Goal: Task Accomplishment & Management: Manage account settings

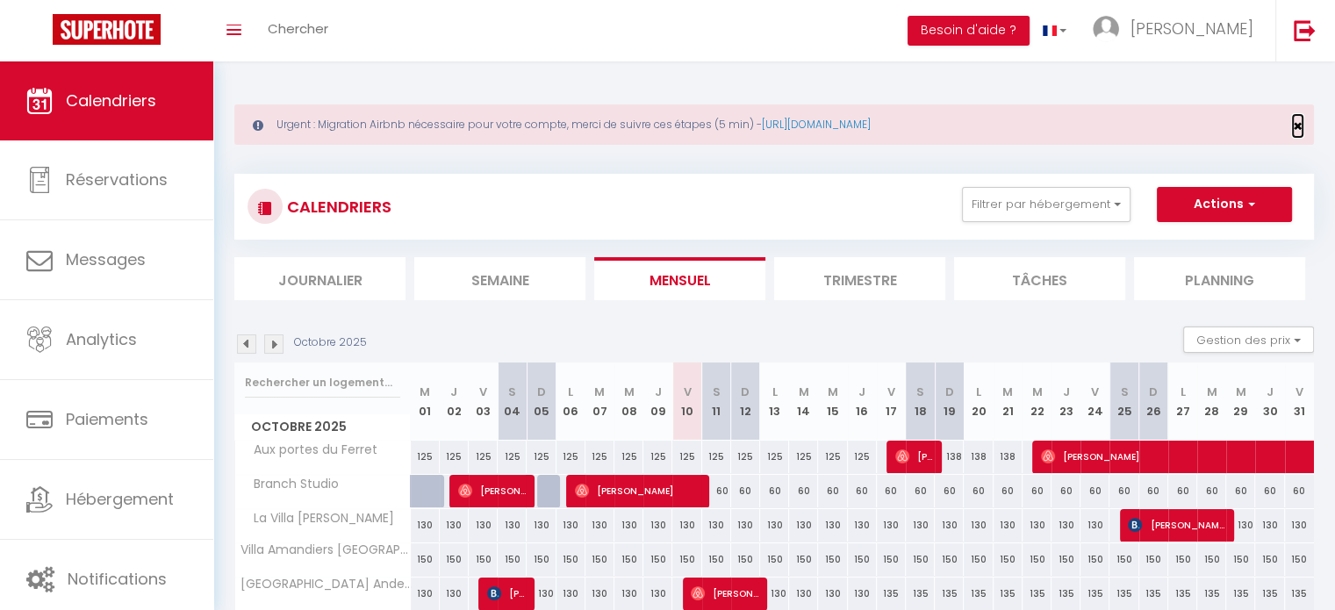
click at [1302, 119] on span "×" at bounding box center [1298, 126] width 10 height 22
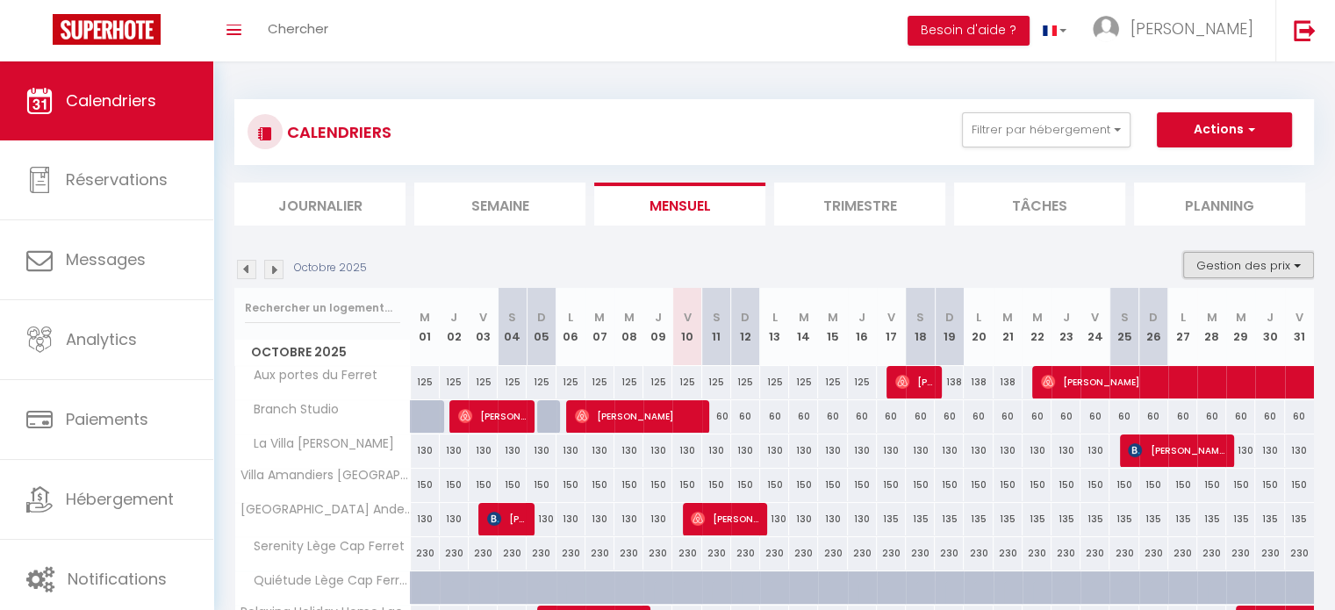
click at [1258, 261] on button "Gestion des prix" at bounding box center [1248, 265] width 131 height 26
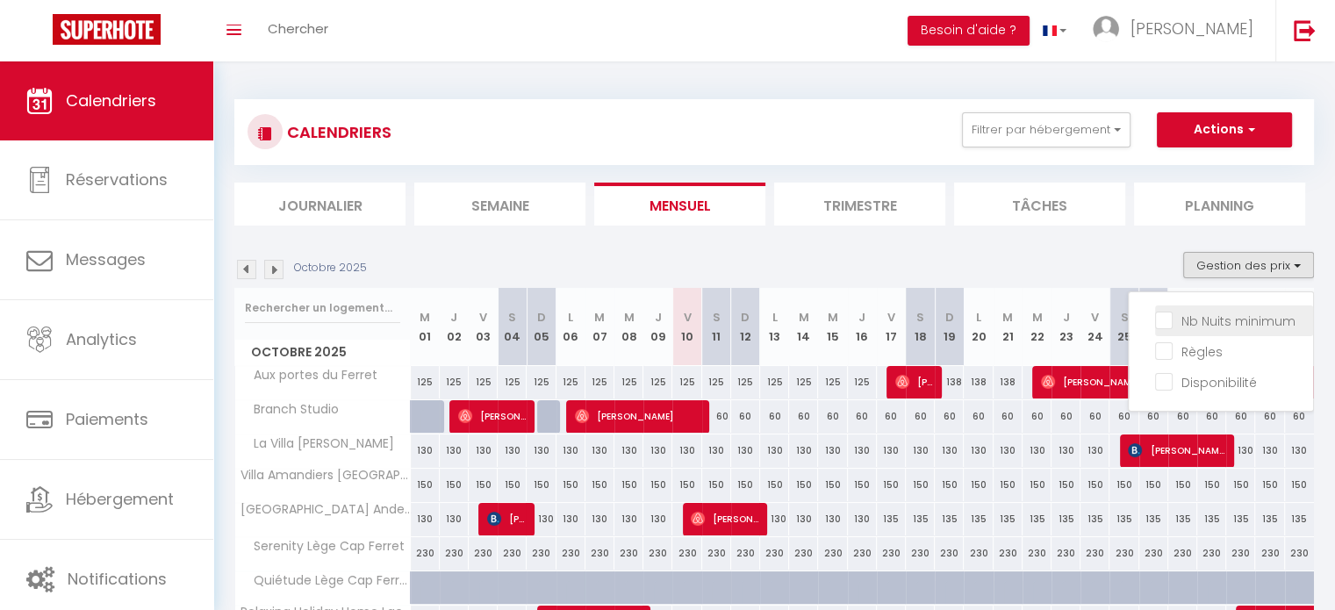
click at [1224, 322] on input "Nb Nuits minimum" at bounding box center [1234, 320] width 158 height 18
checkbox input "true"
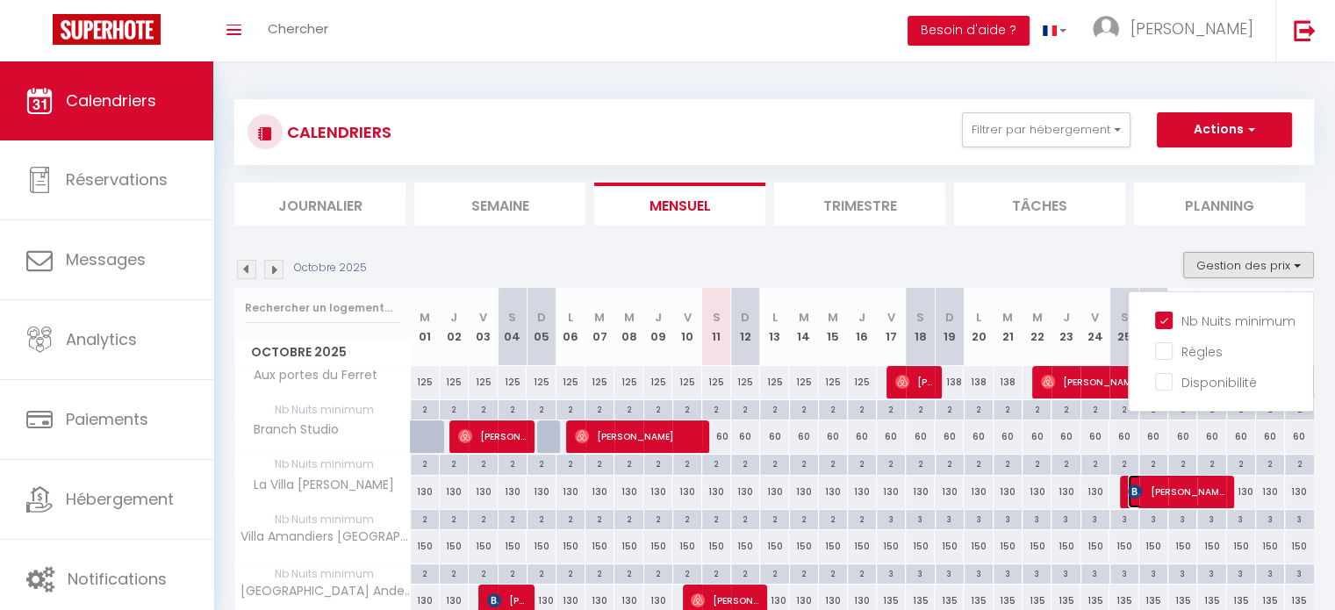
click at [1163, 481] on span "[PERSON_NAME]" at bounding box center [1176, 491] width 97 height 33
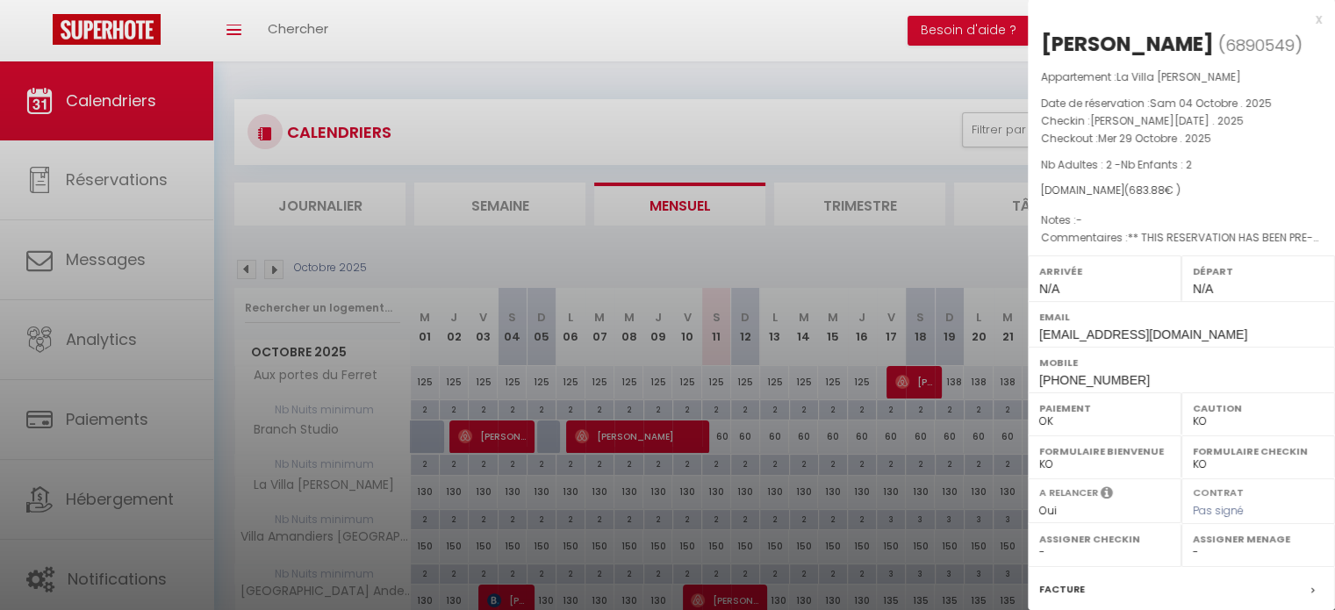
click at [1308, 21] on div "x" at bounding box center [1175, 19] width 294 height 21
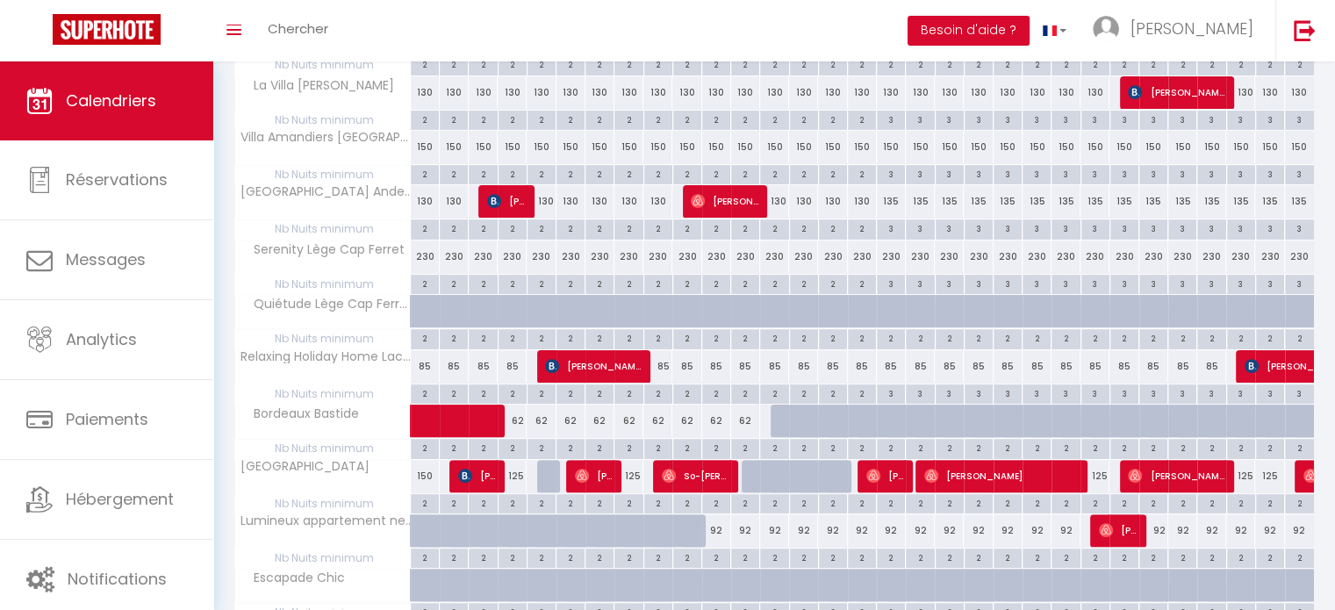
scroll to position [418, 0]
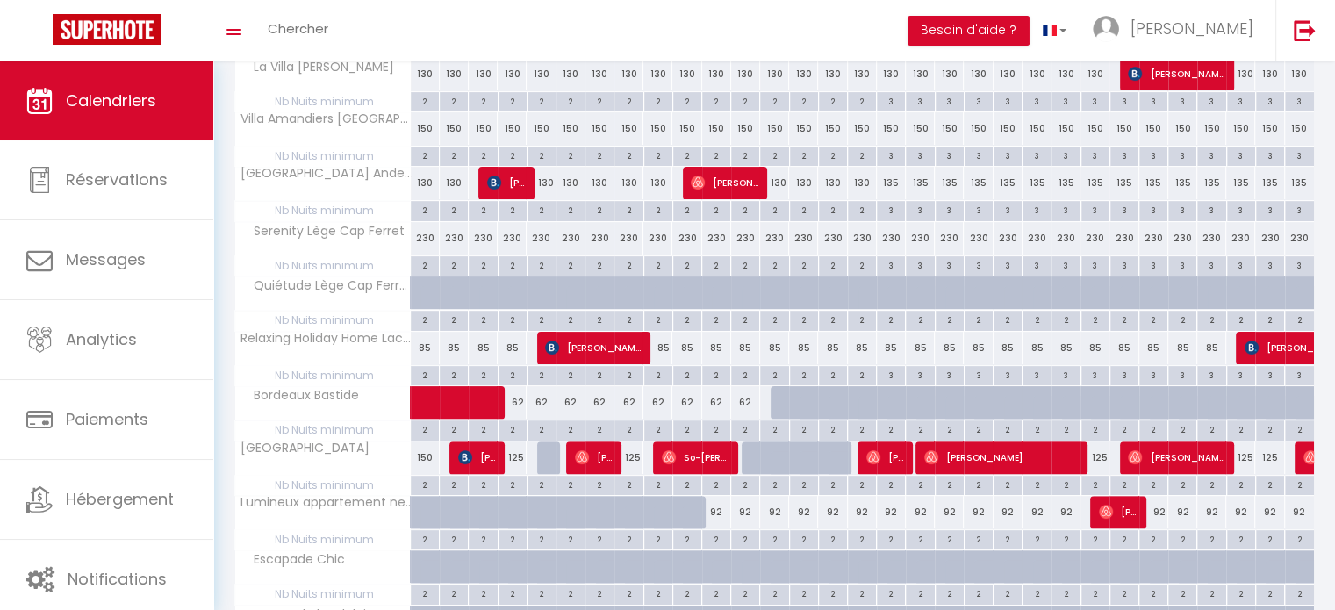
click at [1218, 484] on div "2" at bounding box center [1211, 484] width 28 height 17
type input "2"
type input "[DATE]"
type input "Mer 29 Octobre 2025"
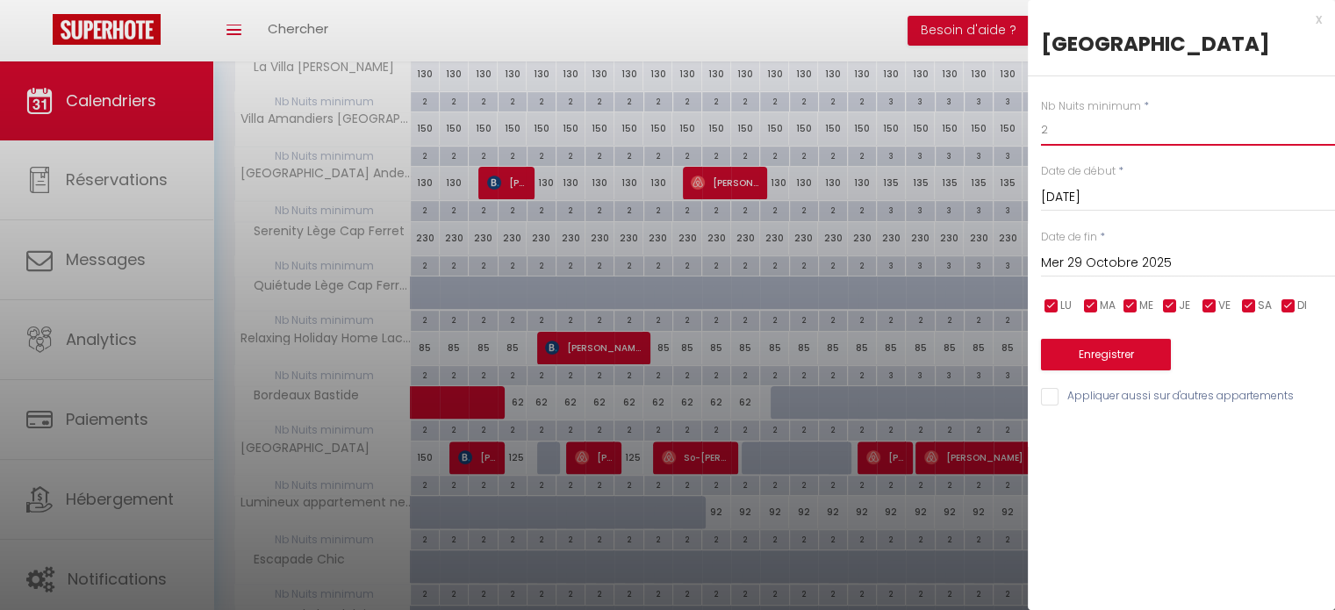
click at [1074, 146] on input "2" at bounding box center [1188, 130] width 294 height 32
type input "3"
click at [1145, 275] on input "Mer 29 Octobre 2025" at bounding box center [1188, 263] width 294 height 23
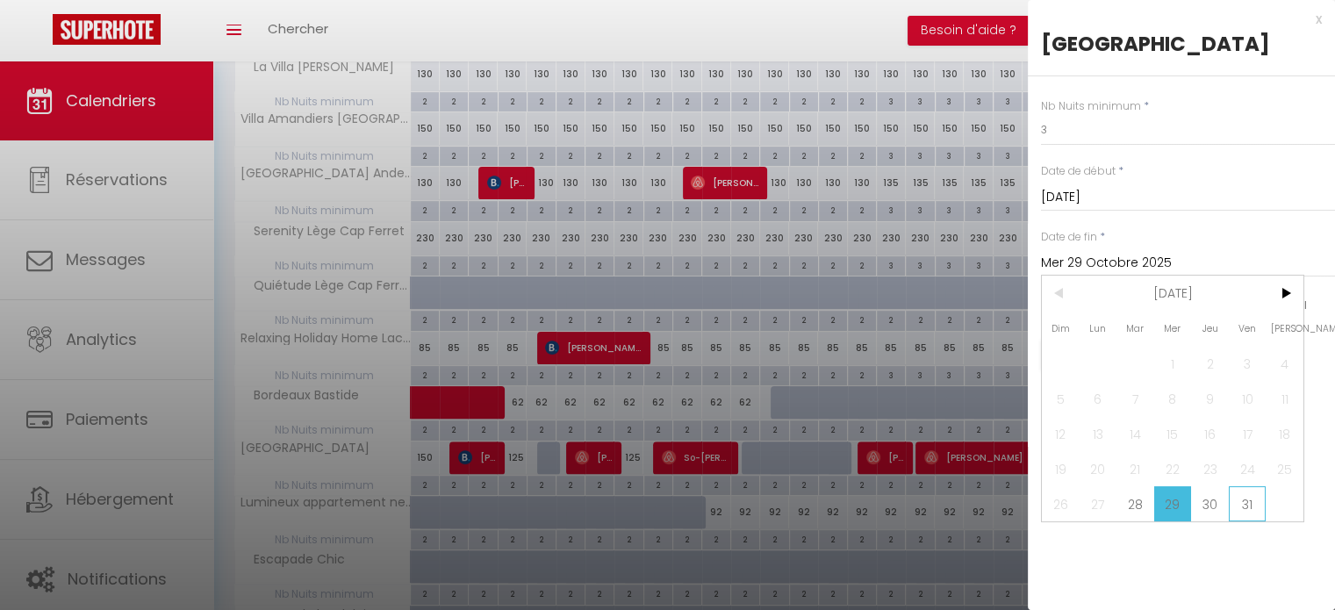
click at [1244, 521] on span "31" at bounding box center [1248, 503] width 38 height 35
type input "Ven 31 Octobre 2025"
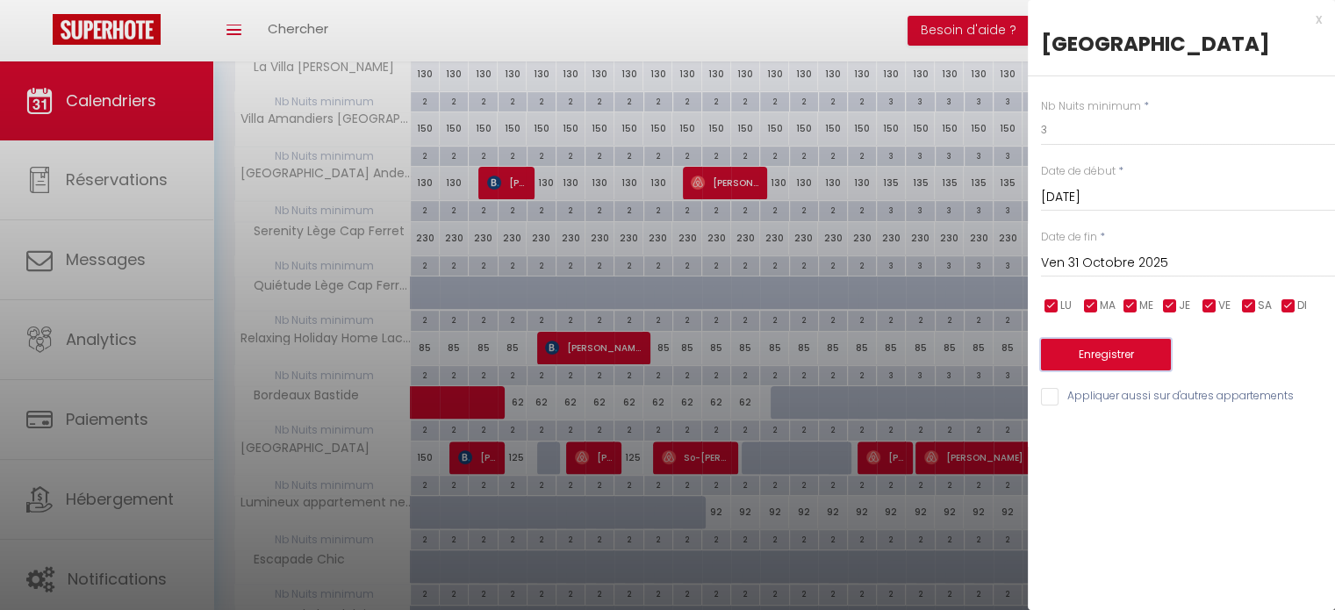
click at [1110, 370] on button "Enregistrer" at bounding box center [1106, 355] width 130 height 32
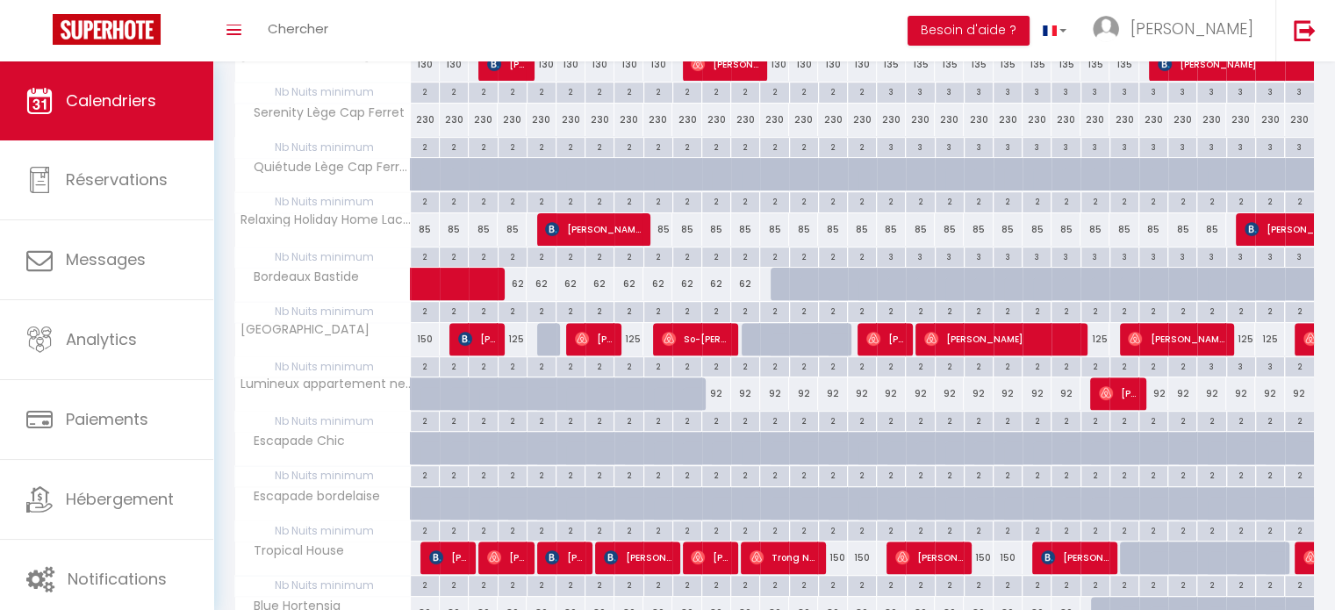
scroll to position [537, 0]
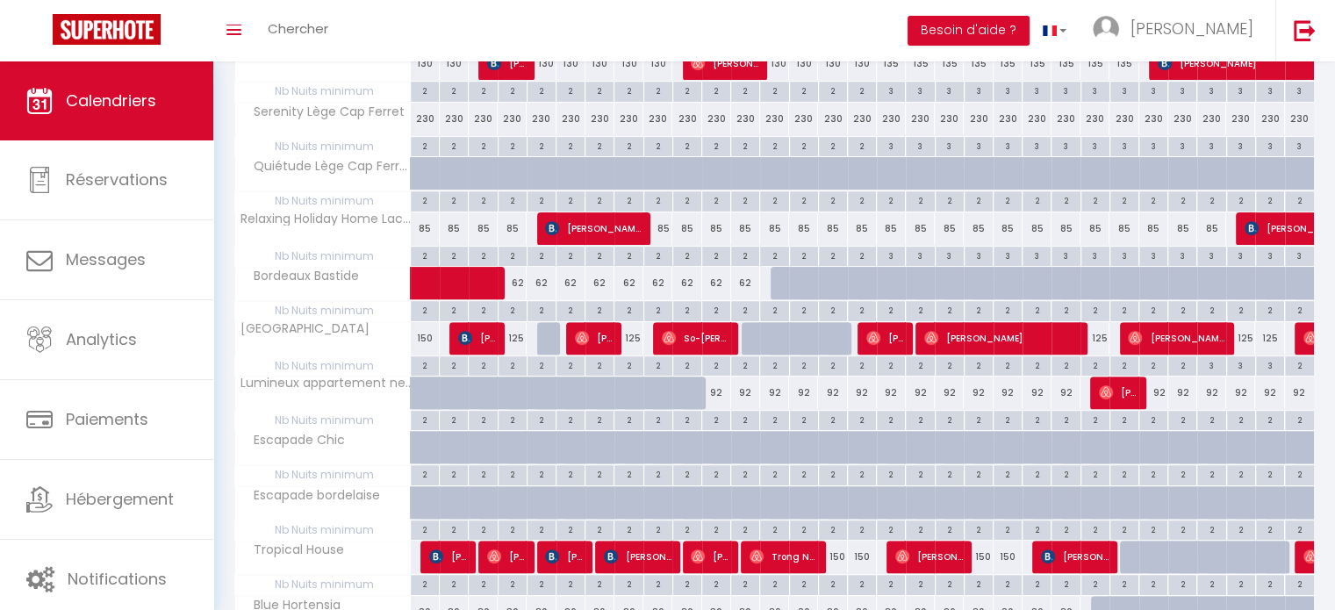
click at [1153, 415] on div "2" at bounding box center [1153, 419] width 28 height 17
type input "2"
type input "Dim 26 Octobre 2025"
type input "Lun 27 Octobre 2025"
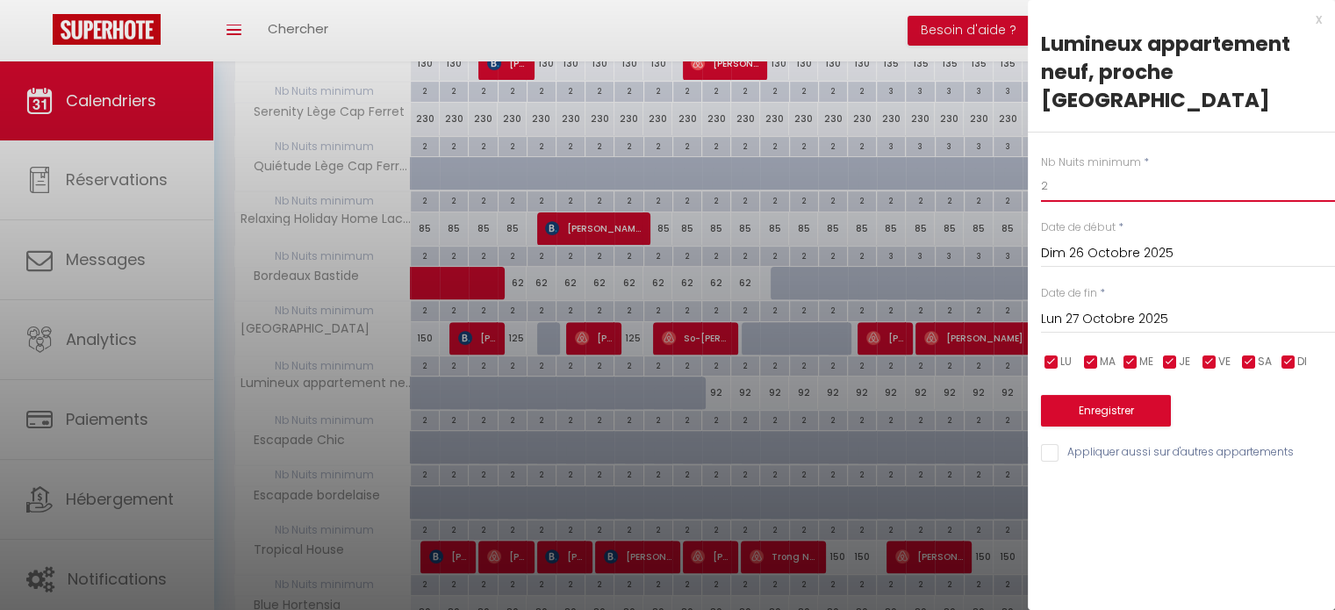
click at [1110, 192] on input "2" at bounding box center [1188, 186] width 294 height 32
type input "3"
click at [1127, 418] on button "Enregistrer" at bounding box center [1106, 411] width 130 height 32
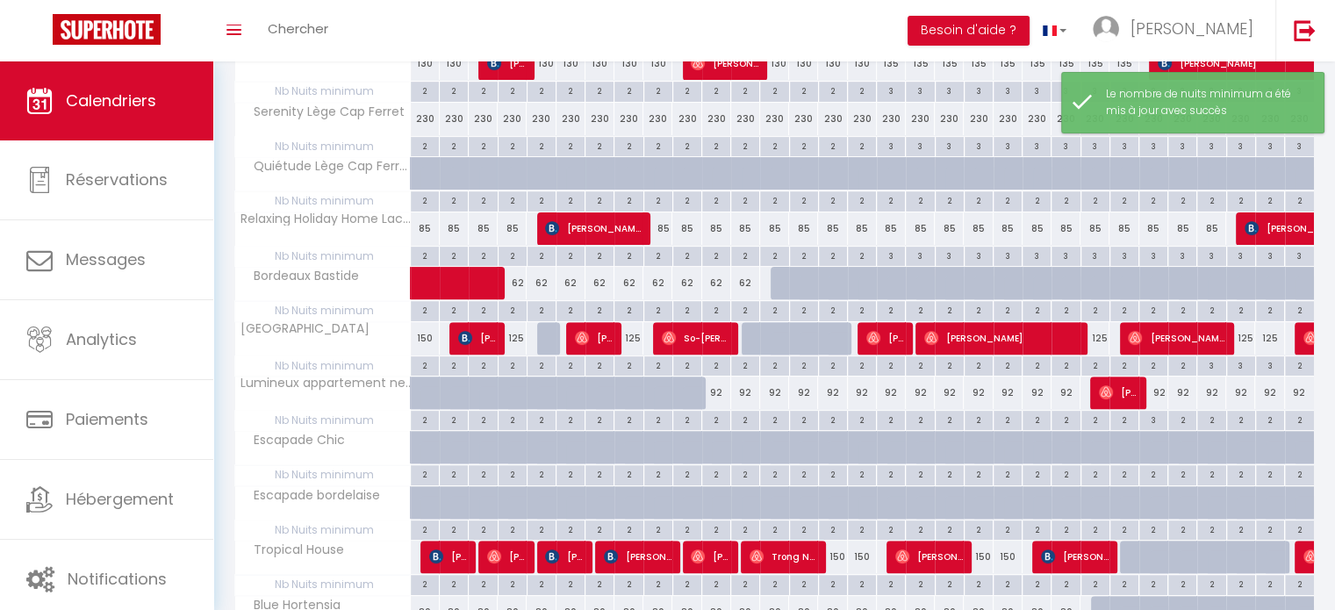
click at [1180, 420] on div "2" at bounding box center [1182, 419] width 28 height 17
type input "2"
type input "Lun 27 Octobre 2025"
type input "[DATE]"
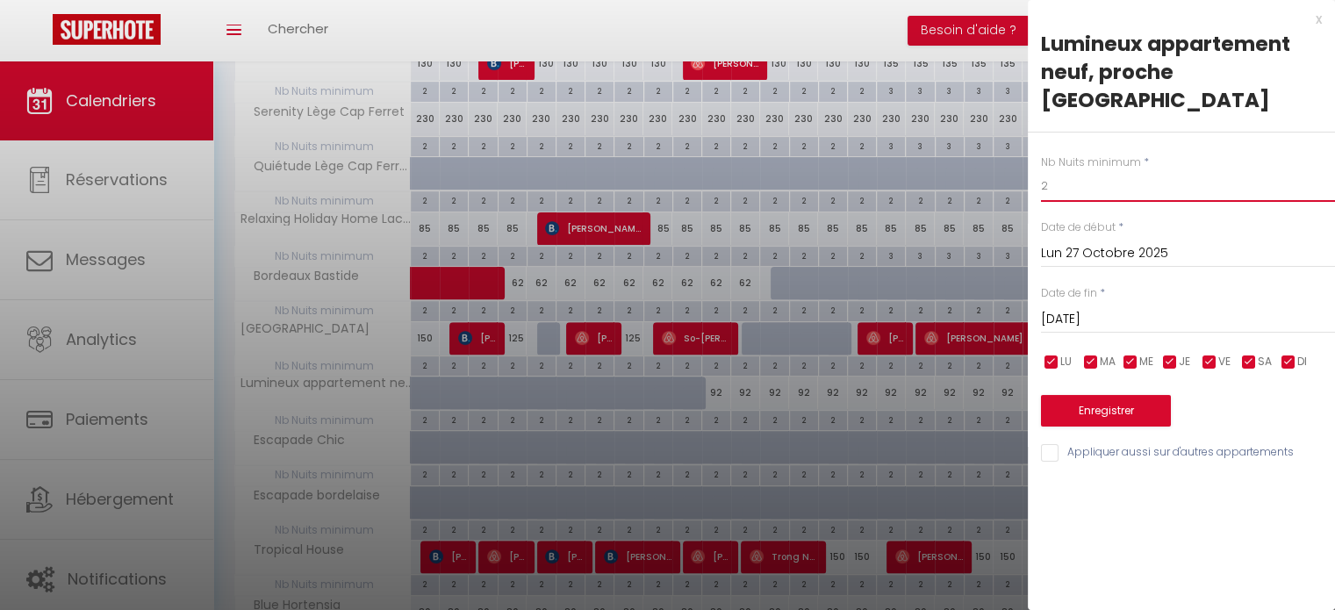
click at [1078, 190] on input "2" at bounding box center [1188, 186] width 294 height 32
type input "3"
click at [1090, 316] on input "[DATE]" at bounding box center [1188, 319] width 294 height 23
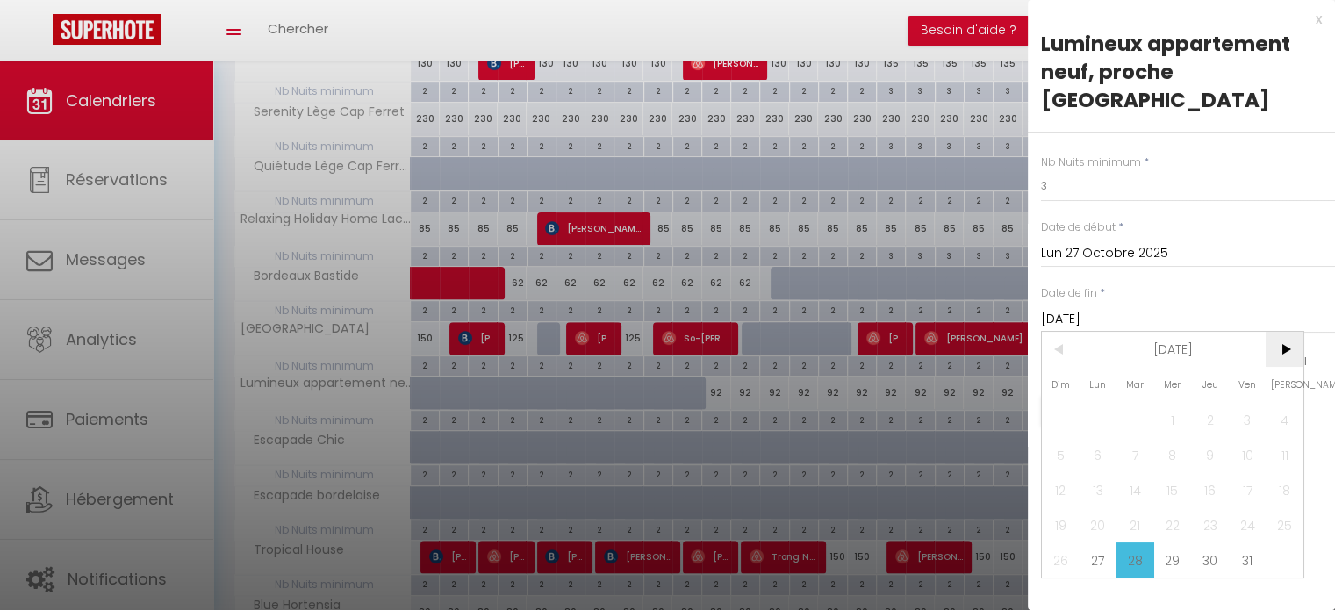
click at [1270, 349] on span ">" at bounding box center [1285, 349] width 38 height 35
click at [1103, 455] on span "3" at bounding box center [1099, 454] width 38 height 35
type input "Lun 03 Novembre 2025"
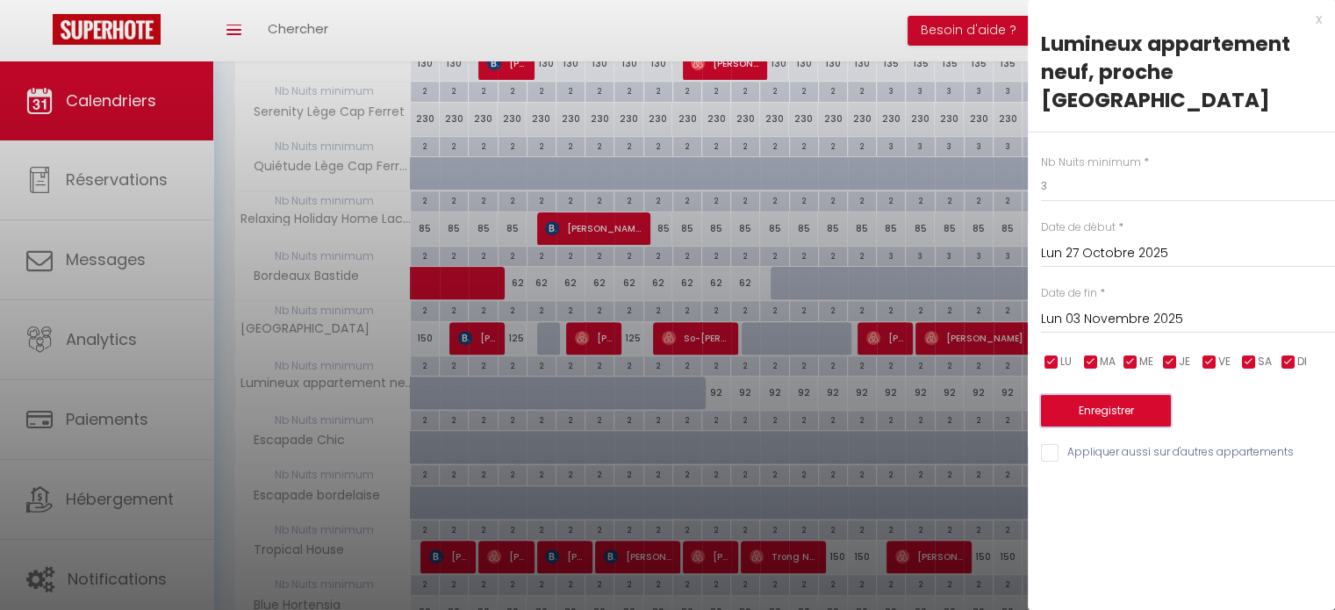
click at [1110, 406] on button "Enregistrer" at bounding box center [1106, 411] width 130 height 32
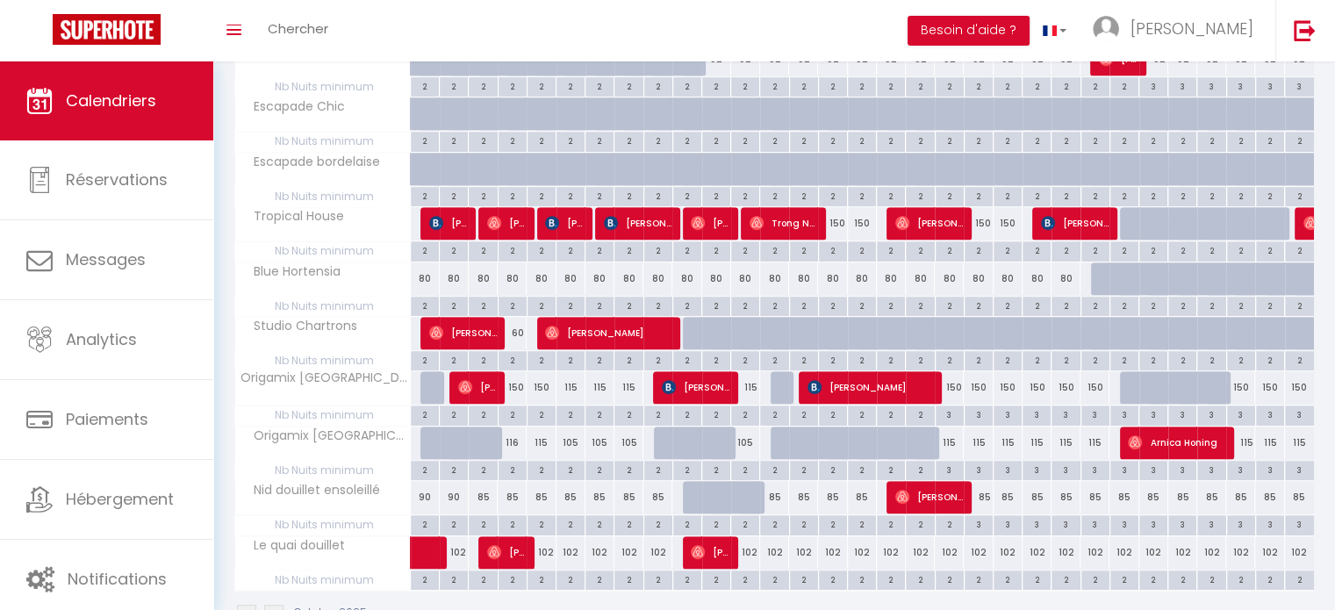
scroll to position [916, 0]
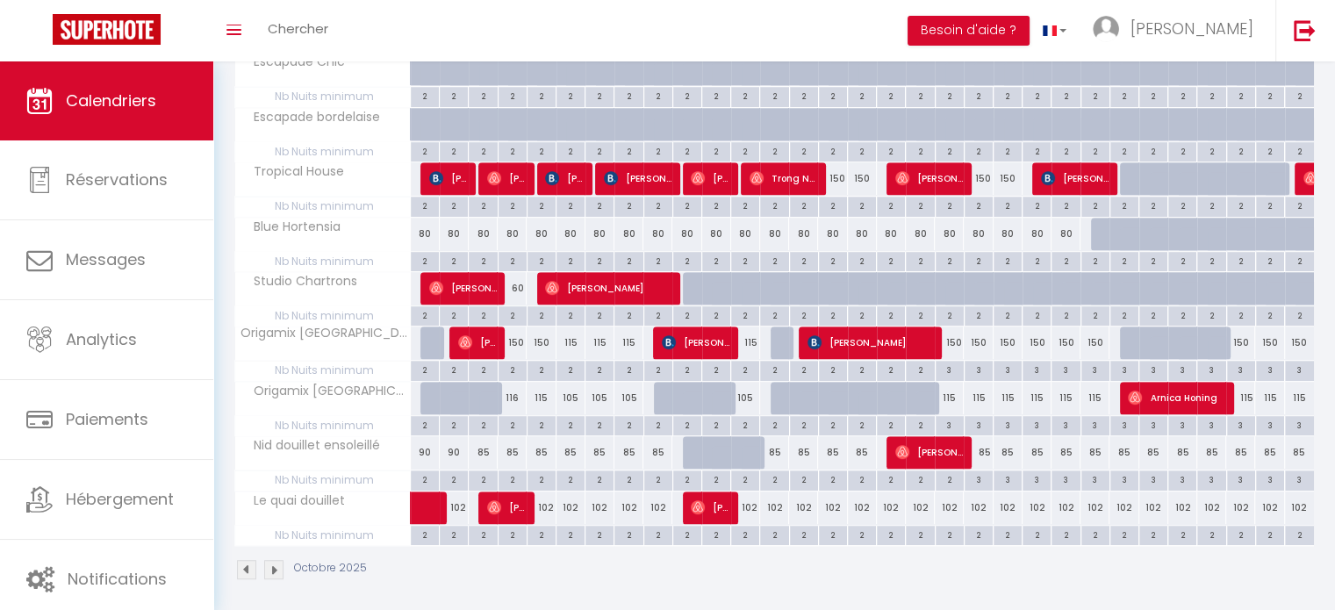
click at [977, 528] on div "2" at bounding box center [979, 534] width 28 height 17
type input "2"
type input "Lun 20 Octobre 2025"
type input "[DATE]"
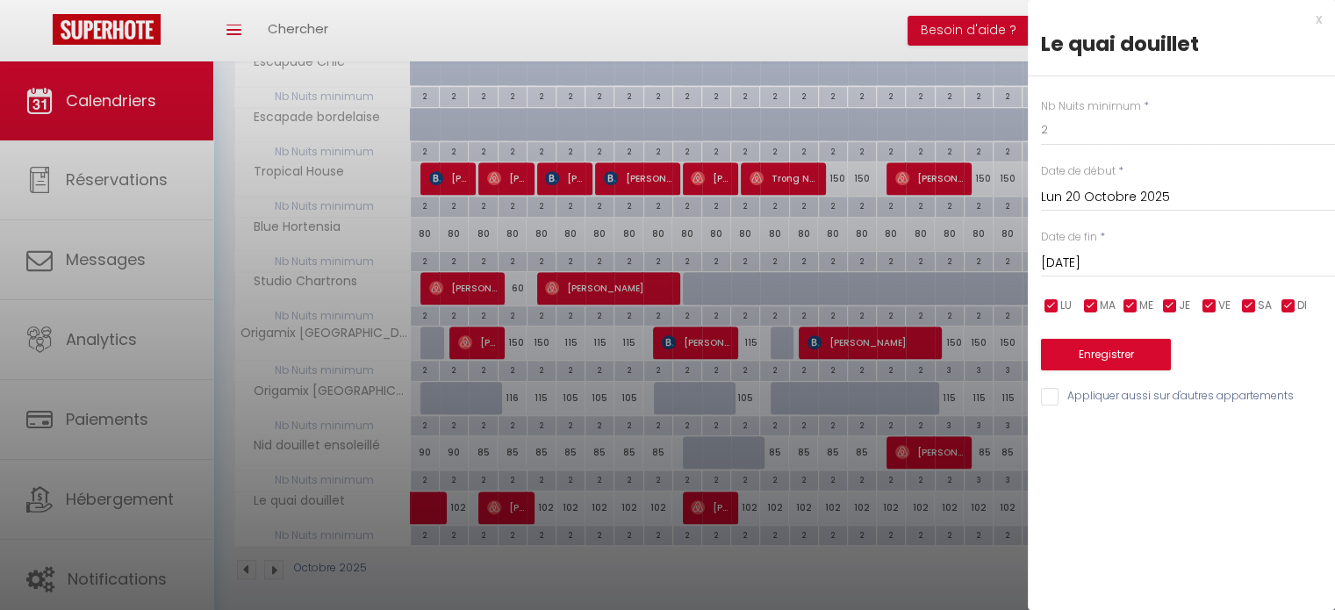
click at [1312, 20] on div "x" at bounding box center [1175, 19] width 294 height 21
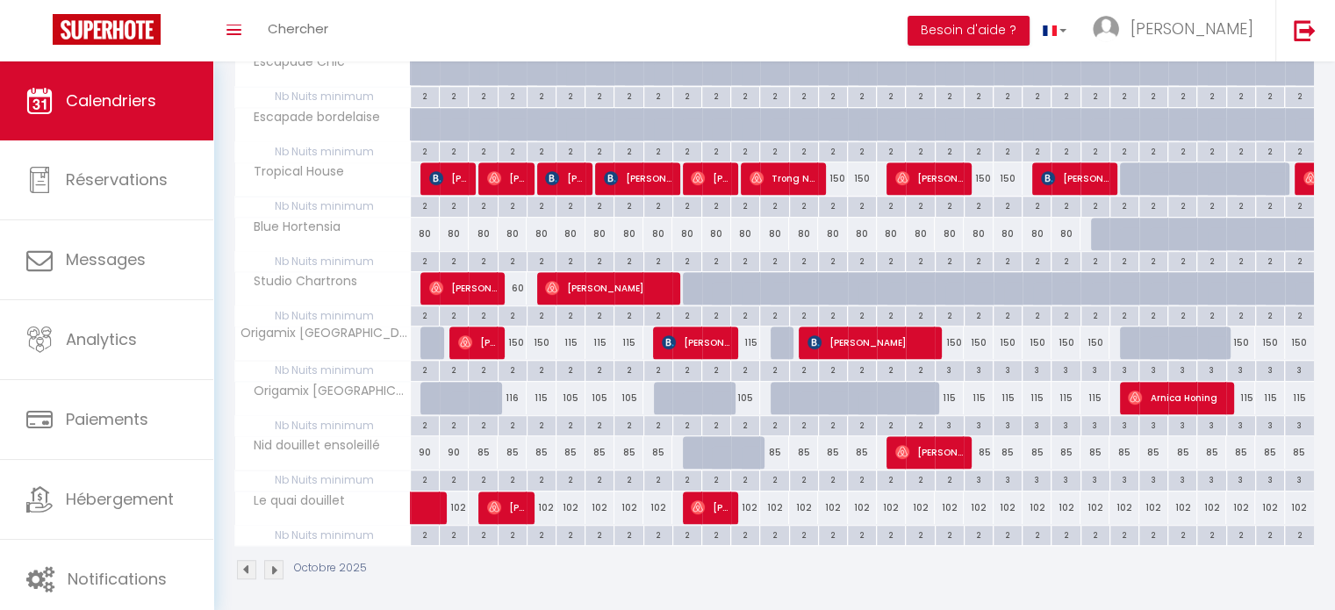
click at [886, 530] on div "2" at bounding box center [891, 534] width 28 height 17
type input "2"
type input "Ven 17 Octobre 2025"
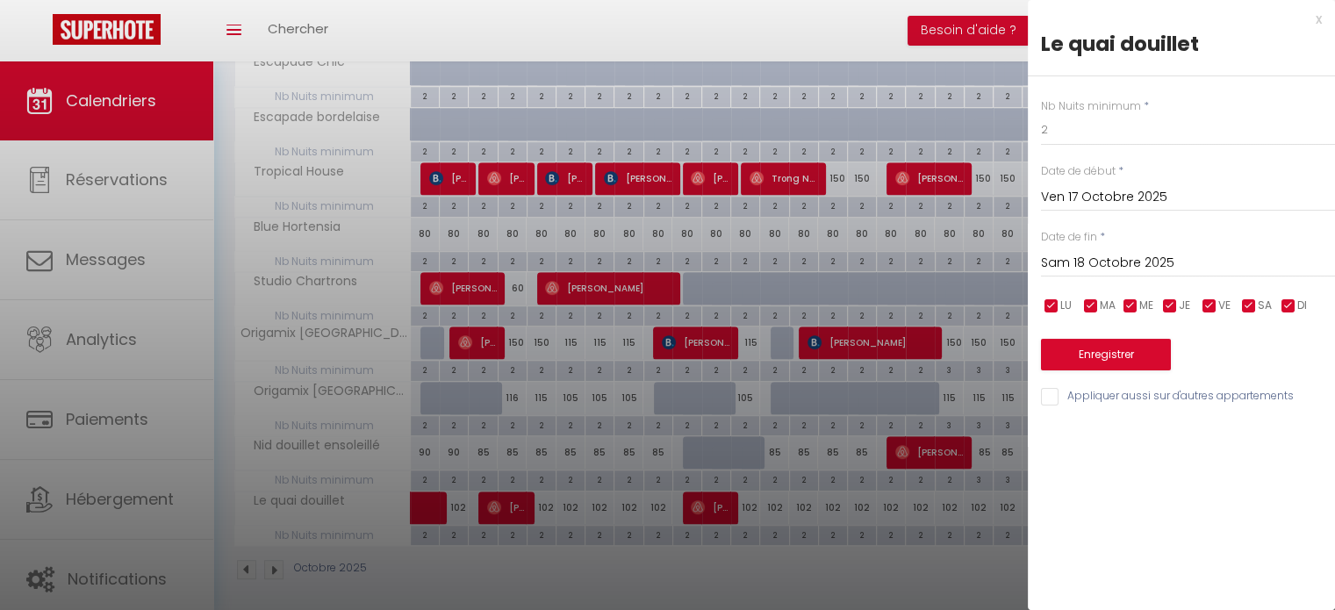
click at [1099, 262] on input "Sam 18 Octobre 2025" at bounding box center [1188, 263] width 294 height 23
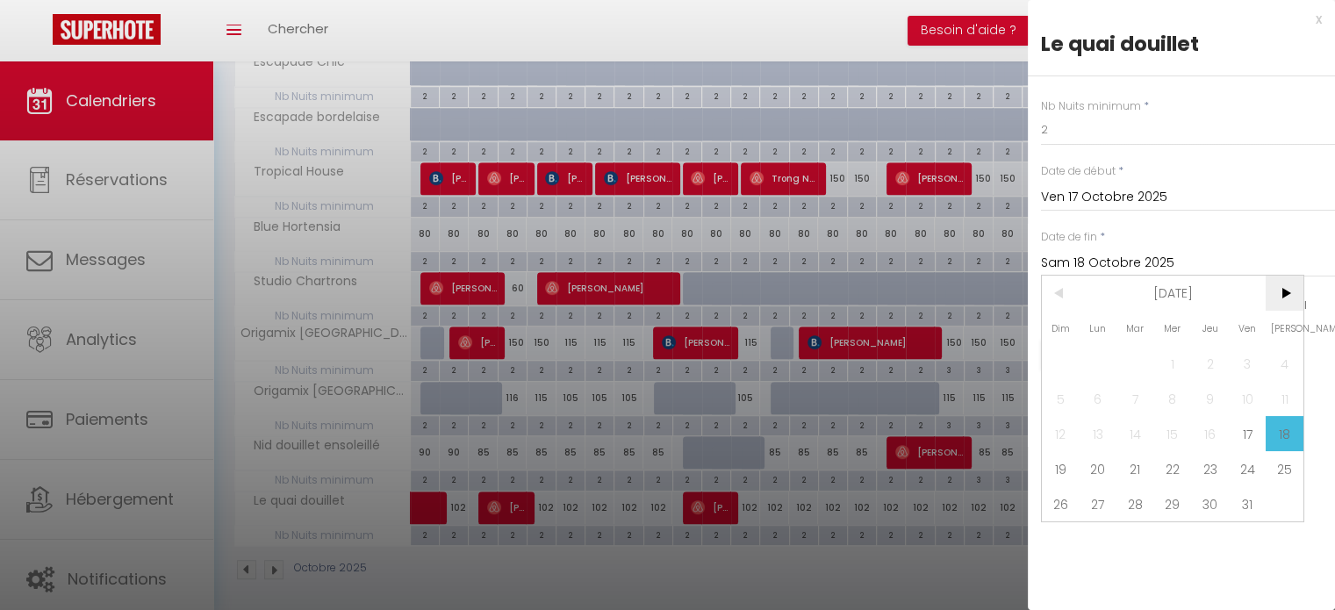
click at [1293, 284] on span ">" at bounding box center [1285, 293] width 38 height 35
click at [1094, 396] on span "3" at bounding box center [1099, 398] width 38 height 35
type input "Lun 03 Novembre 2025"
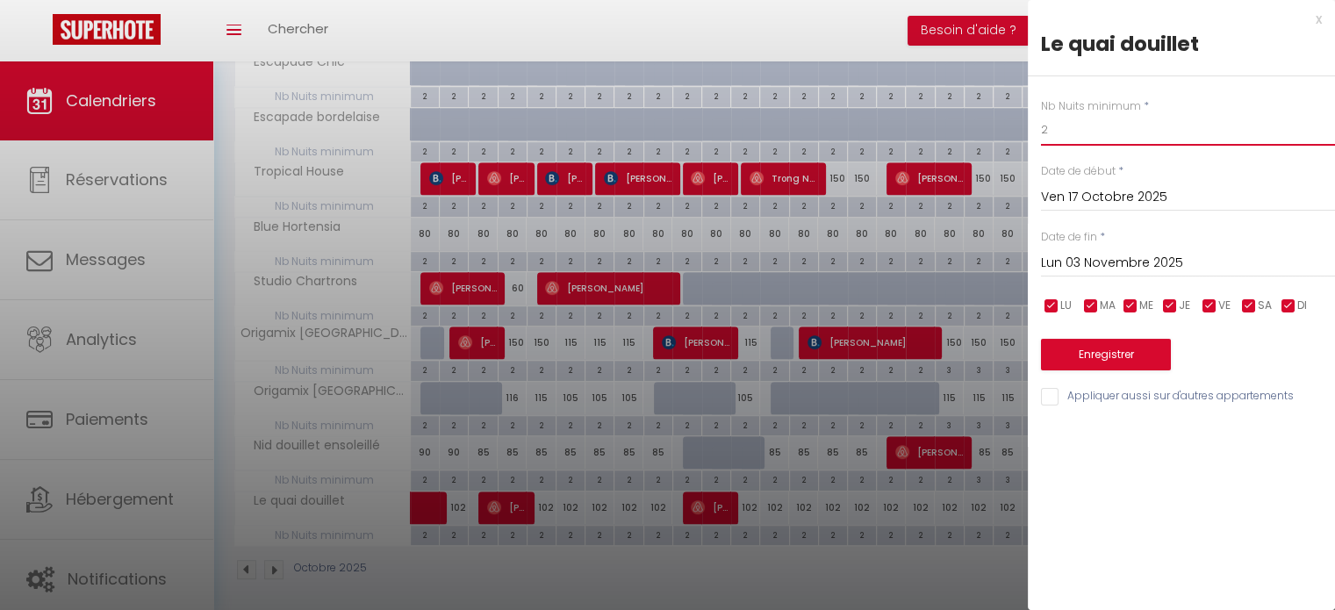
click at [1054, 143] on input "2" at bounding box center [1188, 130] width 294 height 32
type input "3"
click at [1129, 358] on button "Enregistrer" at bounding box center [1106, 355] width 130 height 32
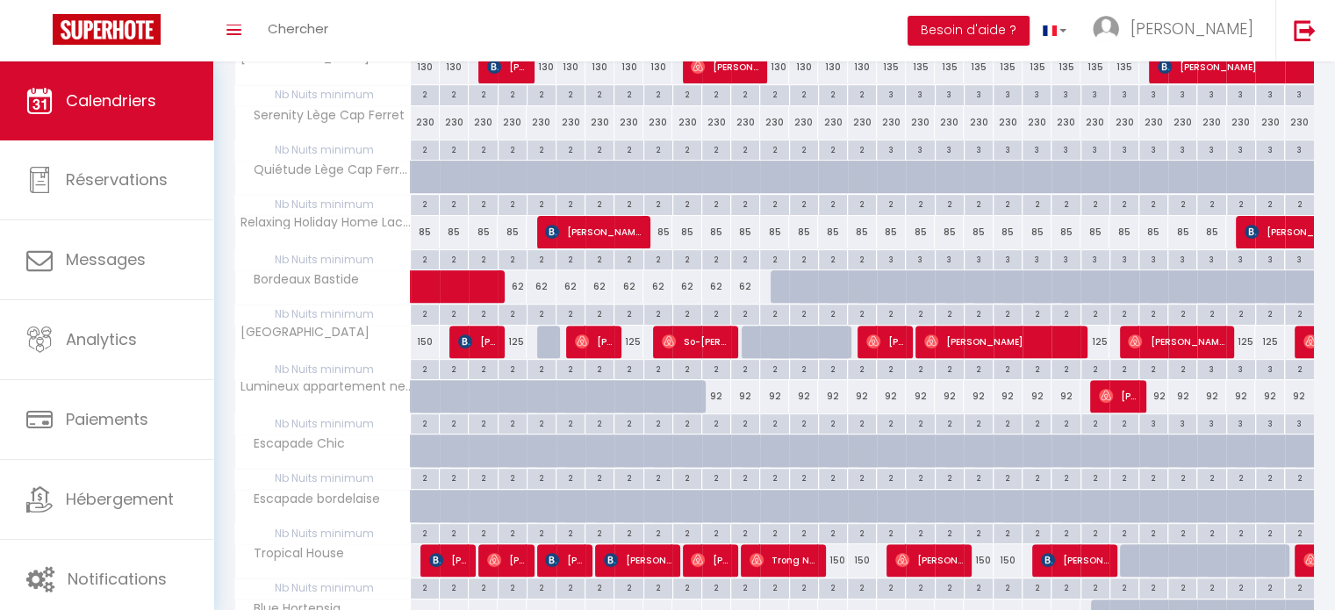
scroll to position [613, 0]
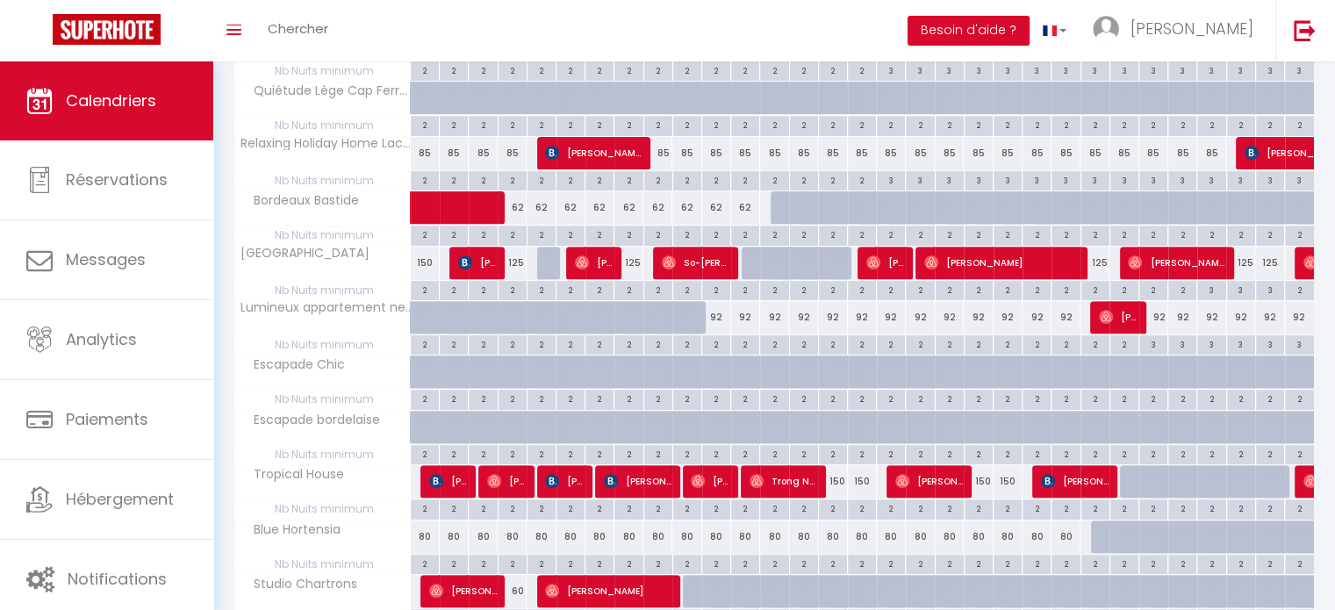
click at [979, 505] on div "2" at bounding box center [979, 507] width 28 height 17
type input "2"
type input "Lun 20 Octobre 2025"
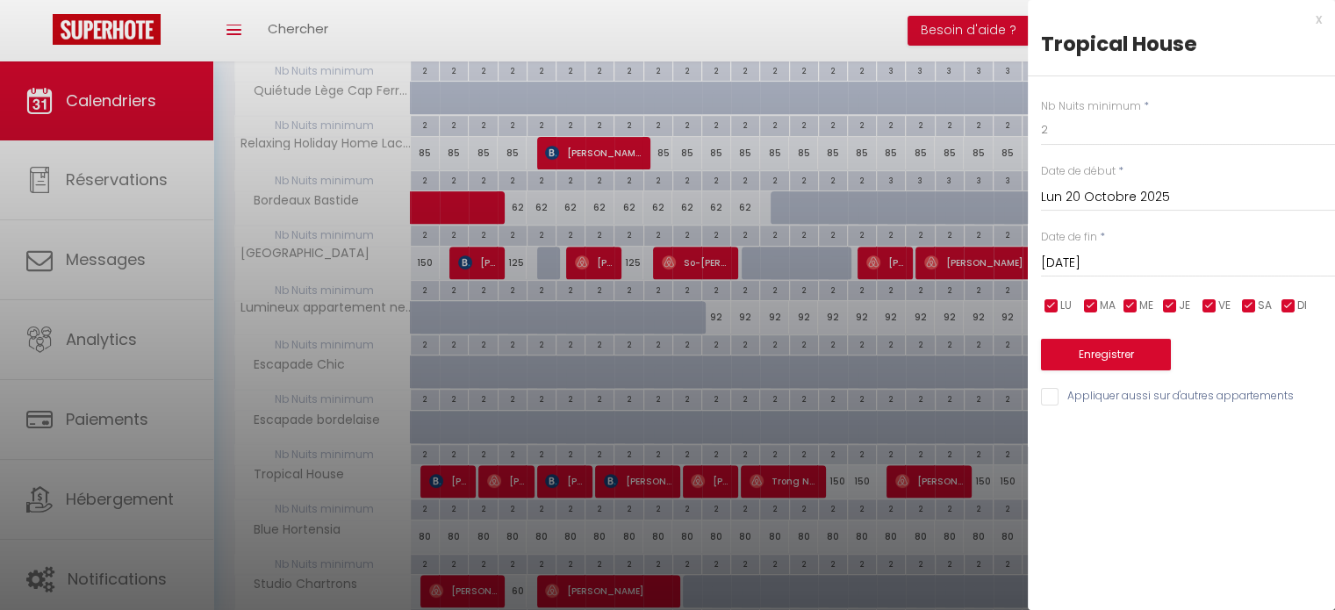
click at [1102, 262] on input "[DATE]" at bounding box center [1188, 263] width 294 height 23
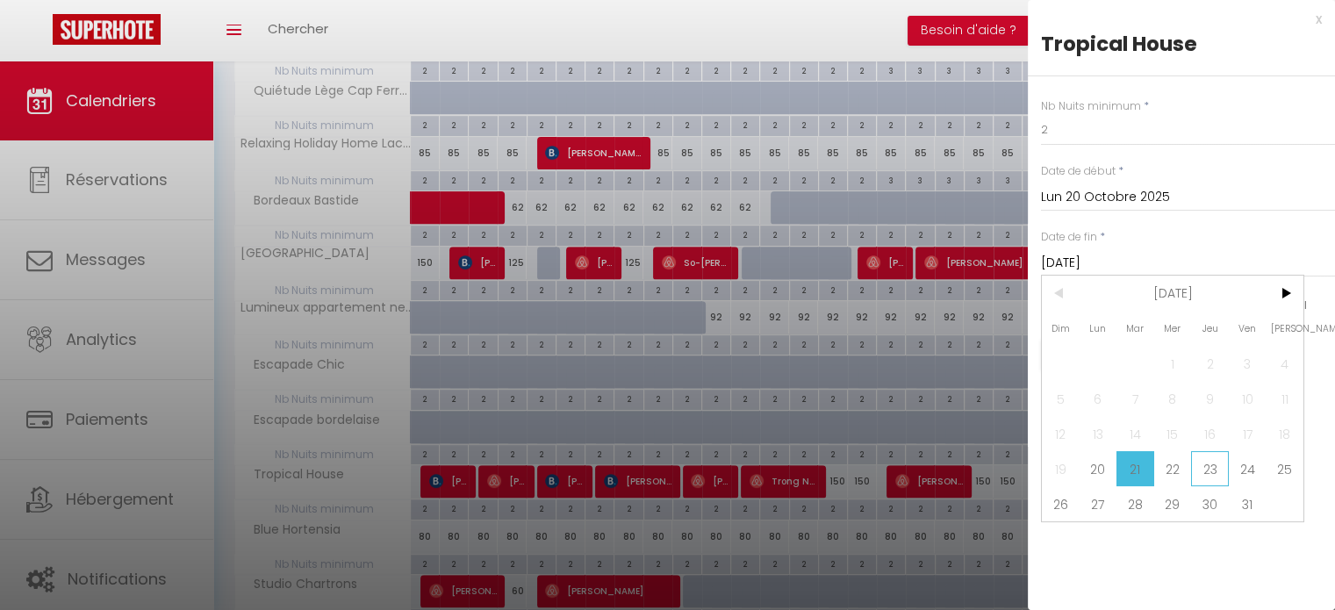
click at [1196, 470] on span "23" at bounding box center [1210, 468] width 38 height 35
type input "Jeu 23 Octobre 2025"
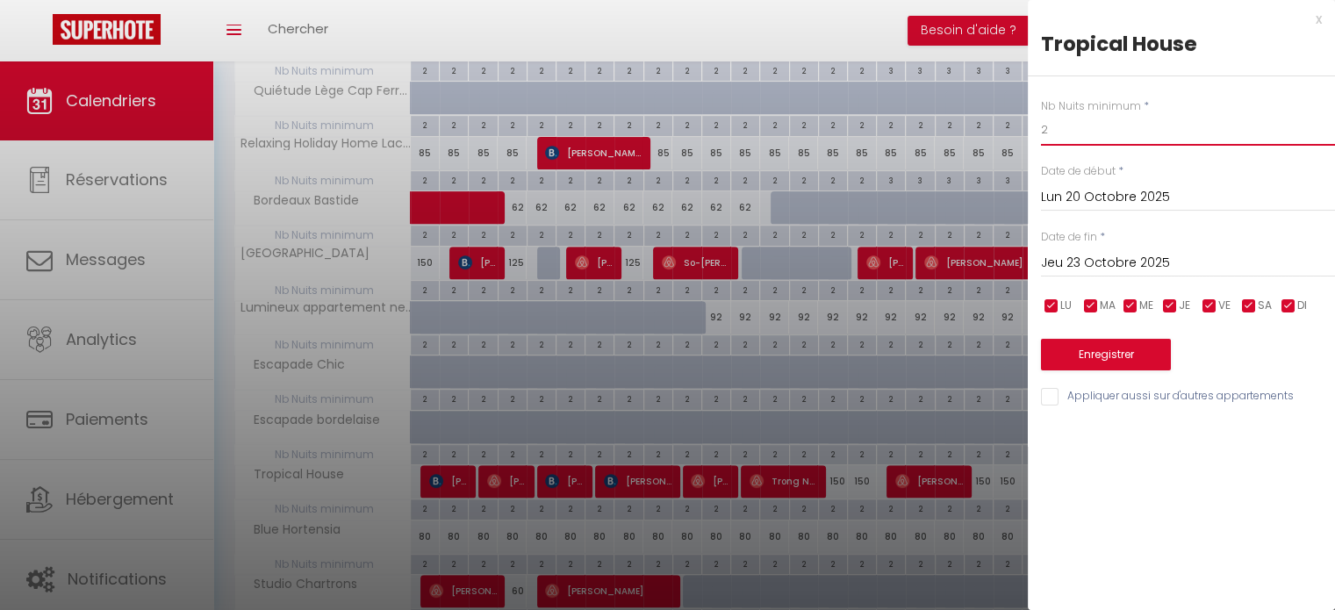
click at [1089, 136] on input "2" at bounding box center [1188, 130] width 294 height 32
type input "3"
click at [1105, 361] on button "Enregistrer" at bounding box center [1106, 355] width 130 height 32
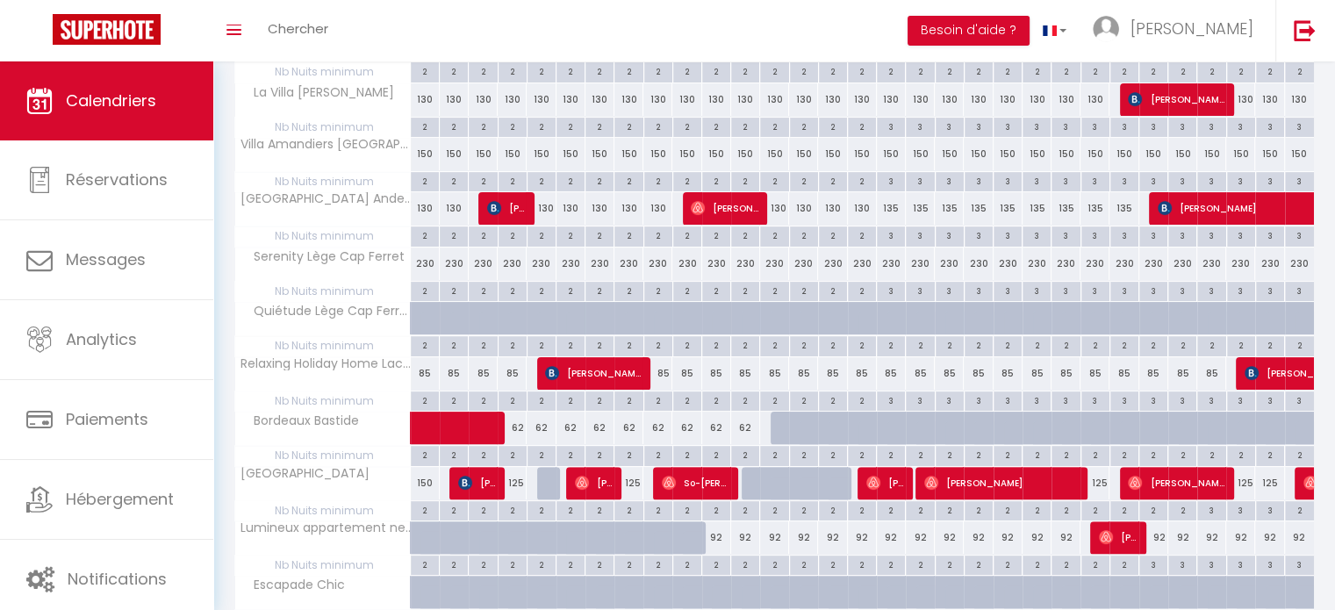
scroll to position [374, 0]
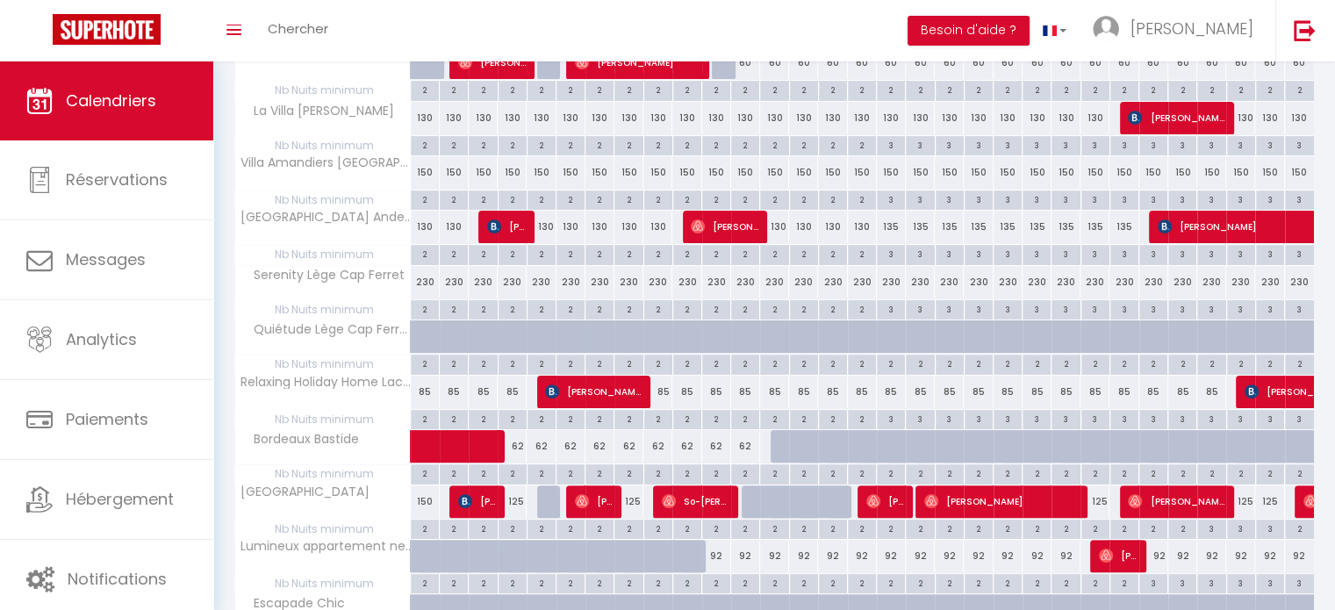
click at [889, 578] on div "2" at bounding box center [891, 582] width 28 height 17
type input "2"
type input "Ven 17 Octobre 2025"
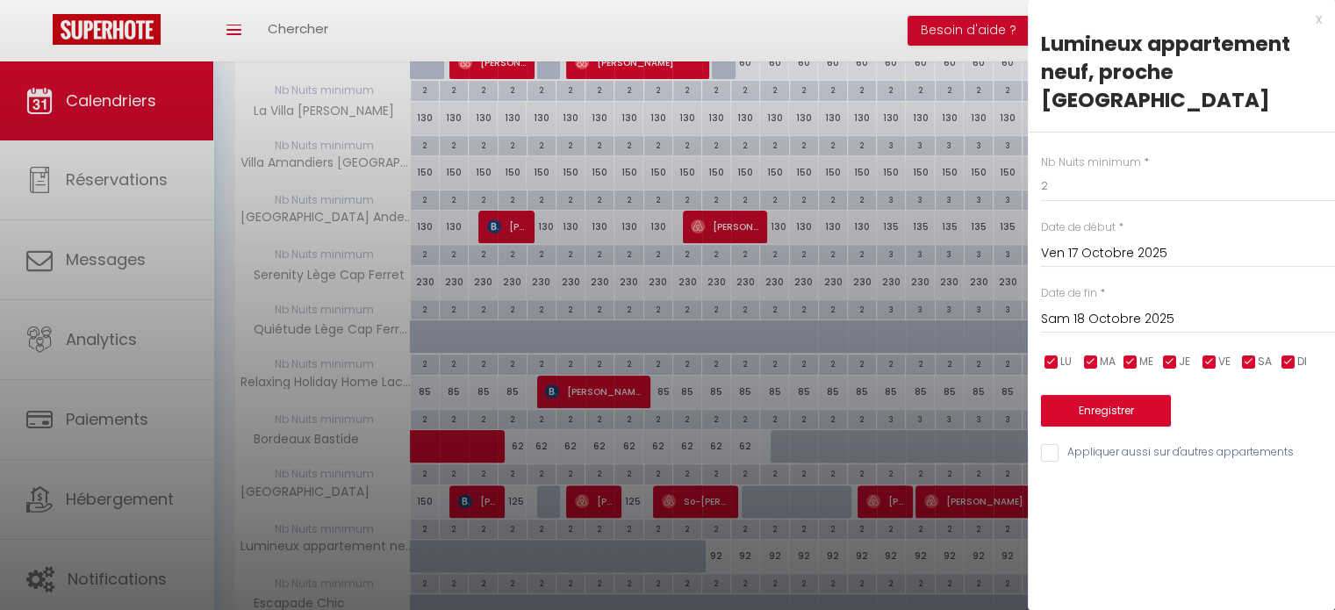
click at [1094, 320] on input "Sam 18 Octobre 2025" at bounding box center [1188, 319] width 294 height 23
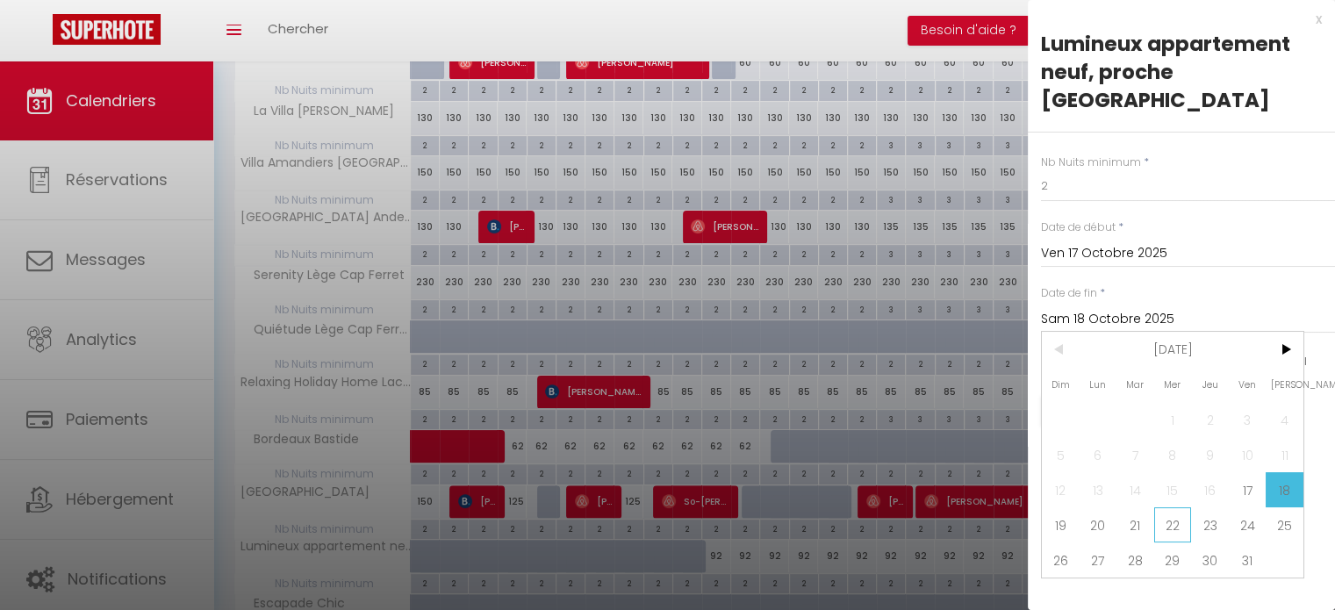
click at [1168, 523] on span "22" at bounding box center [1173, 524] width 38 height 35
type input "Mer 22 Octobre 2025"
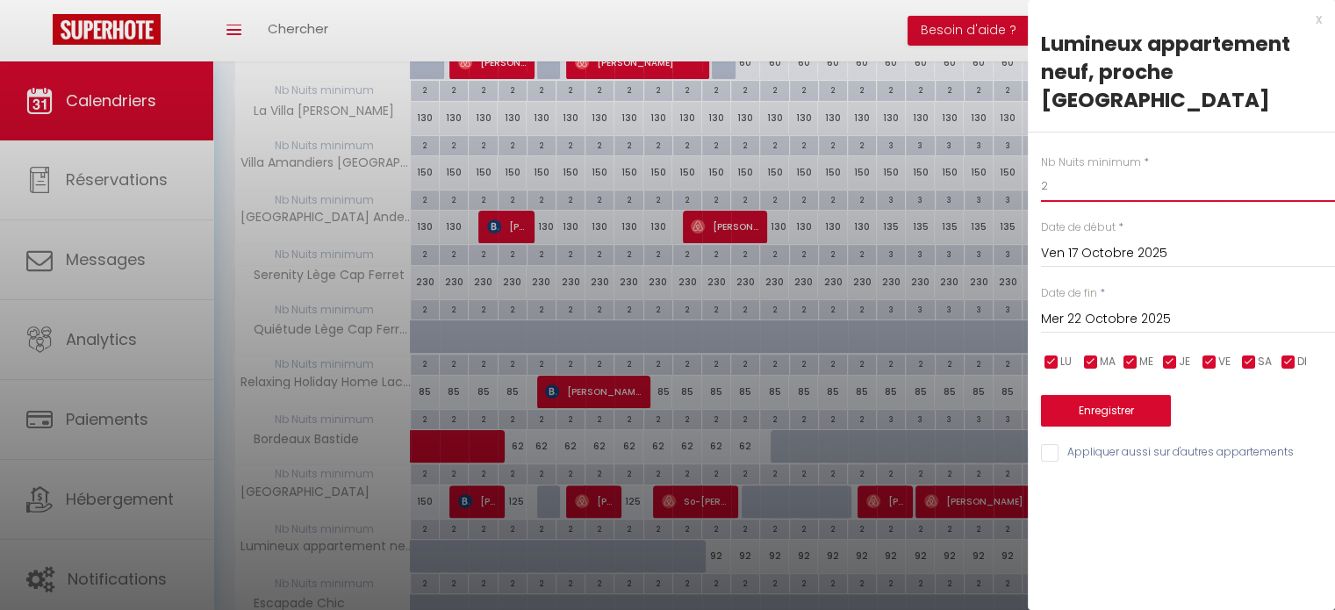
click at [1083, 185] on input "2" at bounding box center [1188, 186] width 294 height 32
type input "3"
click at [1125, 406] on button "Enregistrer" at bounding box center [1106, 411] width 130 height 32
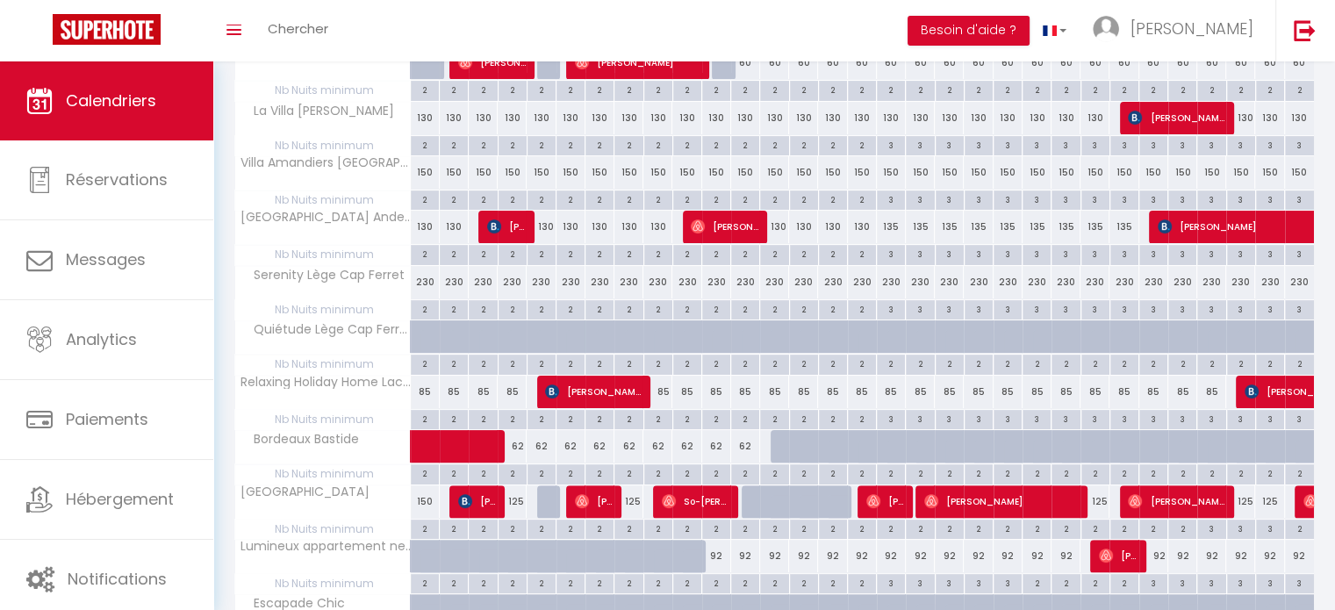
click at [681, 470] on div "2" at bounding box center [687, 472] width 28 height 17
type input "2"
type input "Ven 10 Octobre 2025"
type input "Sam 11 Octobre 2025"
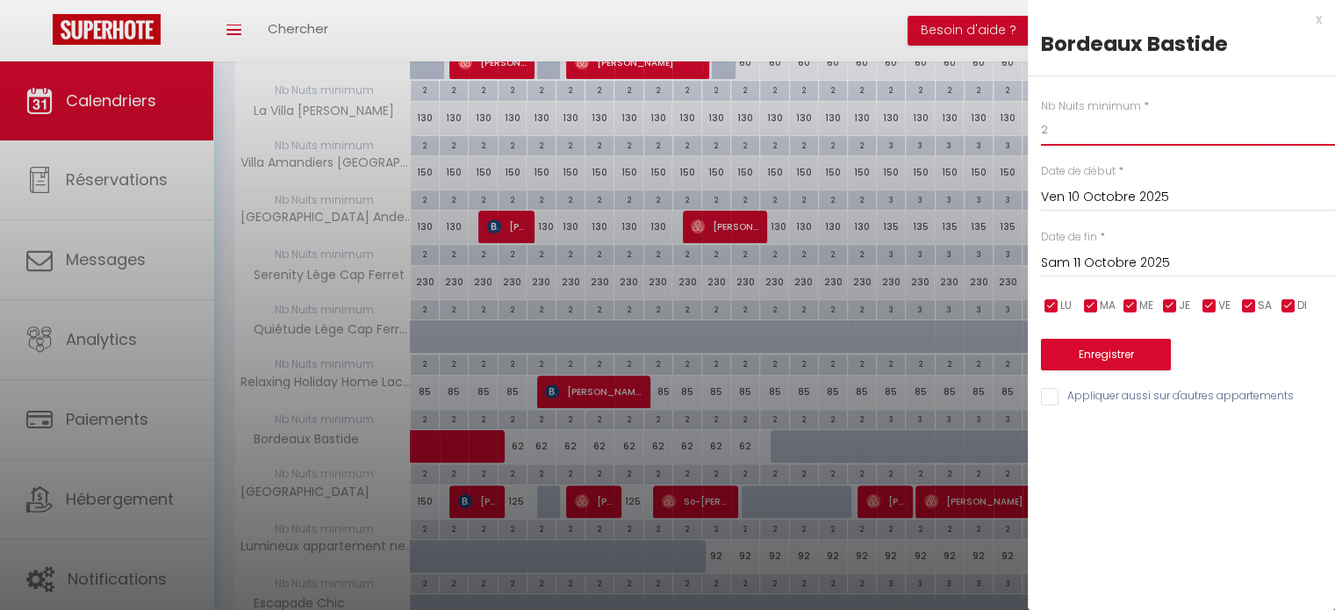
click at [1064, 121] on input "2" at bounding box center [1188, 130] width 294 height 32
type input "3"
click at [1106, 354] on button "Enregistrer" at bounding box center [1106, 355] width 130 height 32
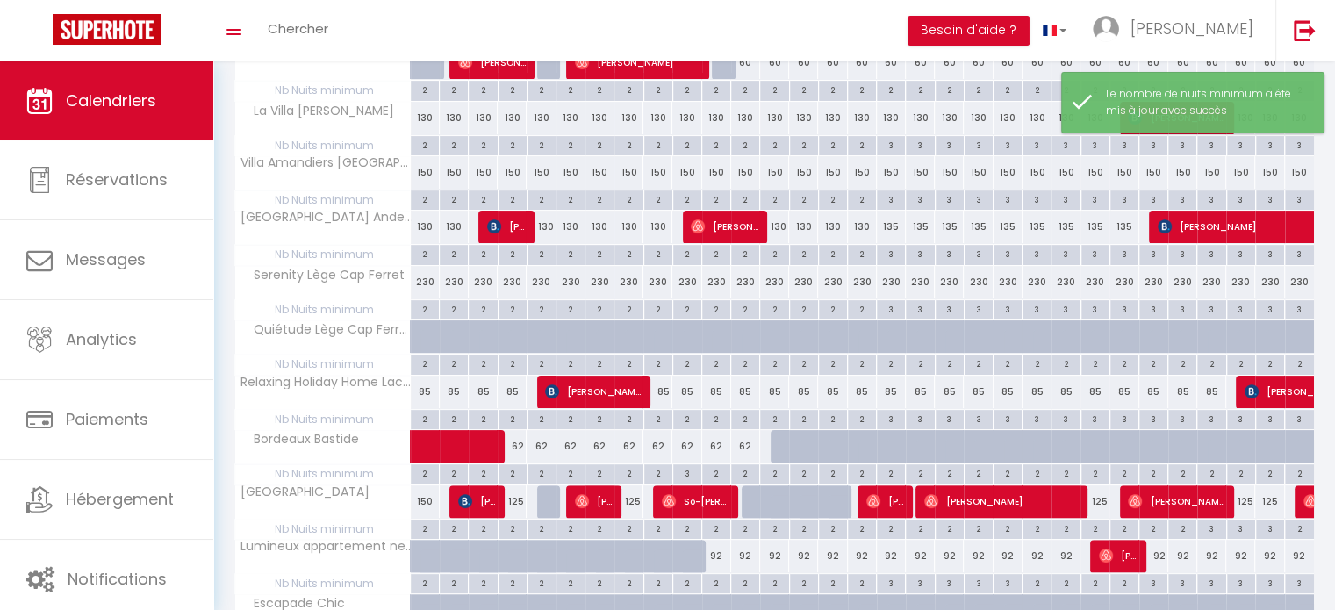
click at [722, 473] on div "2" at bounding box center [716, 472] width 28 height 17
type input "2"
type input "Sam 11 Octobre 2025"
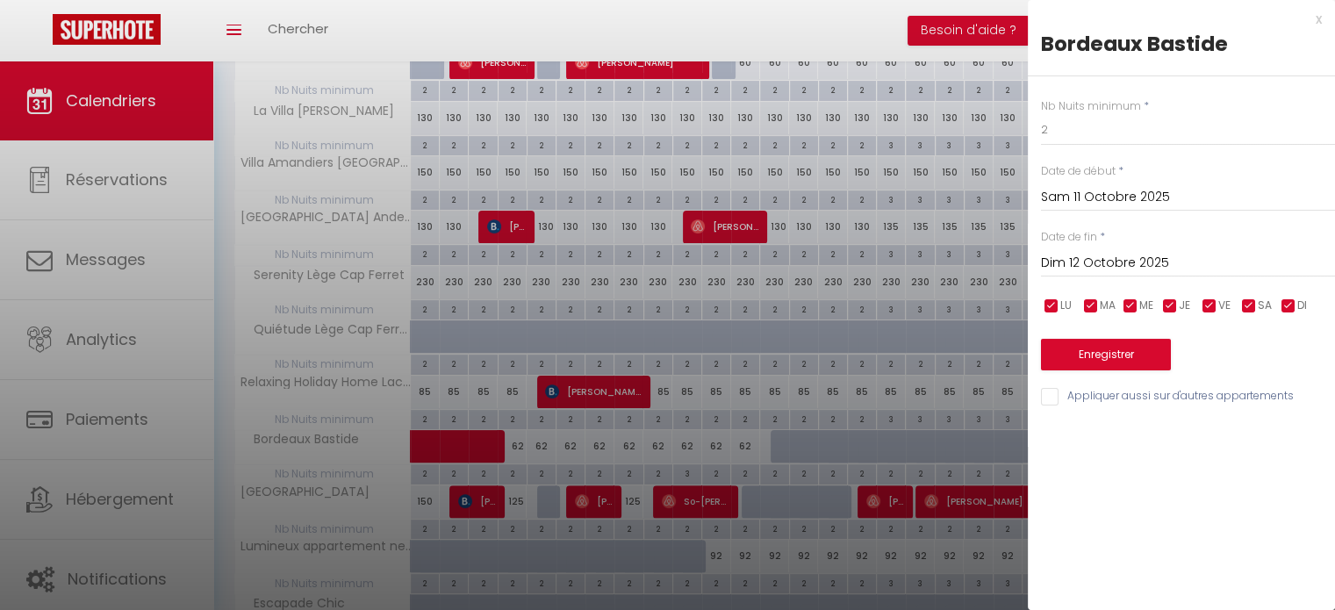
click at [1092, 255] on input "Dim 12 Octobre 2025" at bounding box center [1188, 263] width 294 height 23
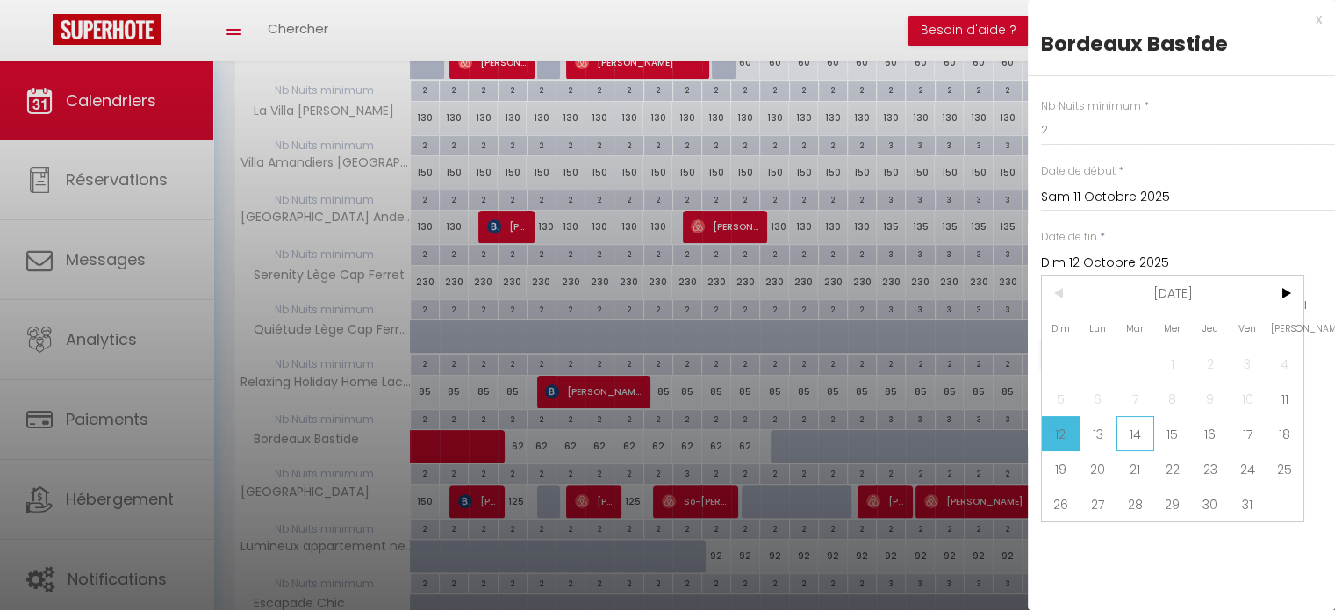
click at [1125, 446] on span "14" at bounding box center [1136, 433] width 38 height 35
type input "[DATE]"
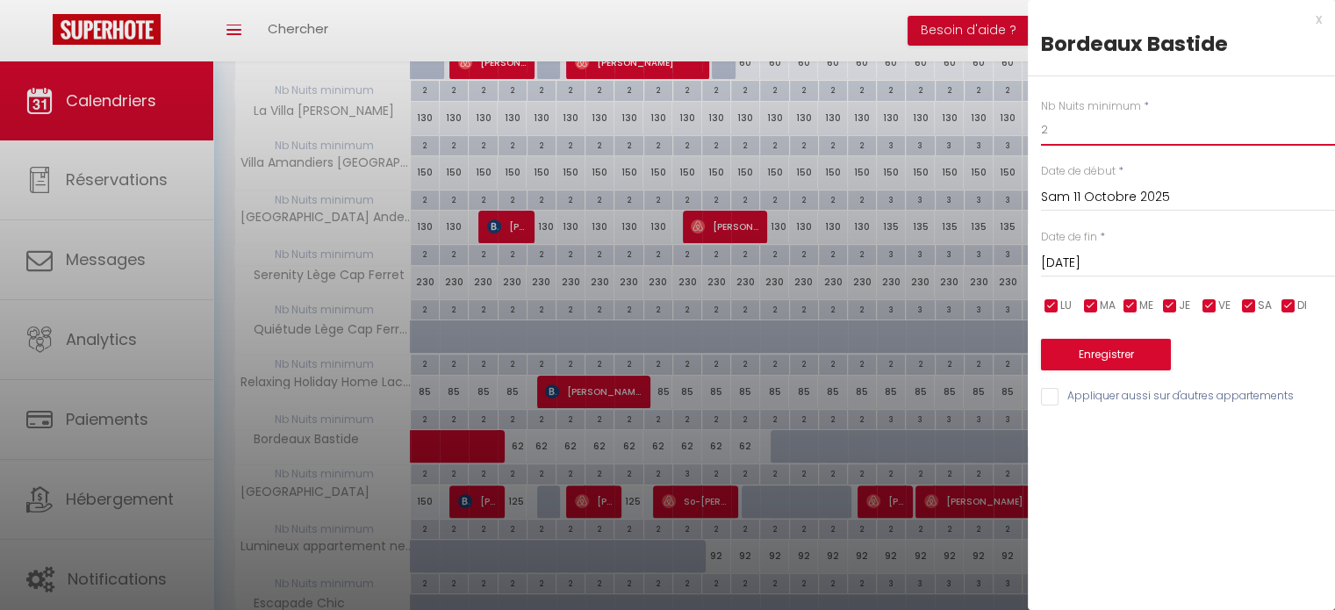
click at [1058, 129] on input "2" at bounding box center [1188, 130] width 294 height 32
type input "3"
click at [1103, 349] on button "Enregistrer" at bounding box center [1106, 355] width 130 height 32
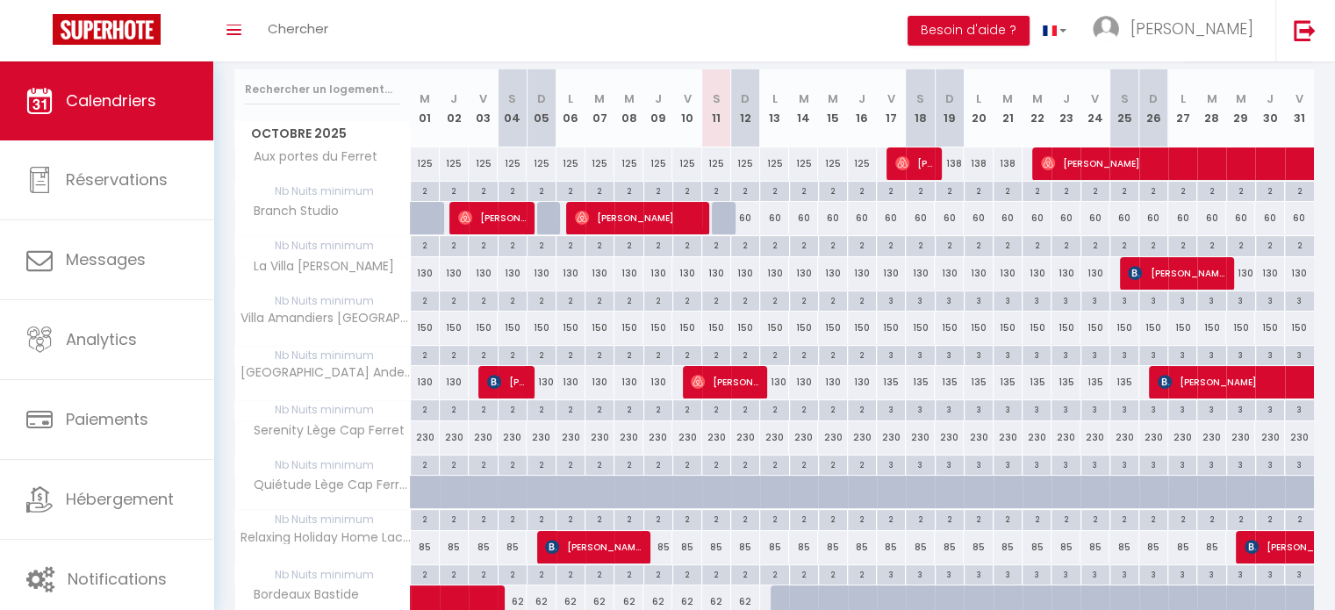
scroll to position [0, 0]
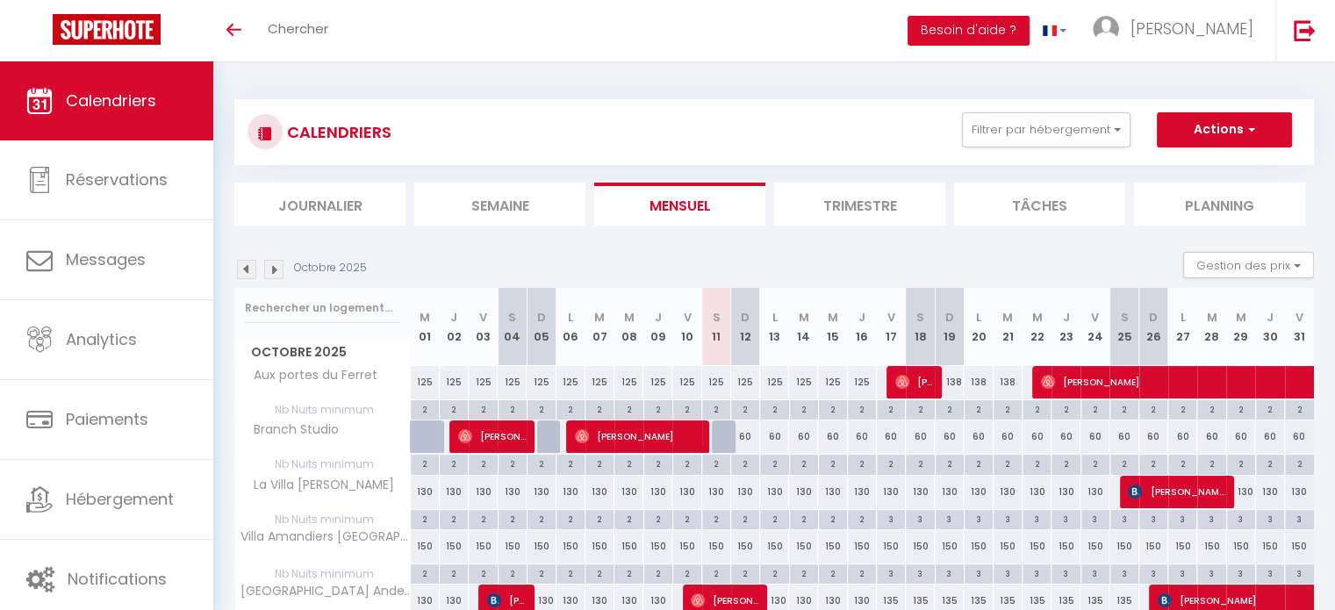
click at [277, 273] on img at bounding box center [273, 269] width 19 height 19
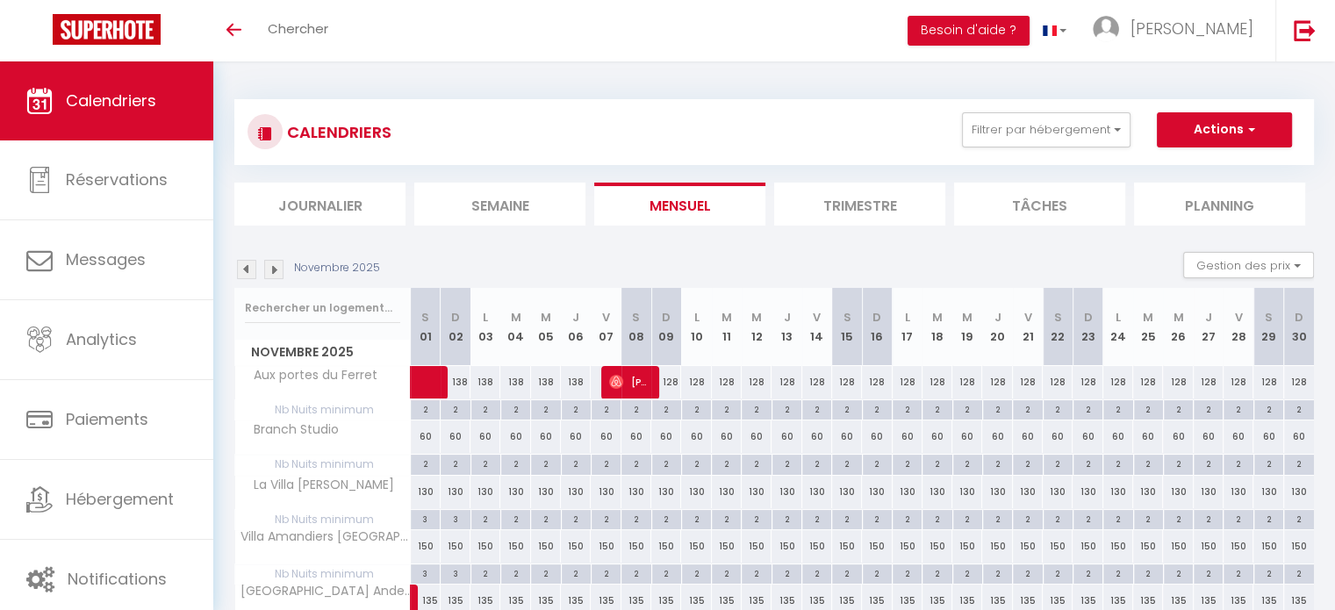
click at [277, 273] on img at bounding box center [273, 269] width 19 height 19
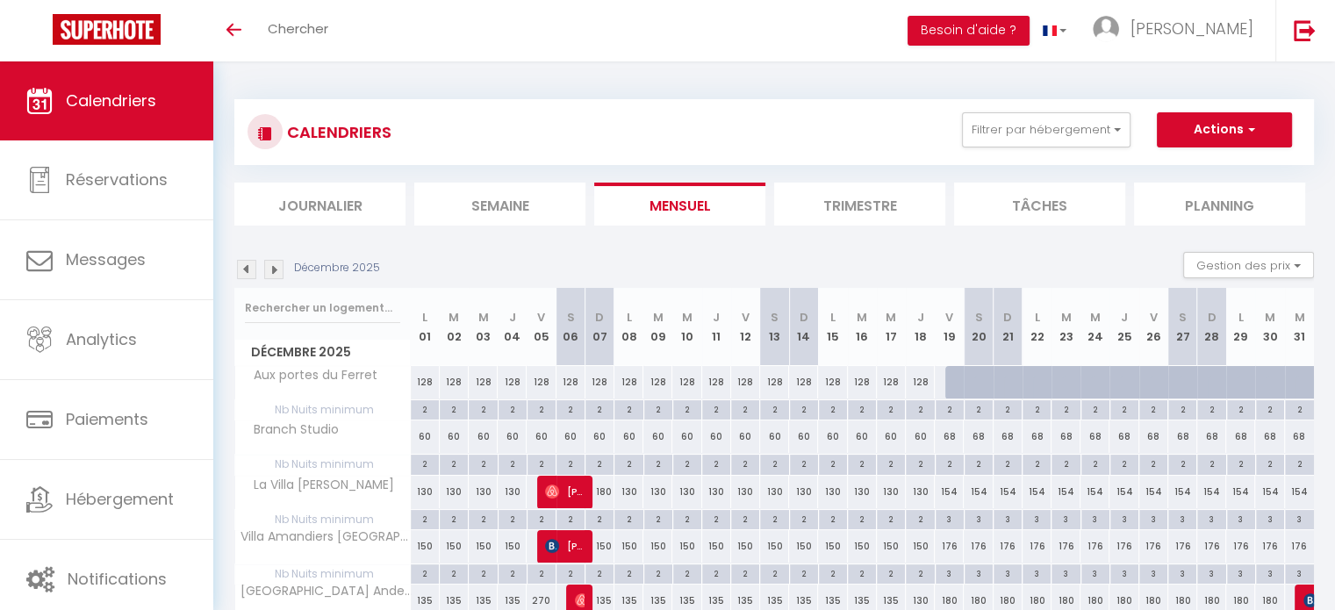
click at [951, 463] on div "2" at bounding box center [950, 463] width 28 height 17
type input "2"
type input "Ven 19 Décembre 2025"
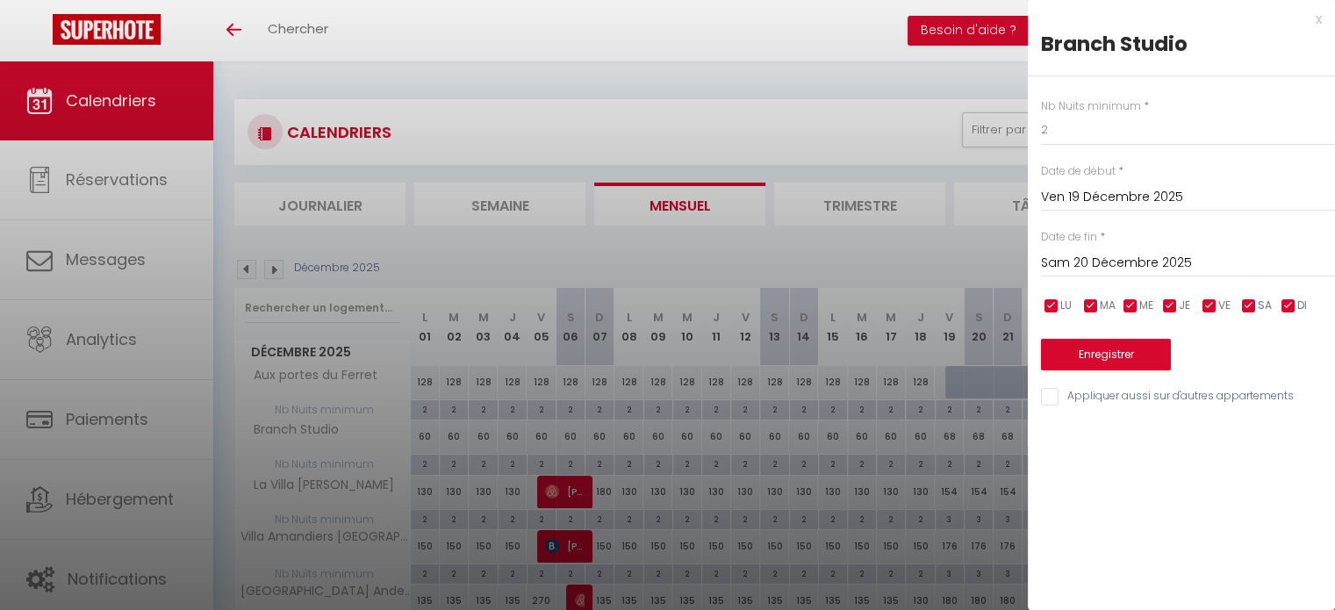
click at [1099, 268] on input "Sam 20 Décembre 2025" at bounding box center [1188, 263] width 294 height 23
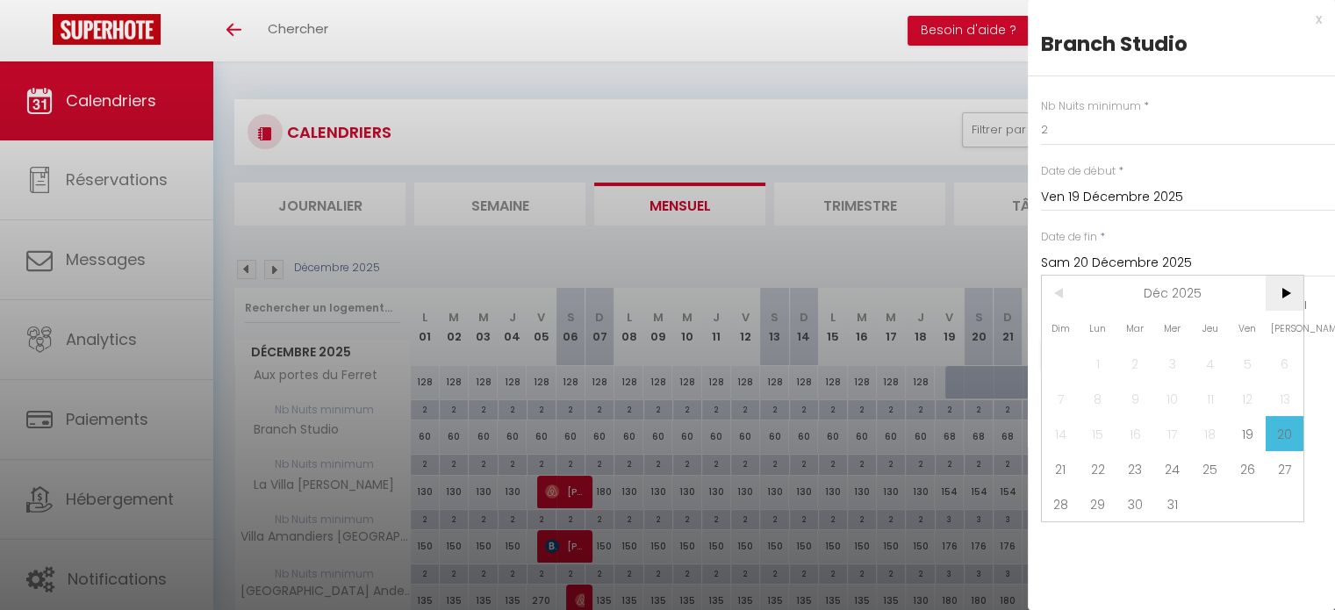
click at [1277, 301] on span ">" at bounding box center [1285, 293] width 38 height 35
click at [1110, 416] on span "12" at bounding box center [1099, 433] width 38 height 35
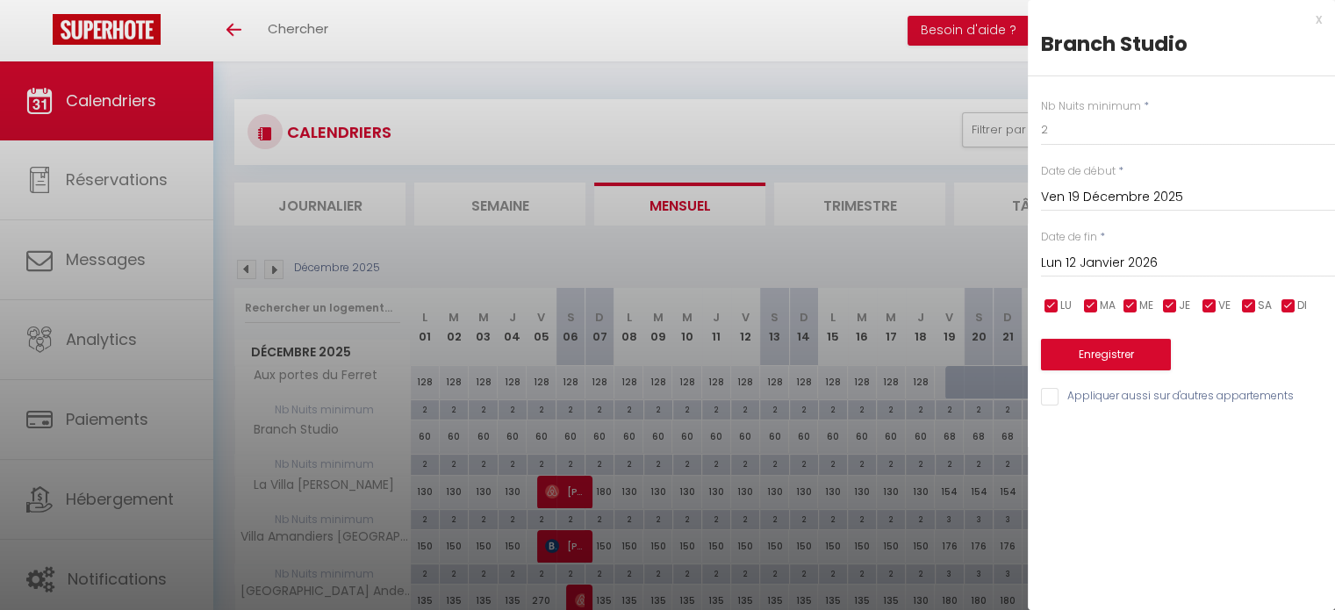
click at [1099, 267] on input "Lun 12 Janvier 2026" at bounding box center [1188, 263] width 294 height 23
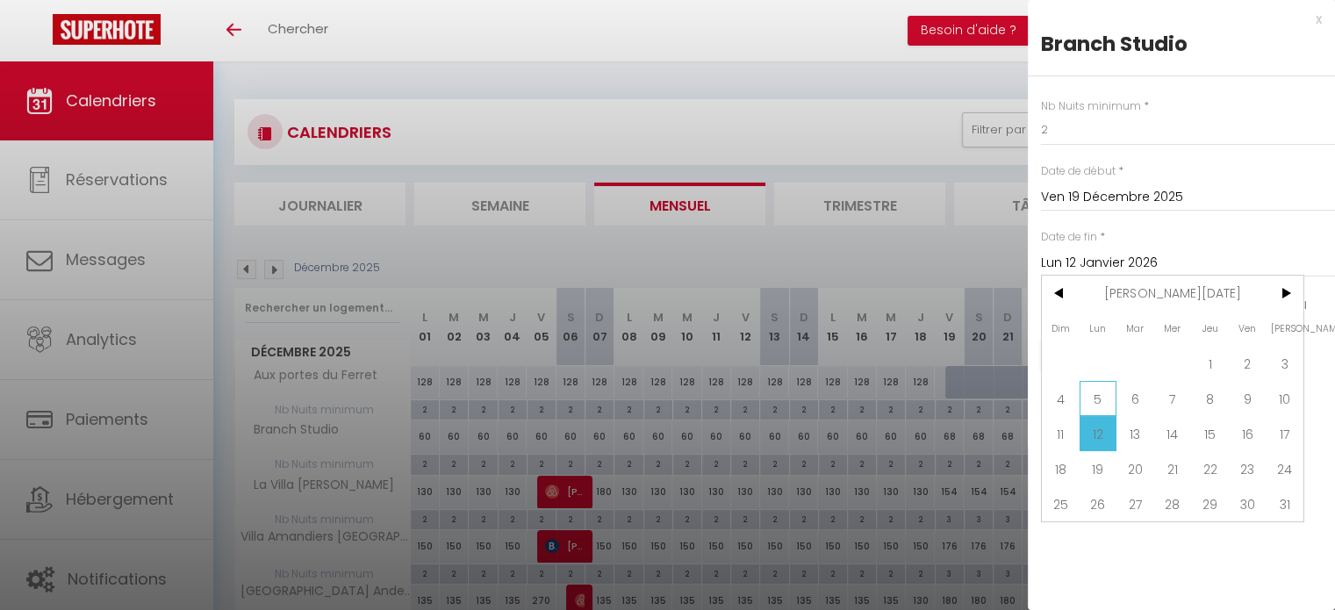
click at [1108, 387] on span "5" at bounding box center [1099, 398] width 38 height 35
type input "Lun 05 Janvier 2026"
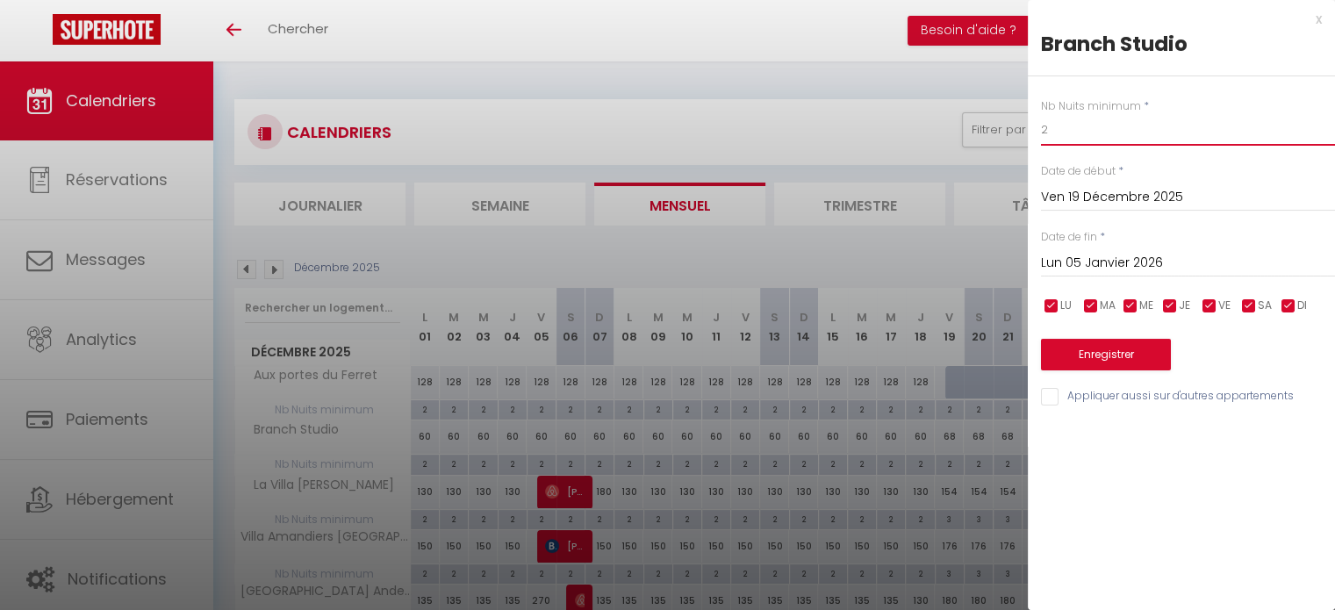
click at [1061, 126] on input "2" at bounding box center [1188, 130] width 294 height 32
type input "3"
click at [1089, 356] on button "Enregistrer" at bounding box center [1106, 355] width 130 height 32
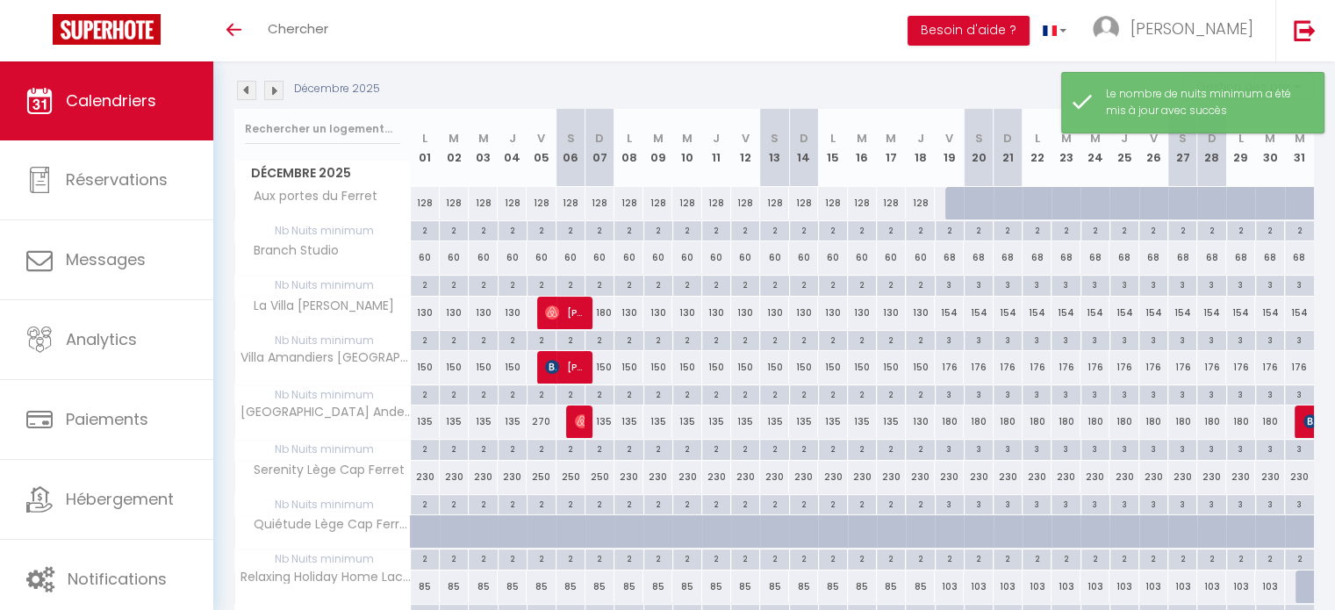
scroll to position [205, 0]
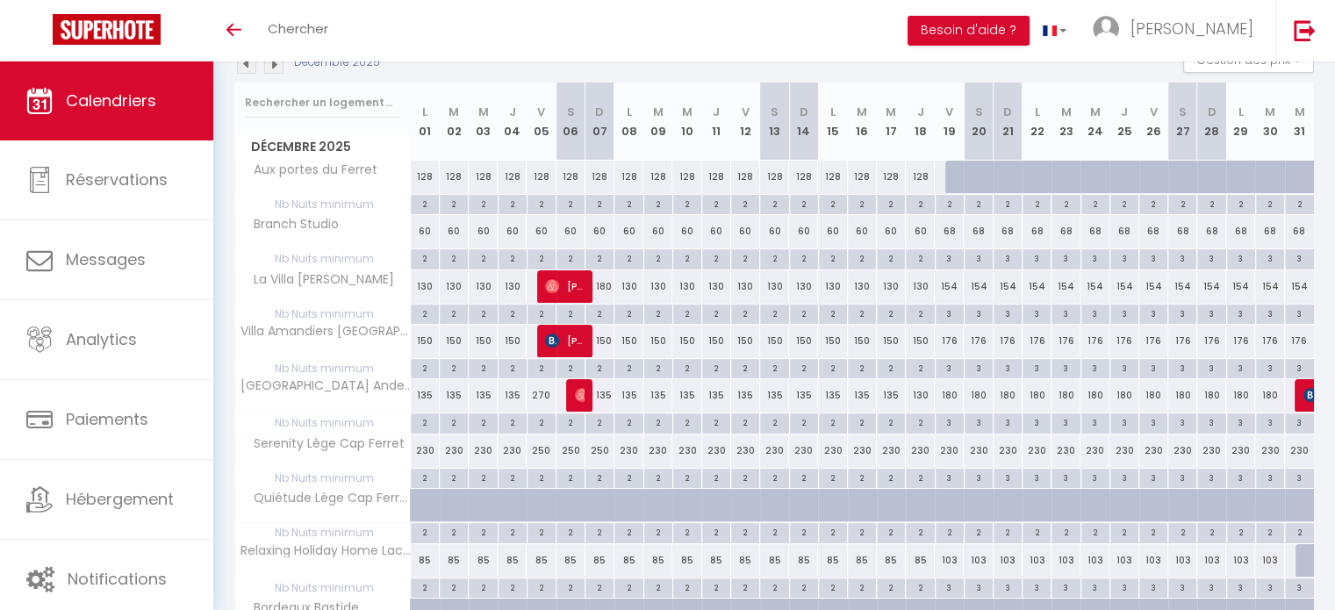
click at [952, 363] on div "3" at bounding box center [950, 367] width 28 height 17
type input "3"
type input "Ven 19 Décembre 2025"
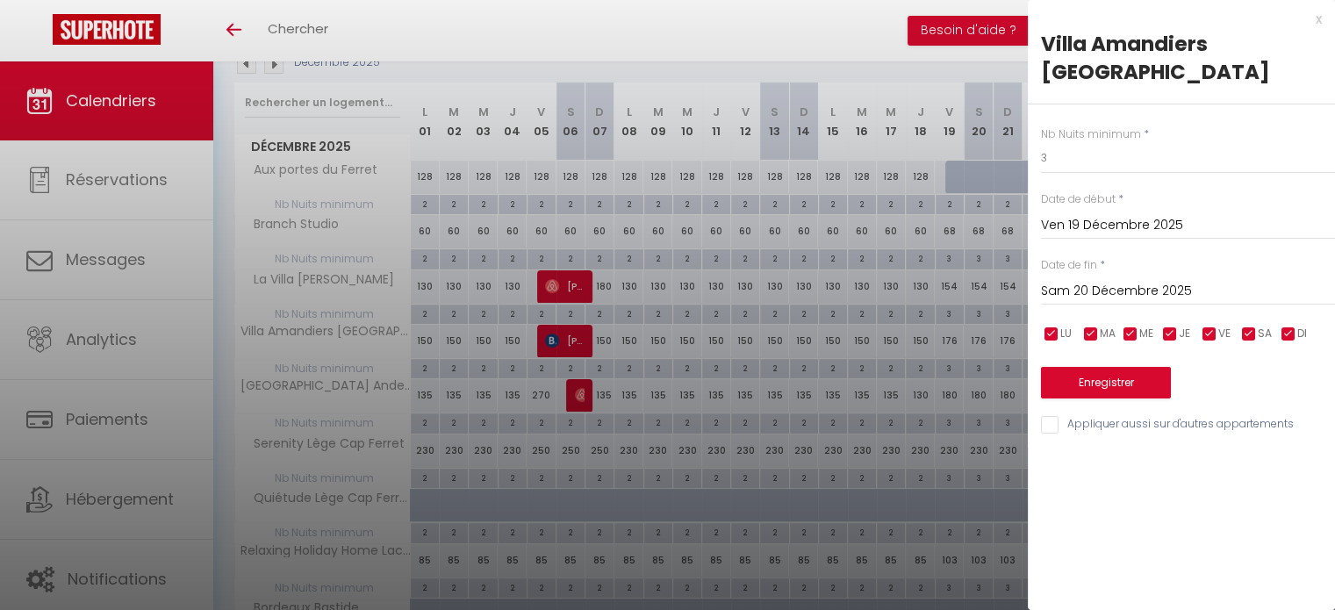
click at [1071, 280] on input "Sam 20 Décembre 2025" at bounding box center [1188, 291] width 294 height 23
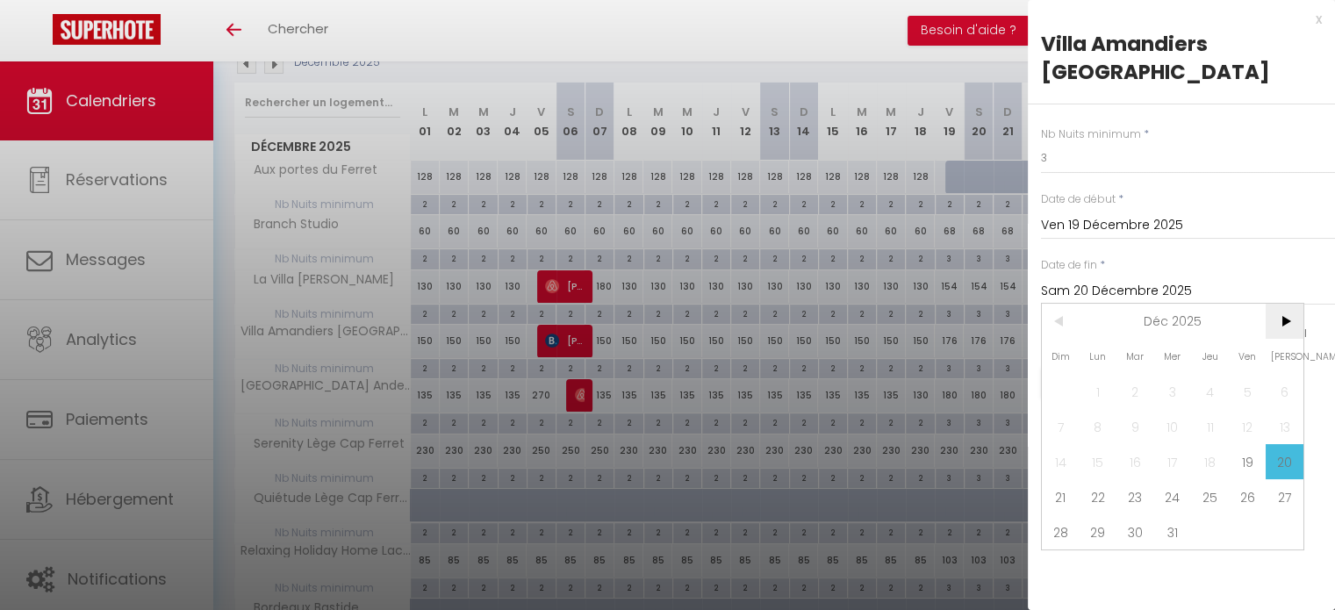
click at [1277, 326] on span ">" at bounding box center [1285, 321] width 38 height 35
click at [1089, 427] on span "5" at bounding box center [1099, 426] width 38 height 35
type input "Lun 05 Janvier 2026"
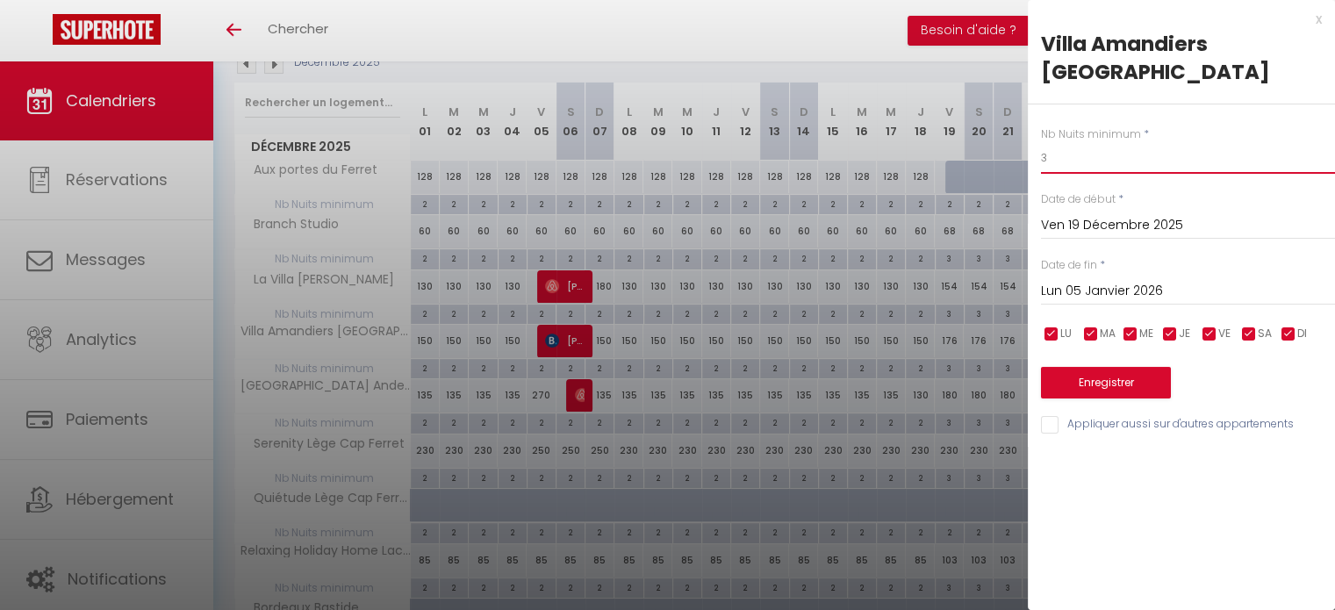
click at [1054, 170] on input "3" at bounding box center [1188, 158] width 294 height 32
type input "4"
click at [1117, 373] on button "Enregistrer" at bounding box center [1106, 383] width 130 height 32
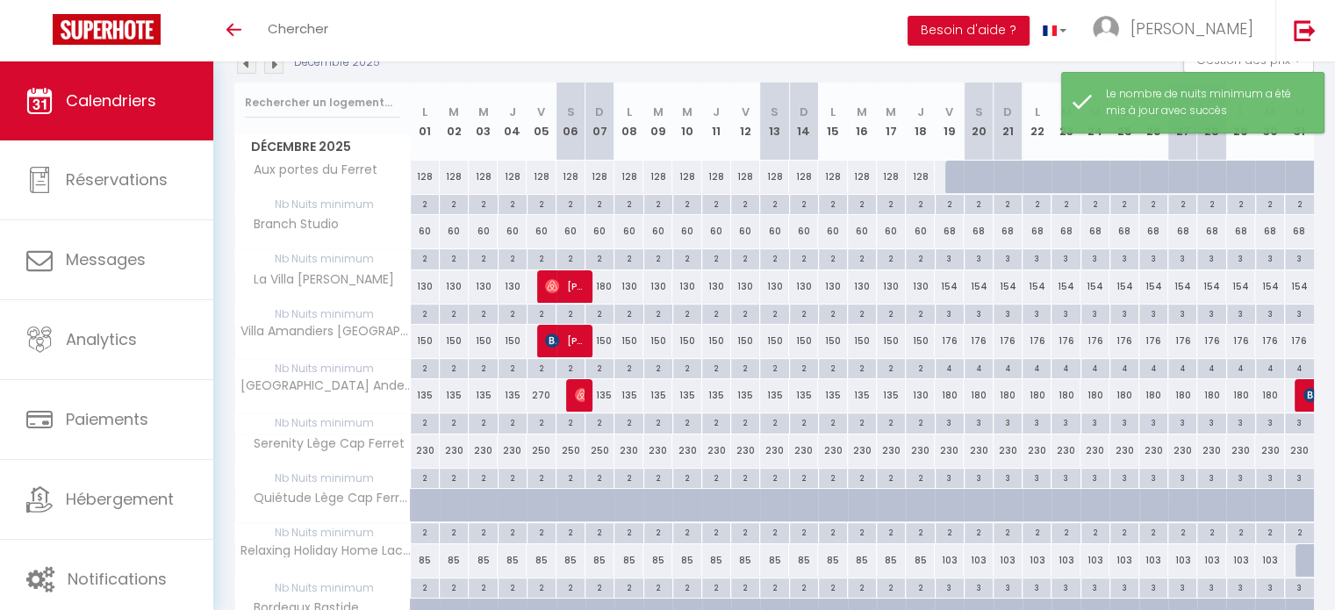
click at [950, 421] on div "3" at bounding box center [950, 421] width 28 height 17
type input "3"
type input "Ven 19 Décembre 2025"
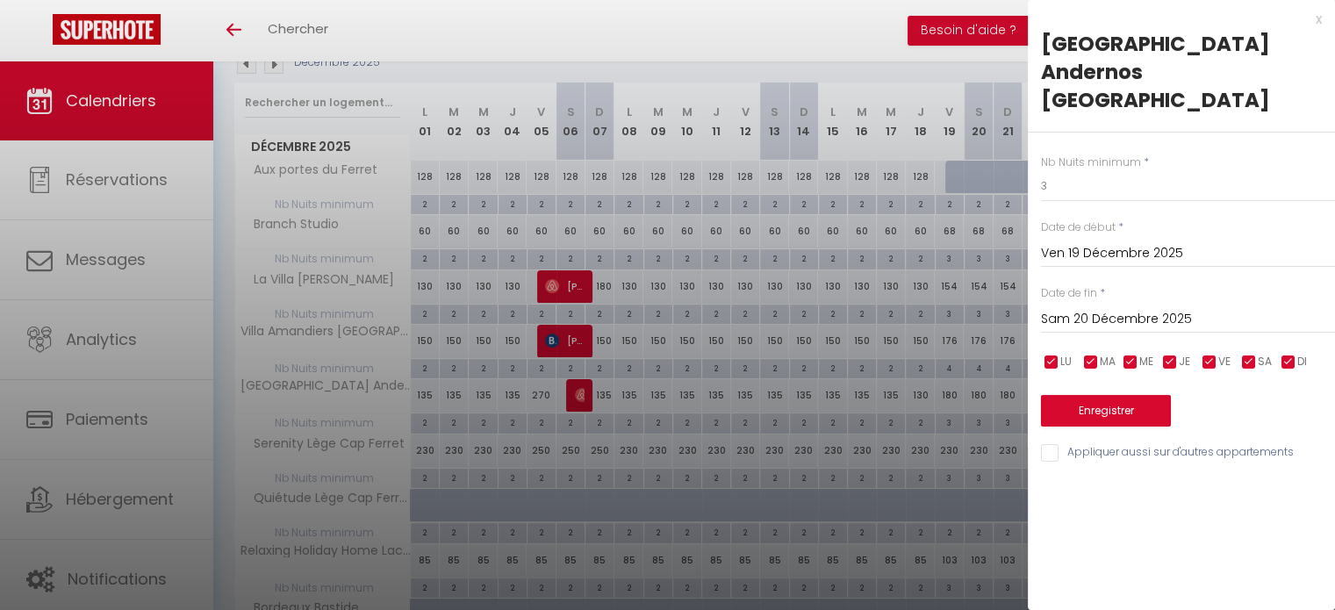
click at [1107, 308] on input "Sam 20 Décembre 2025" at bounding box center [1188, 319] width 294 height 23
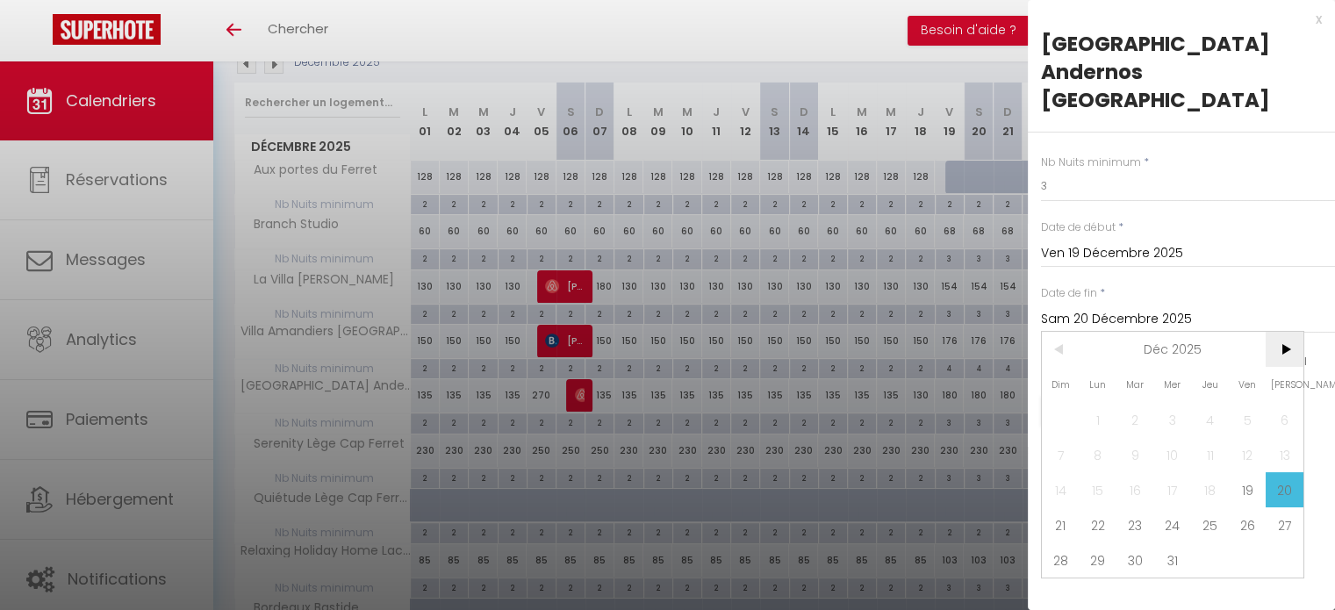
click at [1281, 332] on span ">" at bounding box center [1285, 349] width 38 height 35
click at [1103, 437] on span "5" at bounding box center [1099, 454] width 38 height 35
type input "Lun 05 Janvier 2026"
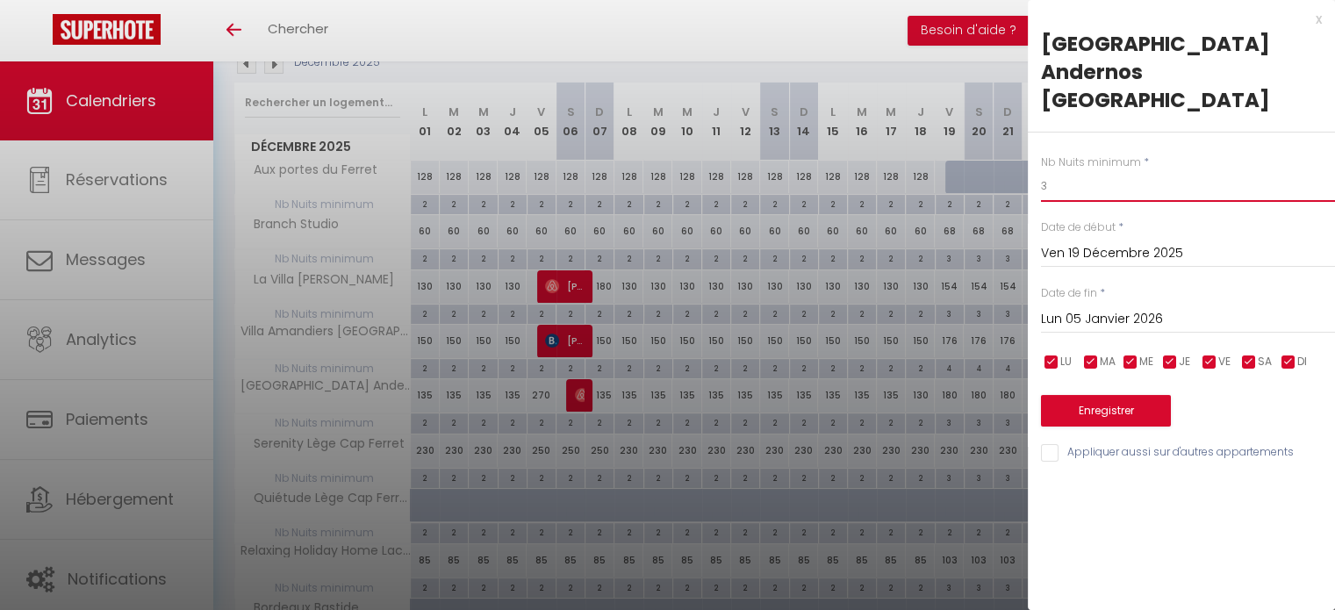
click at [1067, 170] on input "3" at bounding box center [1188, 186] width 294 height 32
type input "4"
click at [1089, 395] on button "Enregistrer" at bounding box center [1106, 411] width 130 height 32
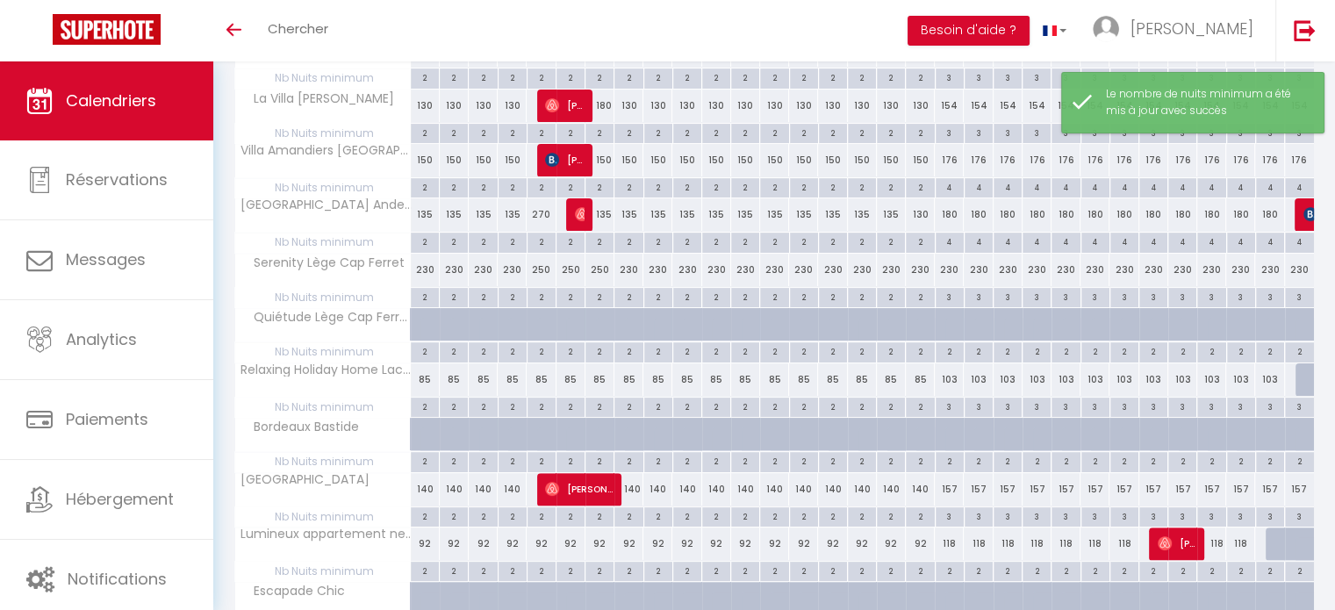
scroll to position [388, 0]
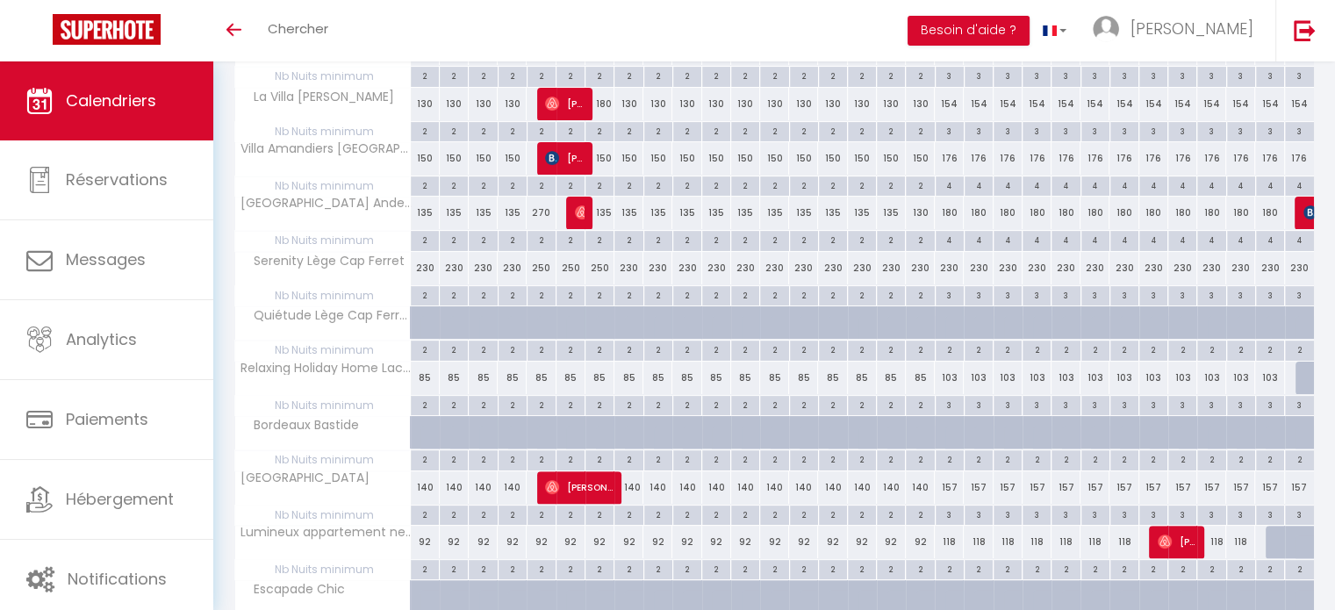
click at [945, 295] on div "3" at bounding box center [950, 294] width 28 height 17
type input "3"
type input "Ven 19 Décembre 2025"
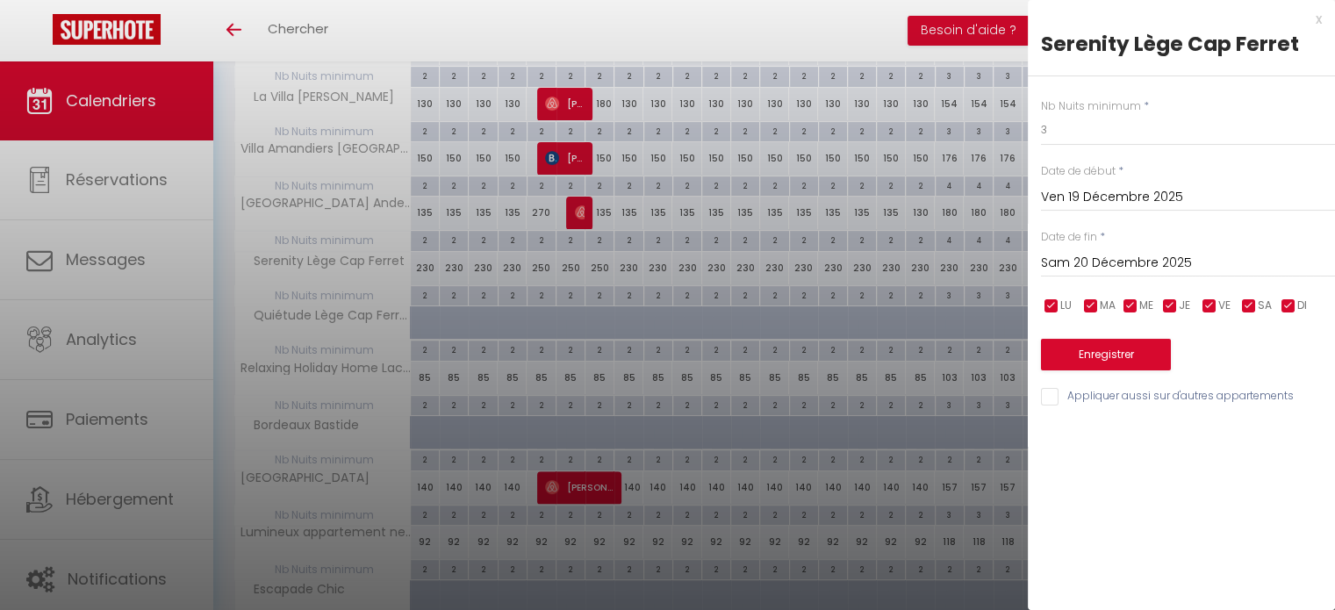
click at [1090, 267] on input "Sam 20 Décembre 2025" at bounding box center [1188, 263] width 294 height 23
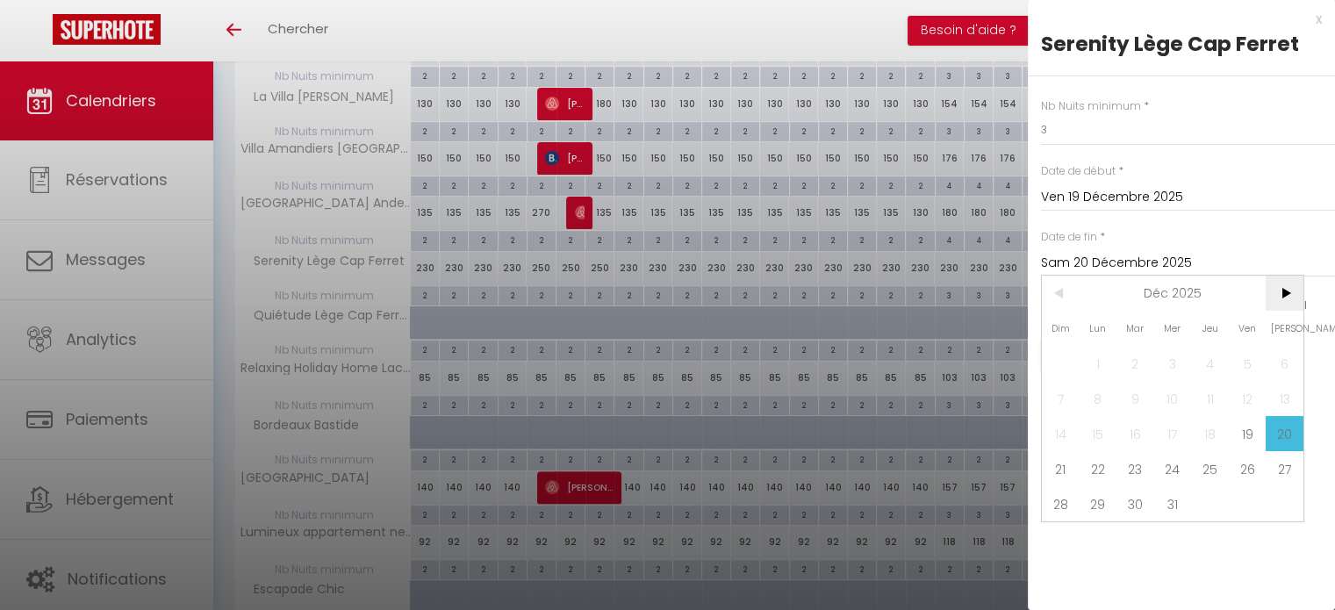
click at [1284, 295] on span ">" at bounding box center [1285, 293] width 38 height 35
click at [1105, 392] on span "5" at bounding box center [1099, 398] width 38 height 35
type input "Lun 05 Janvier 2026"
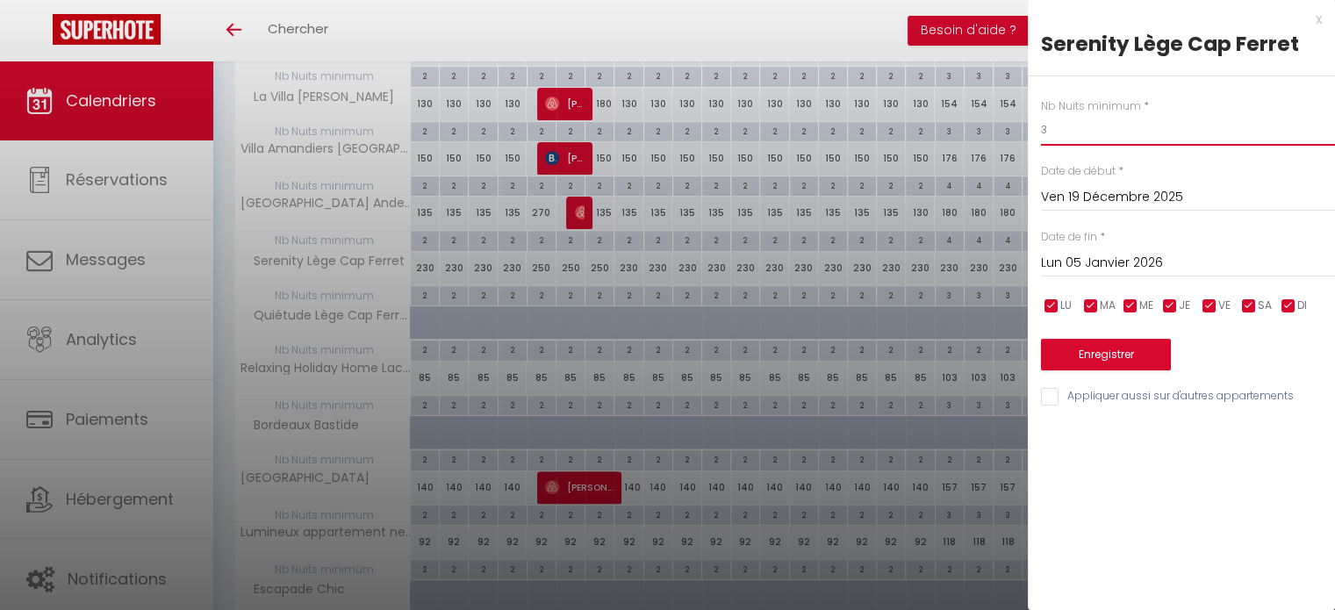
click at [1067, 125] on input "3" at bounding box center [1188, 130] width 294 height 32
type input "4"
click at [1096, 350] on button "Enregistrer" at bounding box center [1106, 355] width 130 height 32
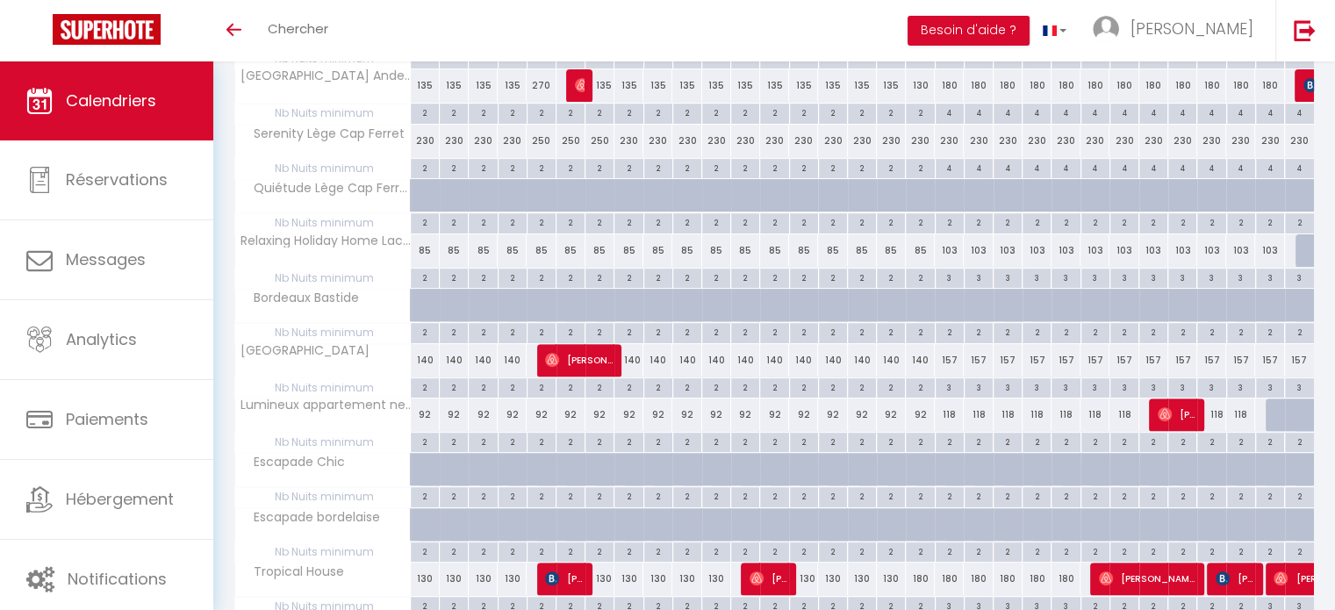
scroll to position [525, 0]
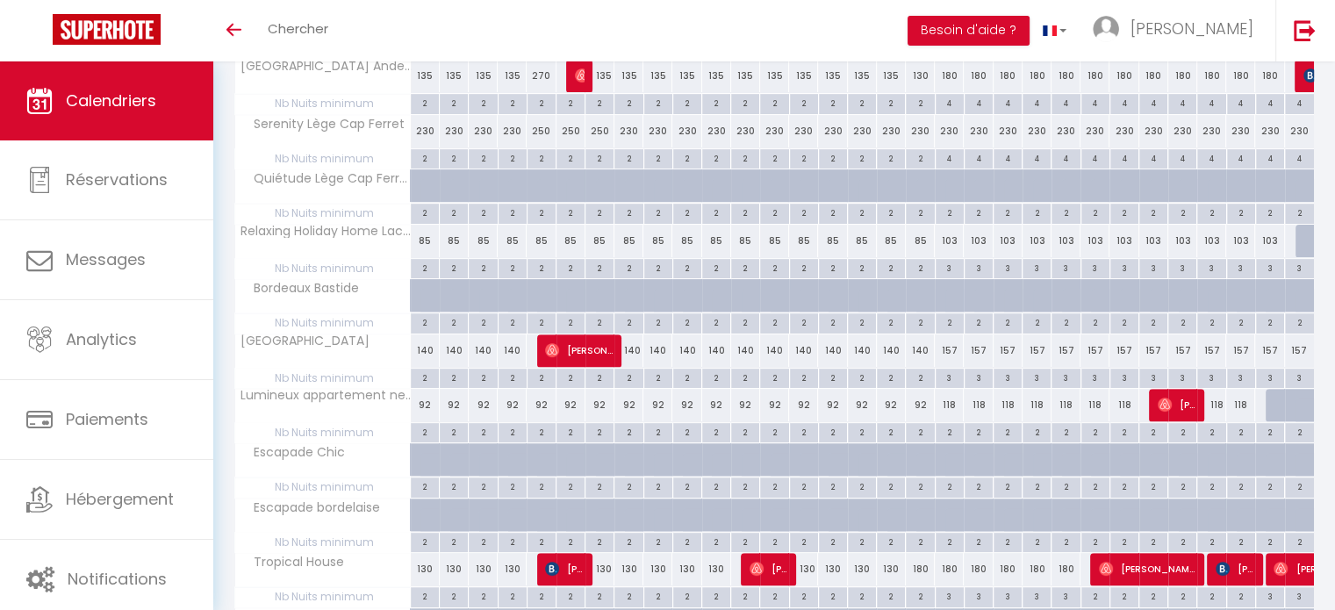
click at [946, 429] on div "2" at bounding box center [950, 431] width 28 height 17
type input "2"
type input "Ven 19 Décembre 2025"
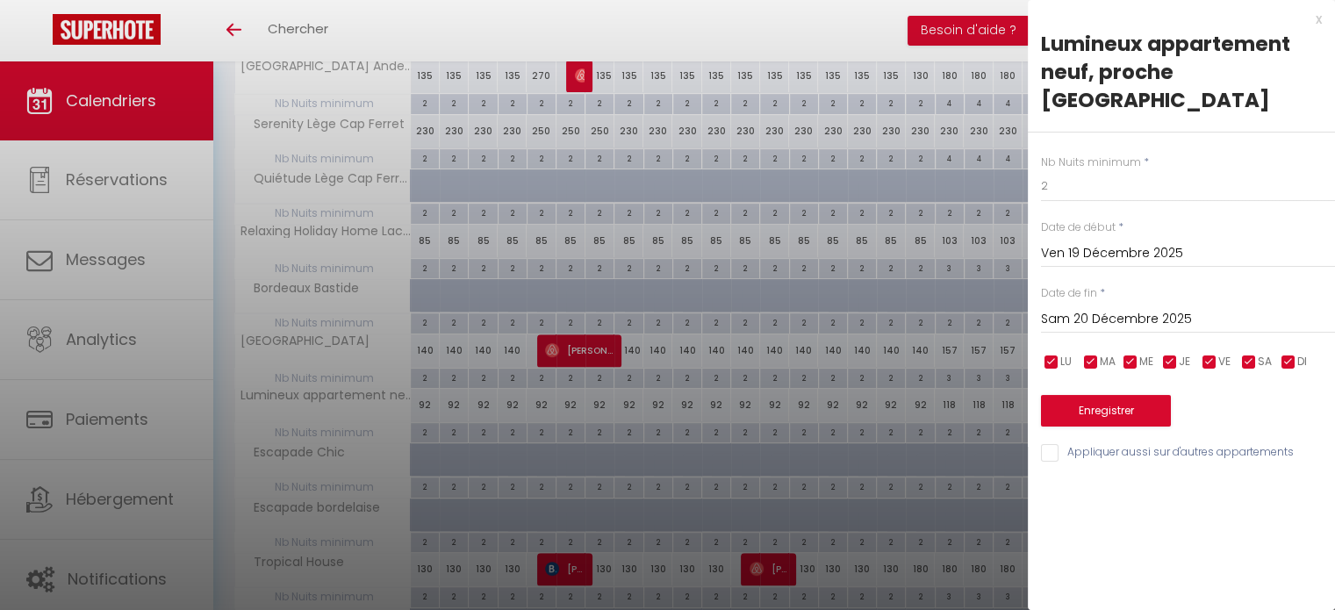
click at [1076, 313] on input "Sam 20 Décembre 2025" at bounding box center [1188, 319] width 294 height 23
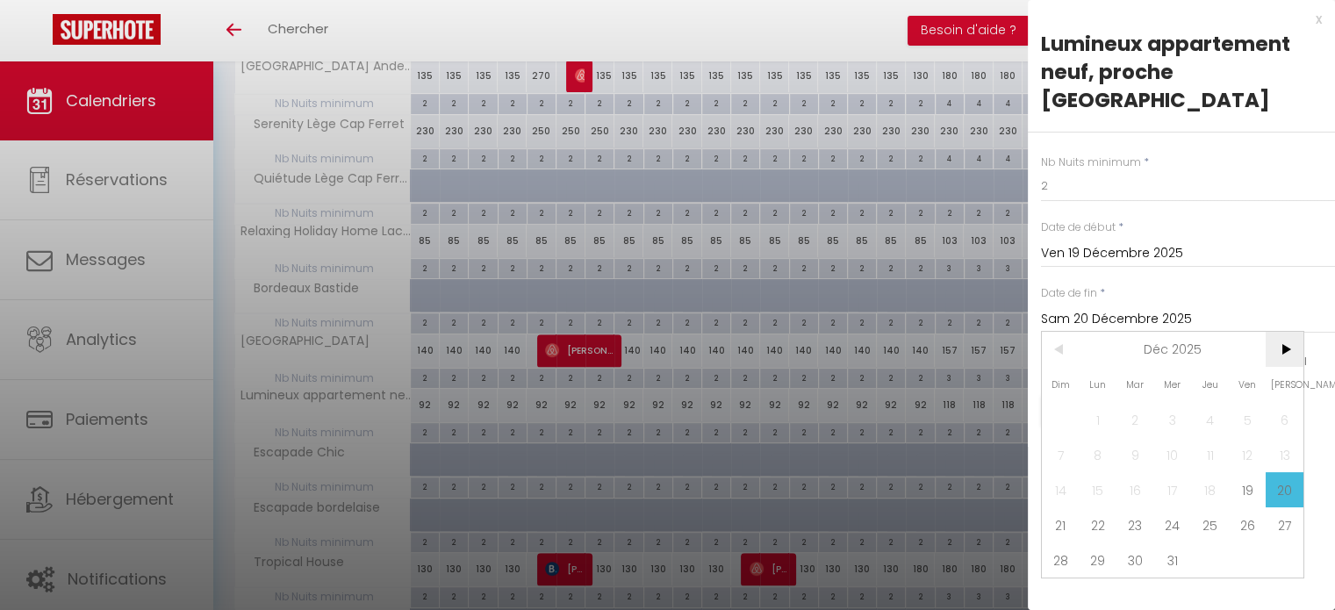
click at [1285, 350] on span ">" at bounding box center [1285, 349] width 38 height 35
click at [1101, 447] on span "5" at bounding box center [1099, 454] width 38 height 35
type input "Lun 05 Janvier 2026"
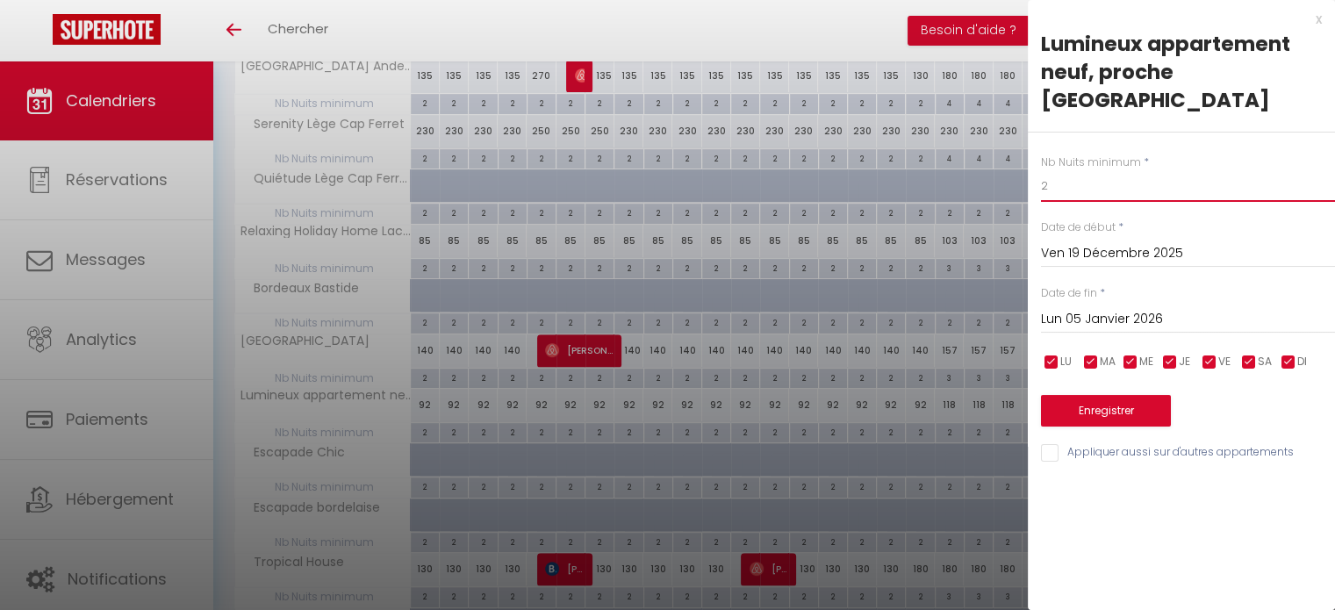
click at [1074, 184] on input "2" at bounding box center [1188, 186] width 294 height 32
type input "3"
click at [1089, 402] on button "Enregistrer" at bounding box center [1106, 411] width 130 height 32
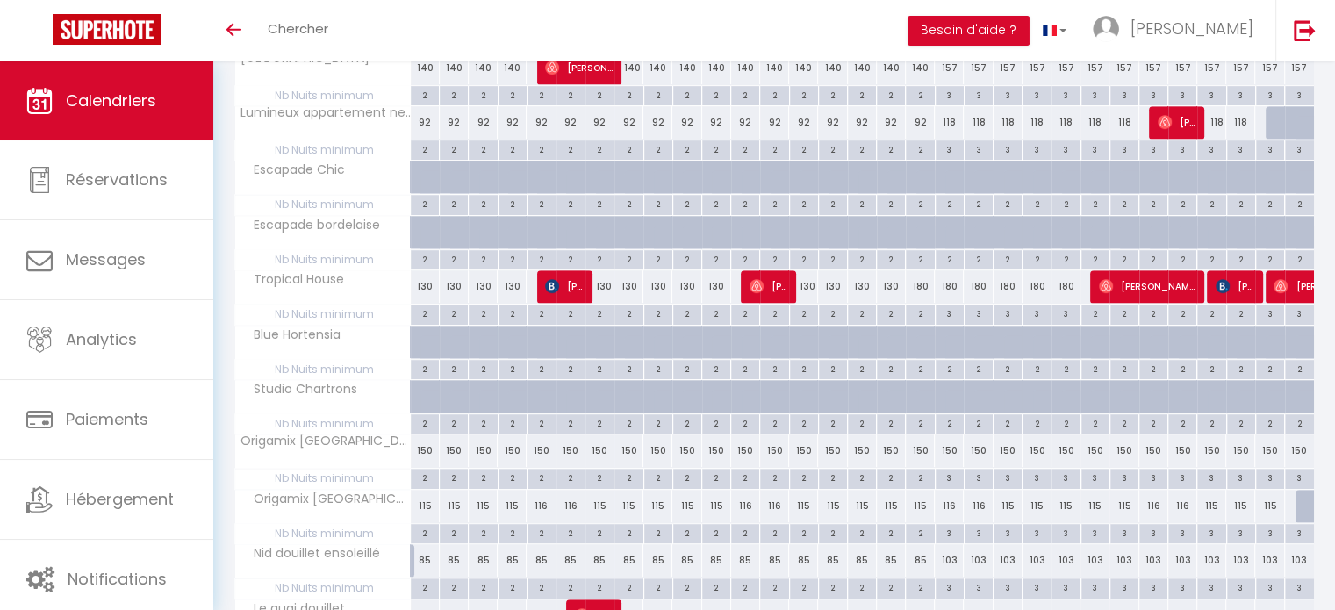
scroll to position [916, 0]
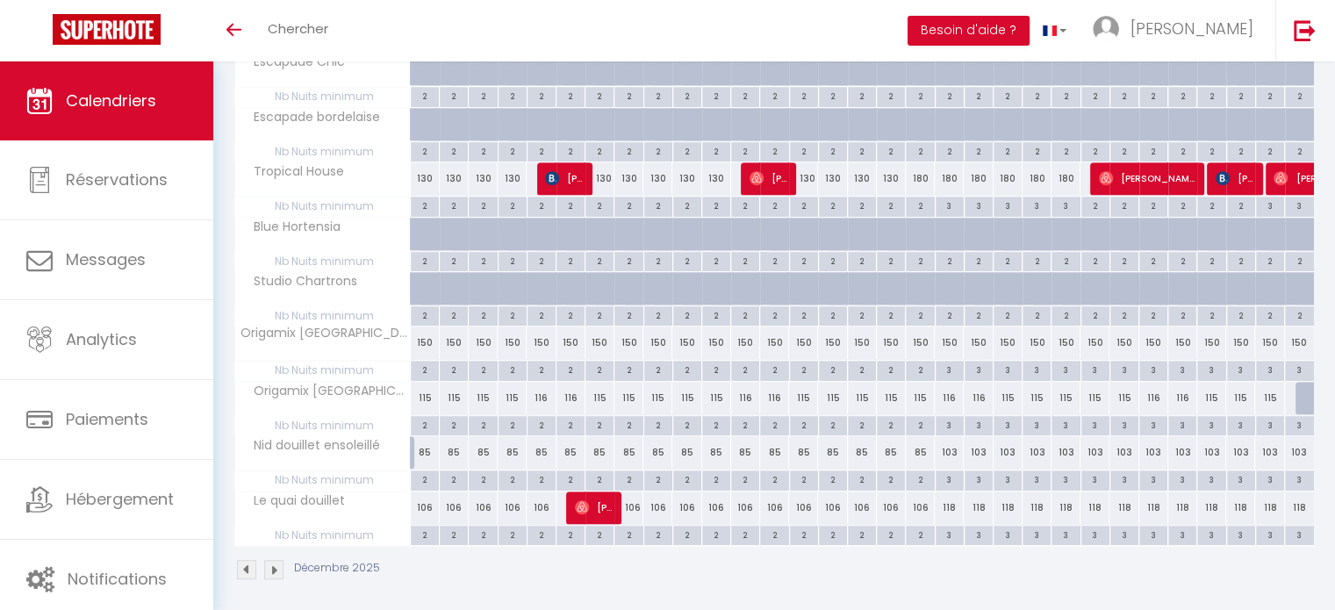
click at [1303, 396] on div at bounding box center [1310, 398] width 29 height 33
type input "115"
type input "Mer 31 Décembre 2025"
type input "Jeu 01 Janvier 2026"
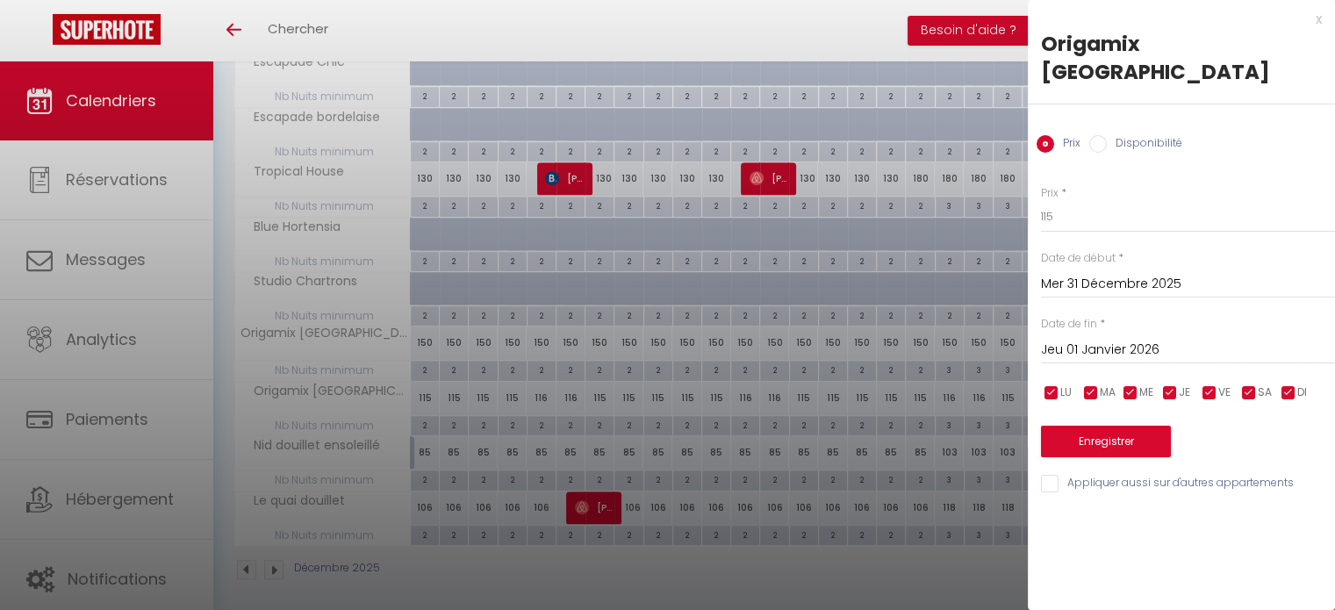
click at [1318, 24] on div "x" at bounding box center [1175, 19] width 294 height 21
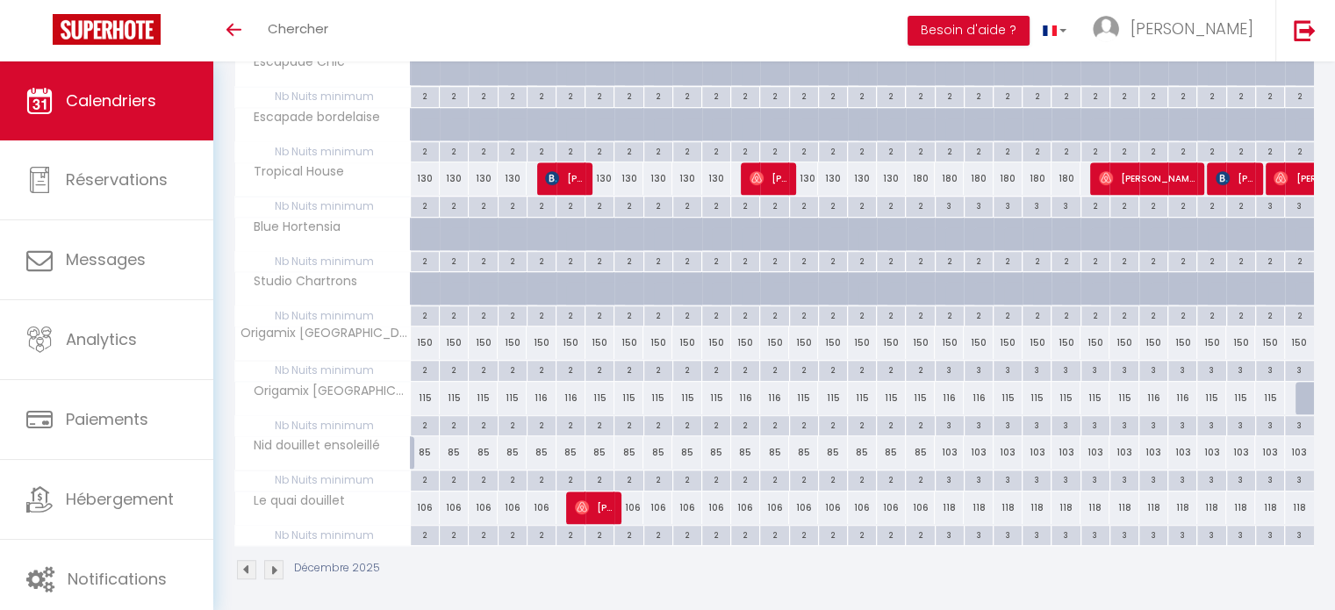
click at [1299, 399] on div at bounding box center [1310, 398] width 29 height 33
type input "115"
type input "Mer 31 Décembre 2025"
type input "Jeu 01 Janvier 2026"
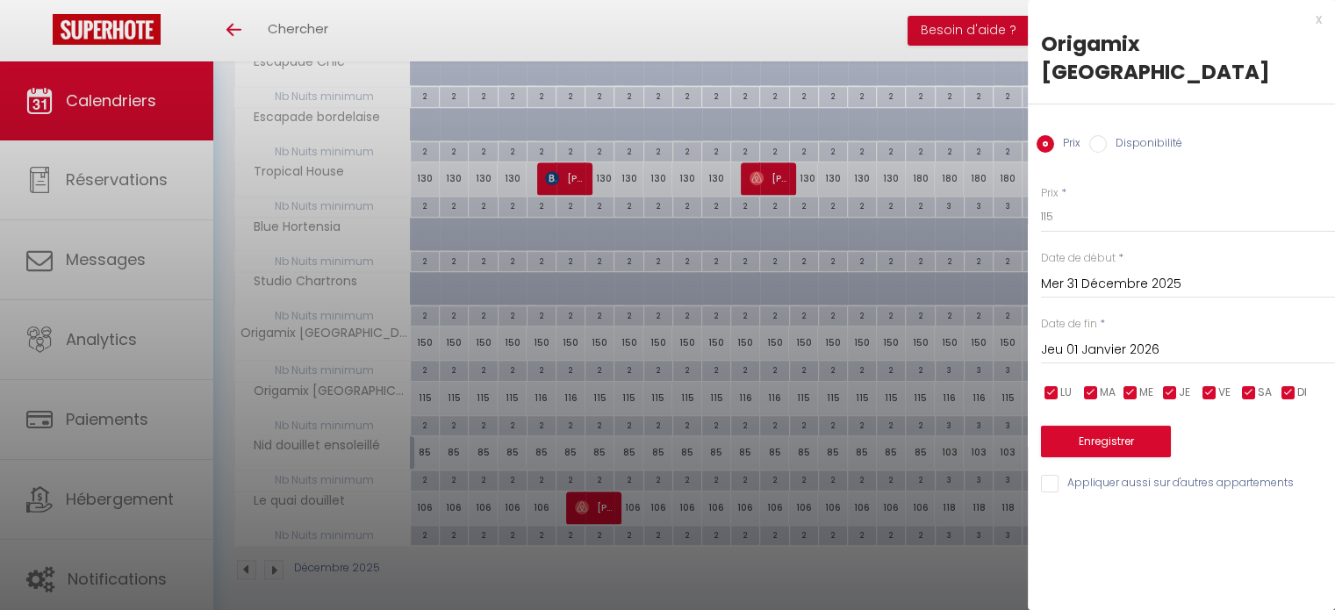
click at [1089, 135] on input "Disponibilité" at bounding box center [1098, 144] width 18 height 18
radio input "true"
radio input "false"
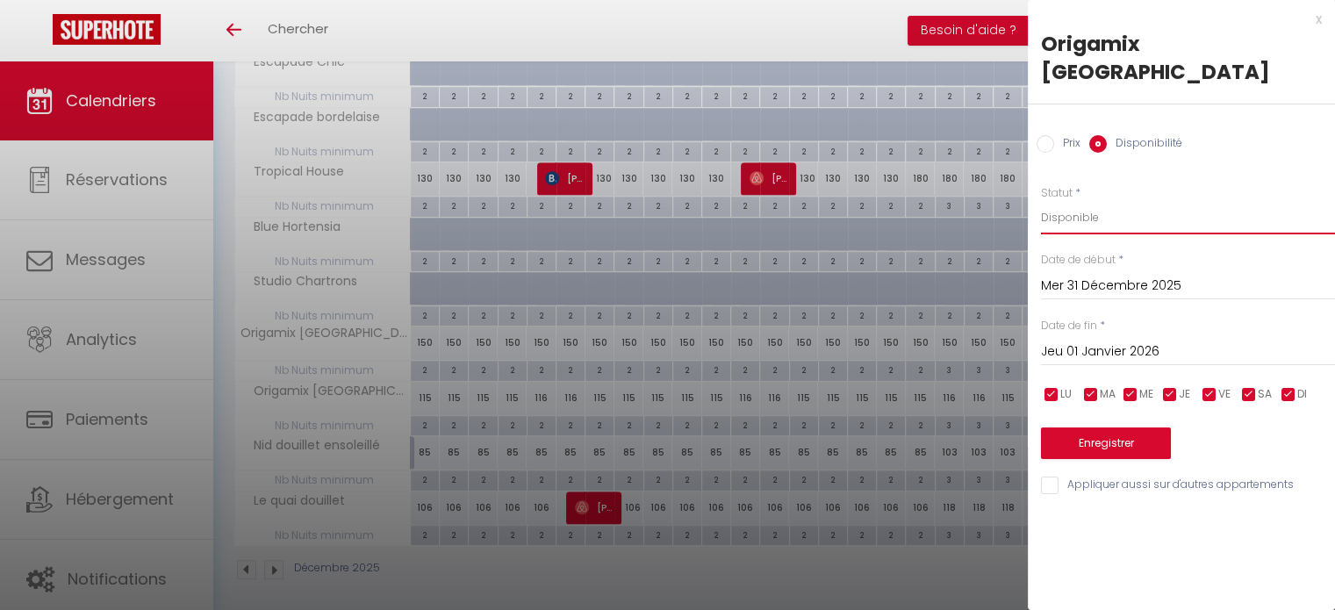
click at [1060, 206] on select "Disponible Indisponible" at bounding box center [1188, 217] width 294 height 33
click at [1041, 201] on select "Disponible Indisponible" at bounding box center [1188, 217] width 294 height 33
click at [1107, 428] on button "Enregistrer" at bounding box center [1106, 444] width 130 height 32
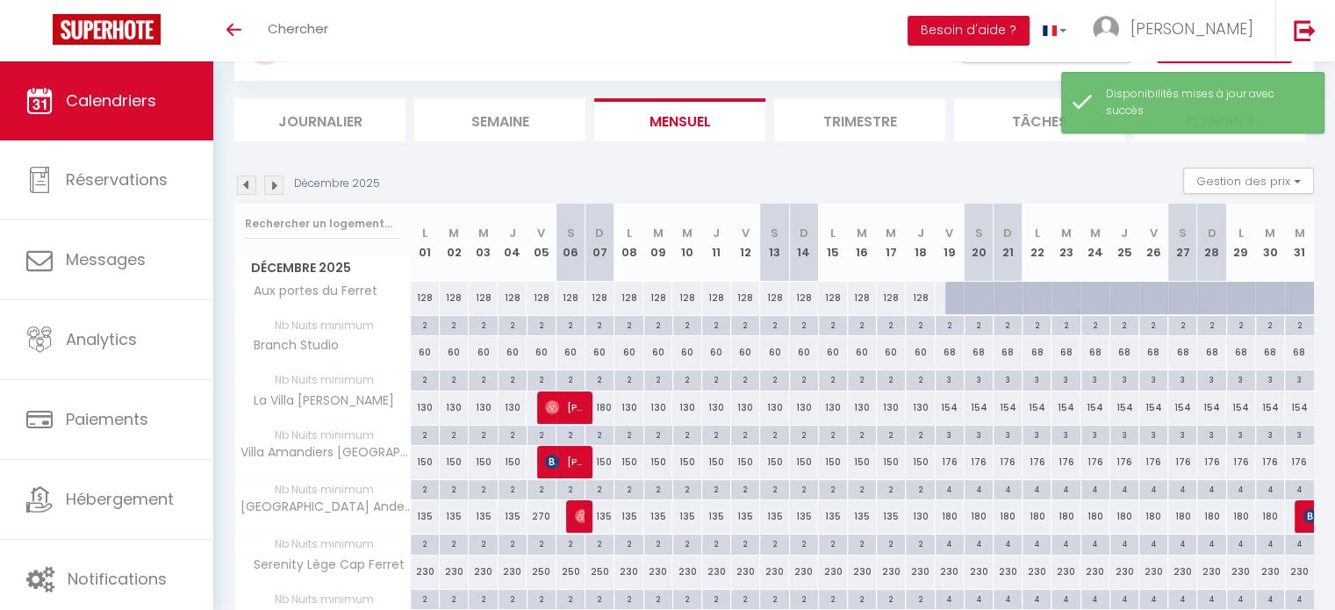
scroll to position [83, 0]
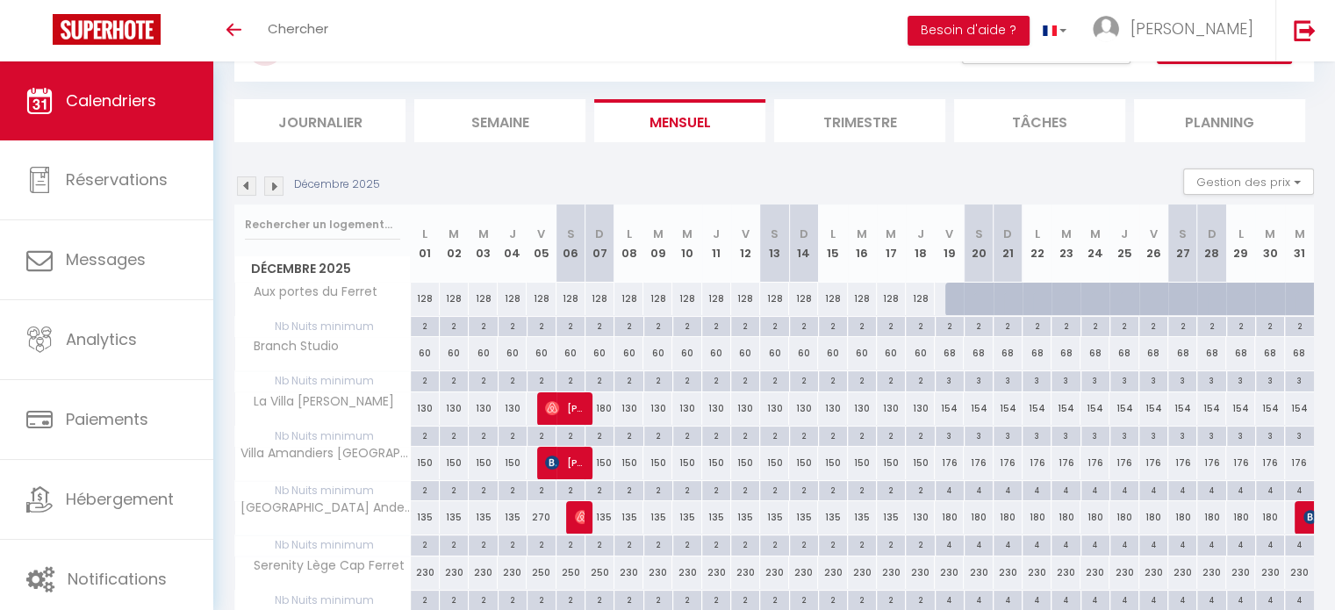
click at [277, 185] on img at bounding box center [273, 185] width 19 height 19
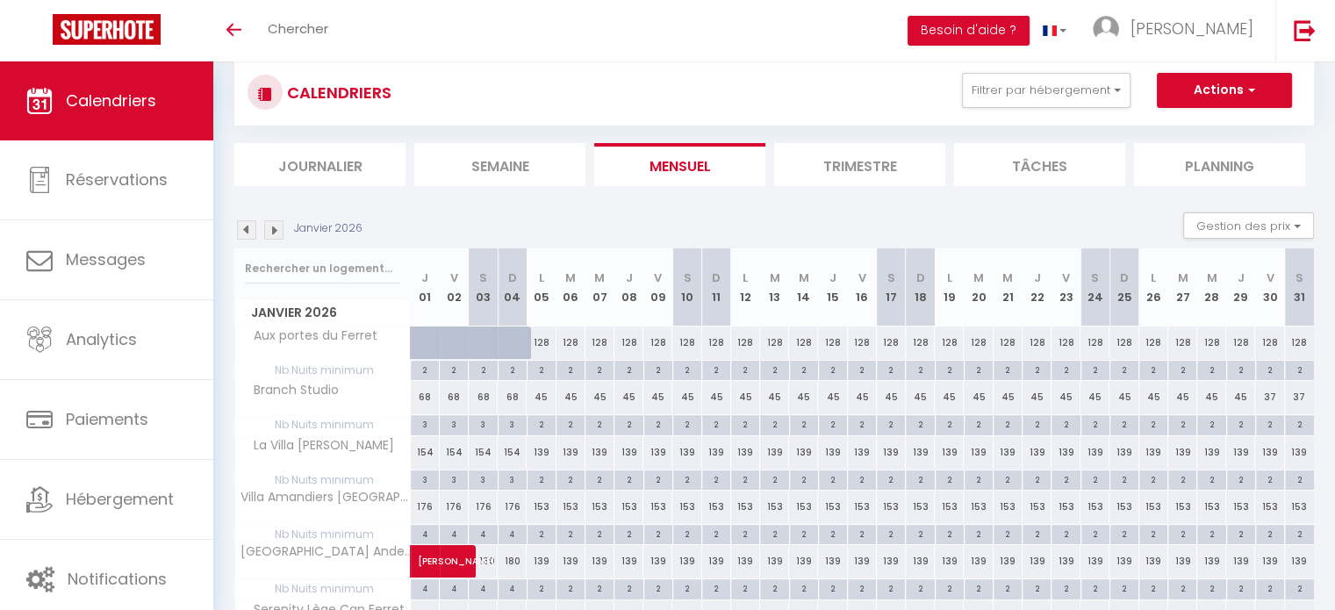
scroll to position [0, 0]
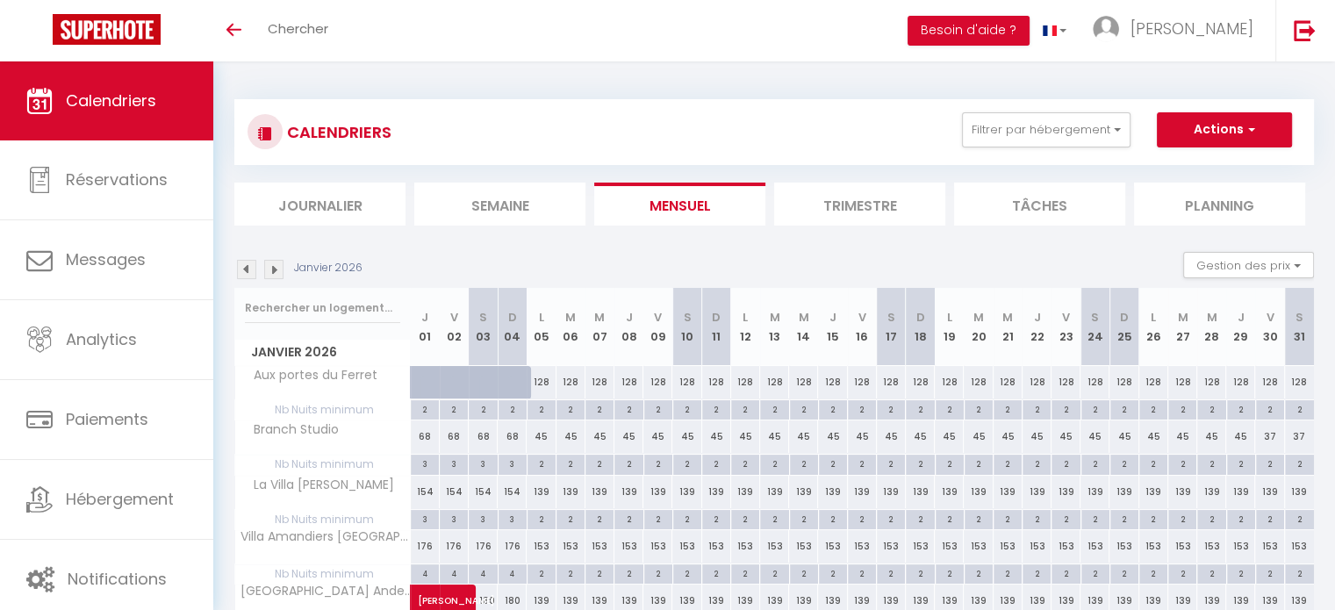
click at [277, 268] on img at bounding box center [273, 269] width 19 height 19
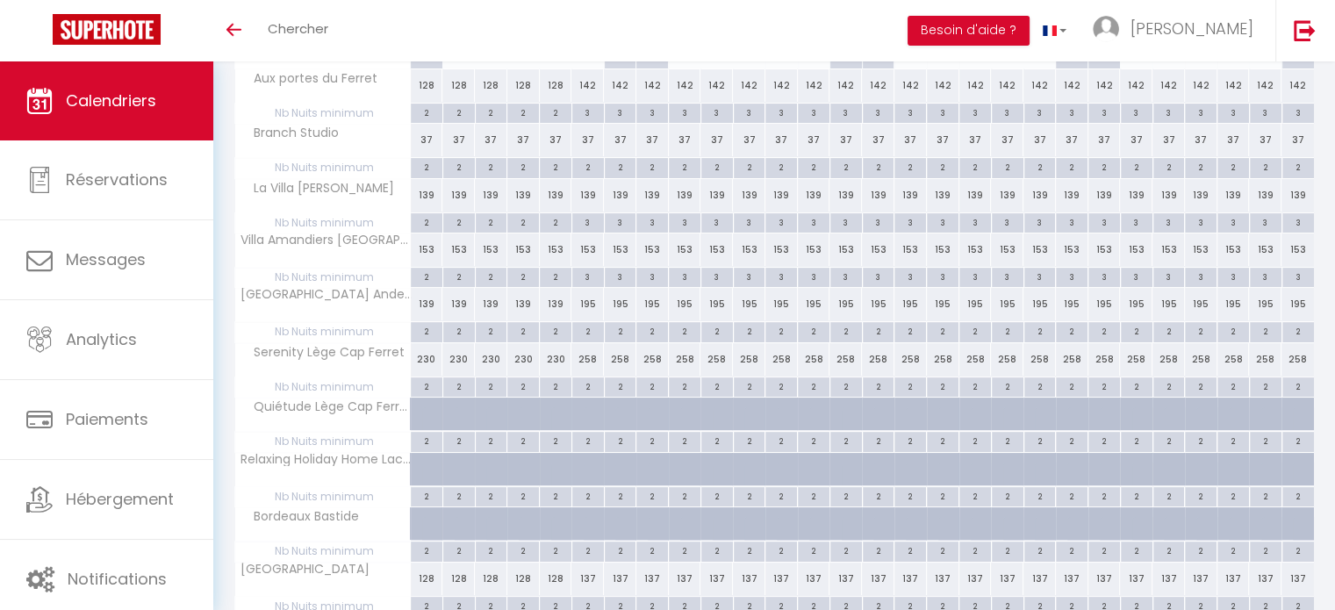
scroll to position [309, 0]
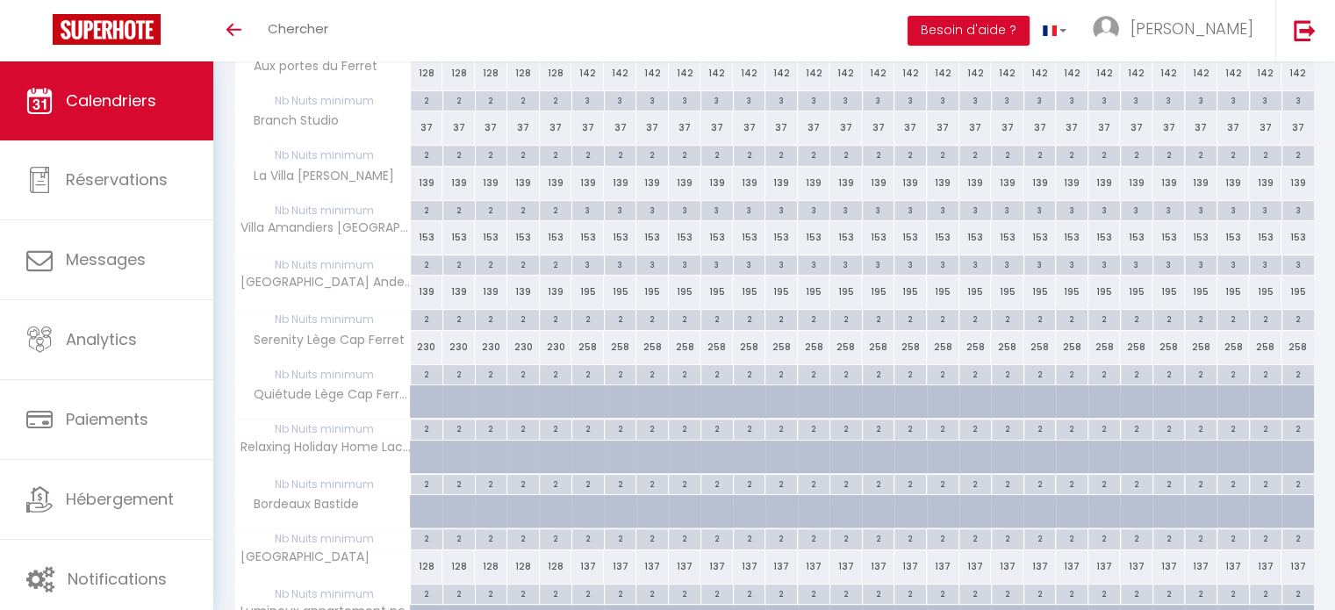
click at [842, 321] on div "2" at bounding box center [846, 318] width 32 height 17
type input "2"
type input "Sam 14 Février 2026"
type input "Dim 15 Février 2026"
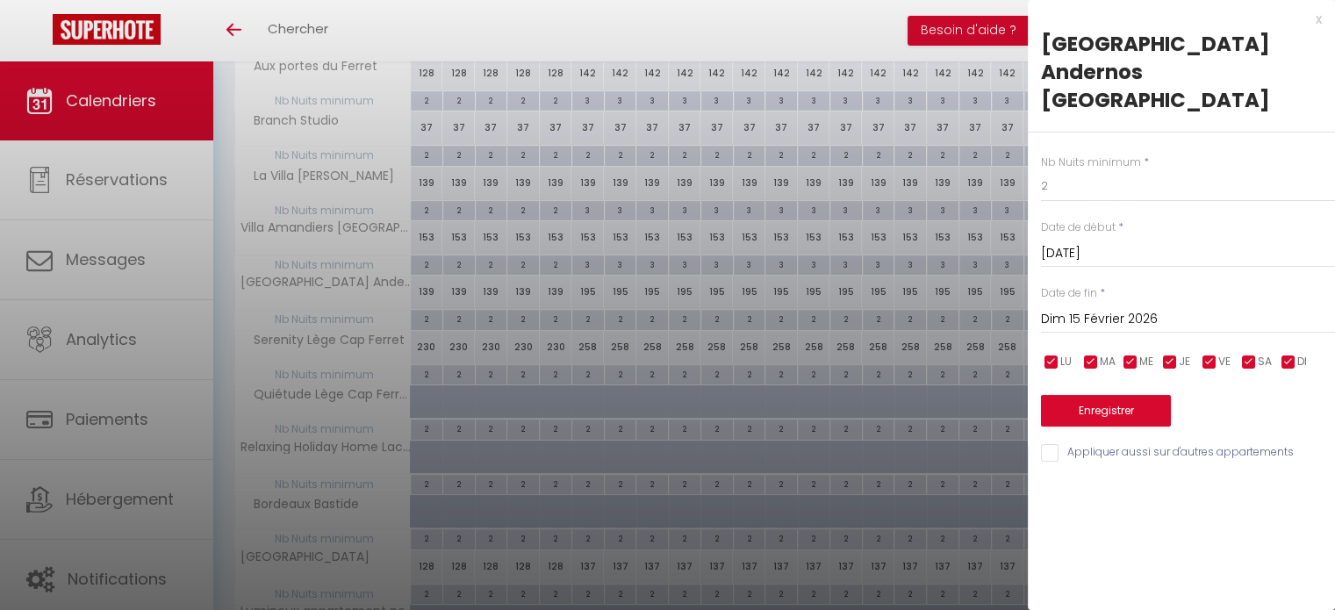
click at [1315, 16] on div "x" at bounding box center [1175, 19] width 294 height 21
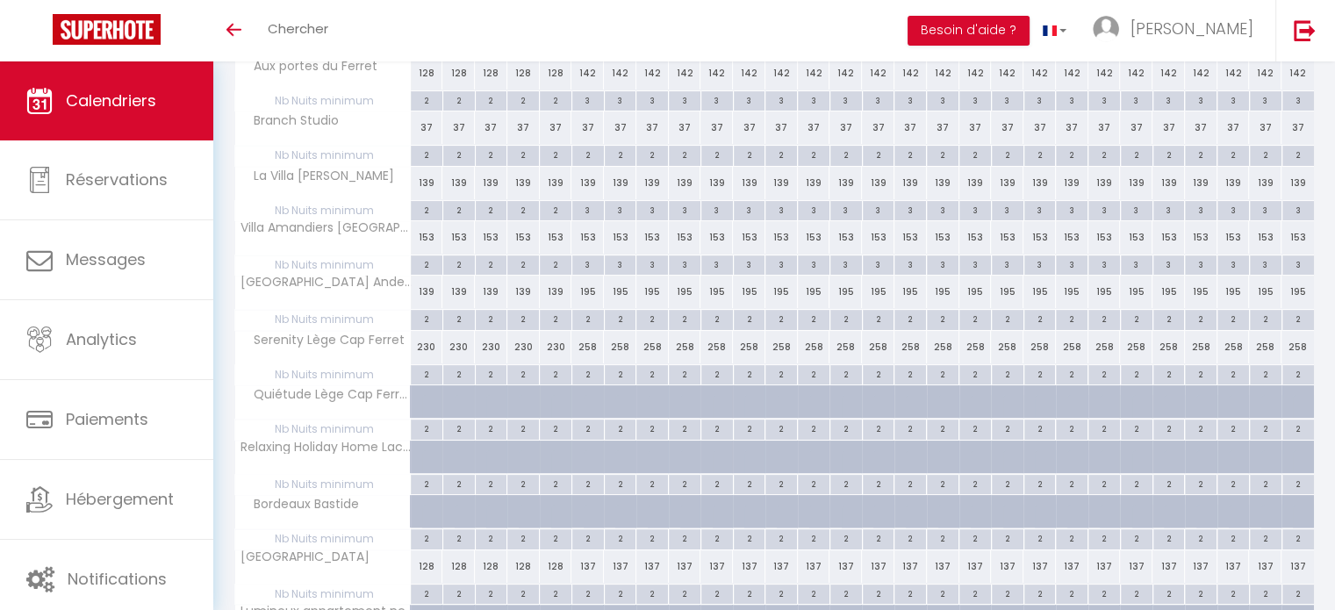
click at [588, 321] on div "2" at bounding box center [588, 318] width 32 height 17
type input "2"
type input "Ven 06 Février 2026"
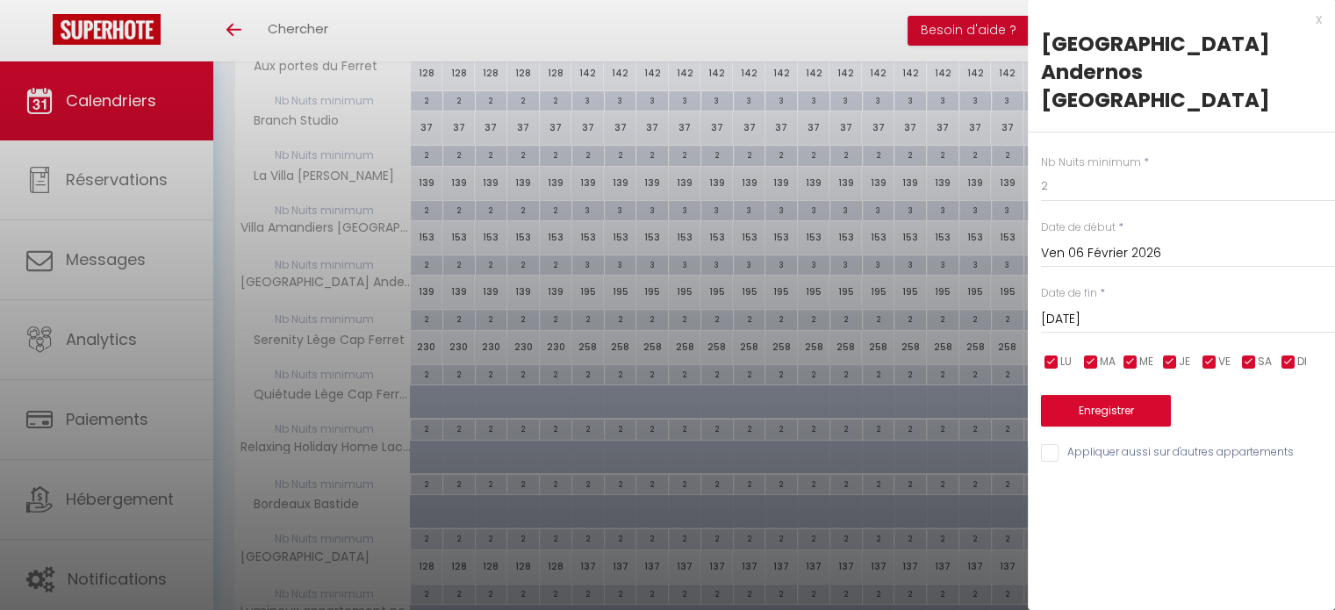
click at [1090, 308] on input "Sam 07 Février 2026" at bounding box center [1188, 319] width 294 height 23
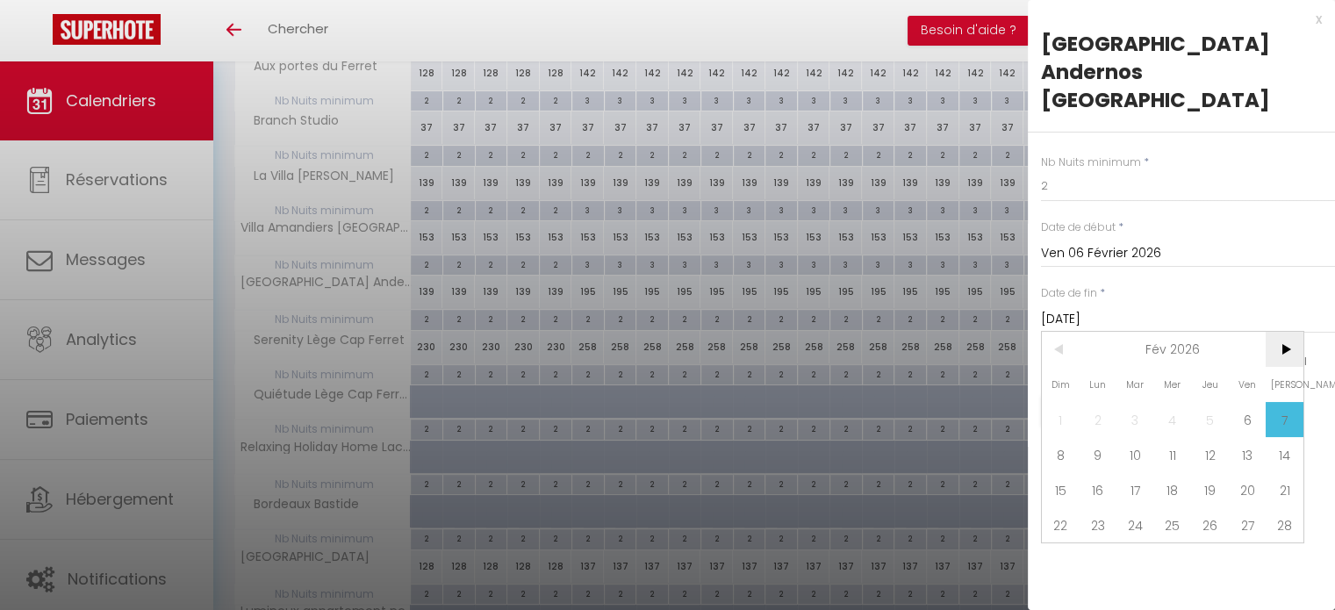
click at [1283, 332] on span ">" at bounding box center [1285, 349] width 38 height 35
click at [1087, 437] on span "9" at bounding box center [1099, 454] width 38 height 35
type input "Lun 09 Mars 2026"
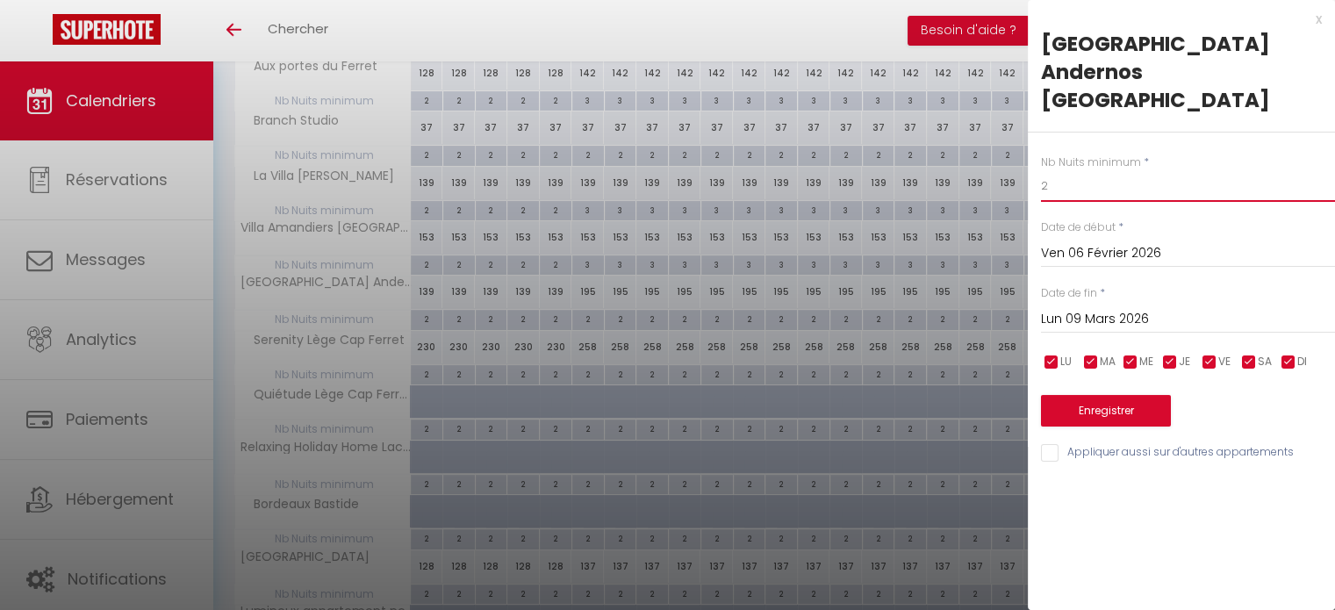
click at [1080, 170] on input "2" at bounding box center [1188, 186] width 294 height 32
type input "3"
click at [1100, 395] on button "Enregistrer" at bounding box center [1106, 411] width 130 height 32
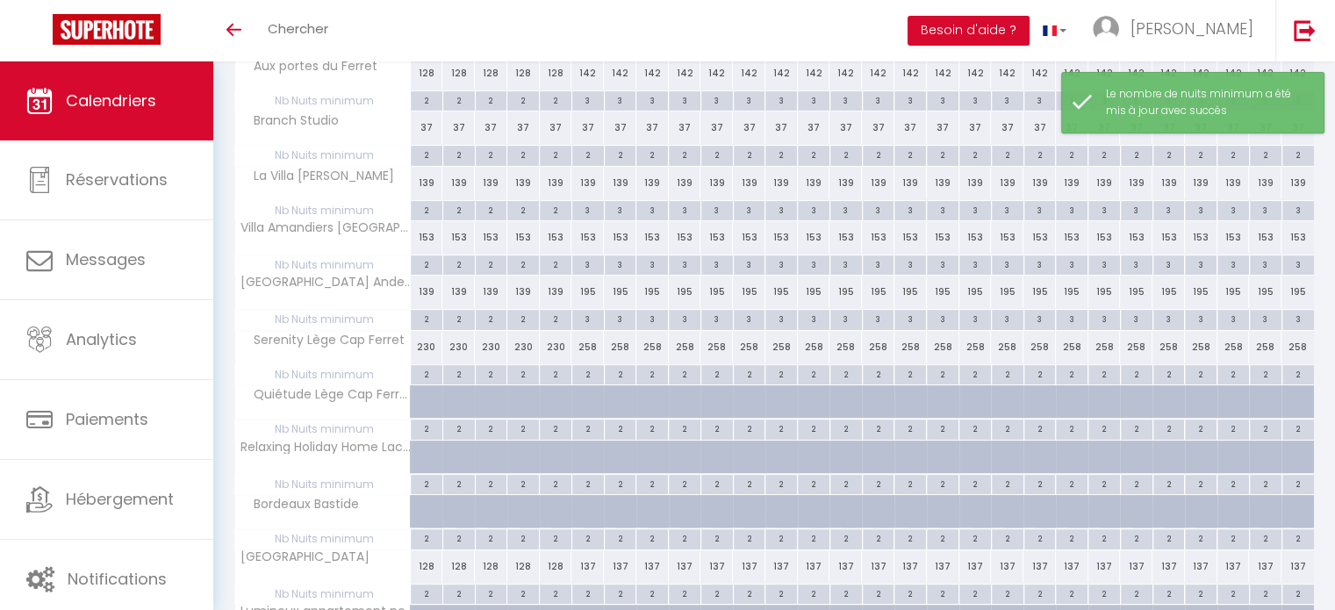
scroll to position [0, 0]
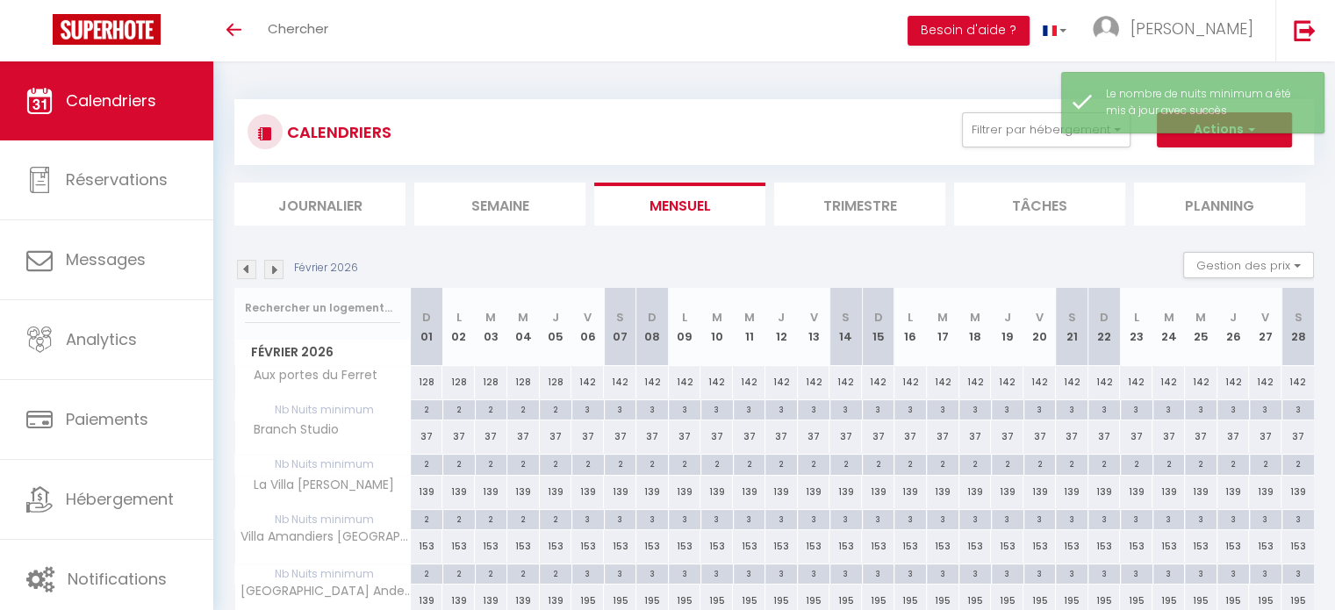
click at [274, 269] on img at bounding box center [273, 269] width 19 height 19
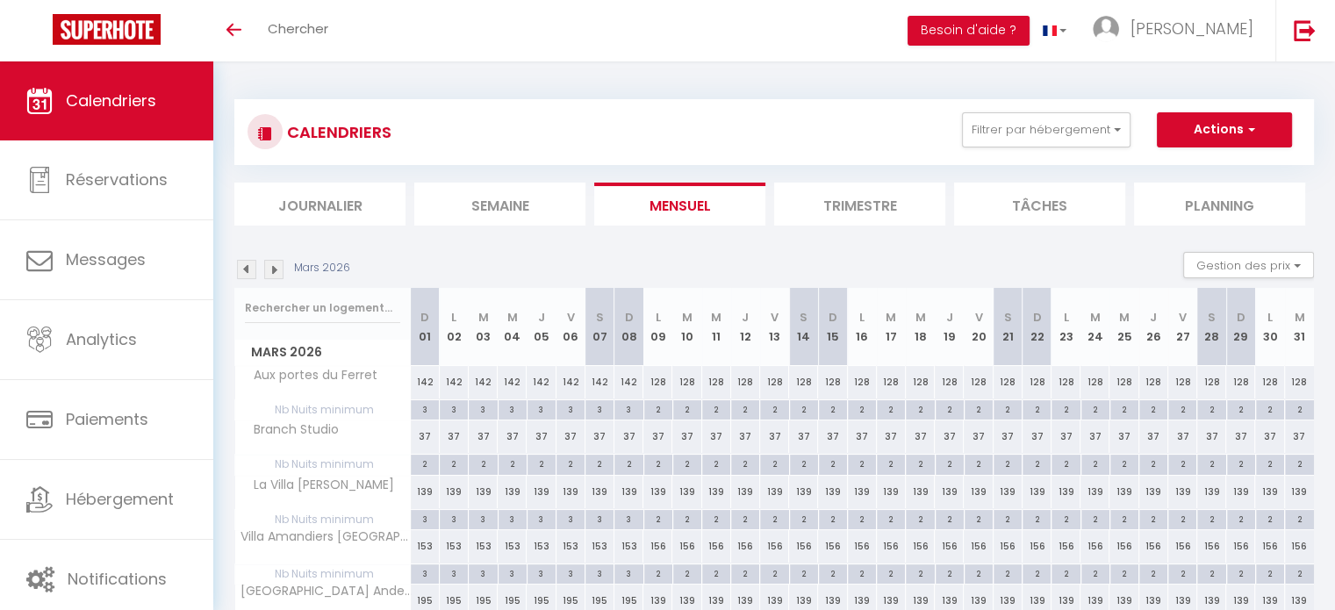
click at [244, 265] on img at bounding box center [246, 269] width 19 height 19
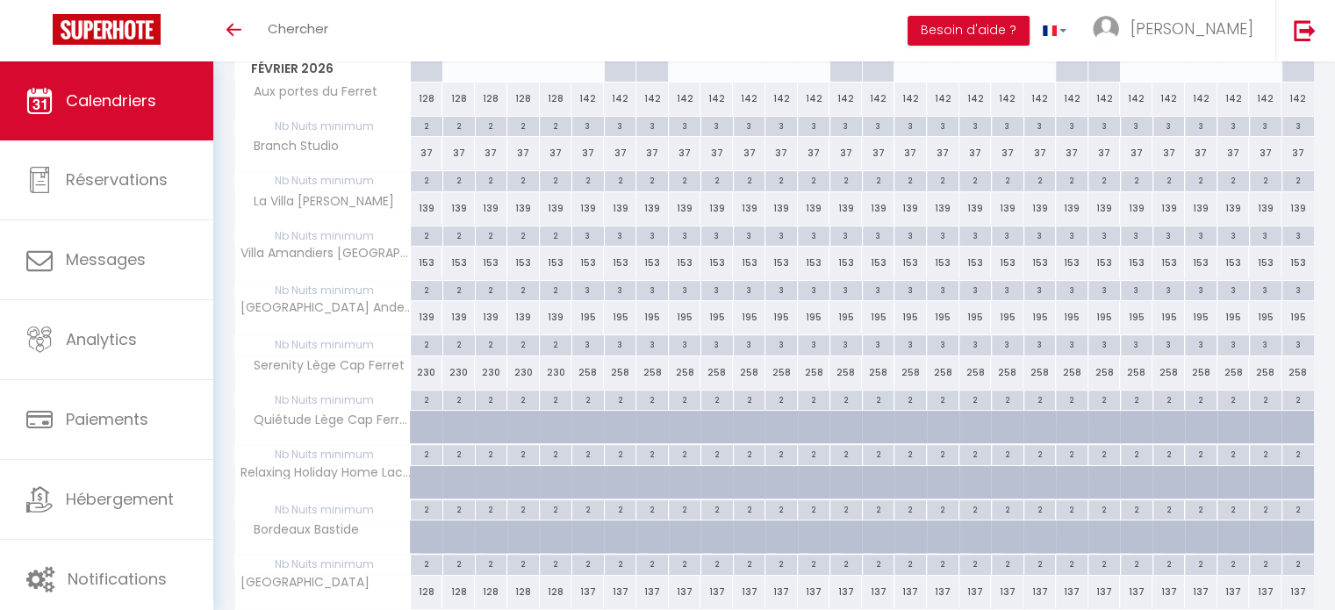
scroll to position [309, 0]
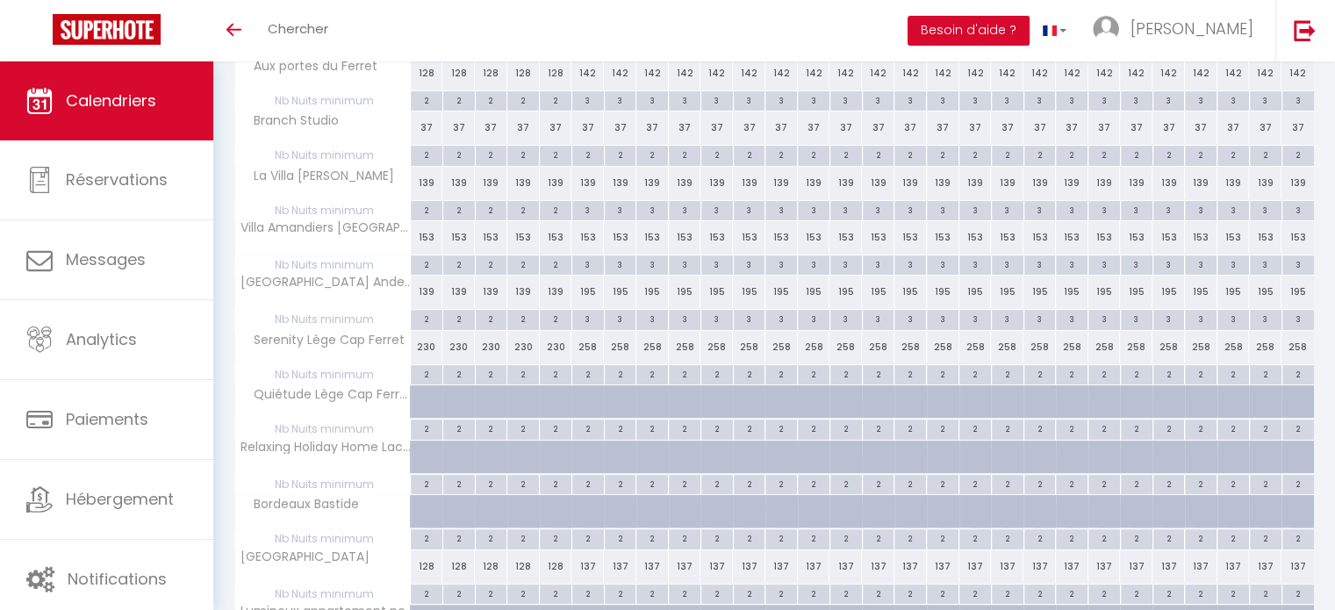
click at [593, 376] on div "2" at bounding box center [588, 373] width 32 height 17
type input "2"
type input "Ven 06 Février 2026"
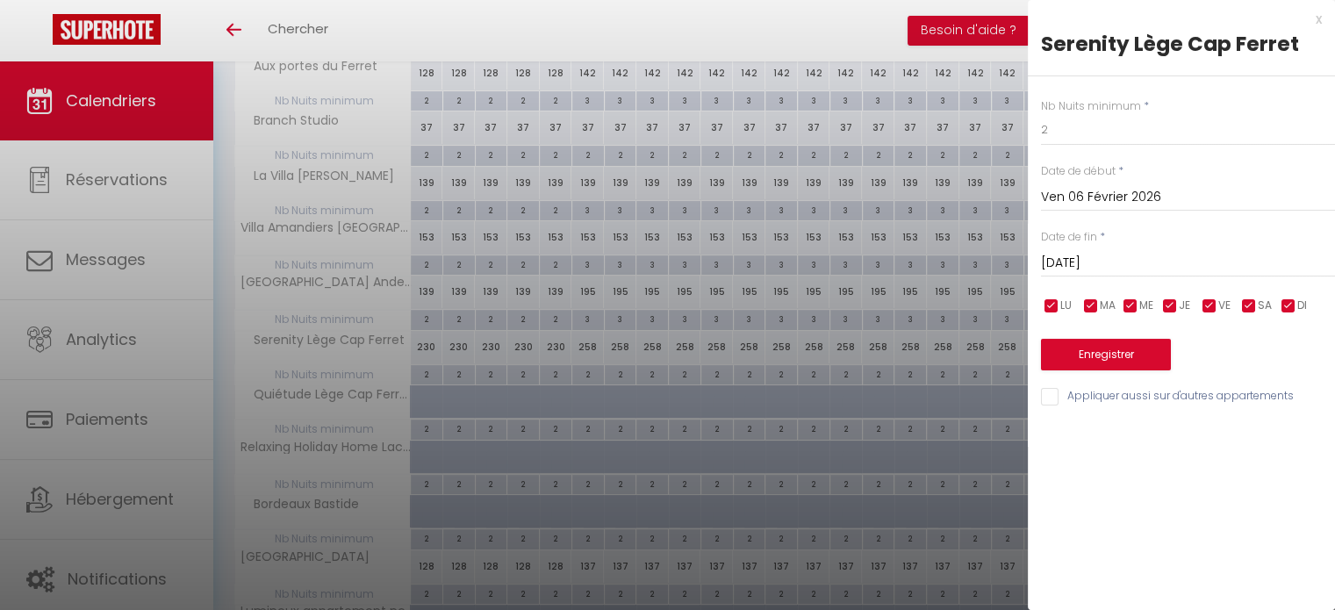
click at [1089, 250] on div "Sam 07 Février 2026 < Fév 2026 > Dim Lun Mar Mer Jeu Ven Sam 1 2 3 4 5 6 7 8 9 …" at bounding box center [1188, 262] width 294 height 32
click at [1117, 267] on input "Sam 07 Février 2026" at bounding box center [1188, 263] width 294 height 23
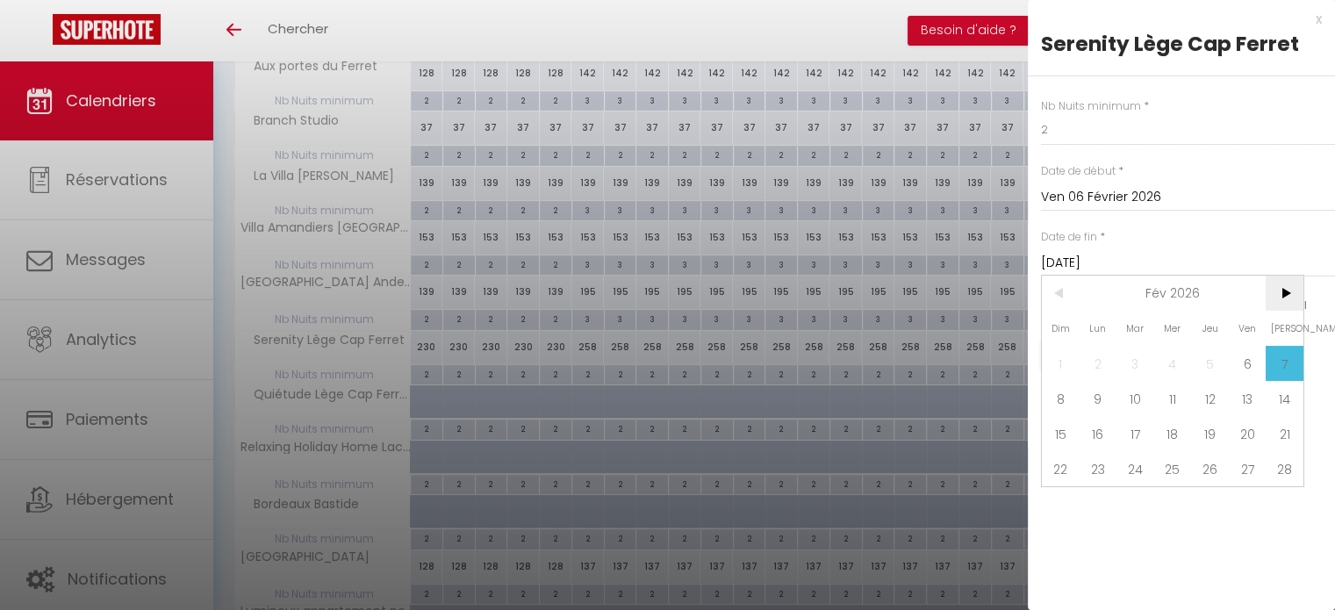
click at [1283, 298] on span ">" at bounding box center [1285, 293] width 38 height 35
click at [1102, 385] on span "9" at bounding box center [1099, 398] width 38 height 35
type input "Lun 09 Mars 2026"
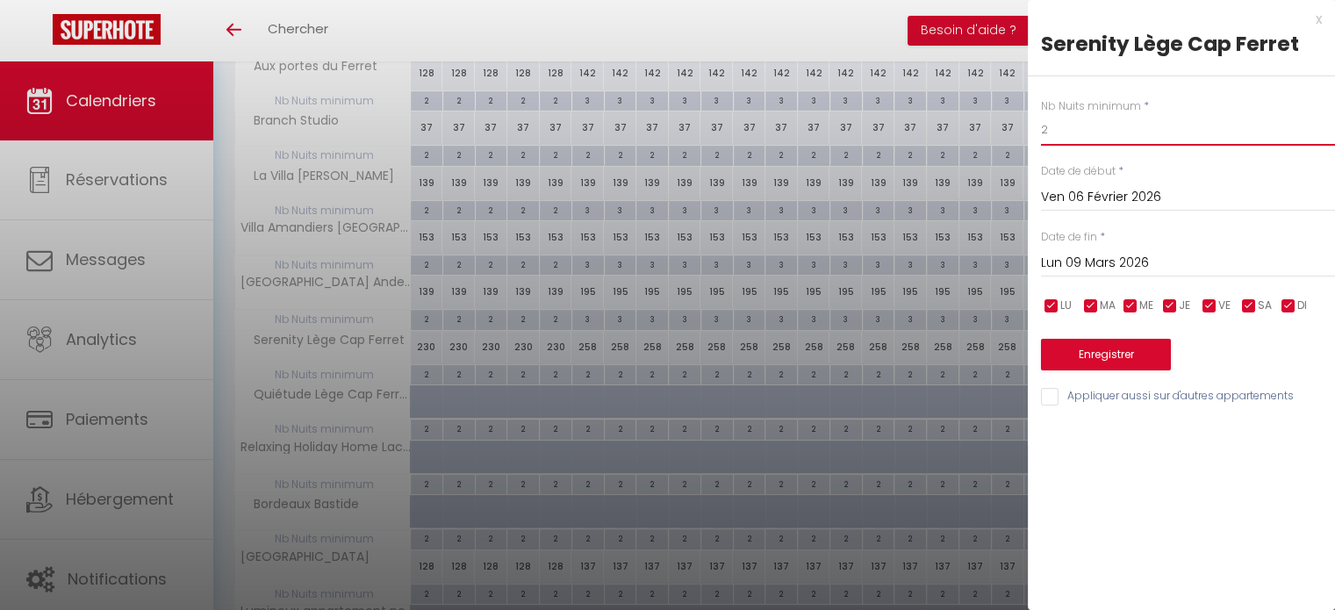
click at [1054, 120] on input "2" at bounding box center [1188, 130] width 294 height 32
type input "3"
click at [1101, 349] on button "Enregistrer" at bounding box center [1106, 355] width 130 height 32
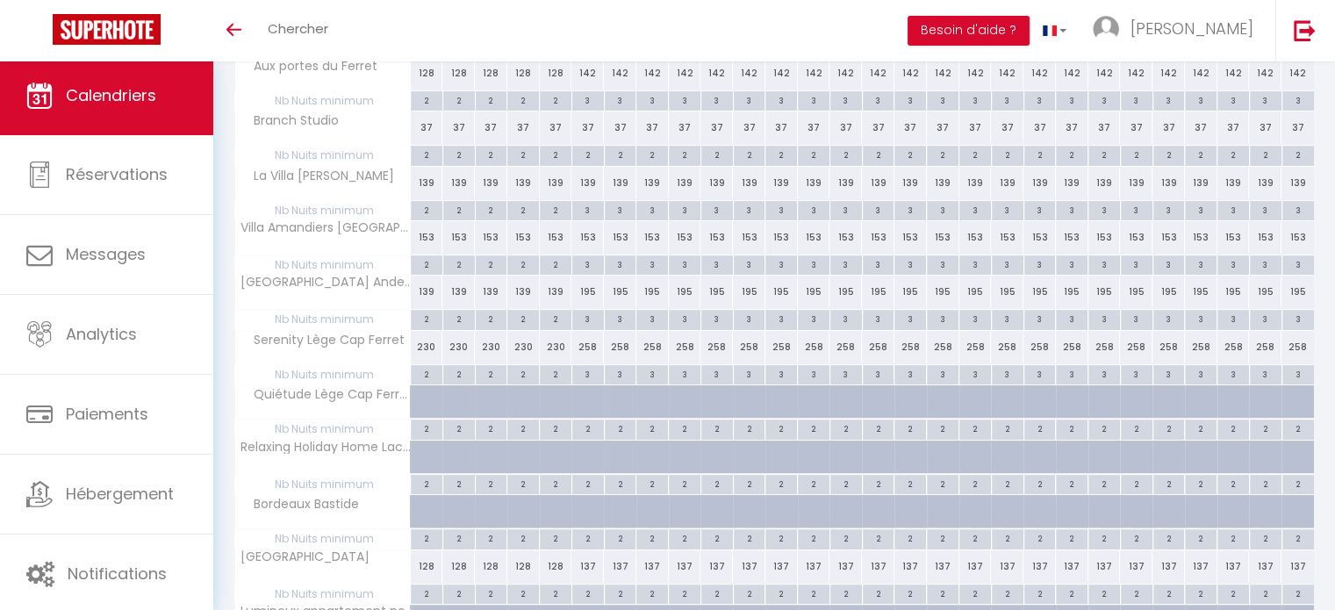
scroll to position [463, 0]
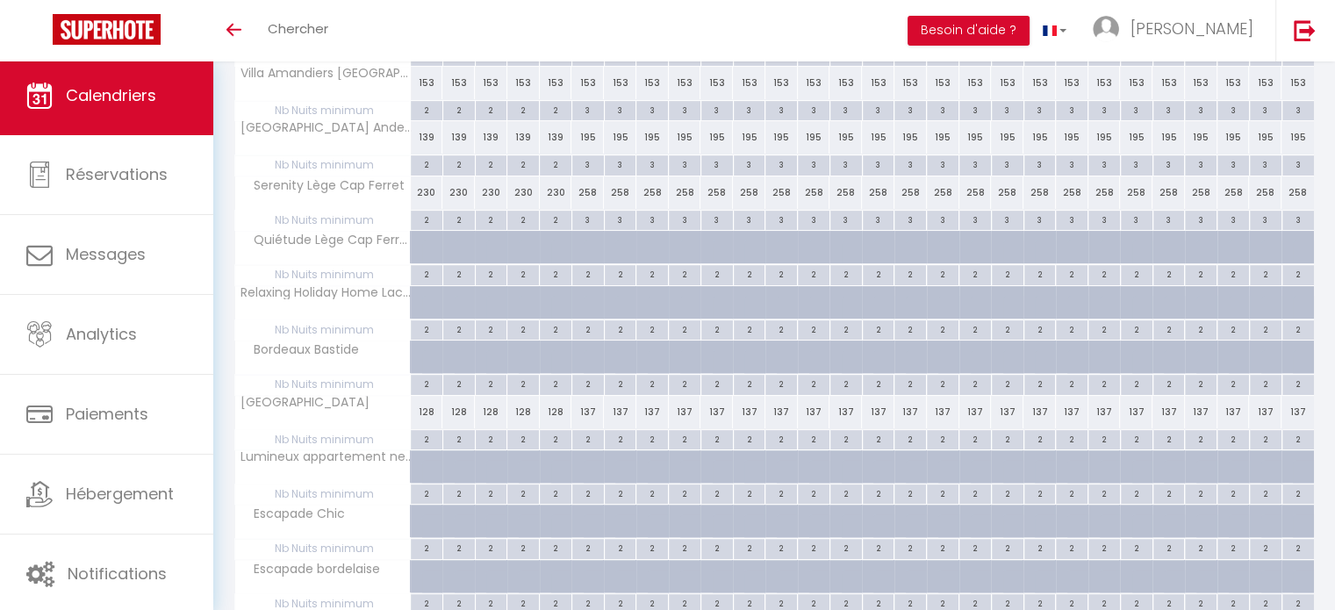
click at [586, 442] on div "2" at bounding box center [588, 438] width 32 height 17
type input "2"
type input "Ven 06 Février 2026"
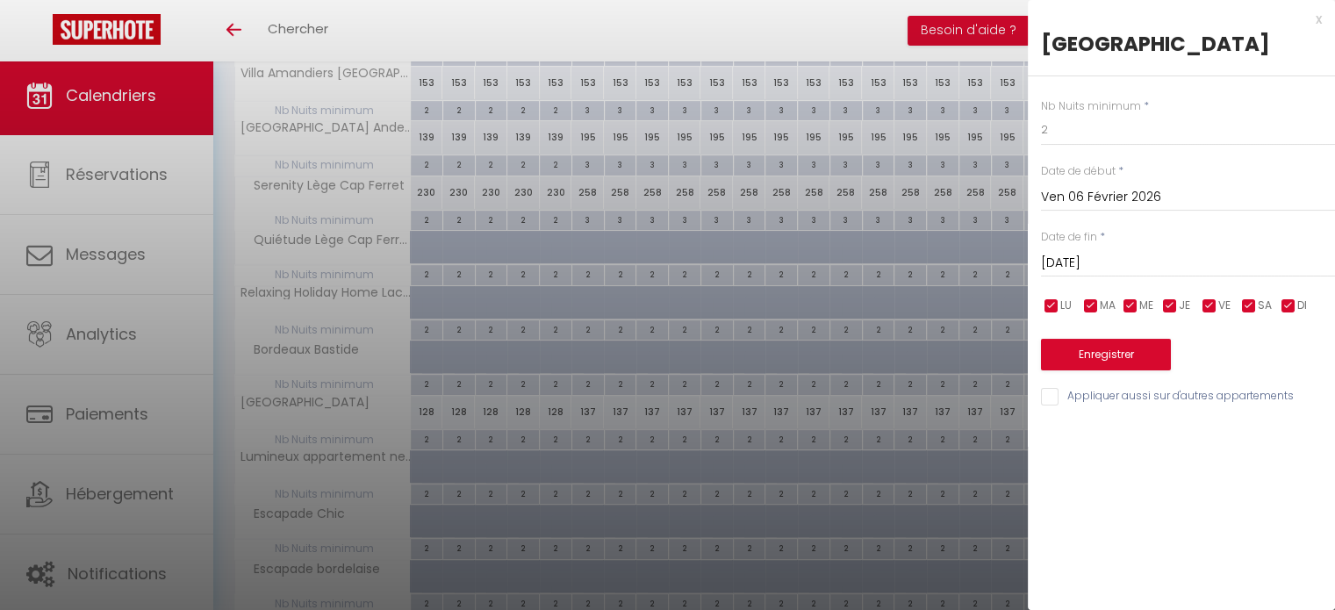
click at [1117, 275] on input "Sam 07 Février 2026" at bounding box center [1188, 263] width 294 height 23
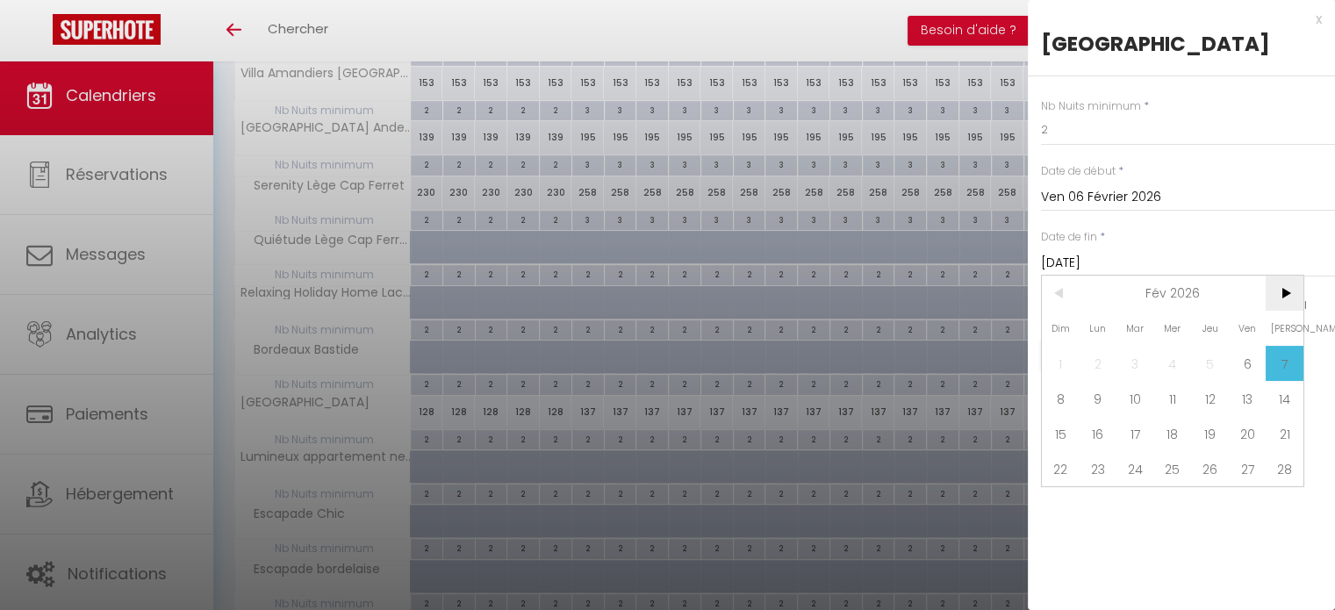
click at [1289, 311] on span ">" at bounding box center [1285, 293] width 38 height 35
click at [1110, 416] on span "9" at bounding box center [1099, 398] width 38 height 35
type input "Lun 09 Mars 2026"
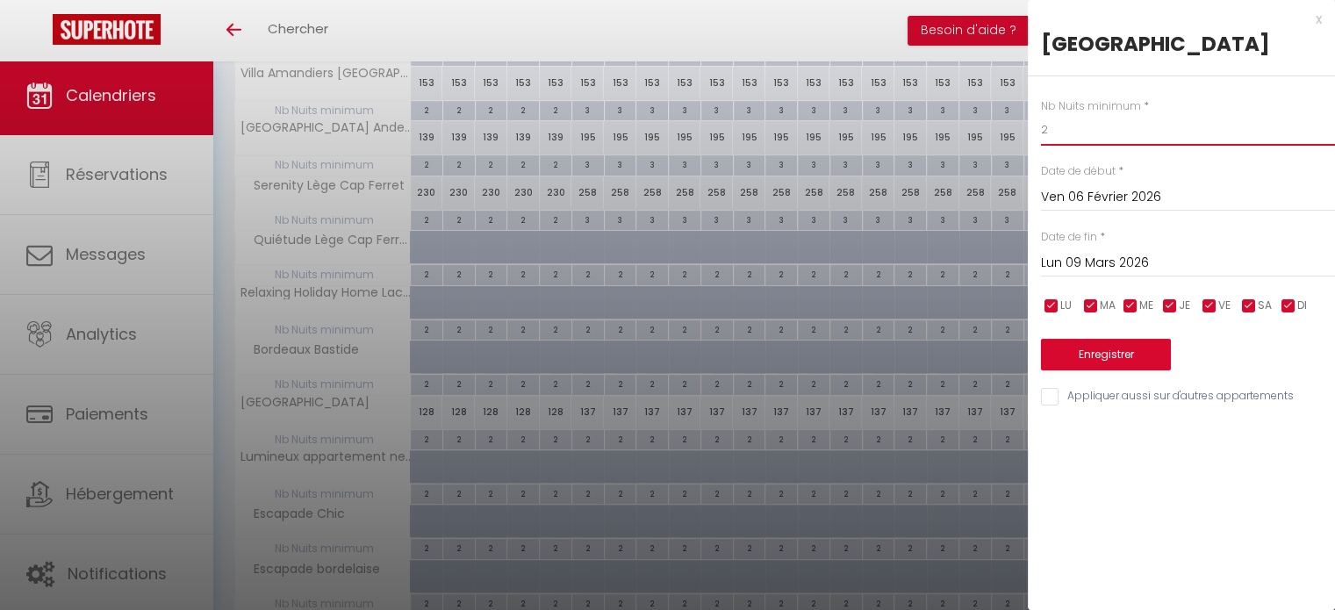
click at [1074, 146] on input "2" at bounding box center [1188, 130] width 294 height 32
type input "3"
click at [1078, 370] on button "Enregistrer" at bounding box center [1106, 355] width 130 height 32
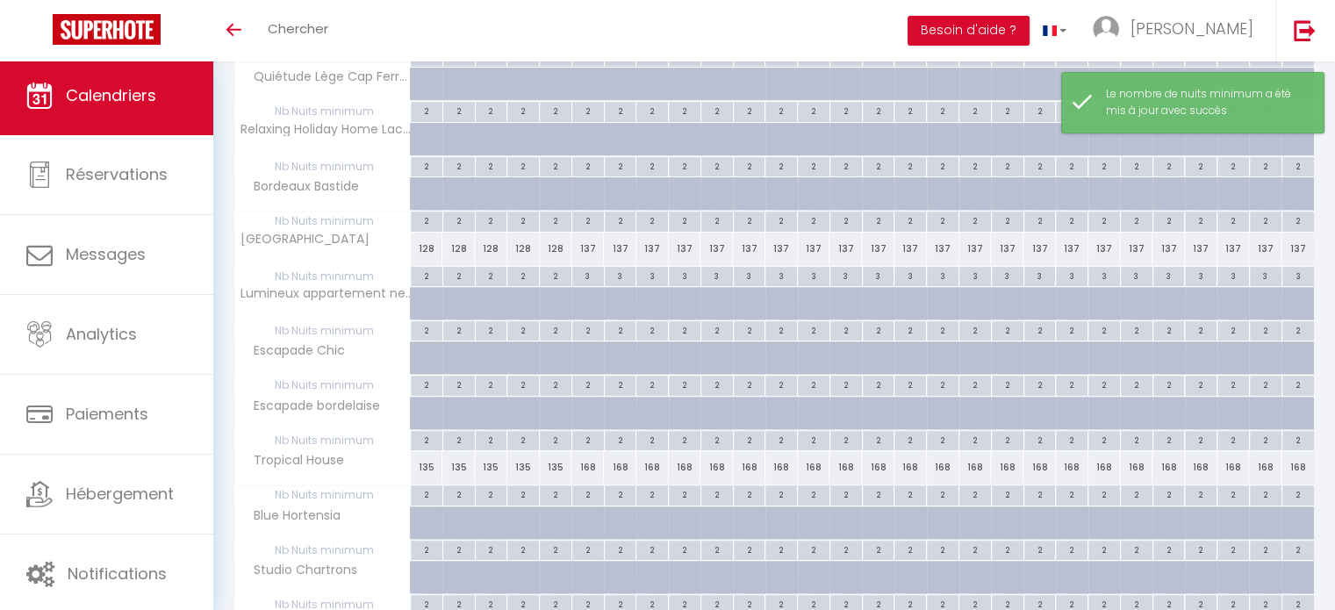
scroll to position [632, 0]
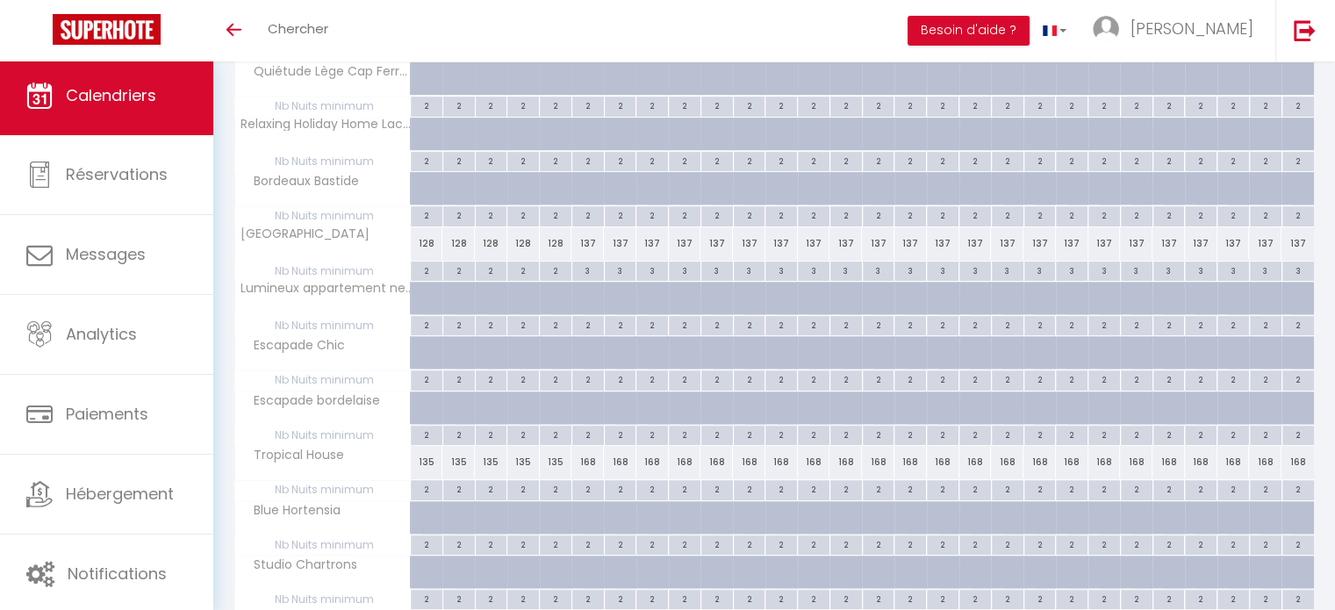
click at [589, 487] on div "2" at bounding box center [588, 488] width 32 height 17
type input "2"
type input "Ven 06 Février 2026"
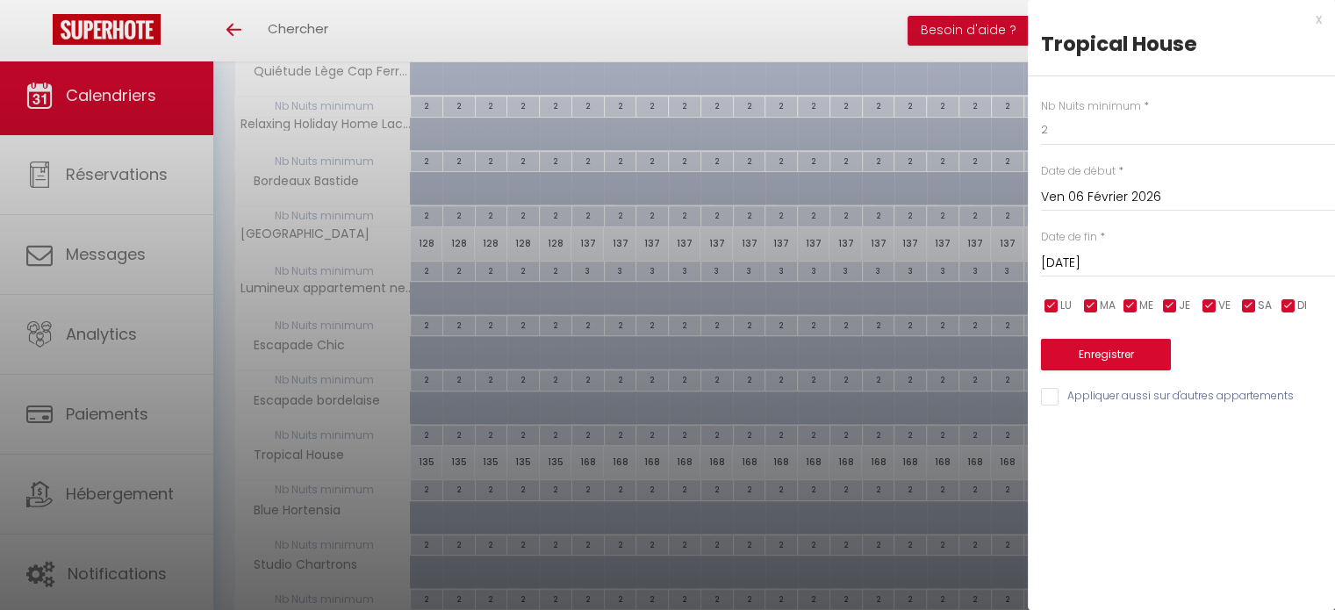
click at [1100, 270] on input "Sam 07 Février 2026" at bounding box center [1188, 263] width 294 height 23
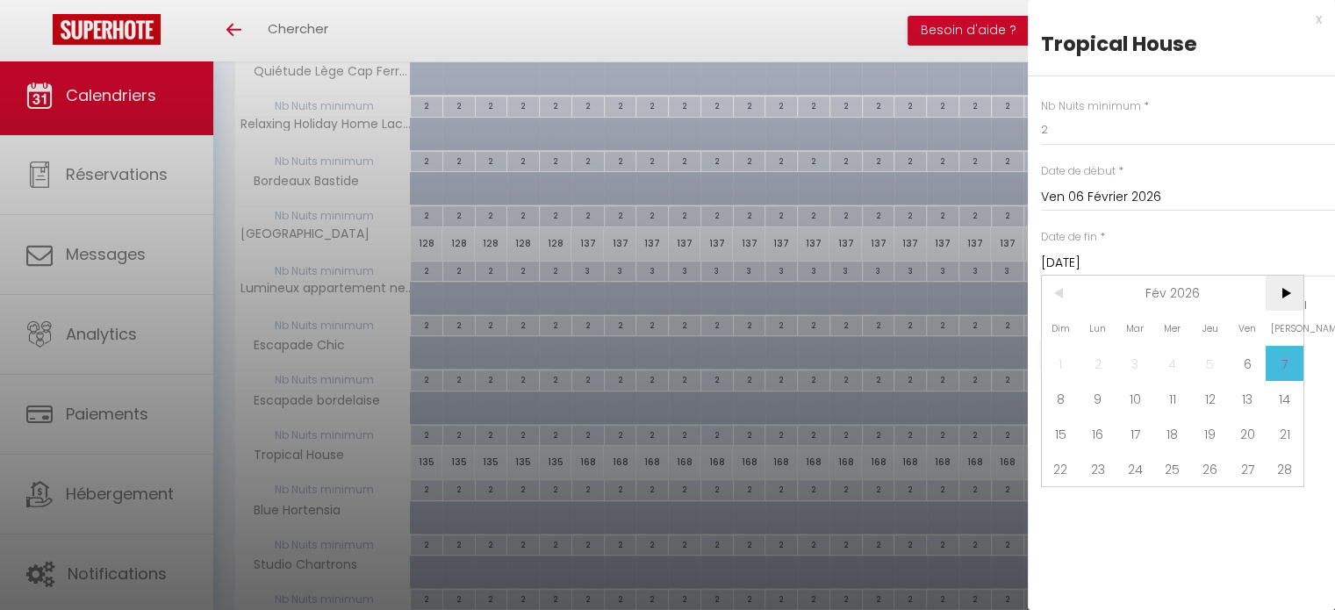
click at [1277, 291] on span ">" at bounding box center [1285, 293] width 38 height 35
click at [1101, 399] on span "9" at bounding box center [1099, 398] width 38 height 35
type input "Lun 09 Mars 2026"
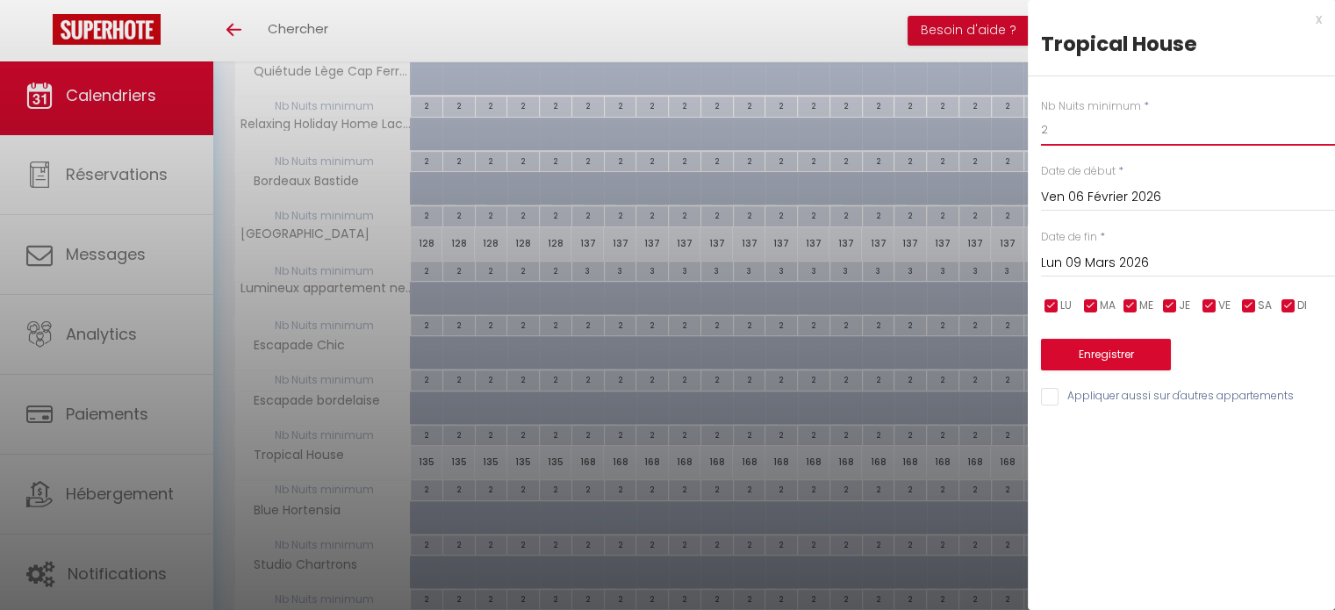
click at [1070, 133] on input "2" at bounding box center [1188, 130] width 294 height 32
type input "3"
click at [1096, 350] on button "Enregistrer" at bounding box center [1106, 355] width 130 height 32
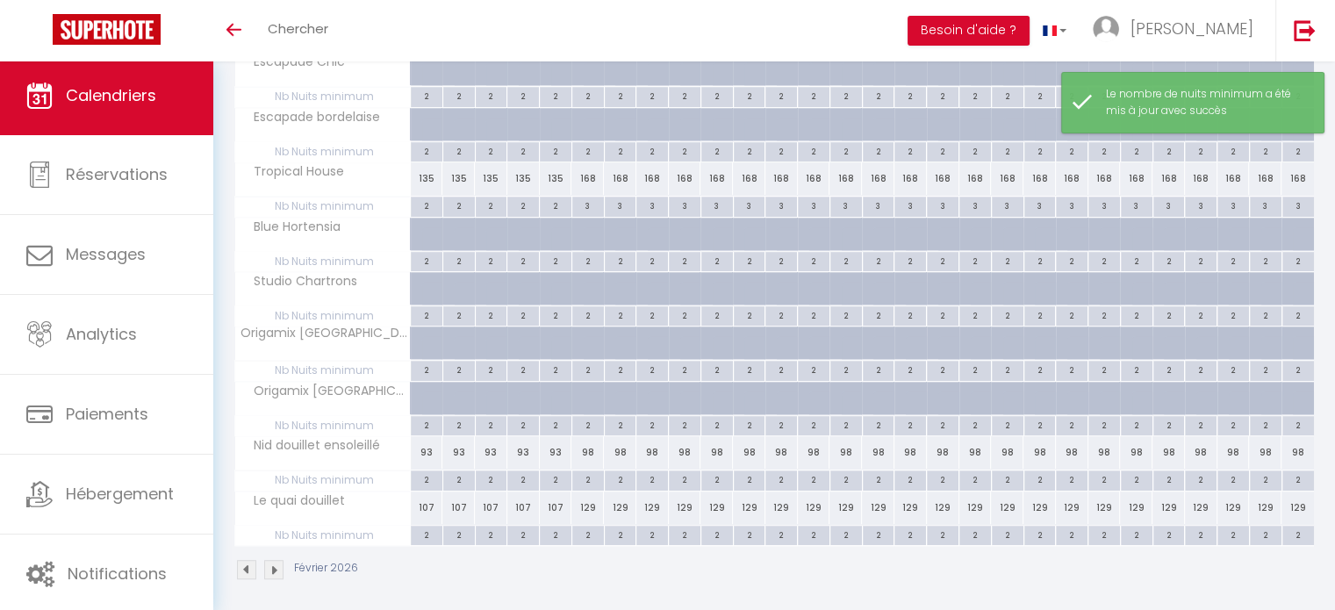
scroll to position [915, 0]
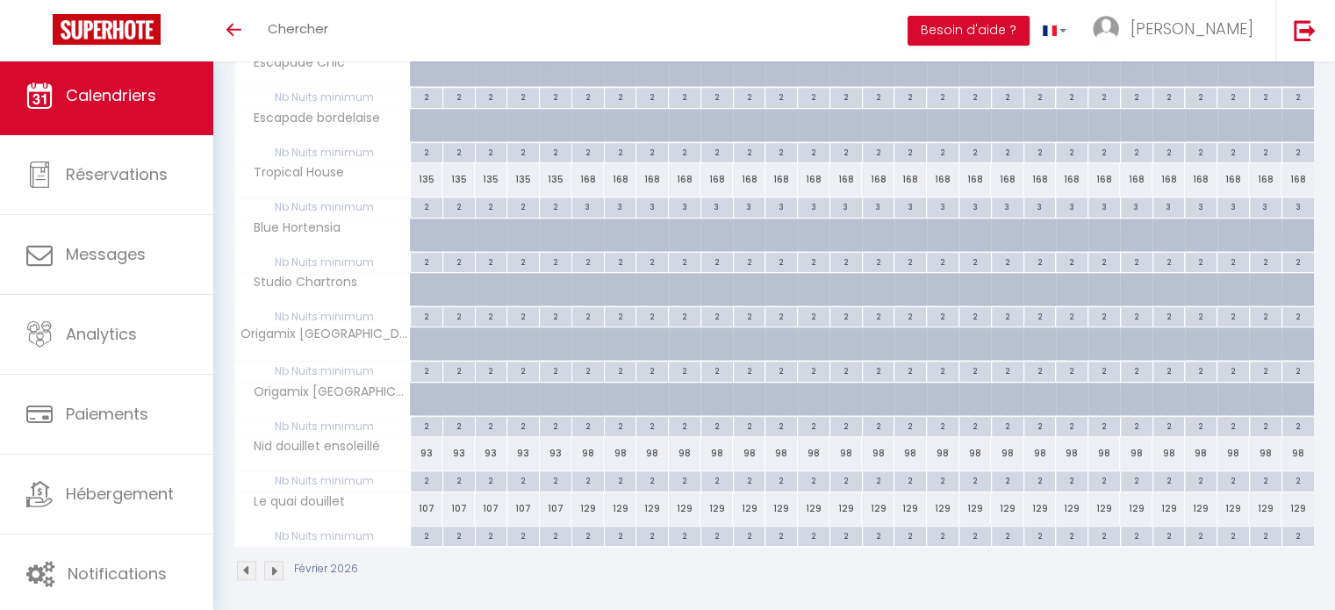
click at [590, 478] on div "2" at bounding box center [588, 479] width 32 height 17
type input "2"
type input "Ven 06 Février 2026"
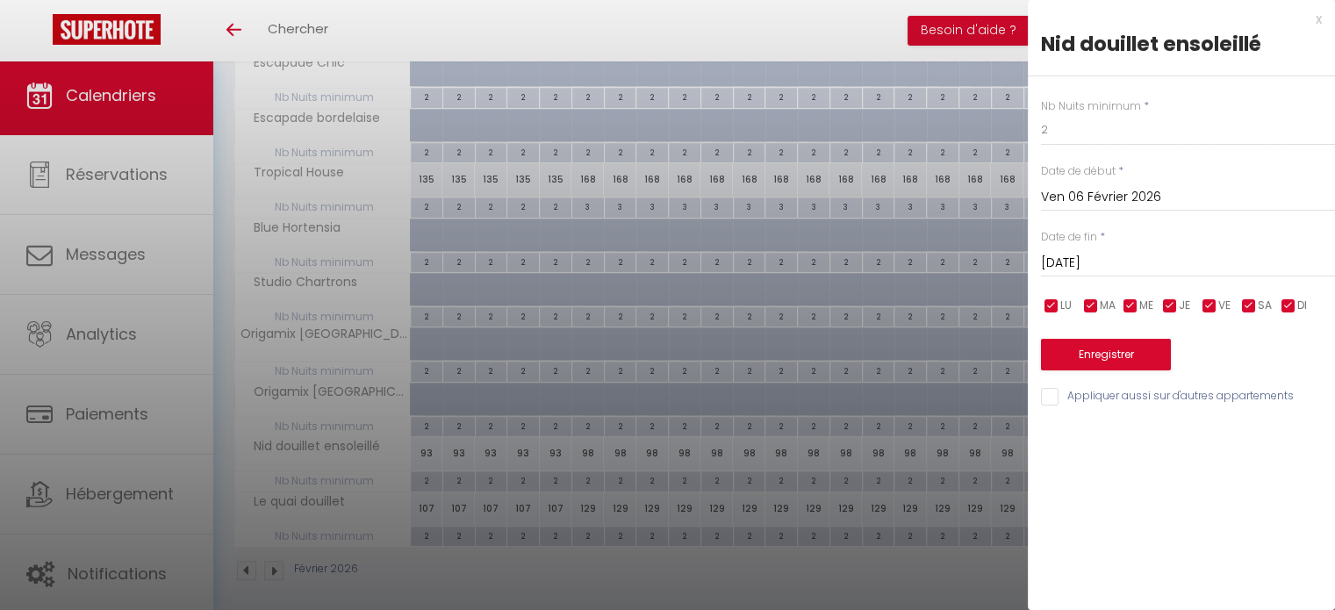
click at [1099, 265] on input "Sam 07 Février 2026" at bounding box center [1188, 263] width 294 height 23
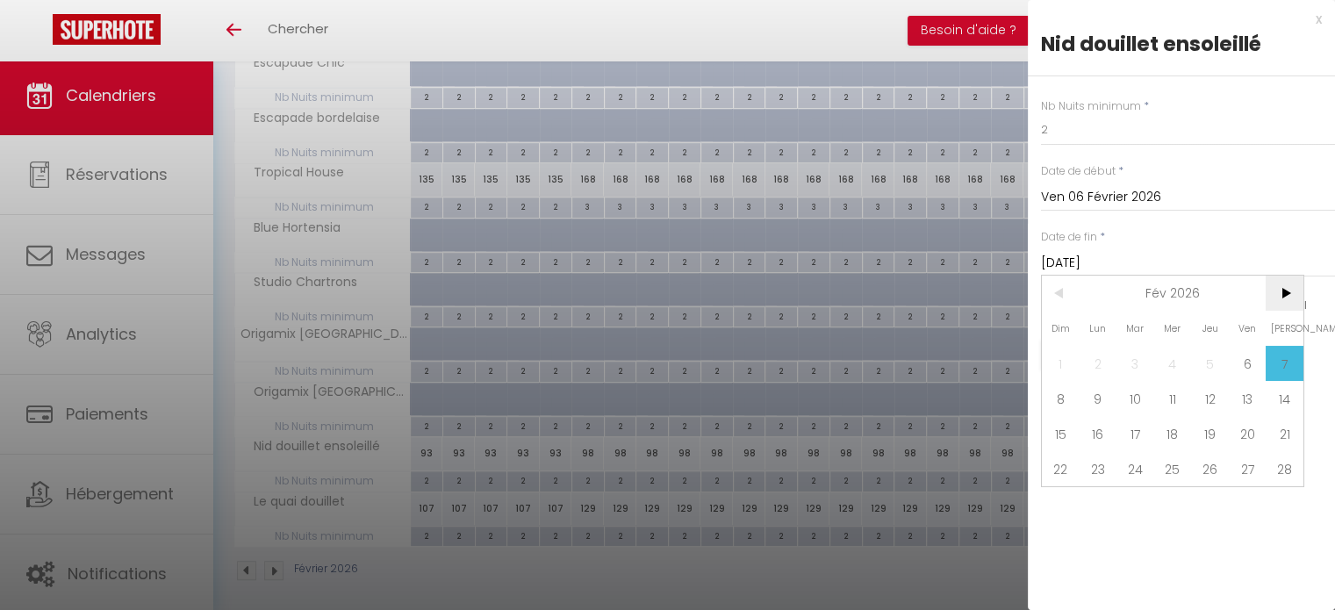
click at [1278, 305] on span ">" at bounding box center [1285, 293] width 38 height 35
click at [1100, 395] on span "9" at bounding box center [1099, 398] width 38 height 35
type input "Lun 09 Mars 2026"
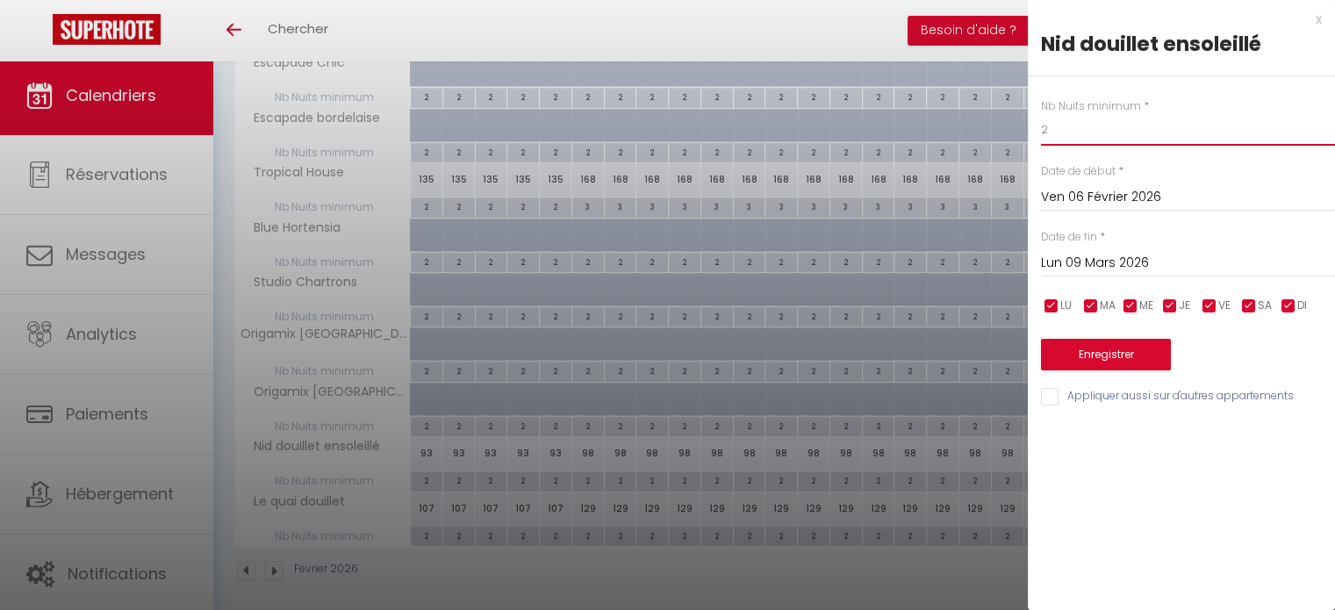
click at [1071, 127] on input "2" at bounding box center [1188, 130] width 294 height 32
type input "3"
click at [1116, 350] on button "Enregistrer" at bounding box center [1106, 355] width 130 height 32
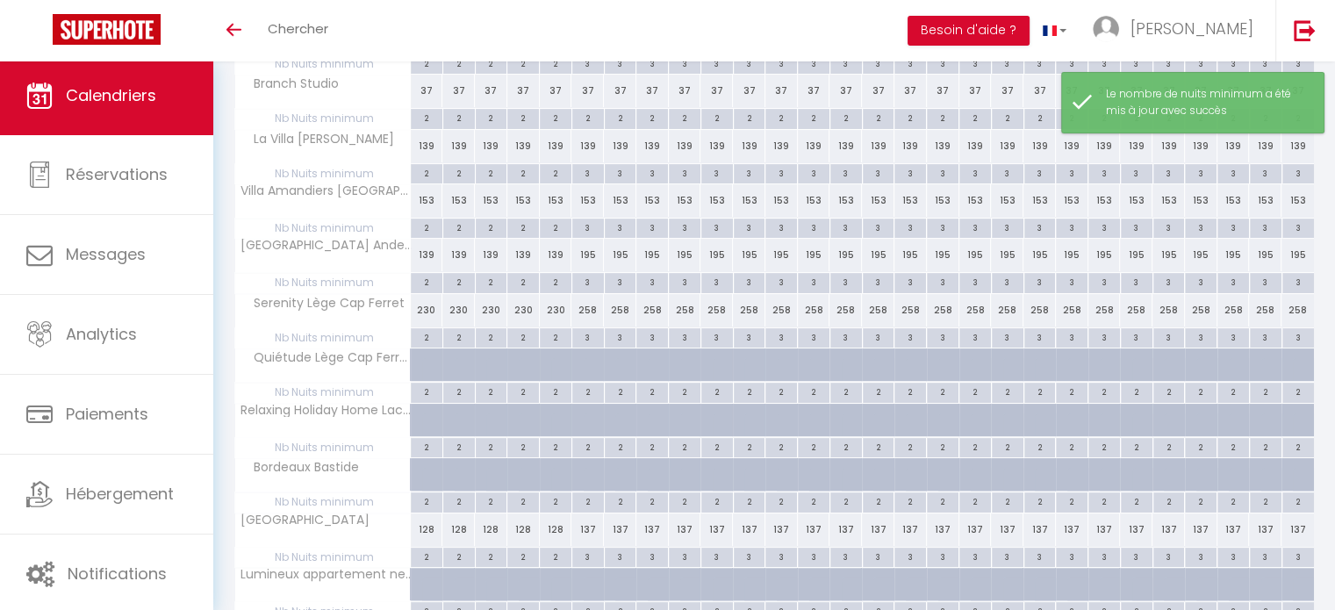
scroll to position [0, 0]
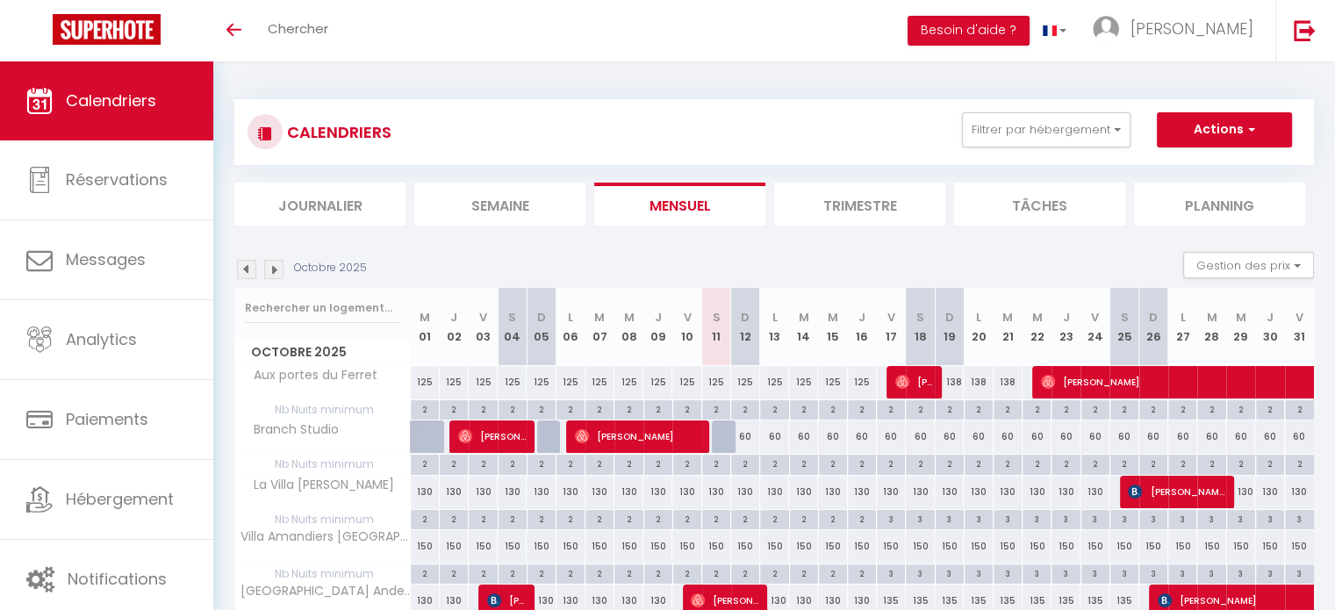
click at [276, 268] on img at bounding box center [273, 269] width 19 height 19
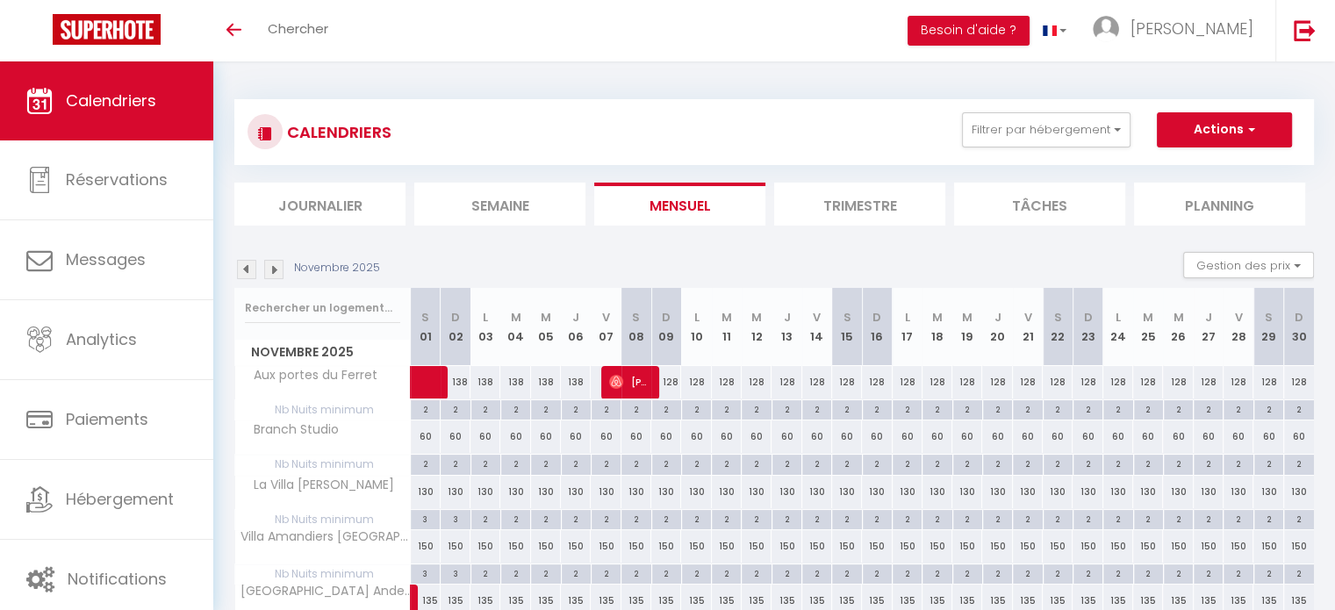
click at [276, 268] on img at bounding box center [273, 269] width 19 height 19
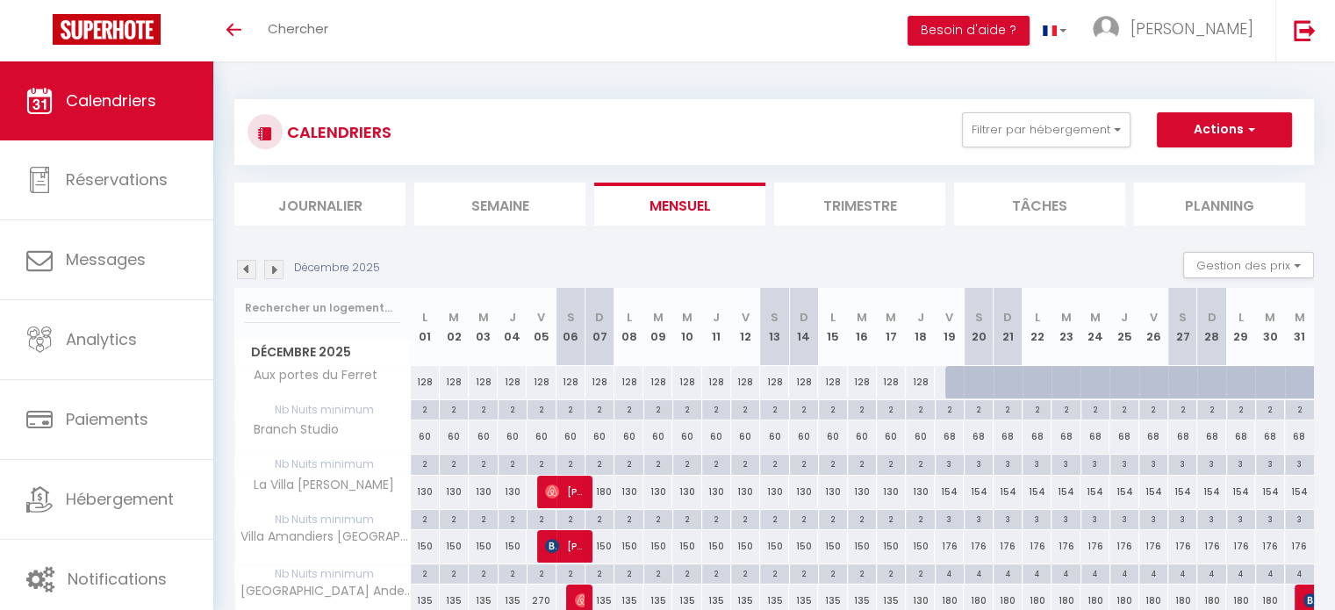
click at [276, 268] on img at bounding box center [273, 269] width 19 height 19
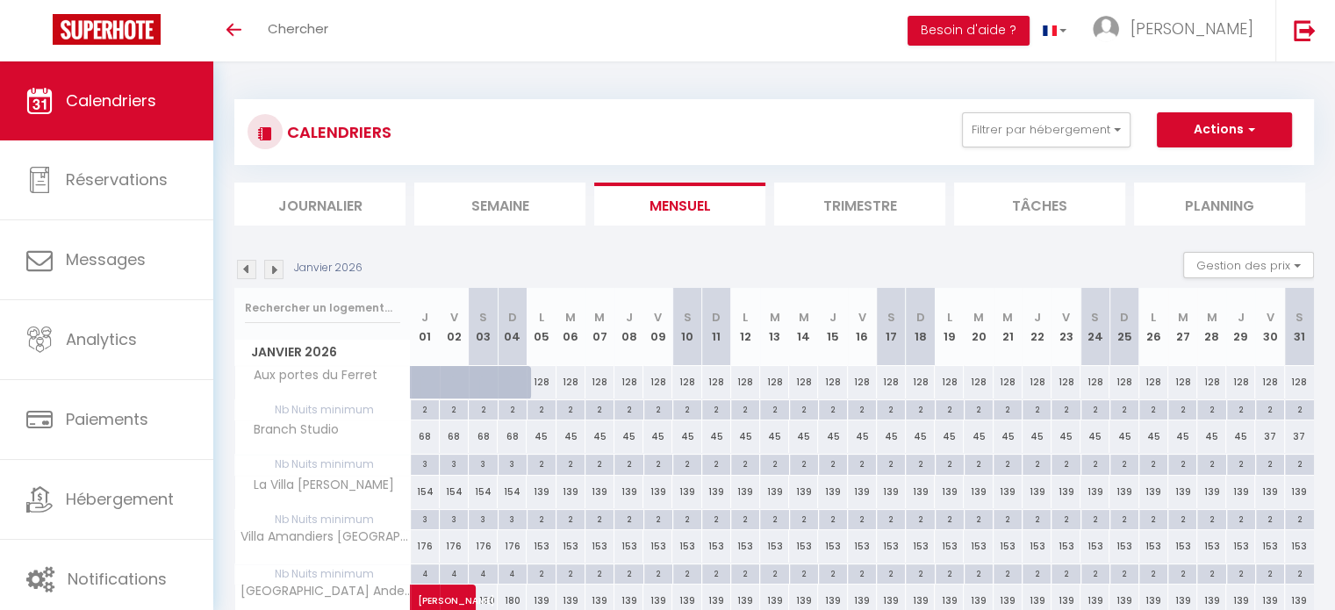
click at [276, 268] on img at bounding box center [273, 269] width 19 height 19
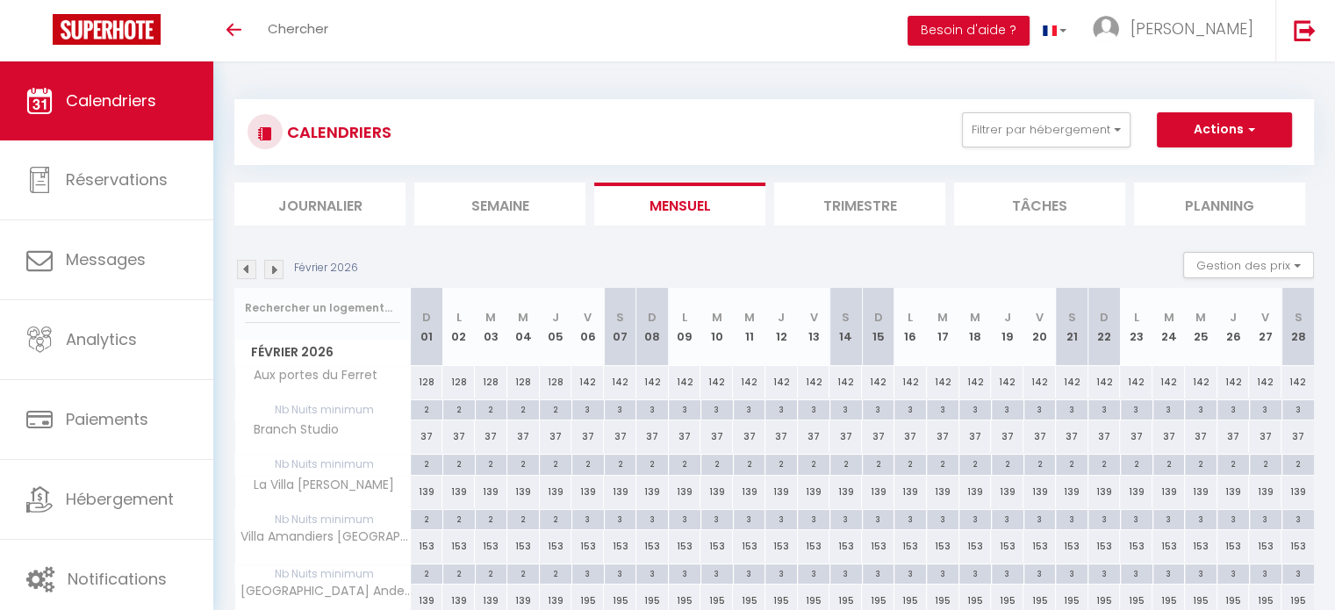
click at [276, 268] on img at bounding box center [273, 269] width 19 height 19
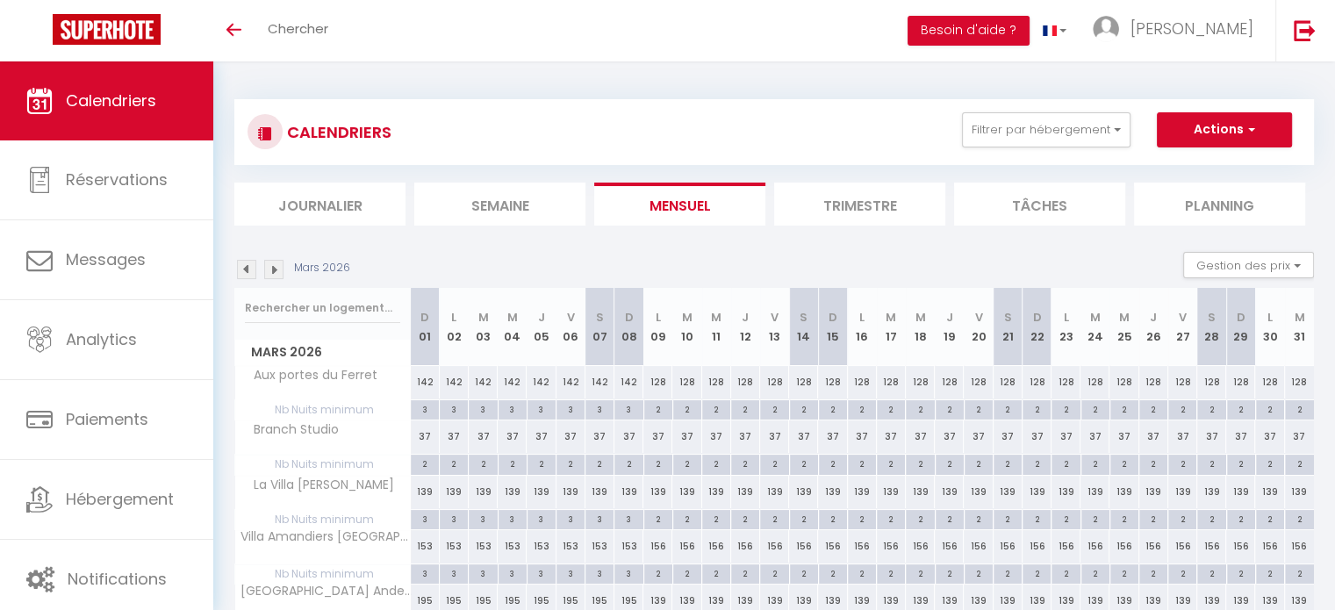
click at [276, 268] on img at bounding box center [273, 269] width 19 height 19
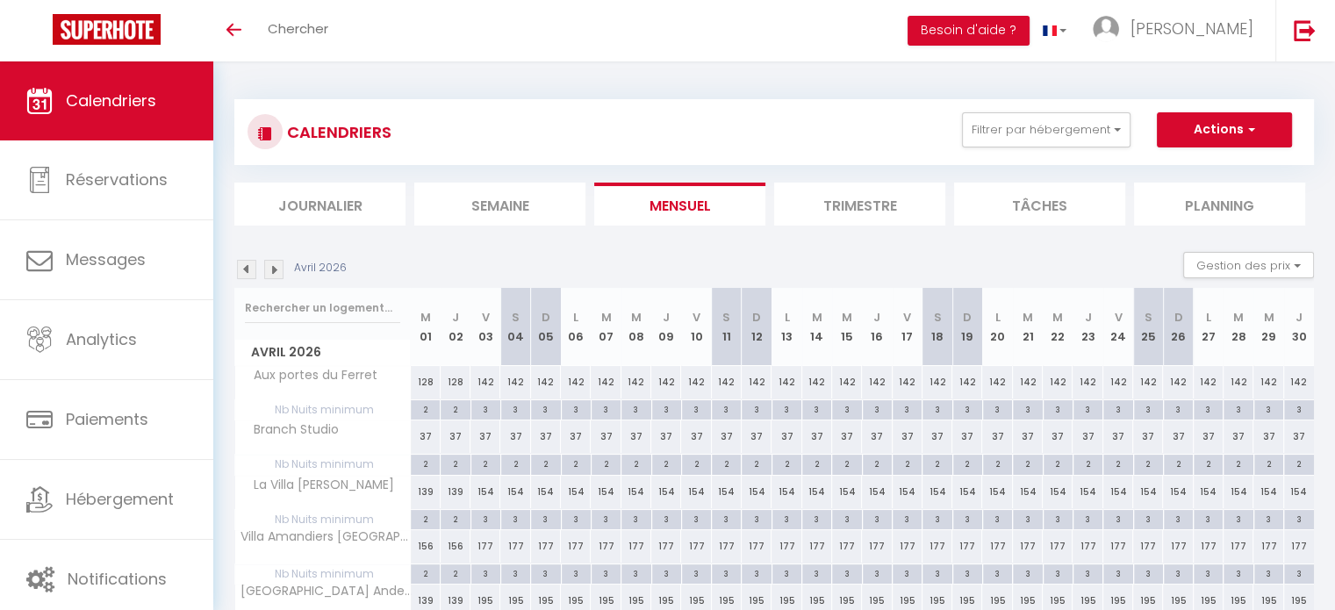
scroll to position [235, 0]
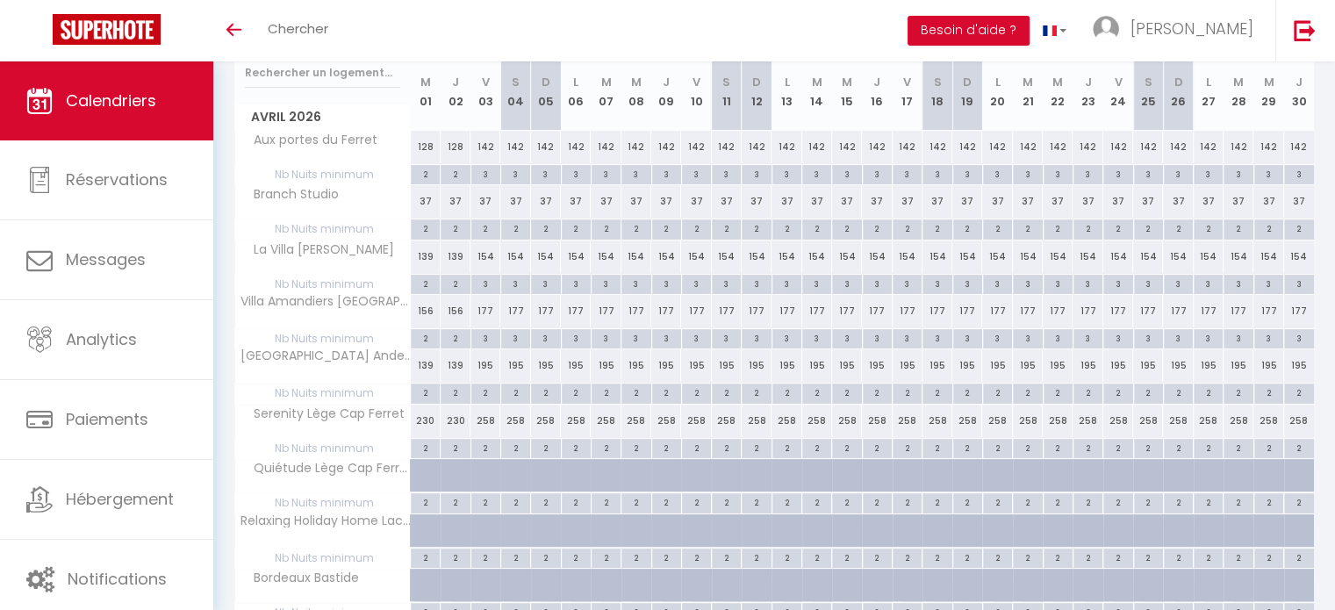
click at [488, 391] on div "2" at bounding box center [485, 392] width 29 height 17
type input "2"
type input "Ven 03 Avril 2026"
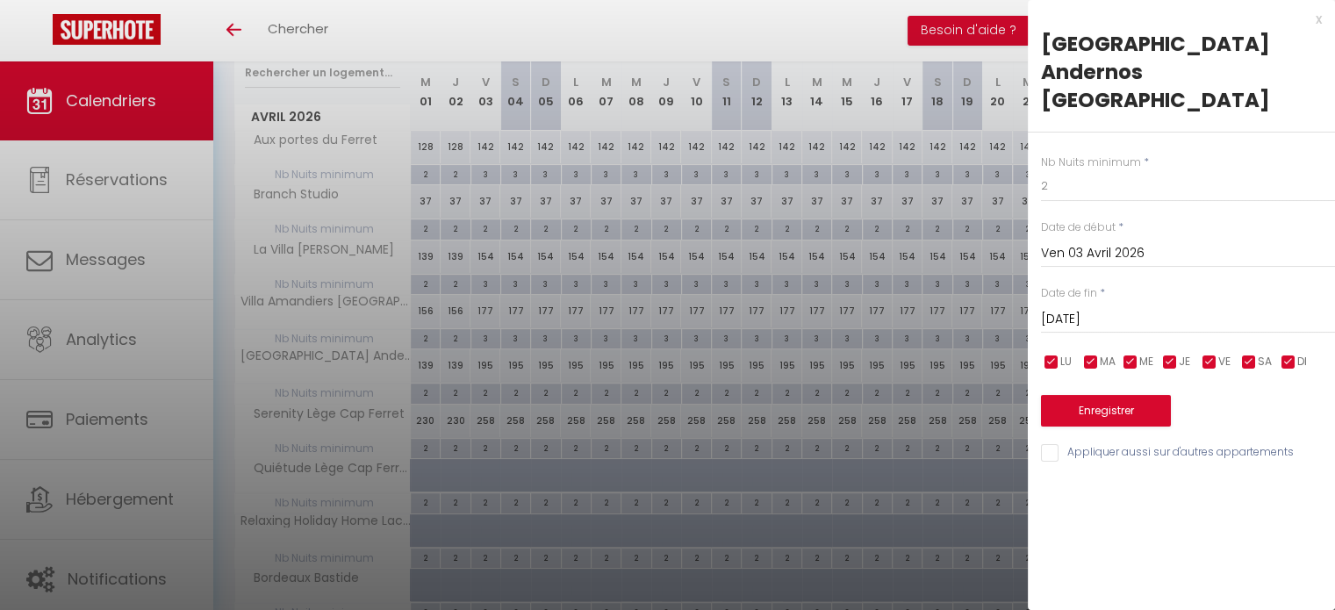
click at [1095, 308] on input "Sam 04 Avril 2026" at bounding box center [1188, 319] width 294 height 23
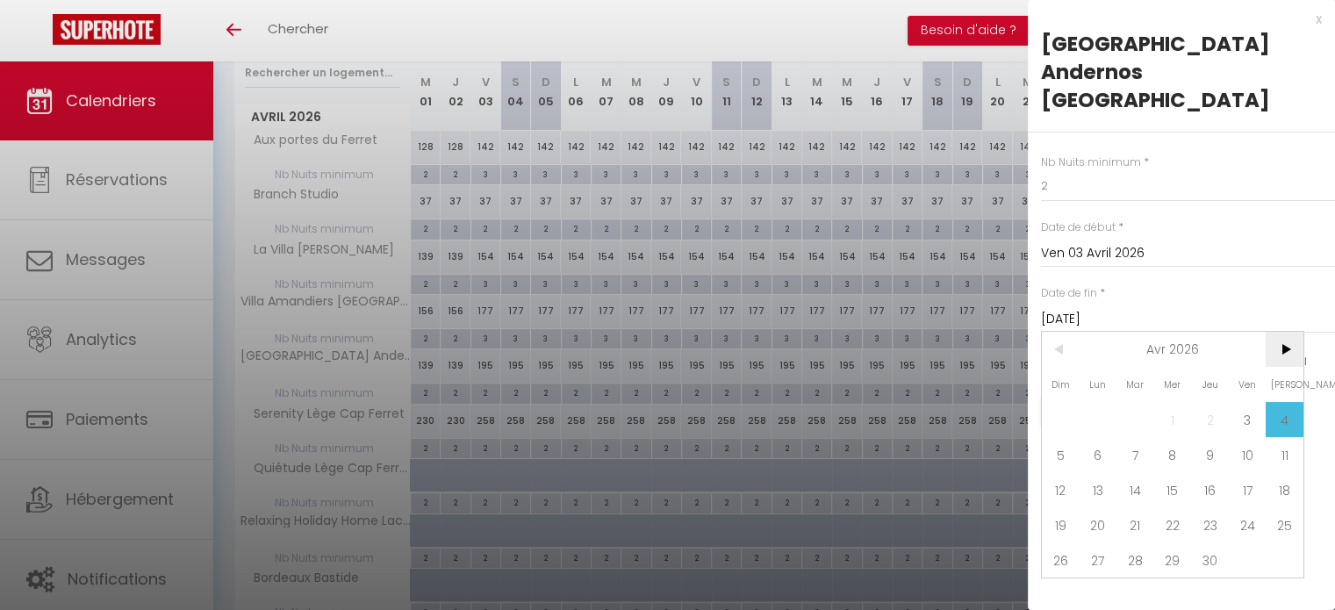
click at [1286, 332] on span ">" at bounding box center [1285, 349] width 38 height 35
click at [1089, 438] on span "4" at bounding box center [1099, 454] width 38 height 35
type input "Lun 04 Mai 2026"
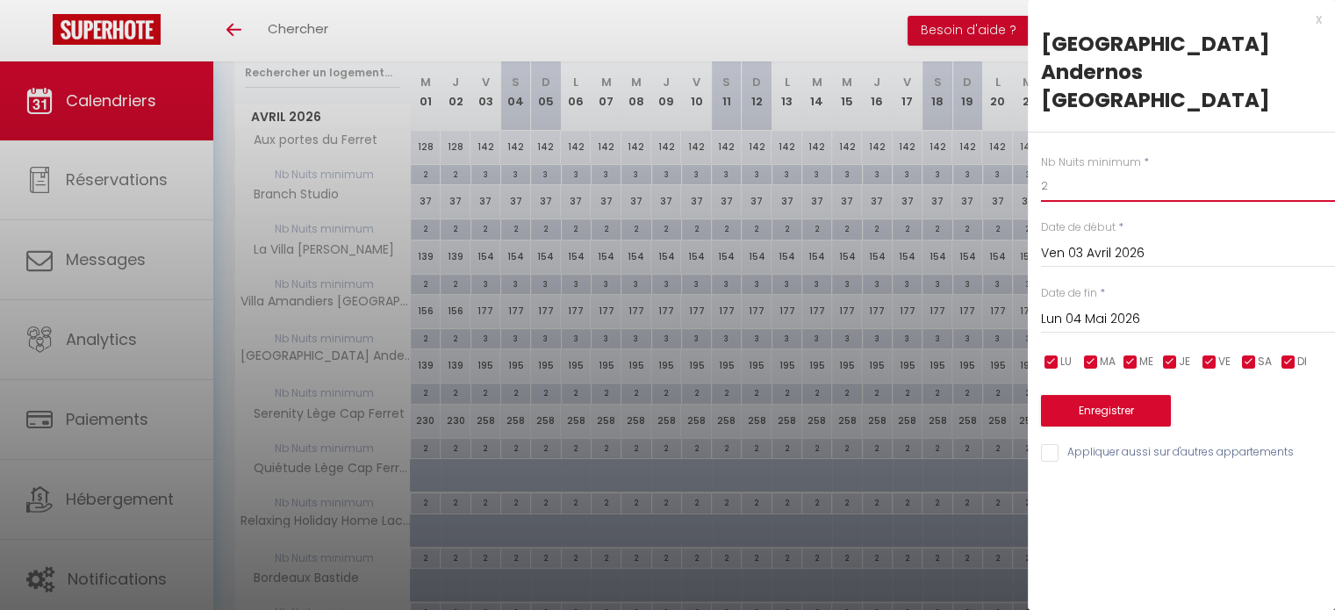
click at [1064, 170] on input "2" at bounding box center [1188, 186] width 294 height 32
type input "3"
click at [1086, 395] on button "Enregistrer" at bounding box center [1106, 411] width 130 height 32
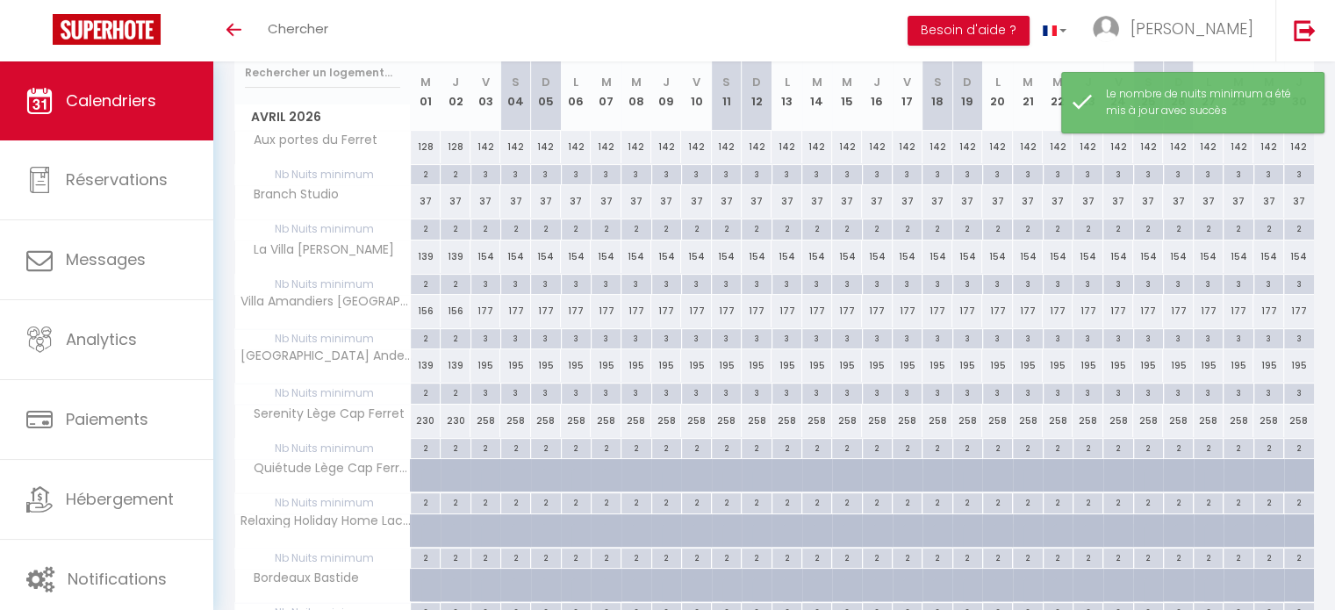
scroll to position [0, 0]
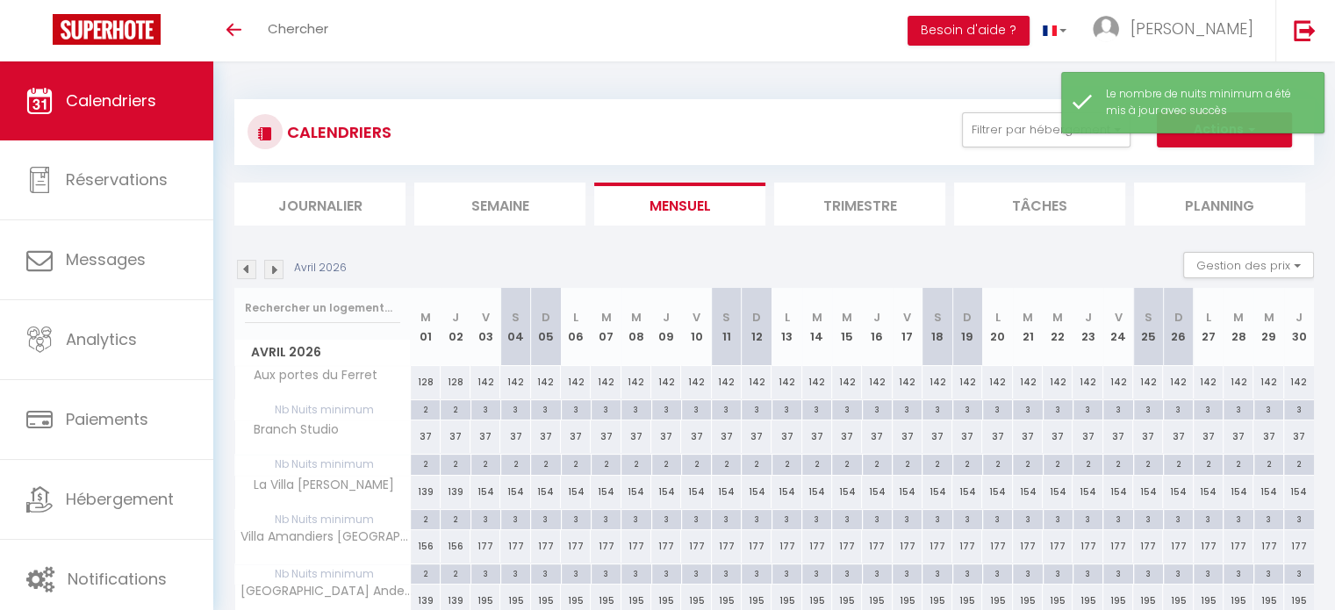
click at [270, 269] on img at bounding box center [273, 269] width 19 height 19
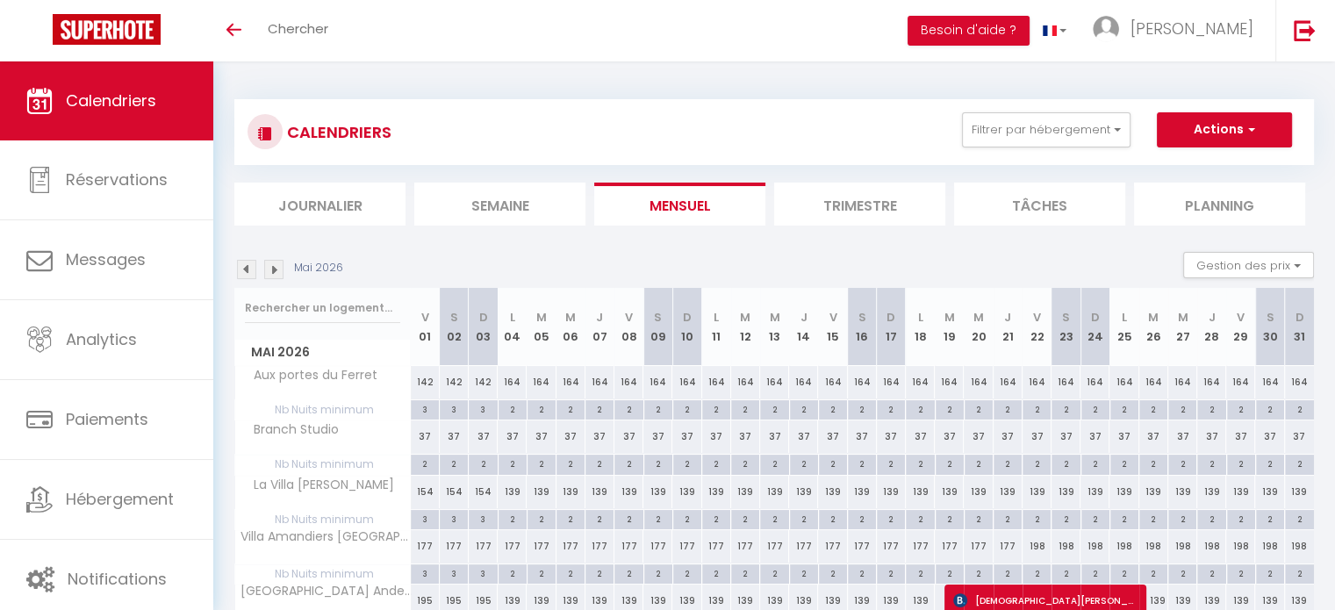
click at [250, 267] on img at bounding box center [246, 269] width 19 height 19
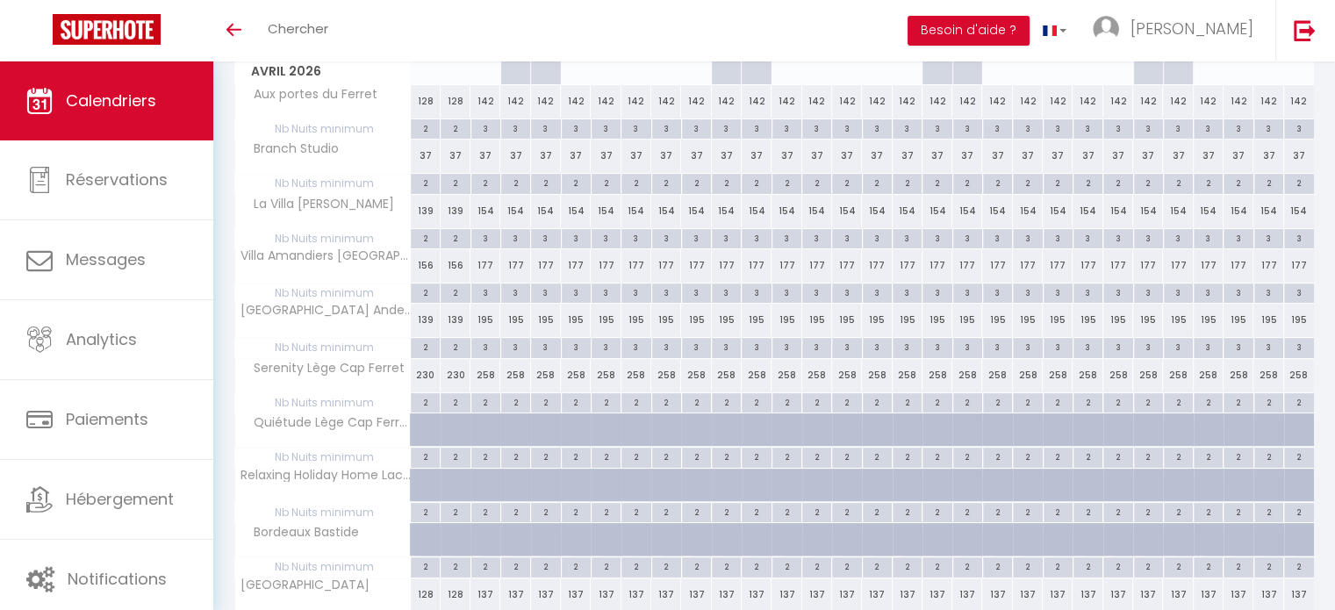
scroll to position [288, 0]
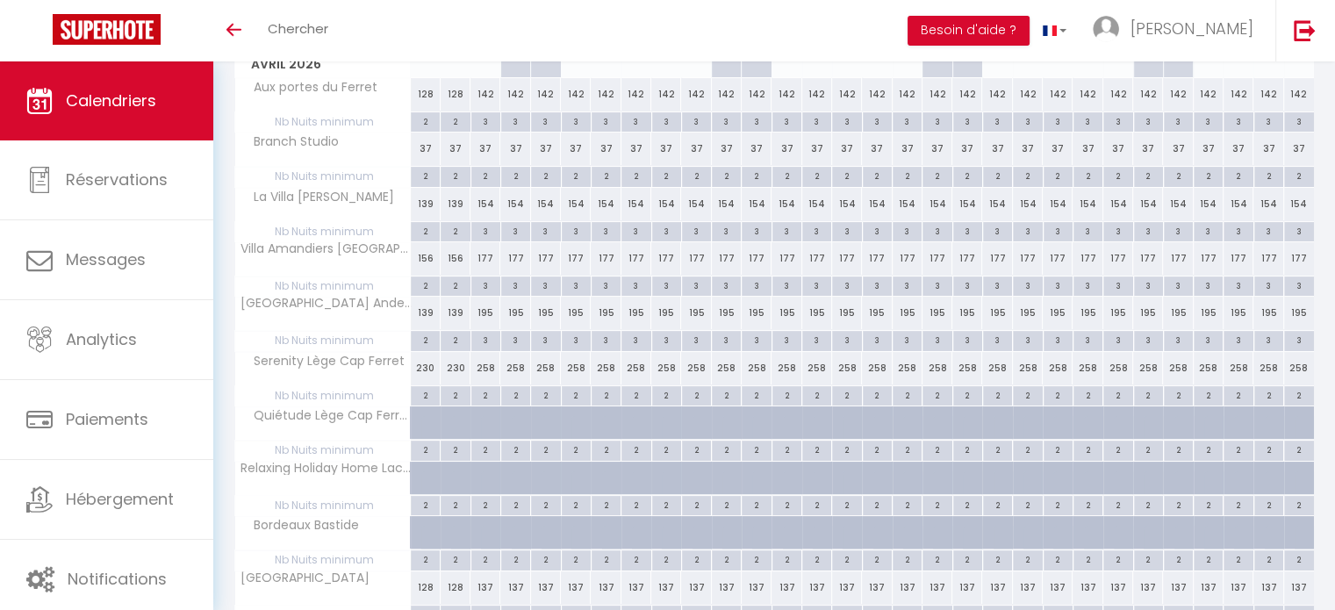
click at [483, 397] on div "2" at bounding box center [485, 394] width 29 height 17
type input "2"
type input "Ven 03 Avril 2026"
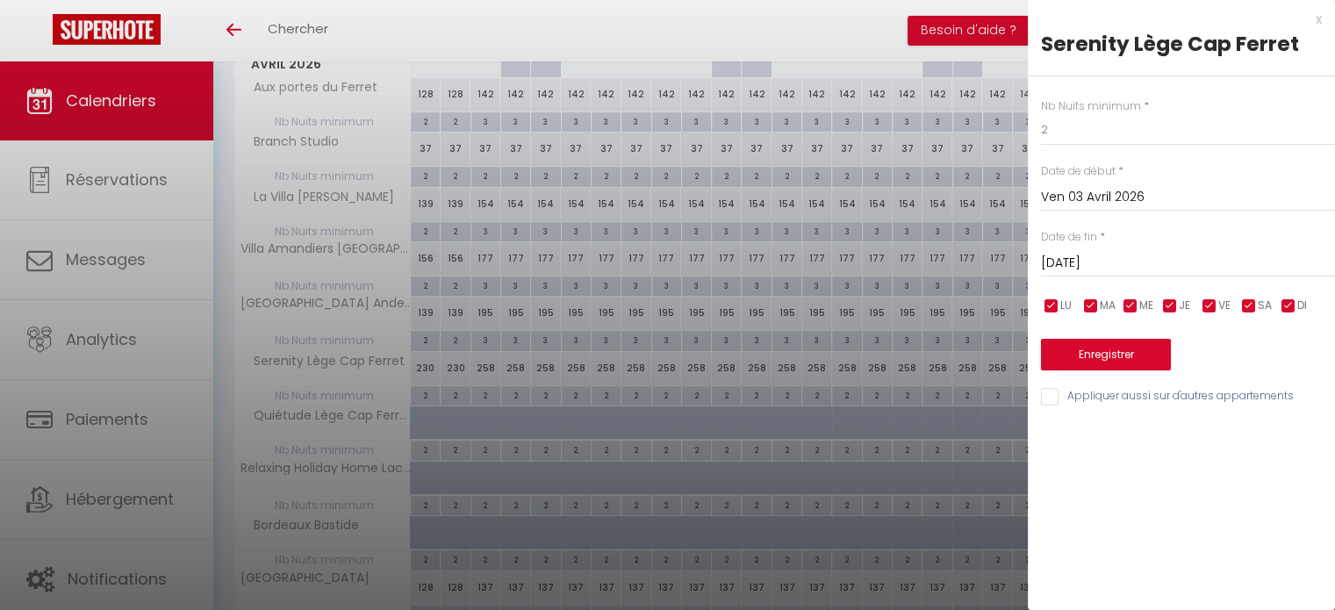
click at [1089, 267] on input "Sam 04 Avril 2026" at bounding box center [1188, 263] width 294 height 23
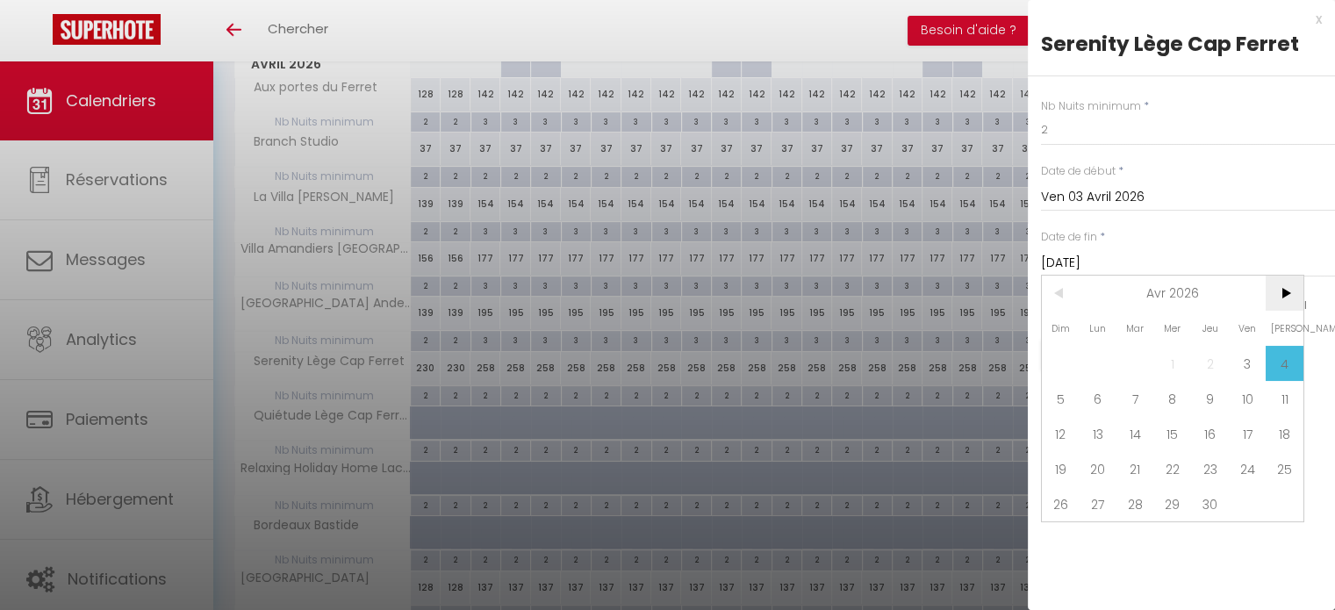
click at [1287, 299] on span ">" at bounding box center [1285, 293] width 38 height 35
click at [1104, 403] on span "4" at bounding box center [1099, 398] width 38 height 35
type input "Lun 04 Mai 2026"
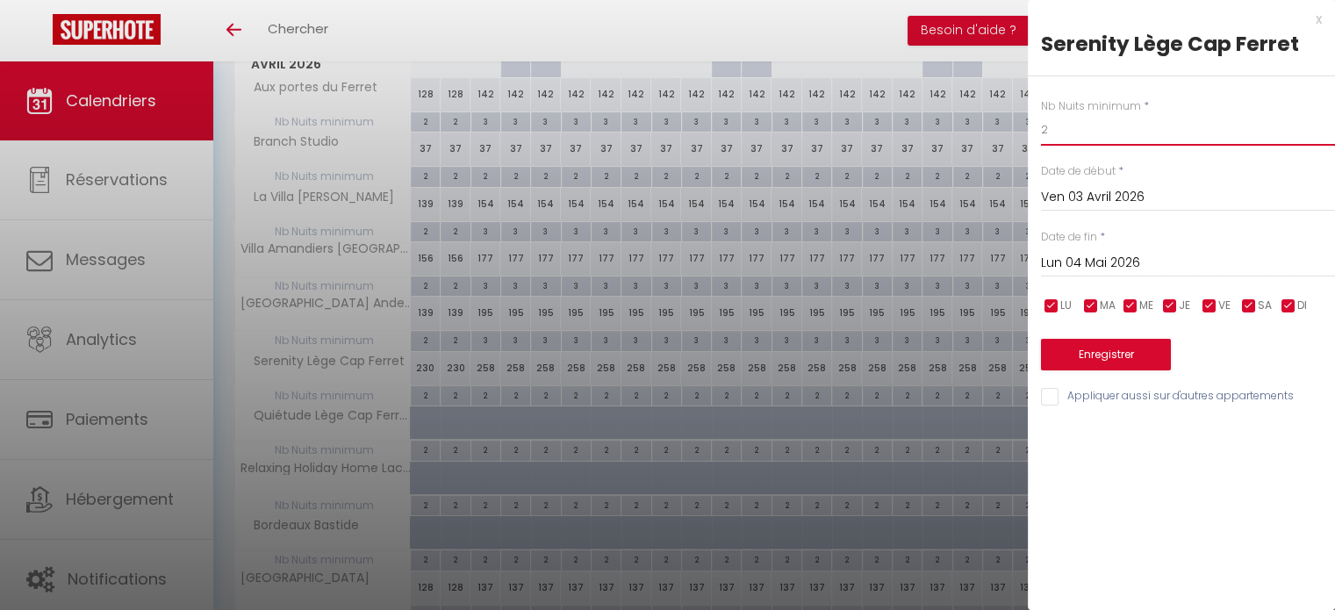
click at [1057, 120] on input "2" at bounding box center [1188, 130] width 294 height 32
type input "3"
click at [1105, 354] on button "Enregistrer" at bounding box center [1106, 355] width 130 height 32
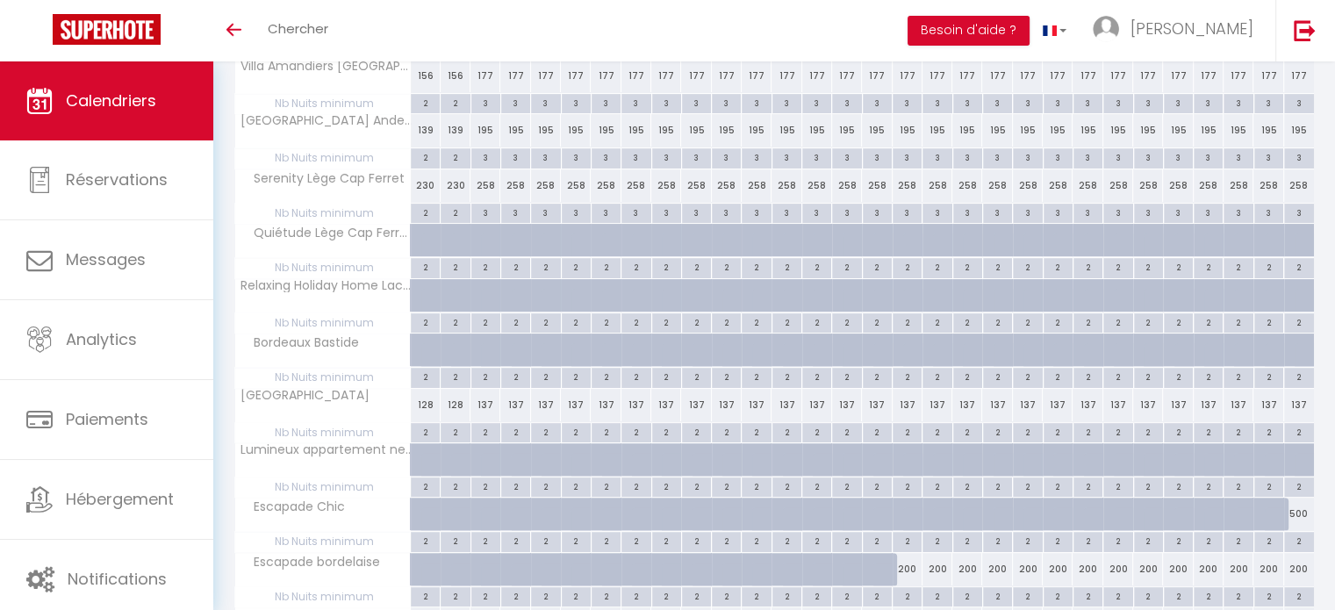
scroll to position [572, 0]
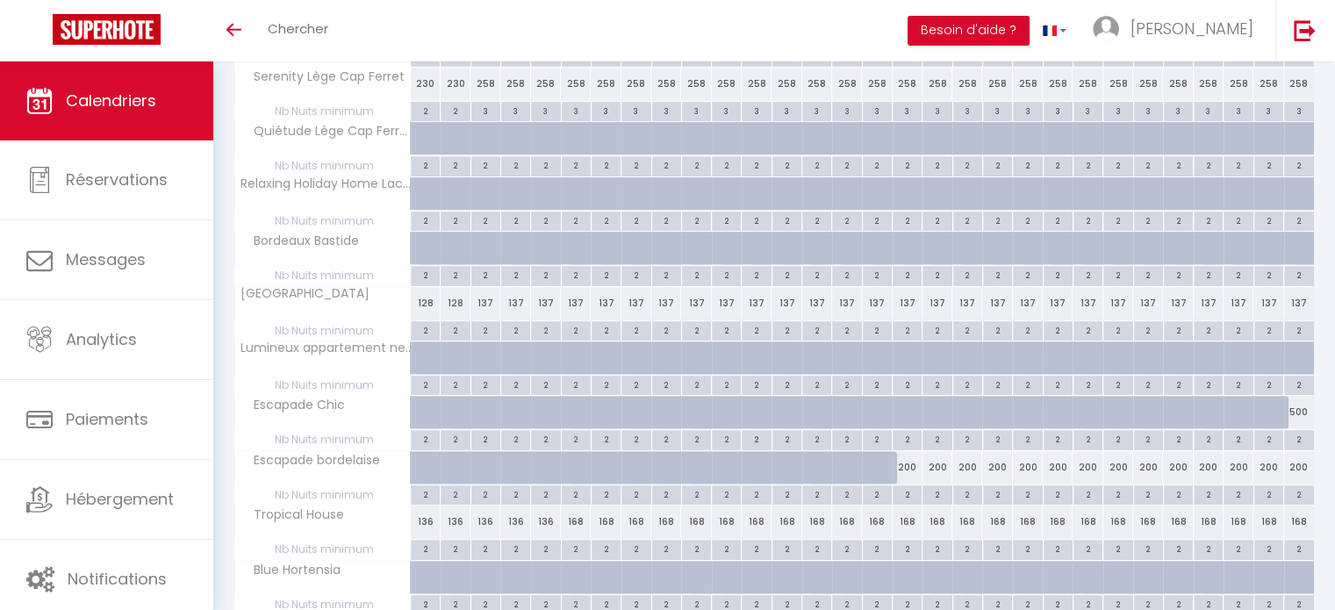
click at [513, 329] on div "2" at bounding box center [515, 329] width 29 height 17
type input "2"
type input "Sam 04 Avril 2026"
type input "Dim 05 Avril 2026"
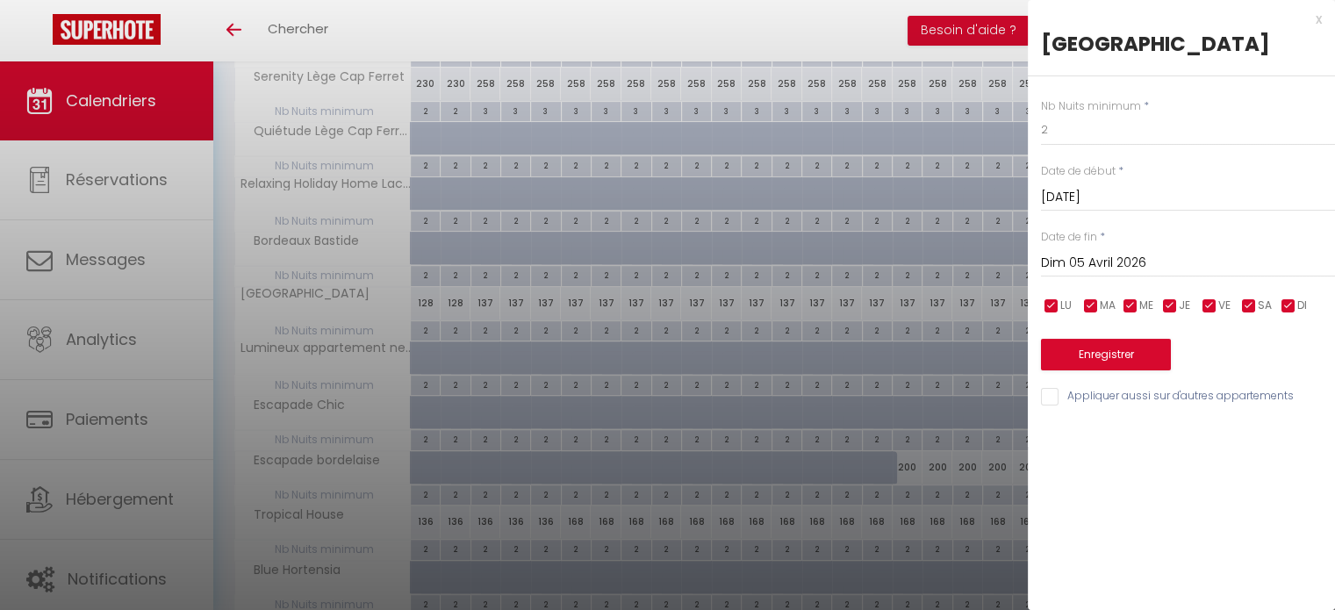
click at [1323, 21] on div "x Grand Palais Bordeaux Centre Nb Nuits minimum * 2 Date de début * Sam 04 Avri…" at bounding box center [1181, 212] width 307 height 425
click at [1320, 18] on div "x" at bounding box center [1175, 19] width 294 height 21
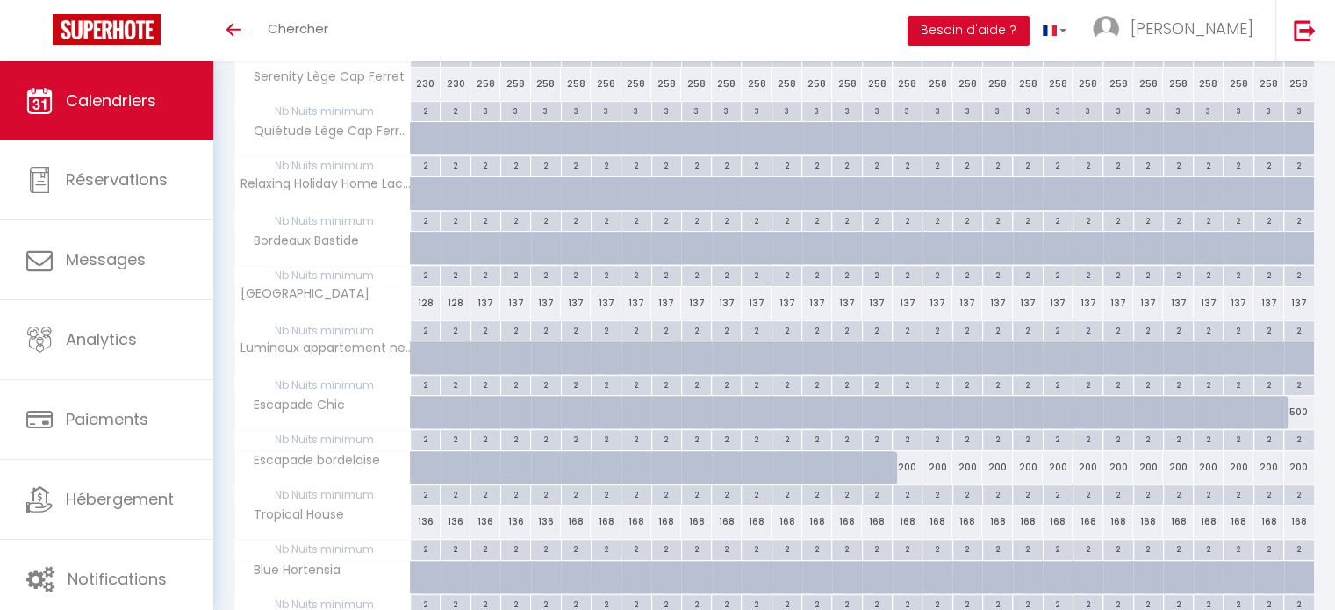
click at [484, 329] on div "2" at bounding box center [485, 329] width 29 height 17
type input "2"
type input "Ven 03 Avril 2026"
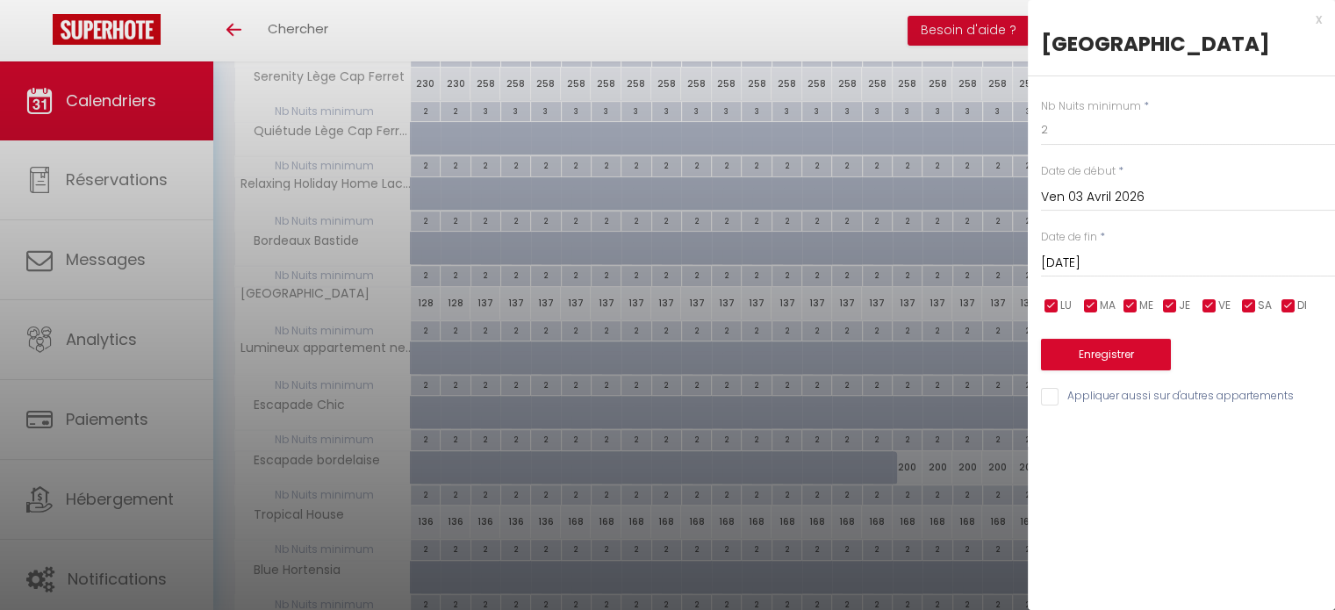
click at [1110, 275] on input "Sam 04 Avril 2026" at bounding box center [1188, 263] width 294 height 23
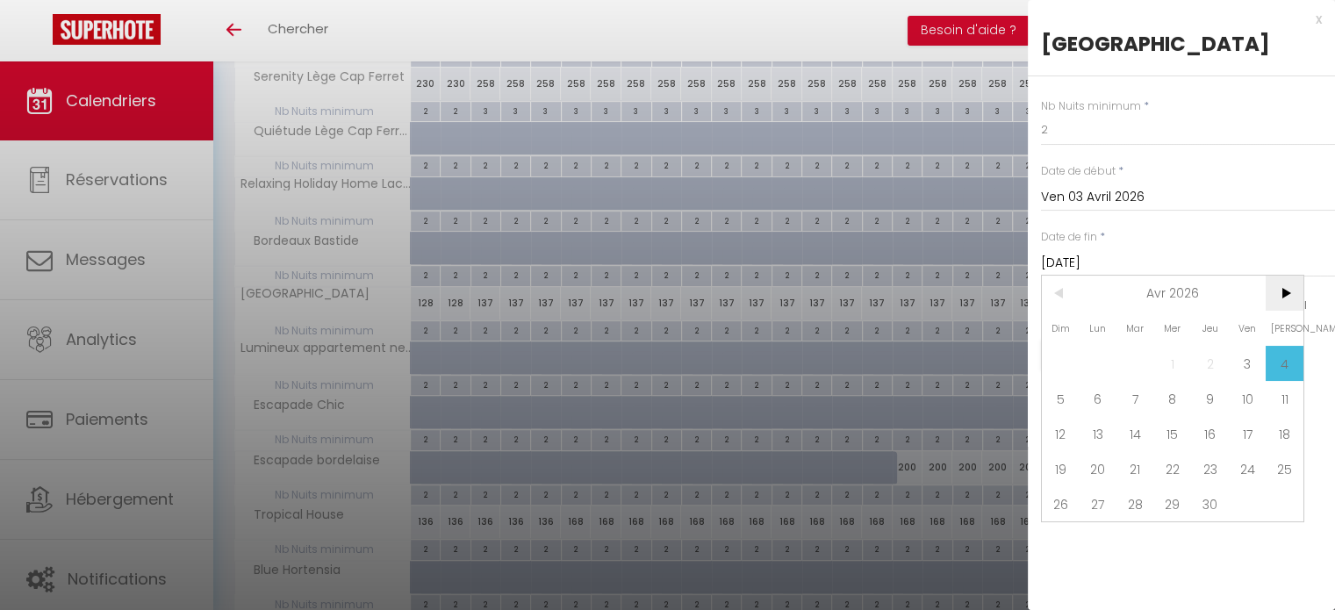
click at [1272, 311] on span ">" at bounding box center [1285, 293] width 38 height 35
click at [1092, 416] on span "4" at bounding box center [1099, 398] width 38 height 35
type input "Lun 04 Mai 2026"
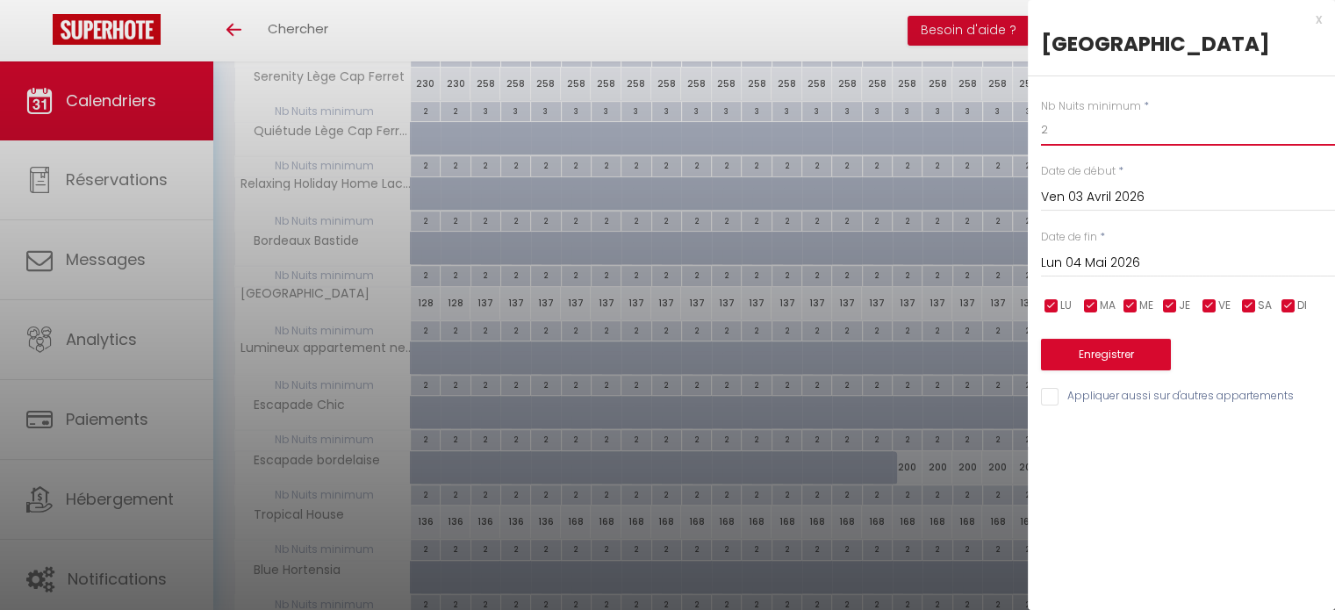
click at [1099, 146] on input "2" at bounding box center [1188, 130] width 294 height 32
type input "3"
click at [1089, 370] on button "Enregistrer" at bounding box center [1106, 355] width 130 height 32
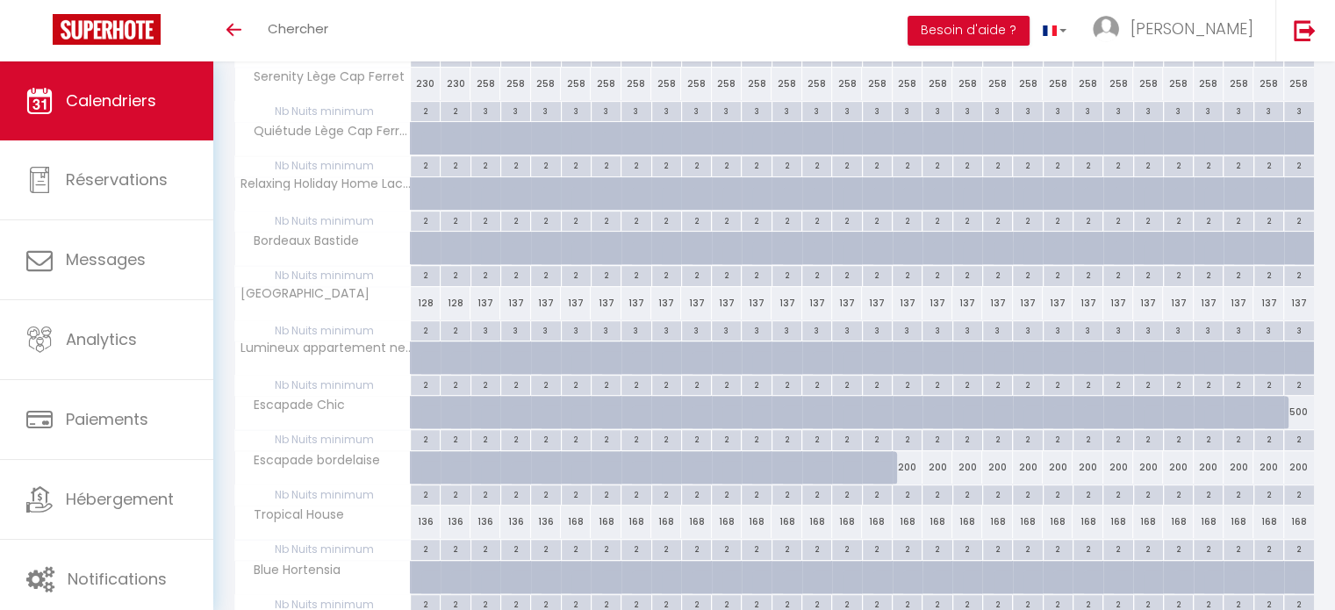
click at [909, 461] on div "200" at bounding box center [908, 467] width 30 height 32
type input "200"
select select "1"
type input "Ven 17 Avril 2026"
type input "Sam 18 Avril 2026"
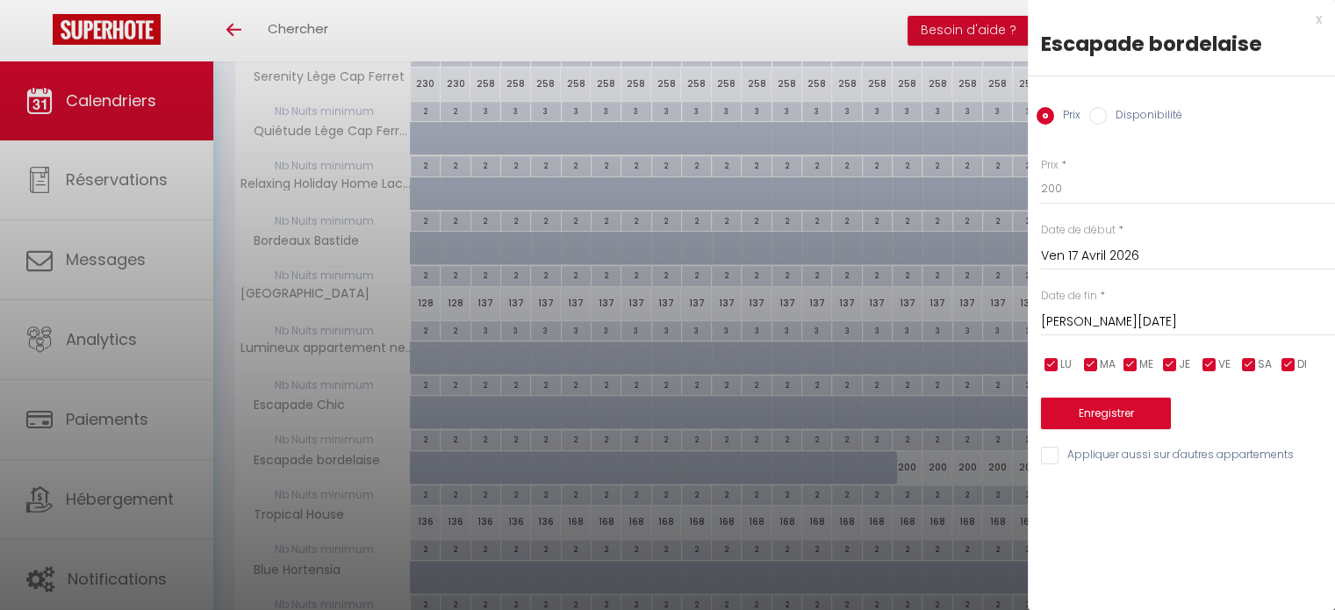
click at [1095, 116] on input "Disponibilité" at bounding box center [1098, 116] width 18 height 18
radio input "true"
radio input "false"
click at [1094, 326] on input "Sam 18 Avril 2026" at bounding box center [1188, 324] width 294 height 23
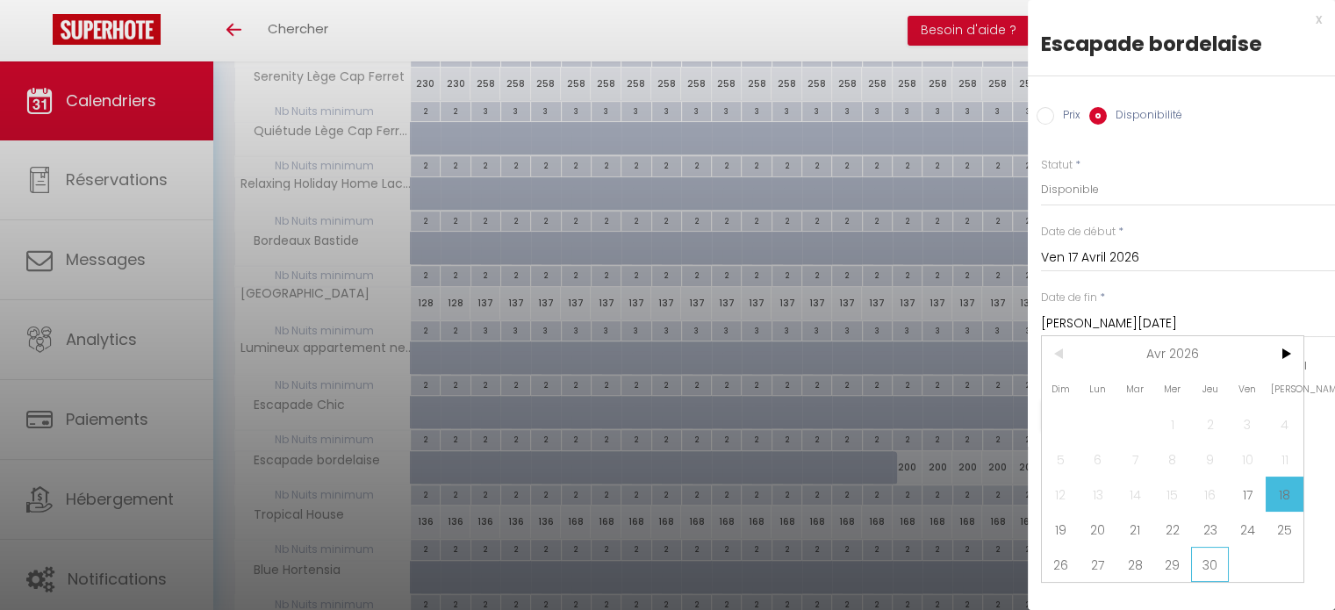
click at [1208, 567] on span "30" at bounding box center [1210, 564] width 38 height 35
type input "Jeu 30 Avril 2026"
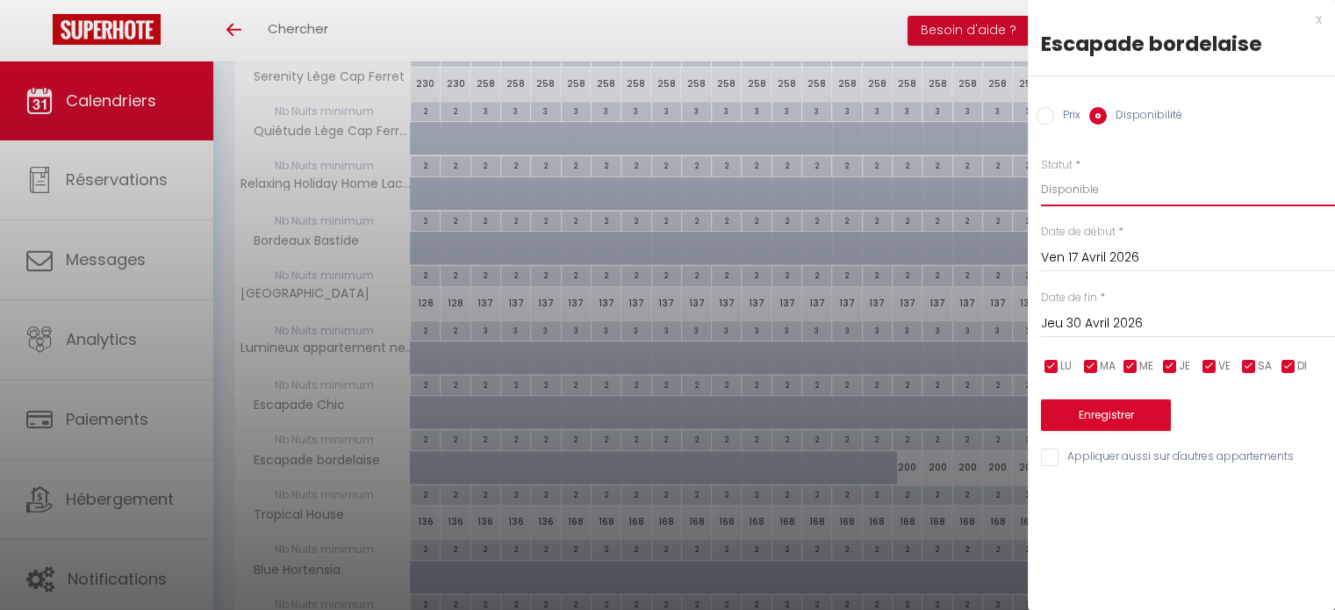
click at [1103, 189] on select "Disponible Indisponible" at bounding box center [1188, 189] width 294 height 33
select select "0"
click at [1041, 173] on select "Disponible Indisponible" at bounding box center [1188, 189] width 294 height 33
click at [1102, 408] on button "Enregistrer" at bounding box center [1106, 415] width 130 height 32
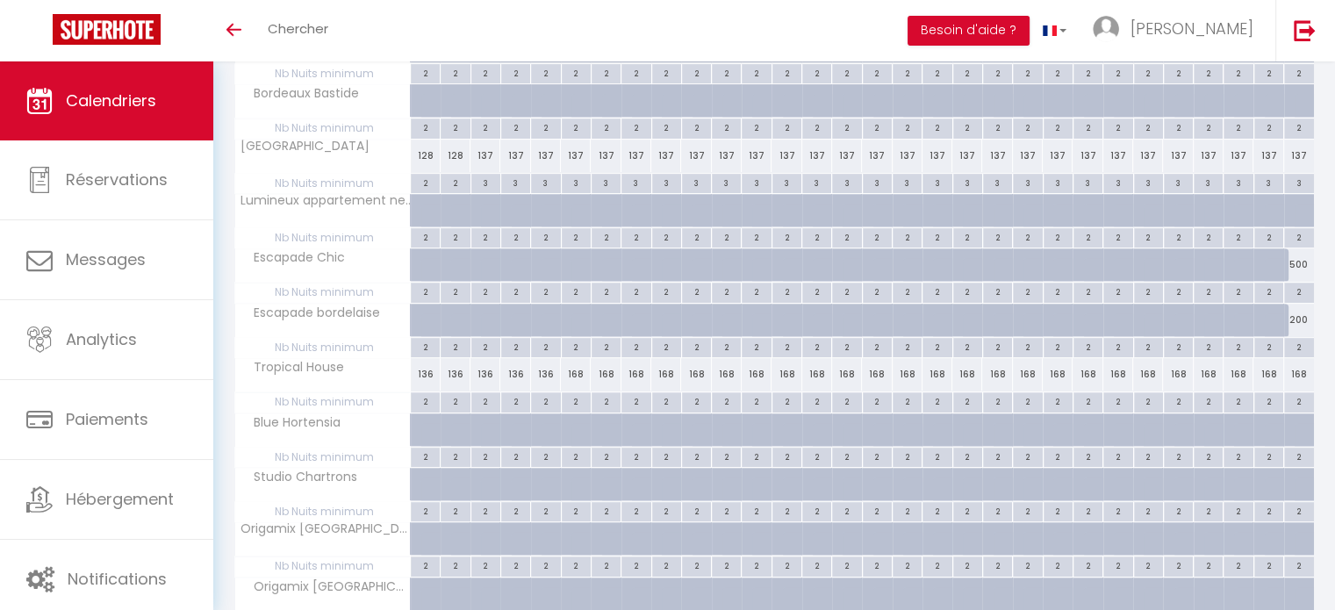
scroll to position [720, 0]
click at [485, 398] on div "2" at bounding box center [485, 400] width 29 height 17
type input "2"
type input "Ven 03 Avril 2026"
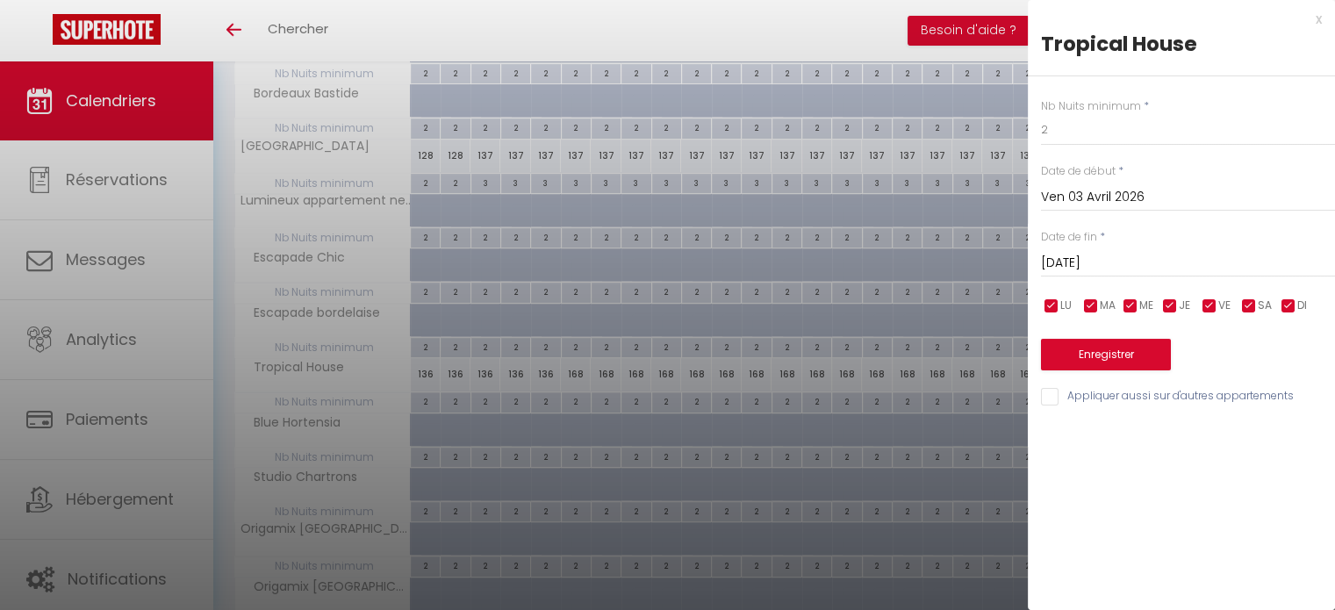
click at [1099, 269] on input "Sam 04 Avril 2026" at bounding box center [1188, 263] width 294 height 23
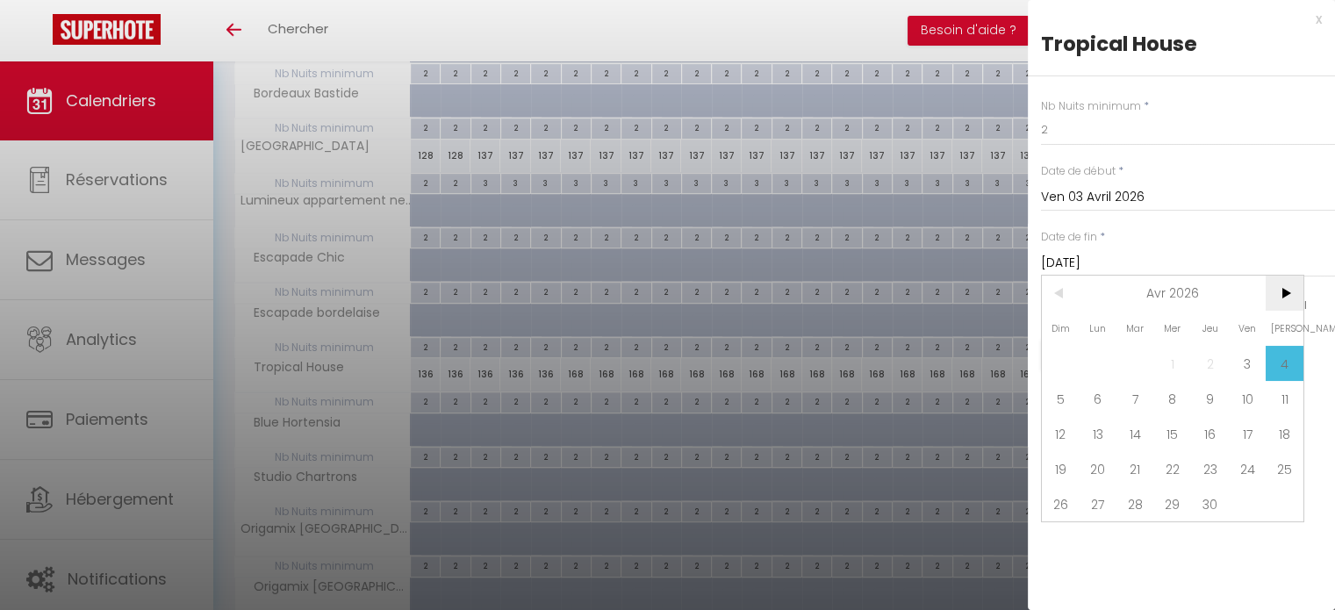
click at [1282, 290] on span ">" at bounding box center [1285, 293] width 38 height 35
click at [1096, 403] on span "4" at bounding box center [1099, 398] width 38 height 35
type input "Lun 04 Mai 2026"
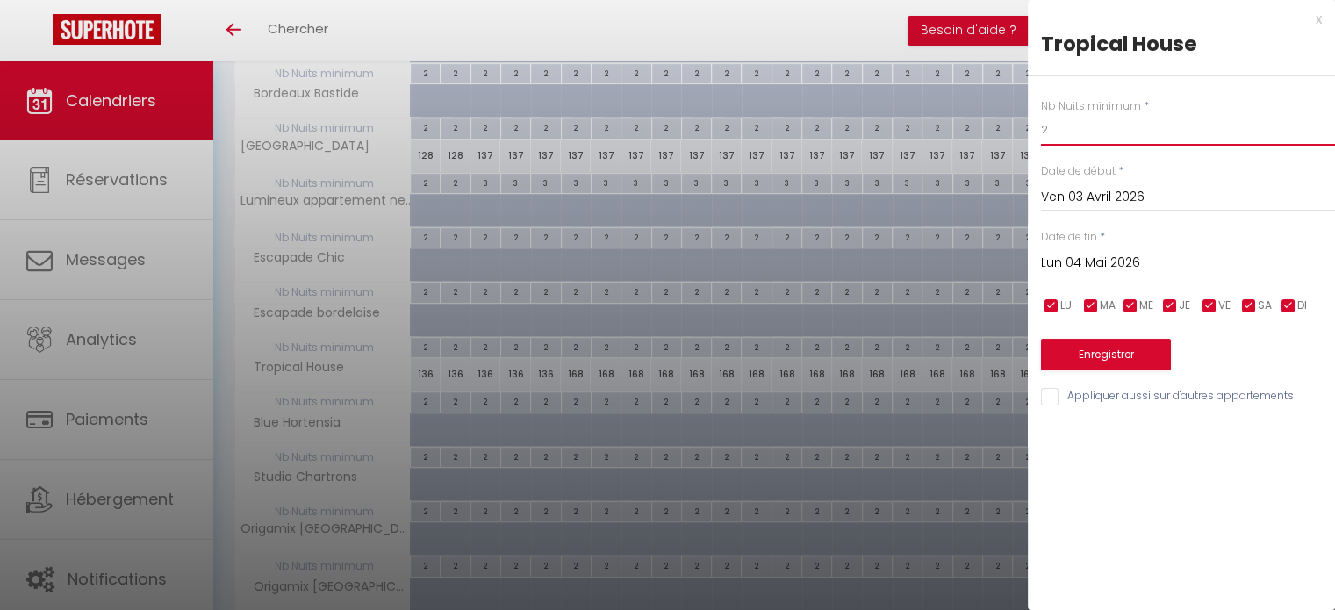
click at [1060, 129] on input "2" at bounding box center [1188, 130] width 294 height 32
type input "3"
click at [1099, 347] on button "Enregistrer" at bounding box center [1106, 355] width 130 height 32
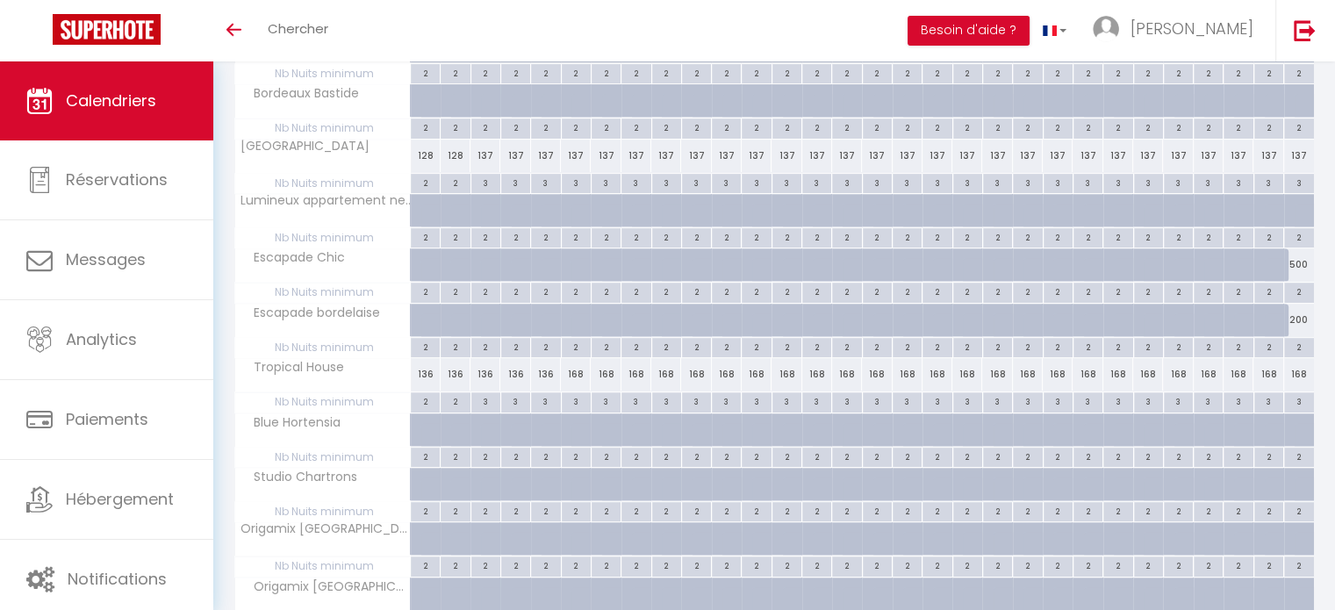
scroll to position [915, 0]
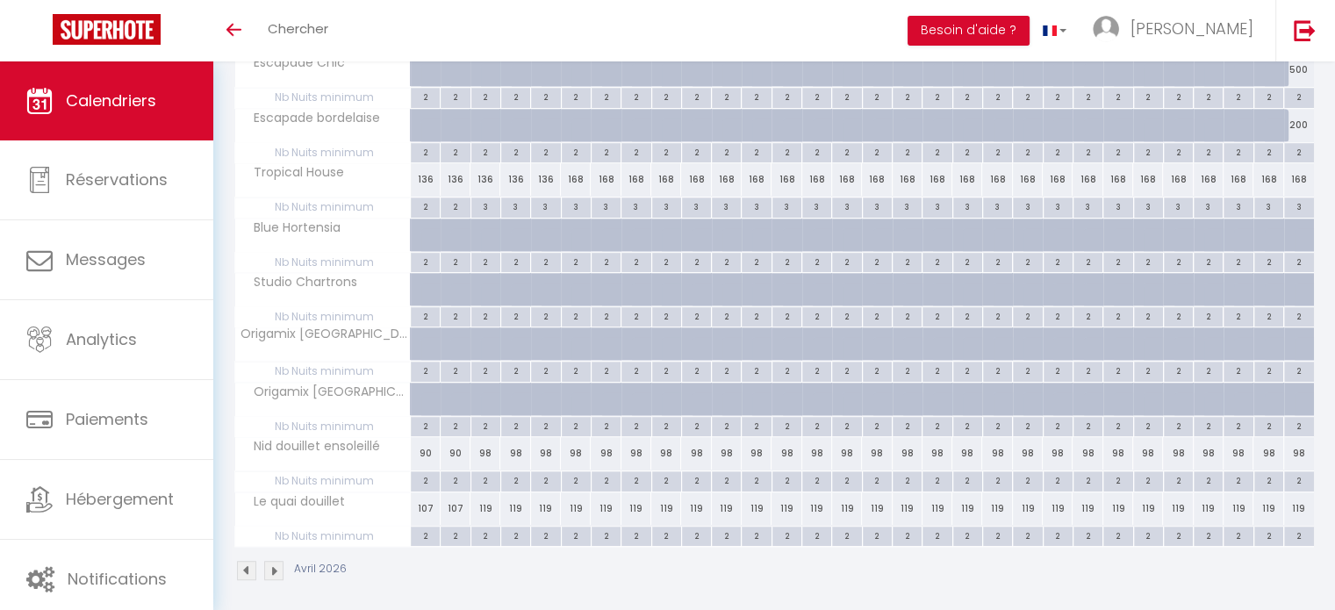
click at [490, 474] on div "2" at bounding box center [485, 479] width 29 height 17
type input "2"
type input "Ven 03 Avril 2026"
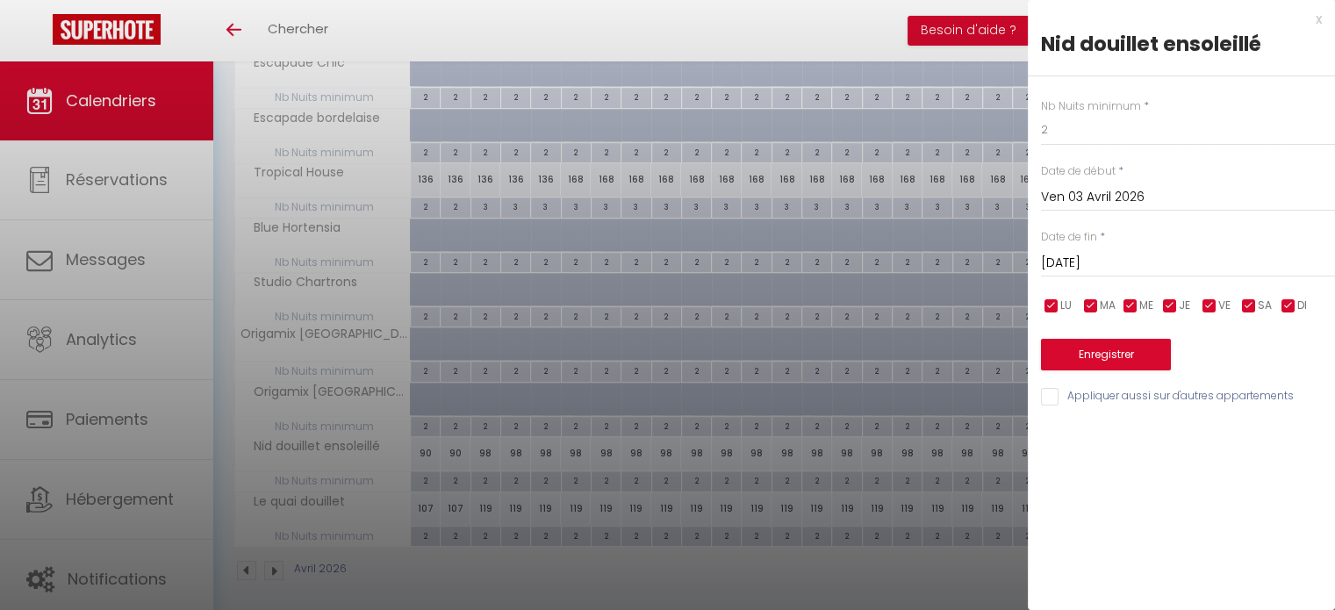
click at [1105, 266] on input "Sam 04 Avril 2026" at bounding box center [1188, 263] width 294 height 23
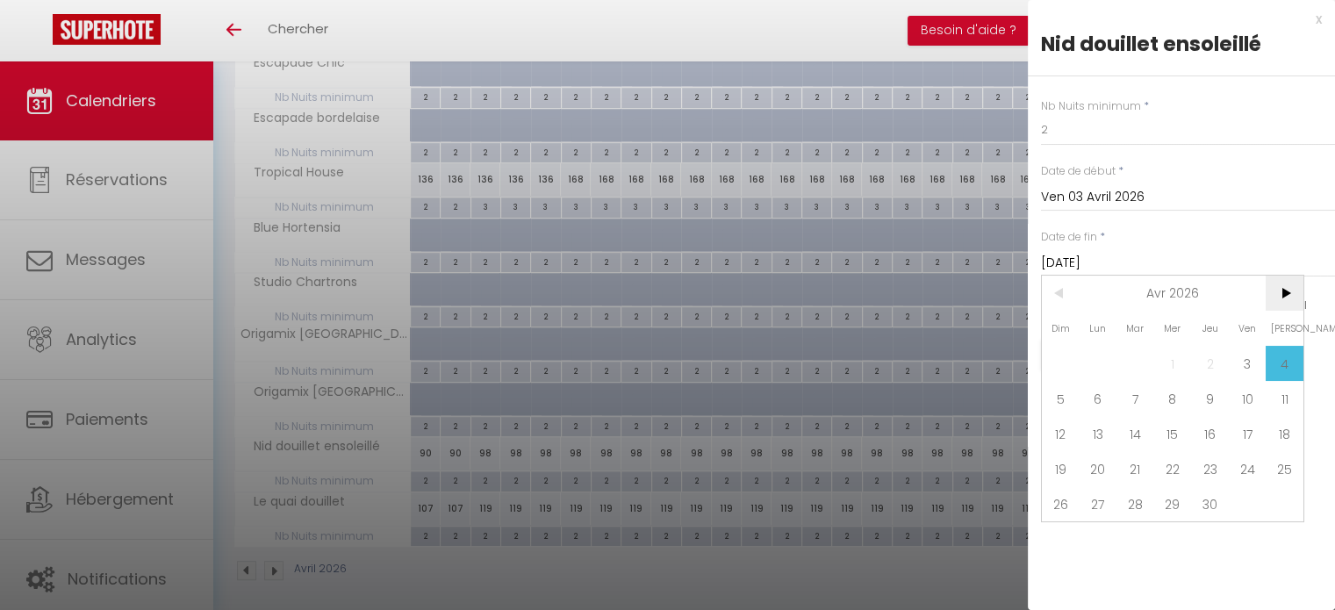
click at [1290, 298] on span ">" at bounding box center [1285, 293] width 38 height 35
click at [1085, 403] on span "4" at bounding box center [1099, 398] width 38 height 35
type input "Lun 04 Mai 2026"
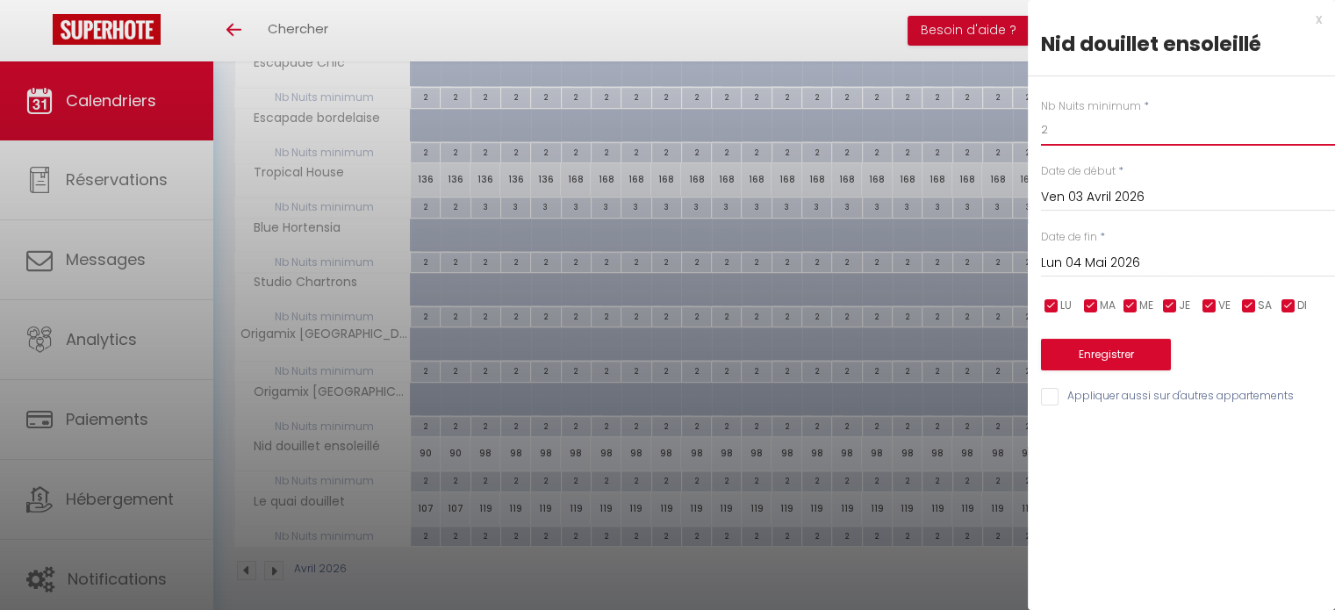
click at [1057, 131] on input "2" at bounding box center [1188, 130] width 294 height 32
type input "3"
click at [1119, 350] on button "Enregistrer" at bounding box center [1106, 355] width 130 height 32
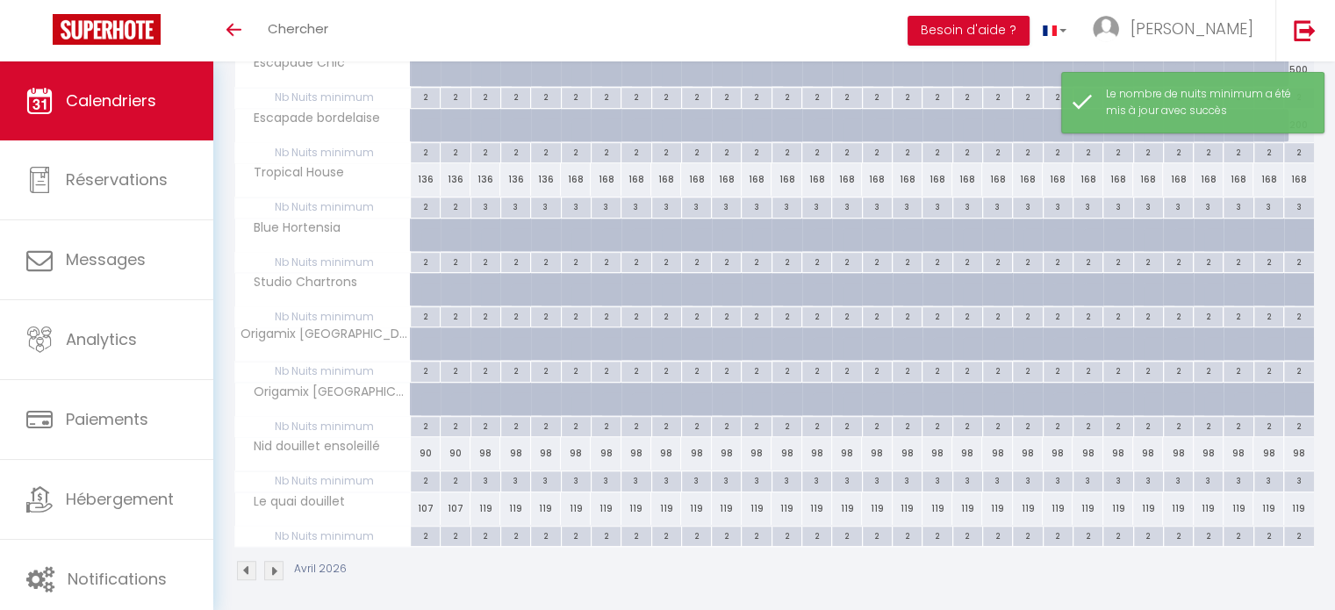
click at [483, 531] on div "2" at bounding box center [485, 535] width 29 height 17
type input "2"
type input "Ven 03 Avril 2026"
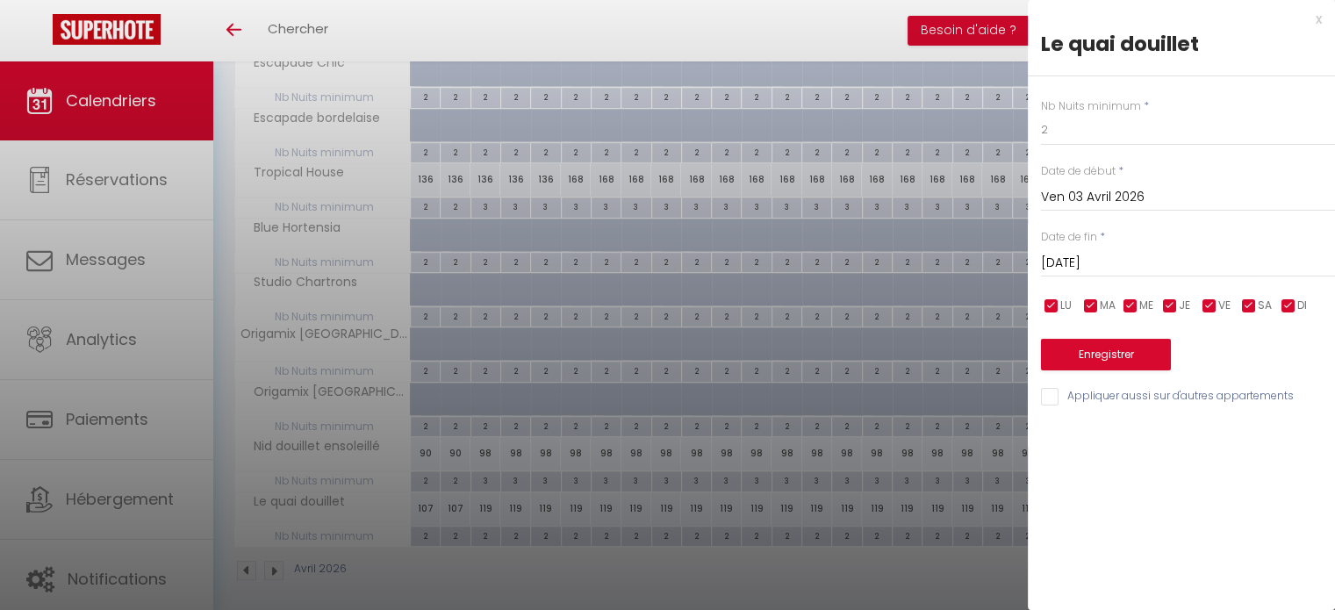
click at [1086, 269] on input "Sam 04 Avril 2026" at bounding box center [1188, 263] width 294 height 23
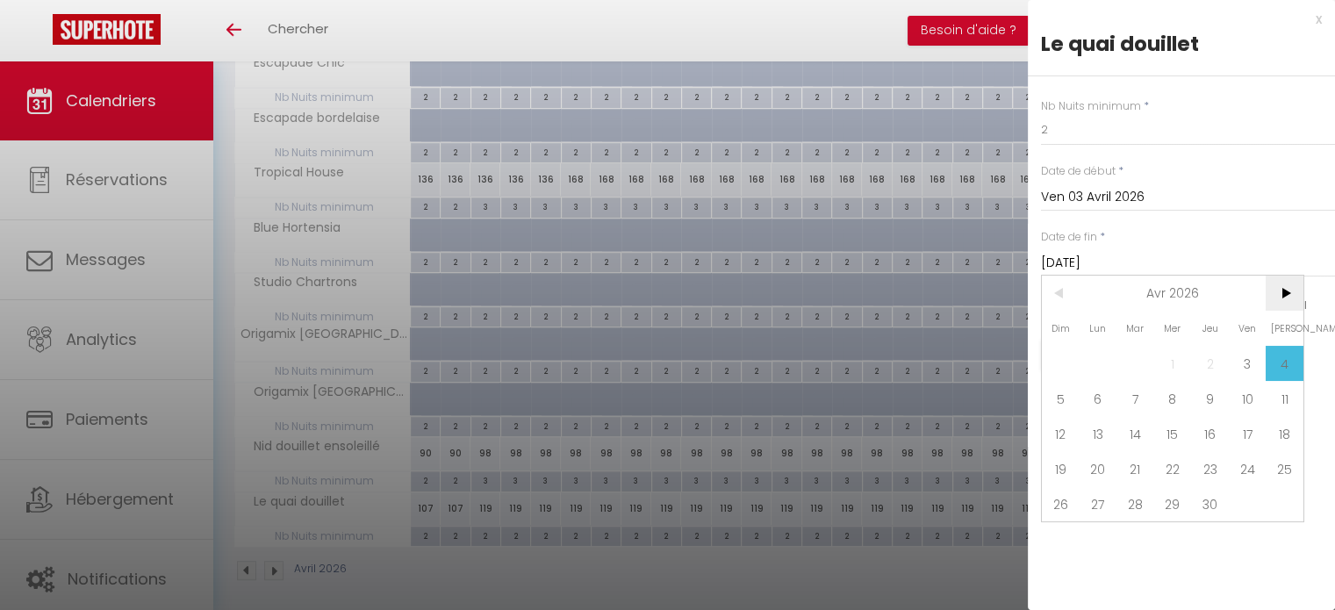
click at [1293, 287] on span ">" at bounding box center [1285, 293] width 38 height 35
click at [1089, 399] on span "4" at bounding box center [1099, 398] width 38 height 35
type input "Lun 04 Mai 2026"
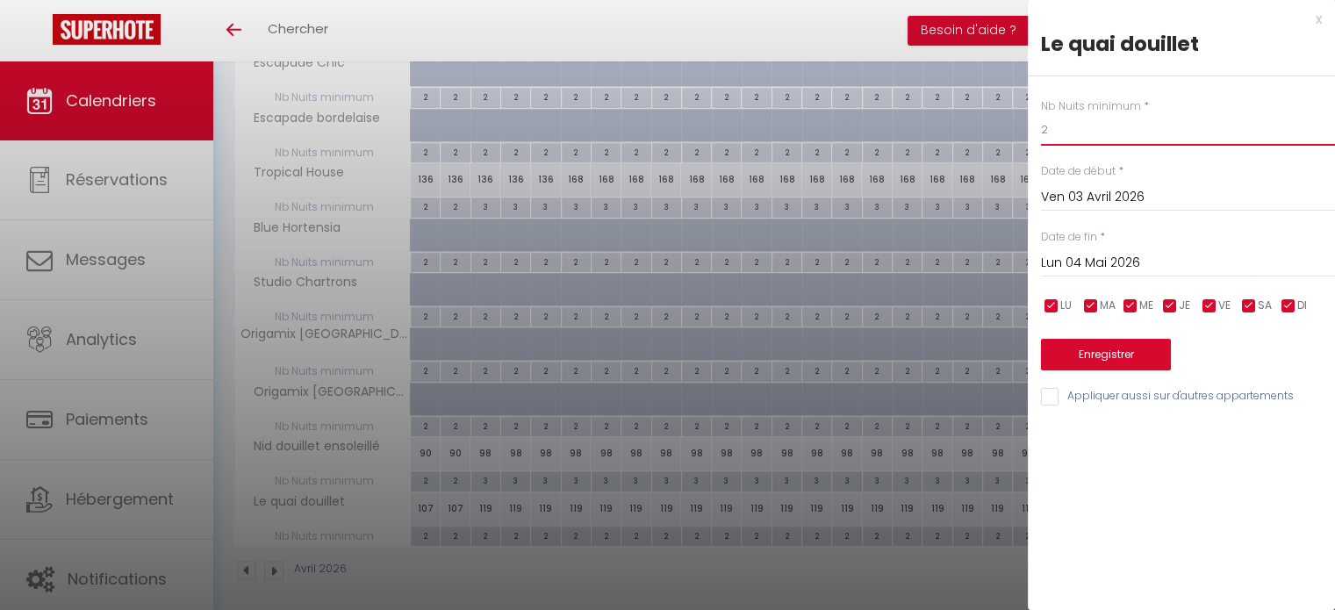
click at [1073, 135] on input "2" at bounding box center [1188, 130] width 294 height 32
type input "3"
click at [1125, 359] on button "Enregistrer" at bounding box center [1106, 355] width 130 height 32
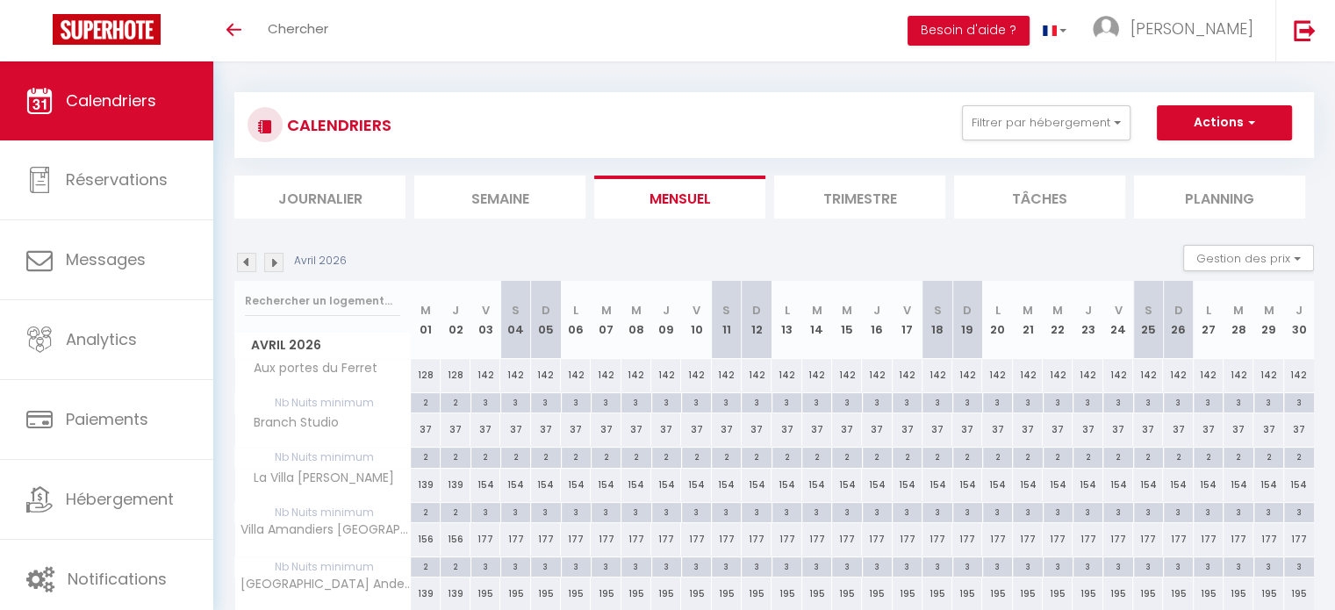
scroll to position [0, 0]
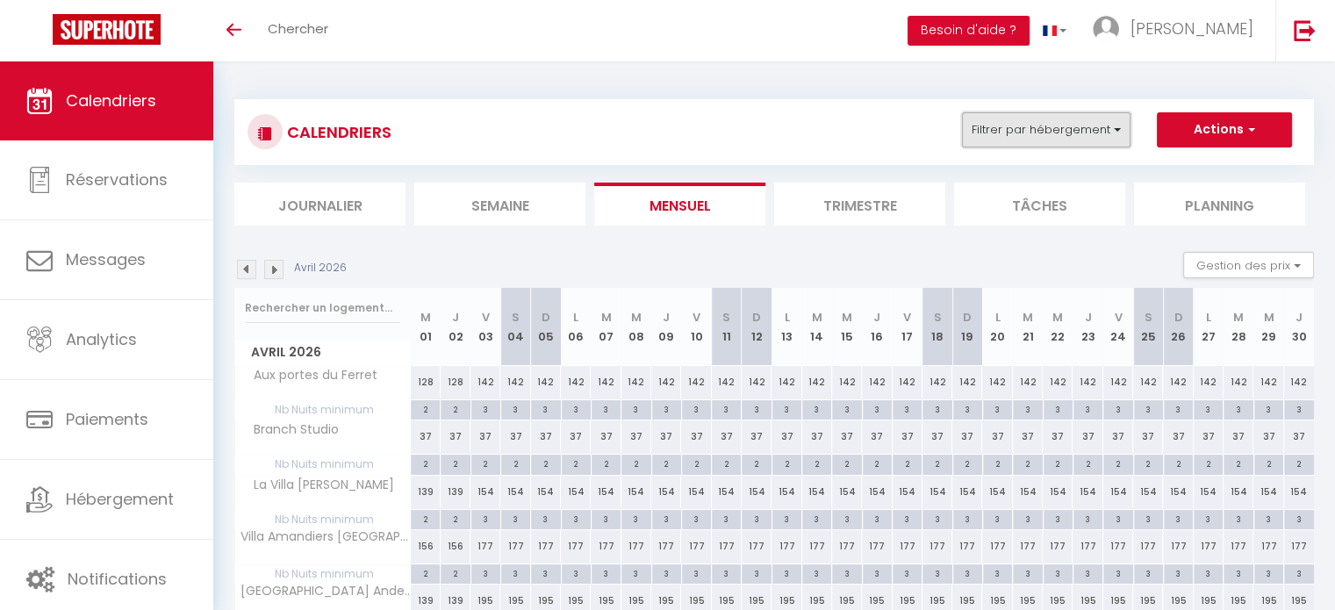
click at [1113, 129] on button "Filtrer par hébergement" at bounding box center [1046, 129] width 169 height 35
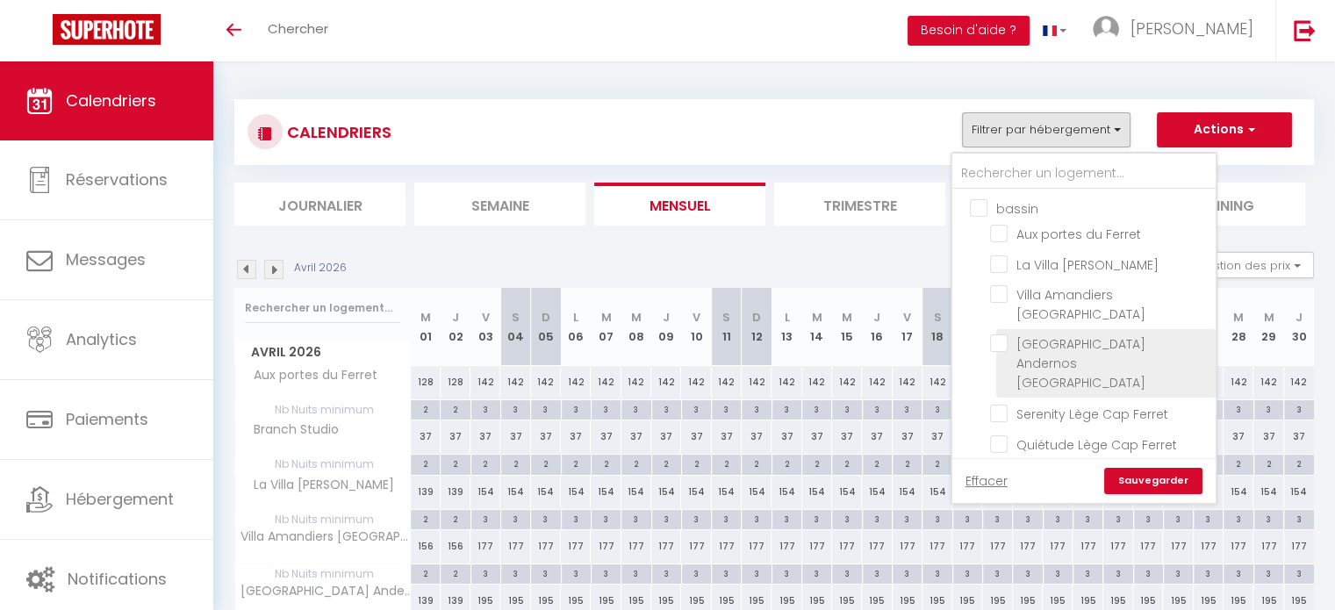
click at [1001, 339] on input "[GEOGRAPHIC_DATA] Andernos [GEOGRAPHIC_DATA]" at bounding box center [1099, 343] width 219 height 18
checkbox input "true"
checkbox input "false"
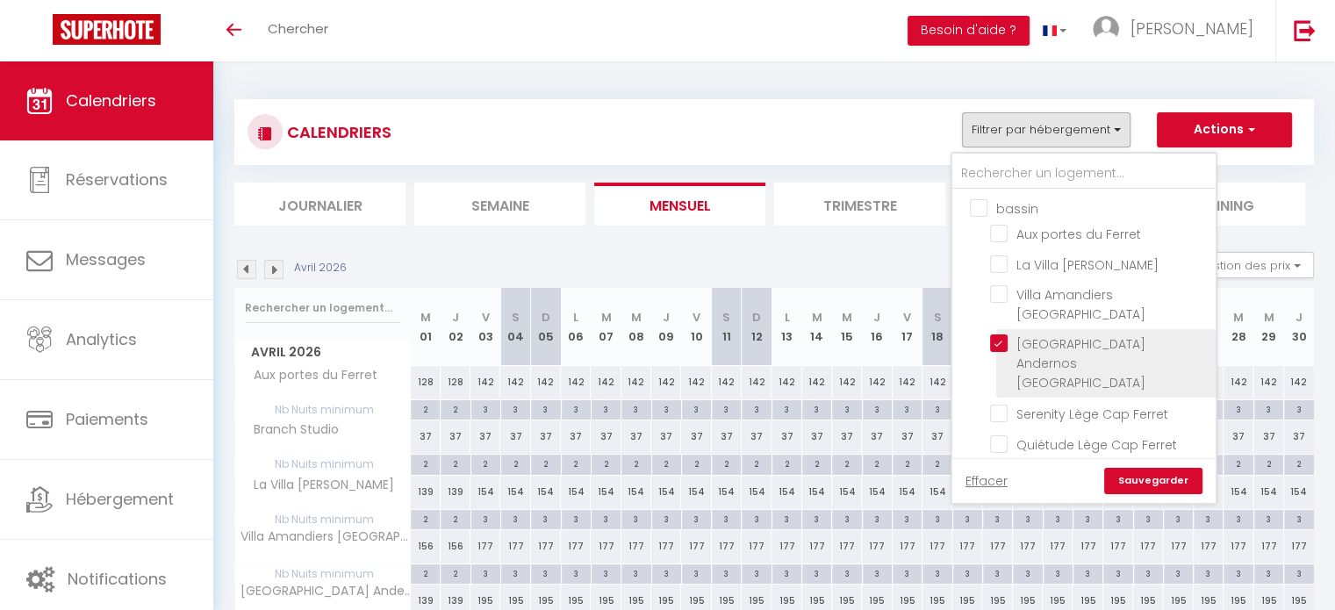
checkbox input "false"
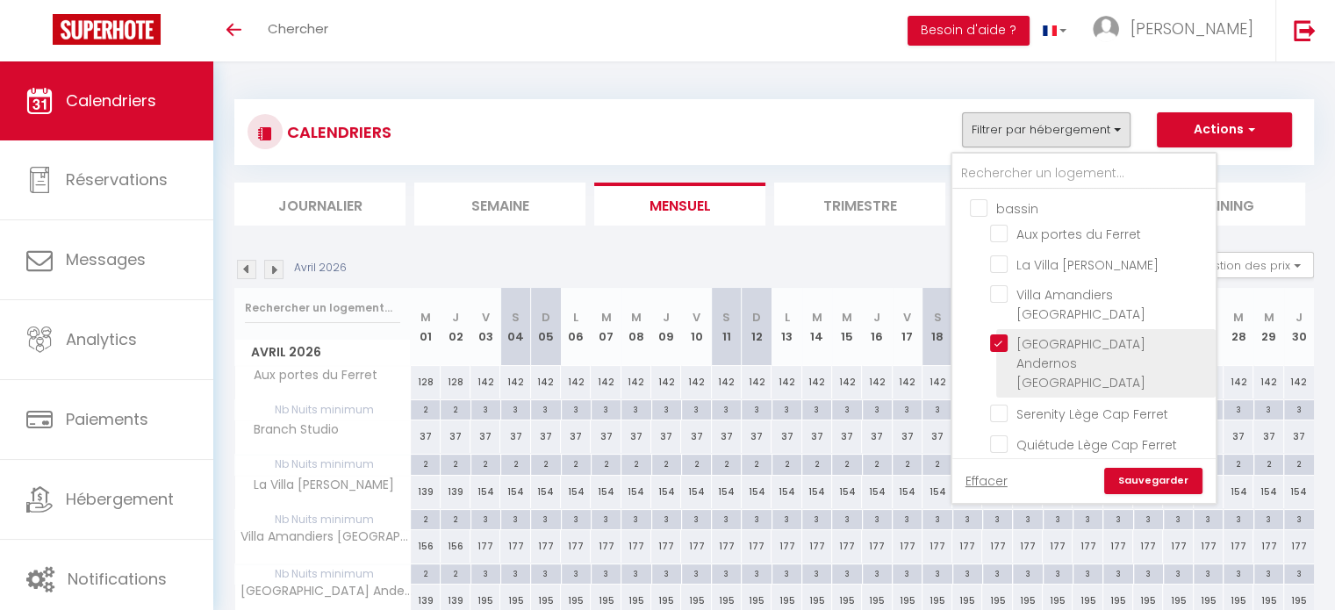
checkbox input "false"
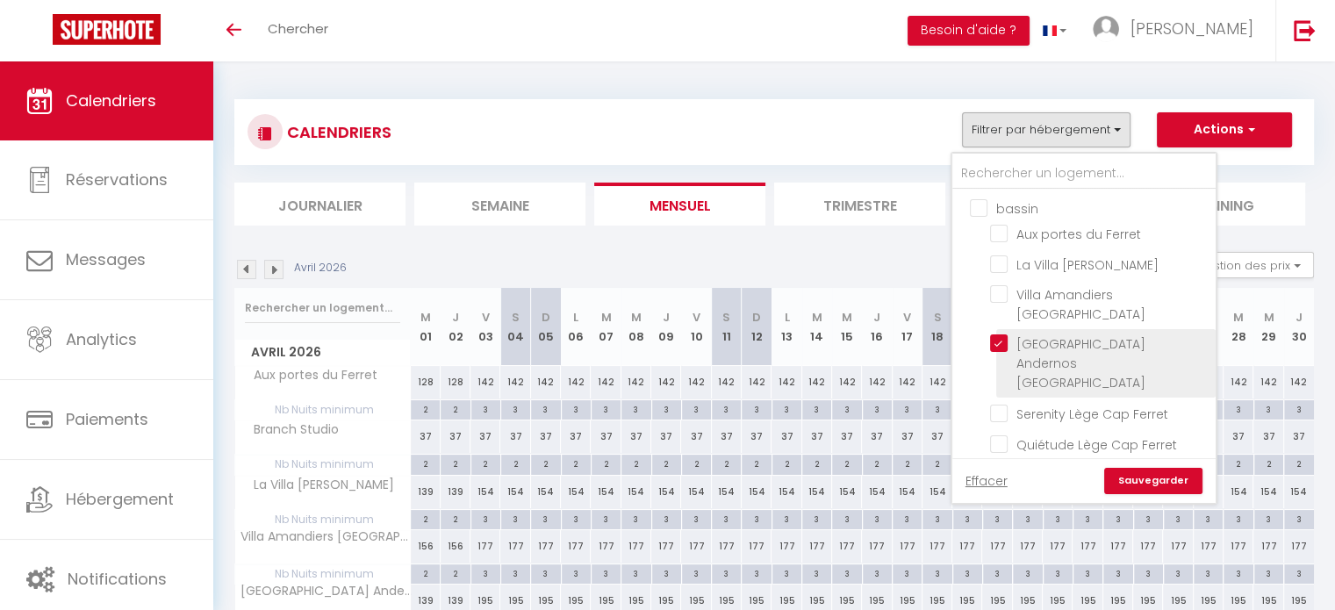
checkbox input "false"
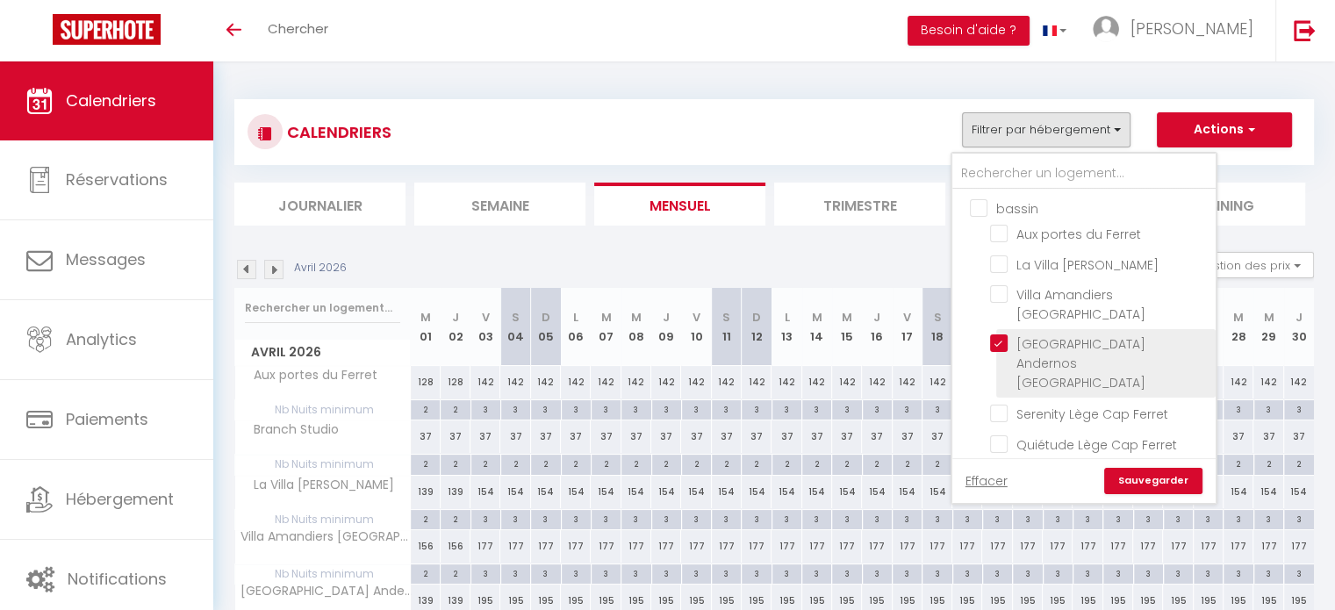
checkbox input "false"
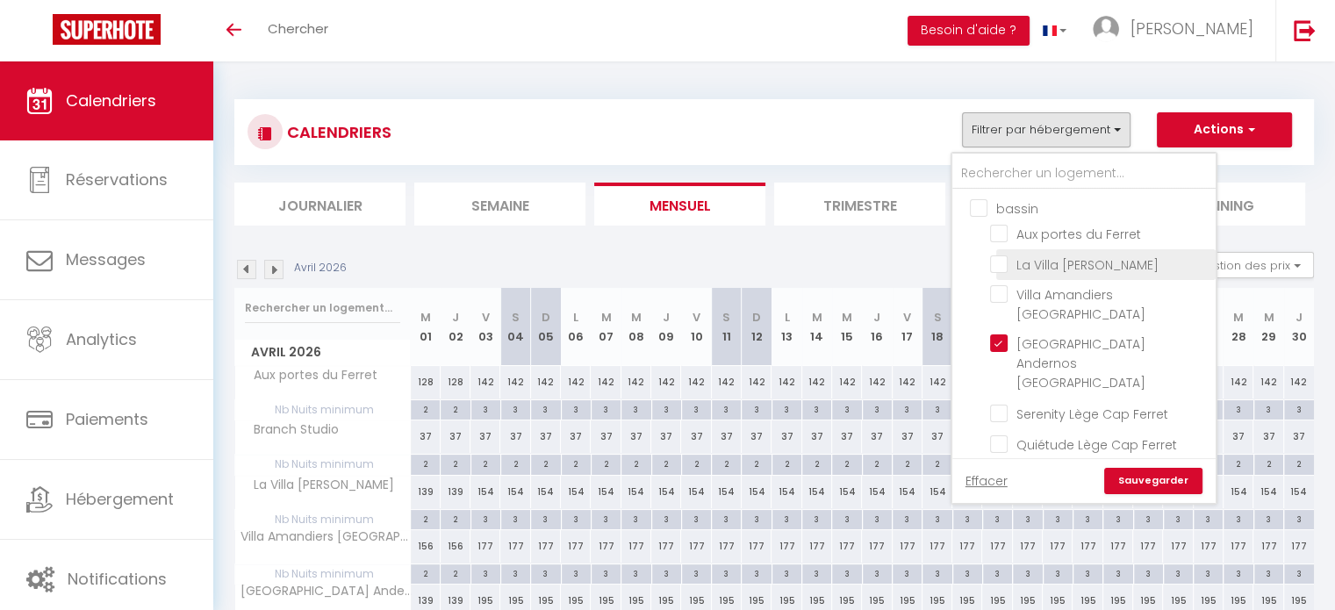
click at [1000, 263] on input "La Villa [PERSON_NAME]" at bounding box center [1099, 264] width 219 height 18
checkbox input "true"
checkbox input "false"
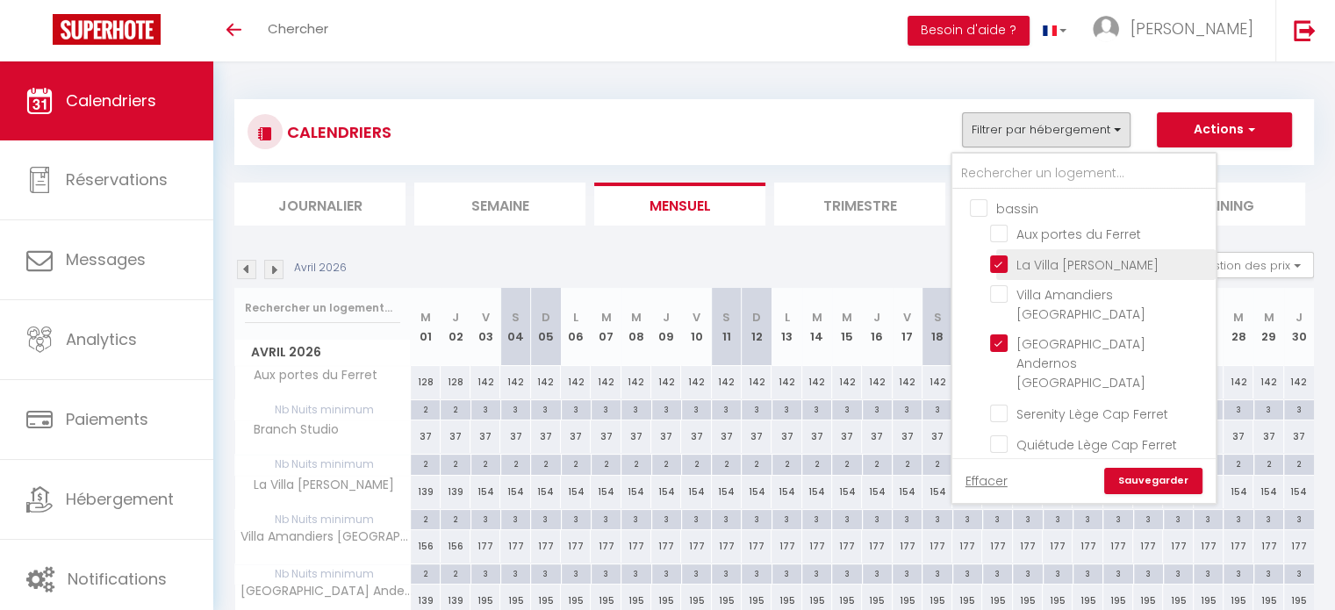
checkbox input "false"
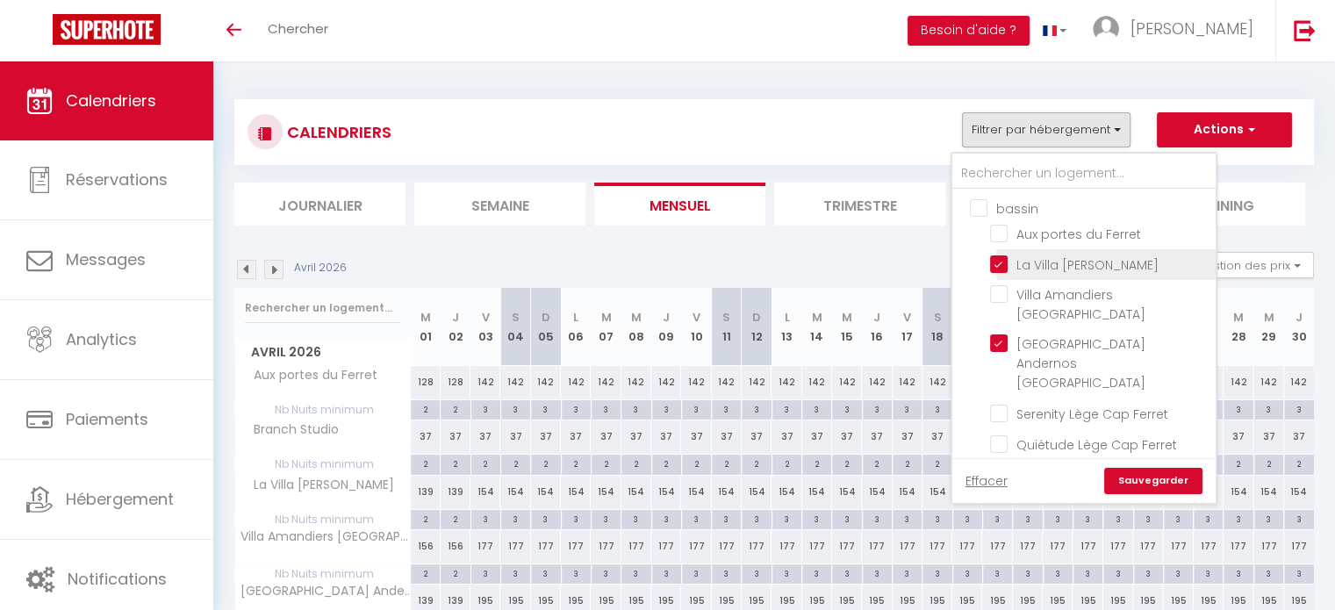
checkbox input "false"
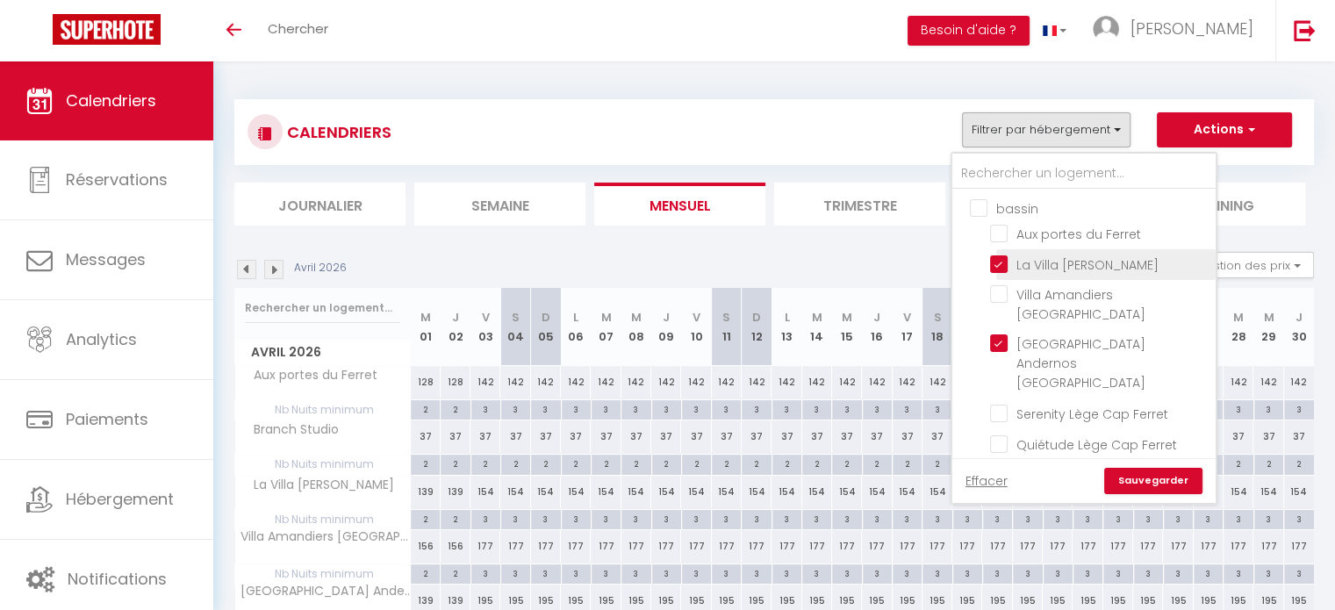
checkbox input "false"
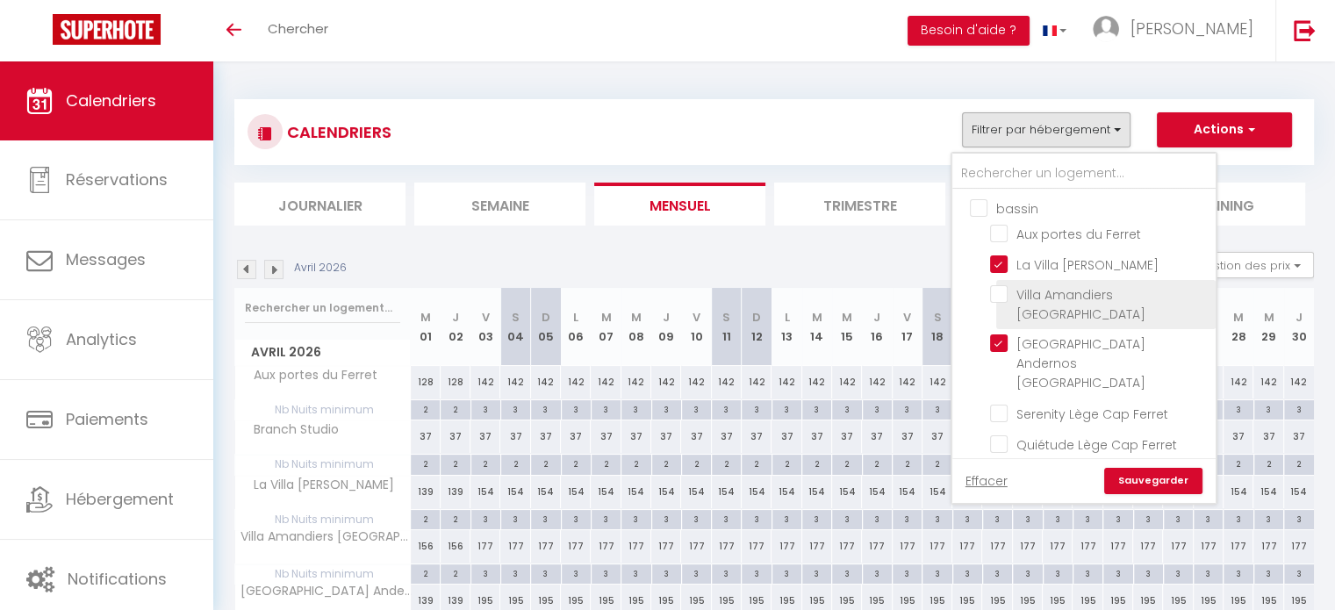
click at [1002, 288] on input "Villa Amandiers [GEOGRAPHIC_DATA]" at bounding box center [1099, 294] width 219 height 18
checkbox input "true"
checkbox input "false"
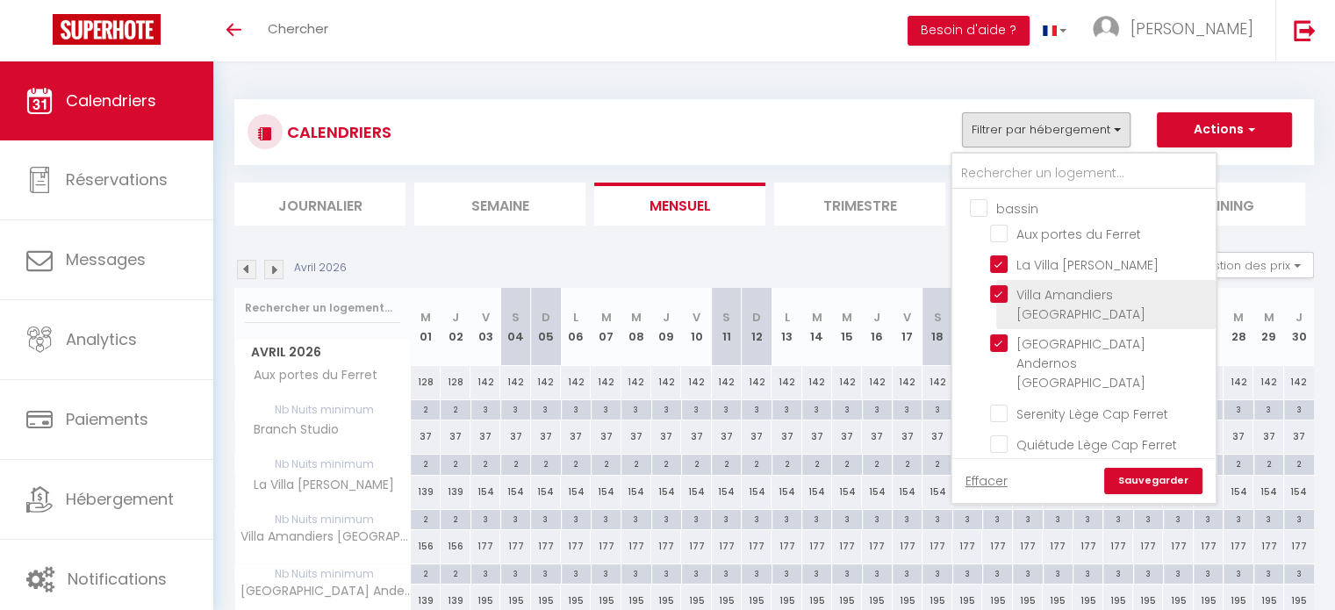
checkbox input "false"
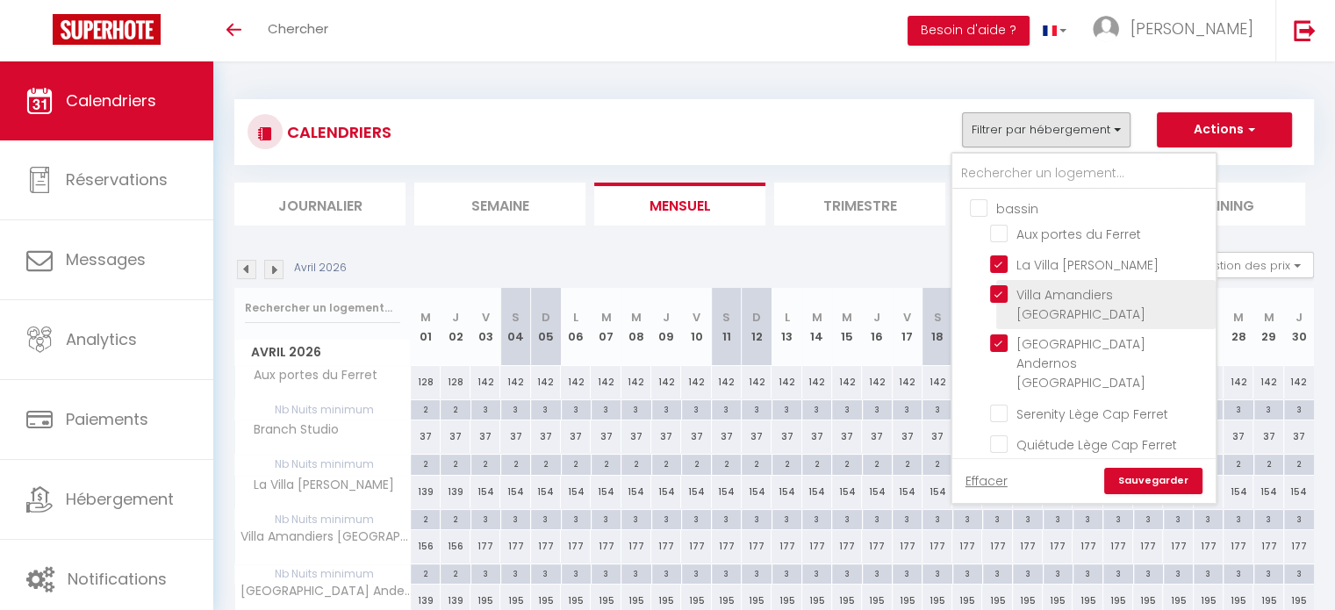
checkbox input "false"
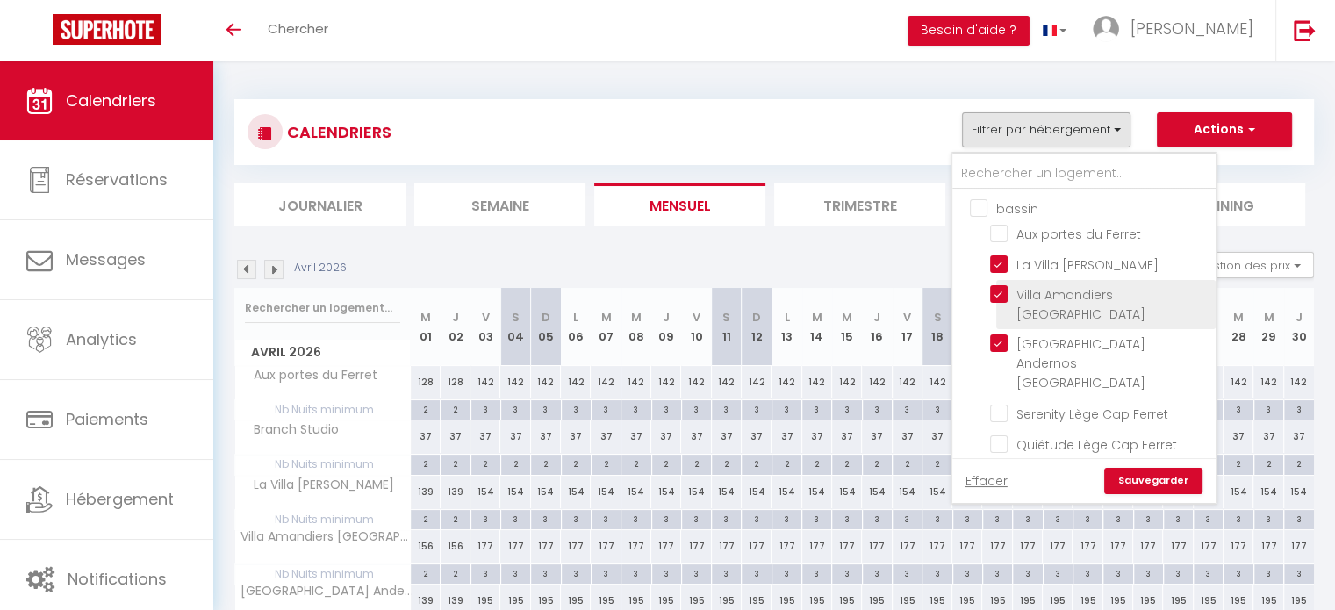
checkbox input "false"
click at [1155, 480] on link "Sauvegarder" at bounding box center [1153, 481] width 98 height 26
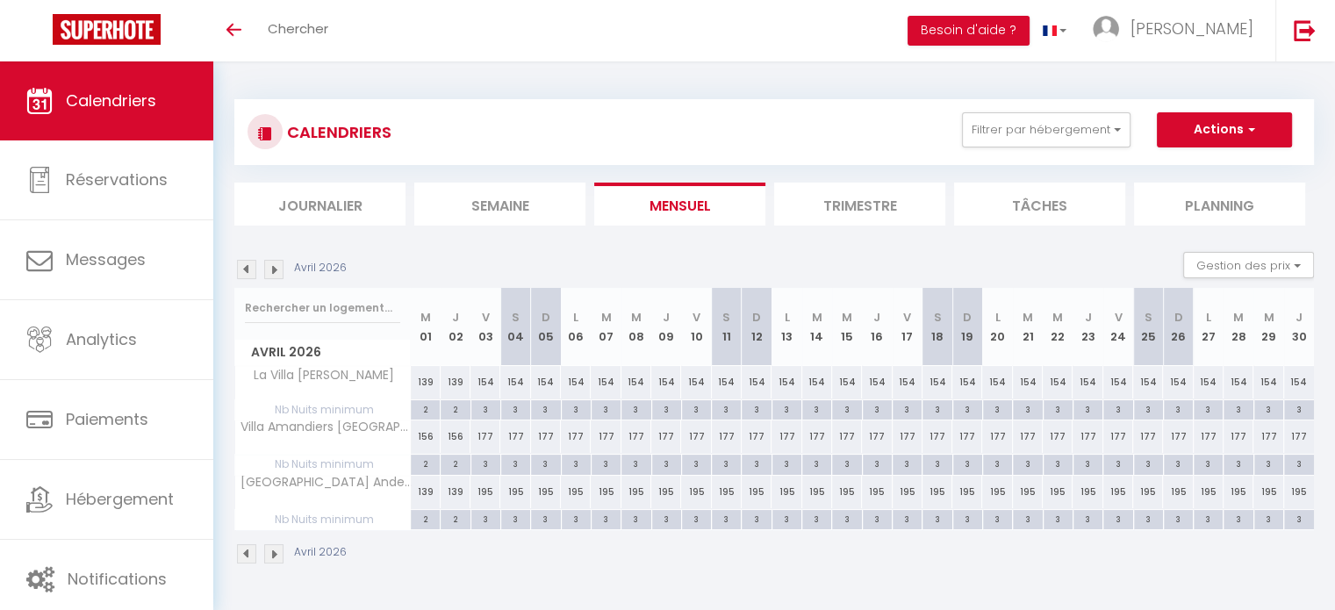
click at [854, 213] on li "Trimestre" at bounding box center [859, 204] width 171 height 43
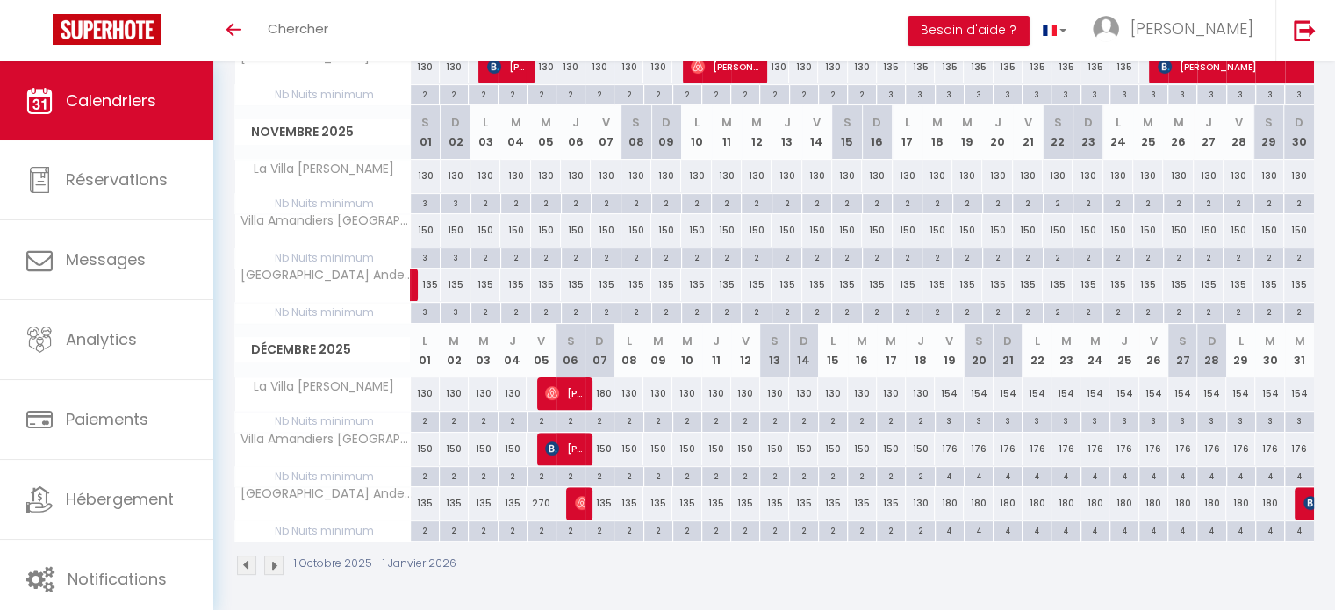
scroll to position [424, 0]
click at [949, 449] on div "176" at bounding box center [949, 450] width 29 height 32
select select "1"
type input "Ven 19 Décembre 2025"
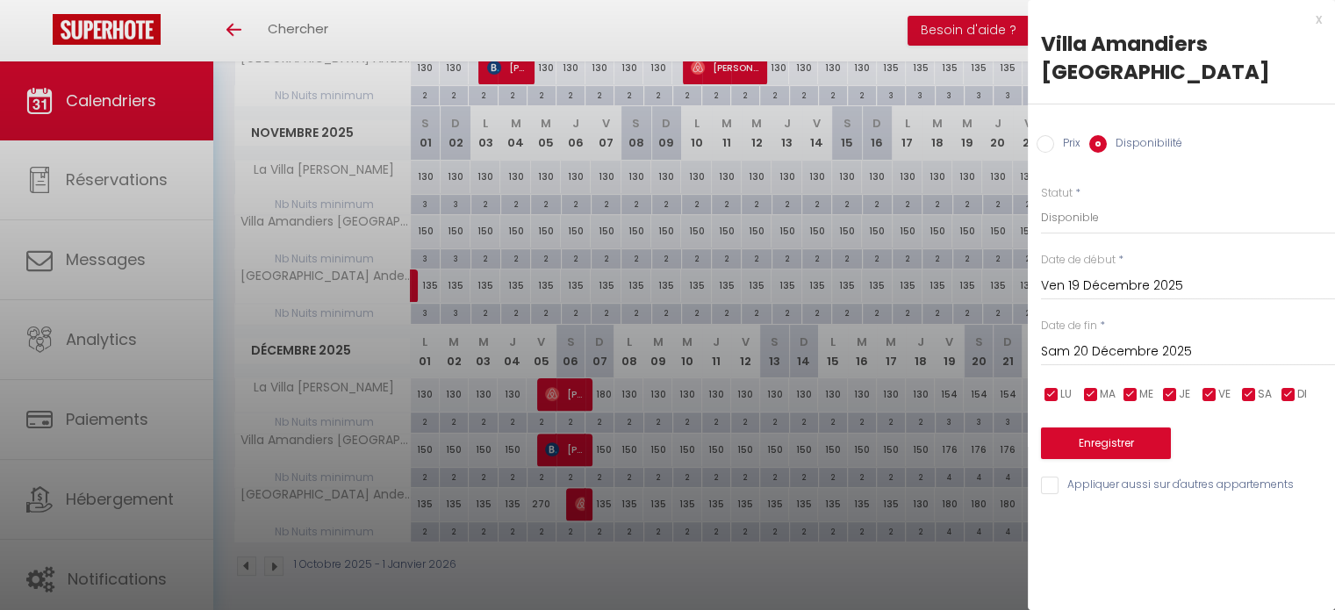
click at [1125, 341] on input "Sam 20 Décembre 2025" at bounding box center [1188, 352] width 294 height 23
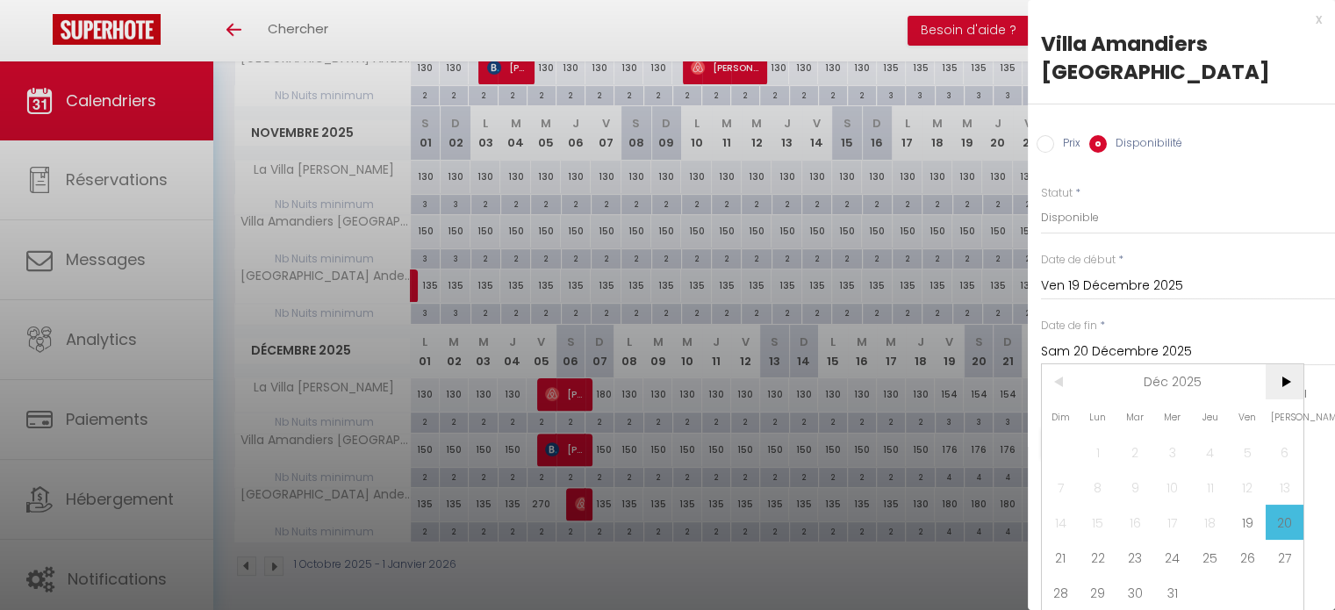
click at [1269, 385] on span ">" at bounding box center [1285, 381] width 38 height 35
click at [1092, 480] on span "5" at bounding box center [1099, 487] width 38 height 35
type input "Lun 05 Janvier 2026"
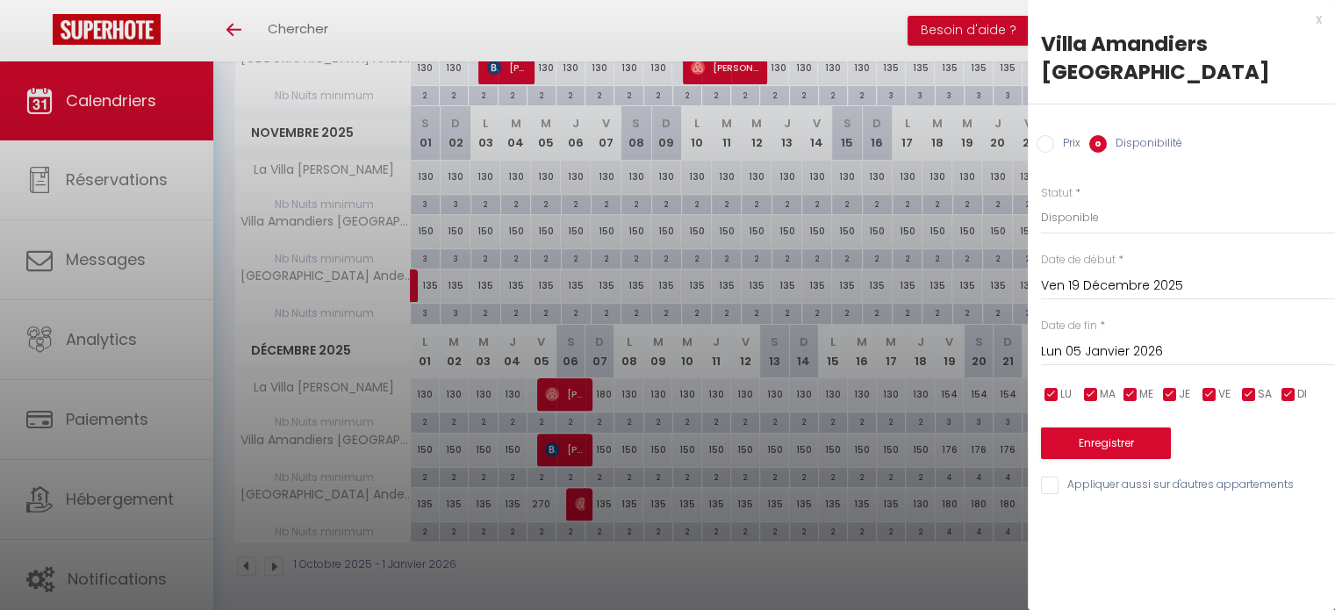
click at [1041, 142] on input "Prix" at bounding box center [1046, 144] width 18 height 18
radio input "true"
radio input "false"
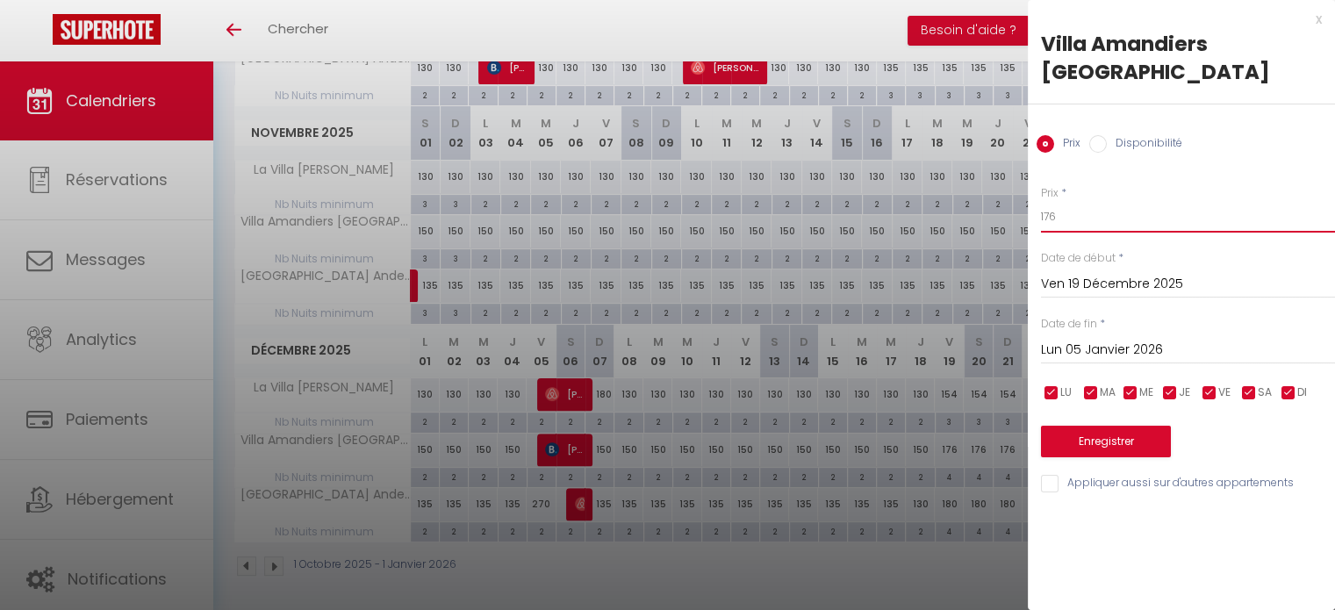
click at [1098, 206] on input "176" at bounding box center [1188, 217] width 294 height 32
type input "166"
click at [1068, 434] on button "Enregistrer" at bounding box center [1106, 442] width 130 height 32
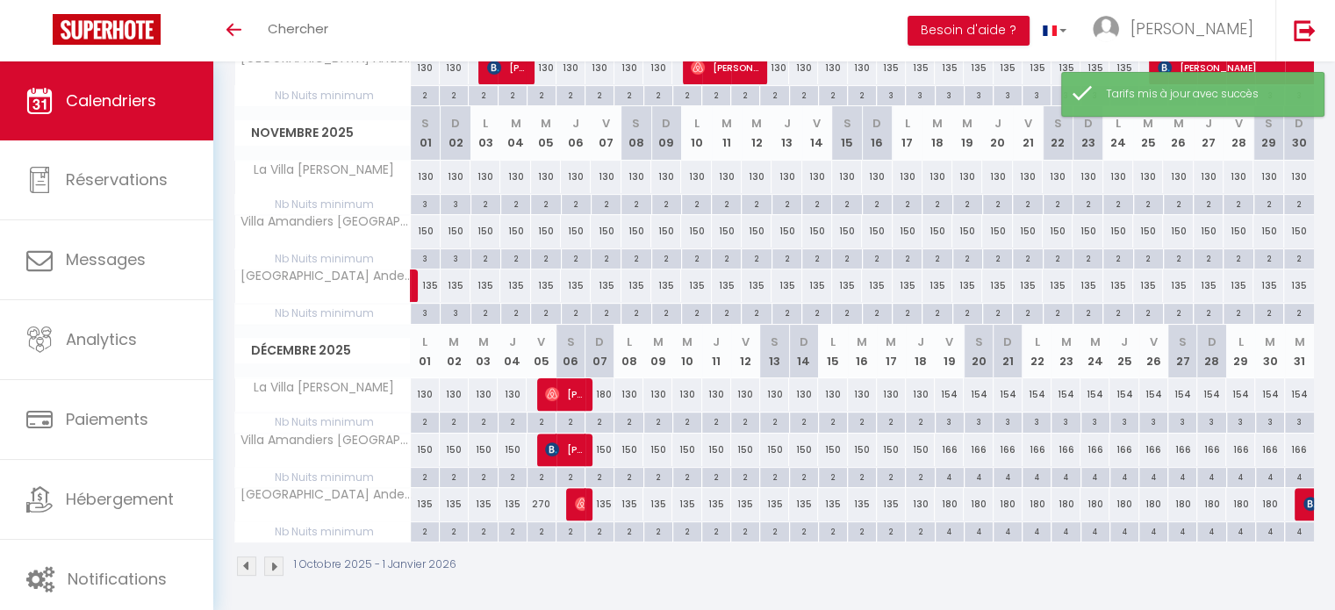
click at [944, 392] on div "154" at bounding box center [949, 394] width 29 height 32
type input "154"
type input "Ven 19 Décembre 2025"
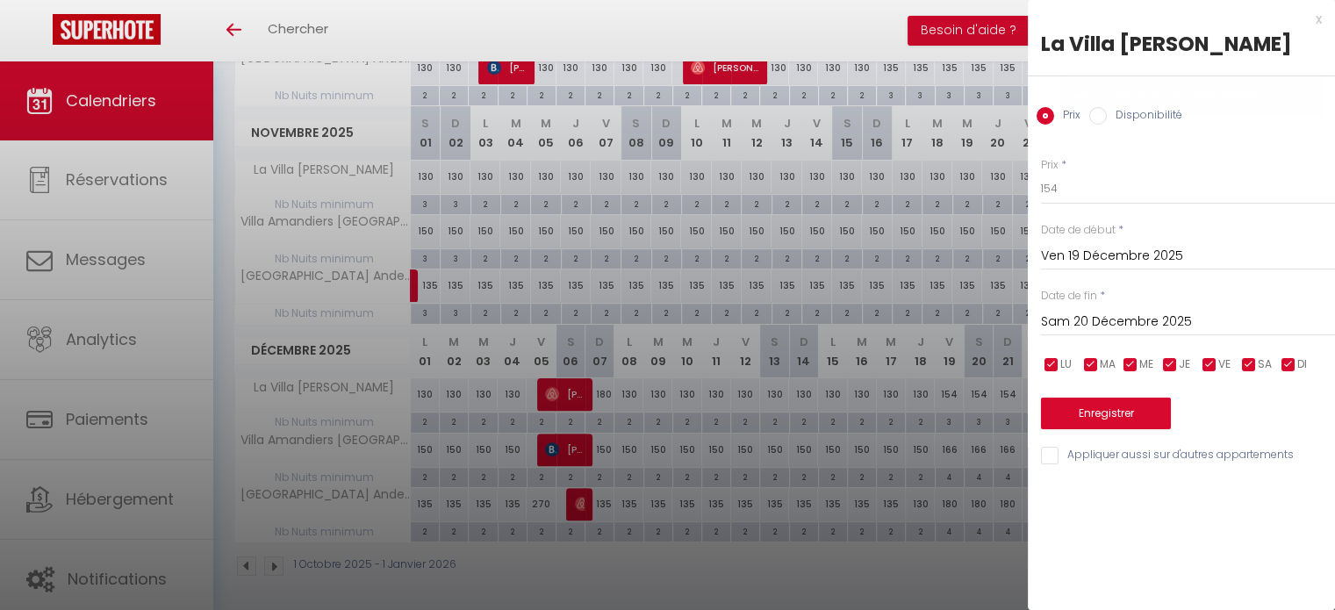
click at [1077, 320] on input "Sam 20 Décembre 2025" at bounding box center [1188, 322] width 294 height 23
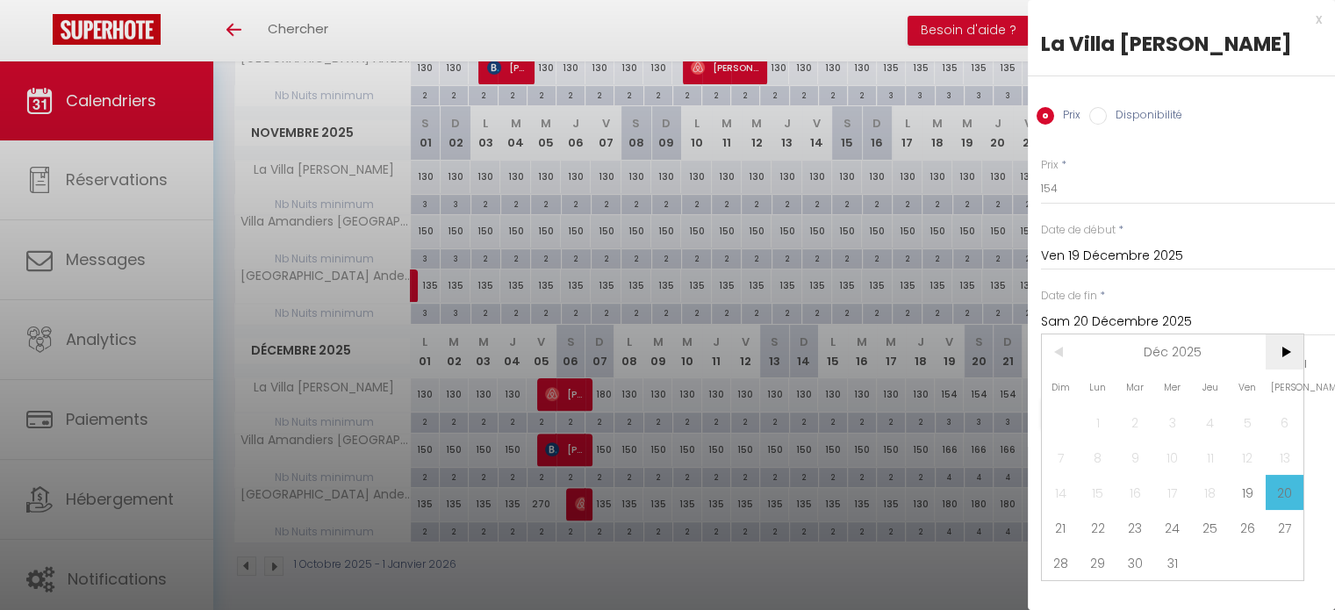
click at [1281, 349] on span ">" at bounding box center [1285, 351] width 38 height 35
click at [1106, 458] on span "5" at bounding box center [1099, 457] width 38 height 35
type input "Lun 05 Janvier 2026"
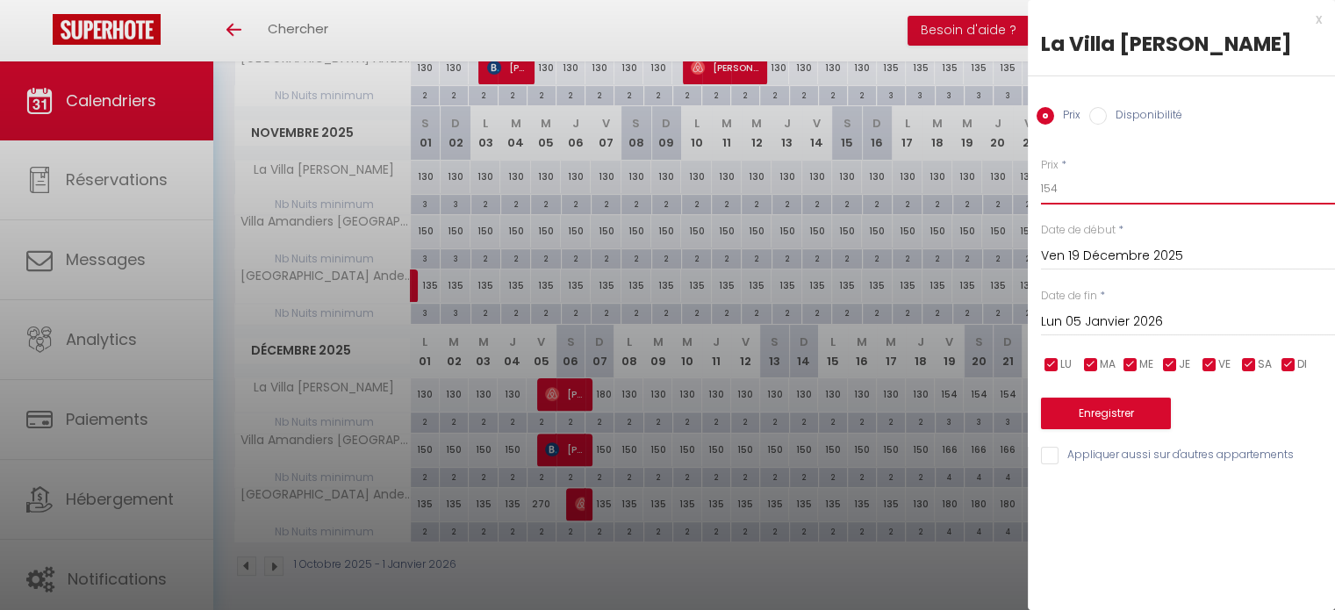
click at [1083, 192] on input "154" at bounding box center [1188, 189] width 294 height 32
type input "144"
click at [1108, 404] on button "Enregistrer" at bounding box center [1106, 414] width 130 height 32
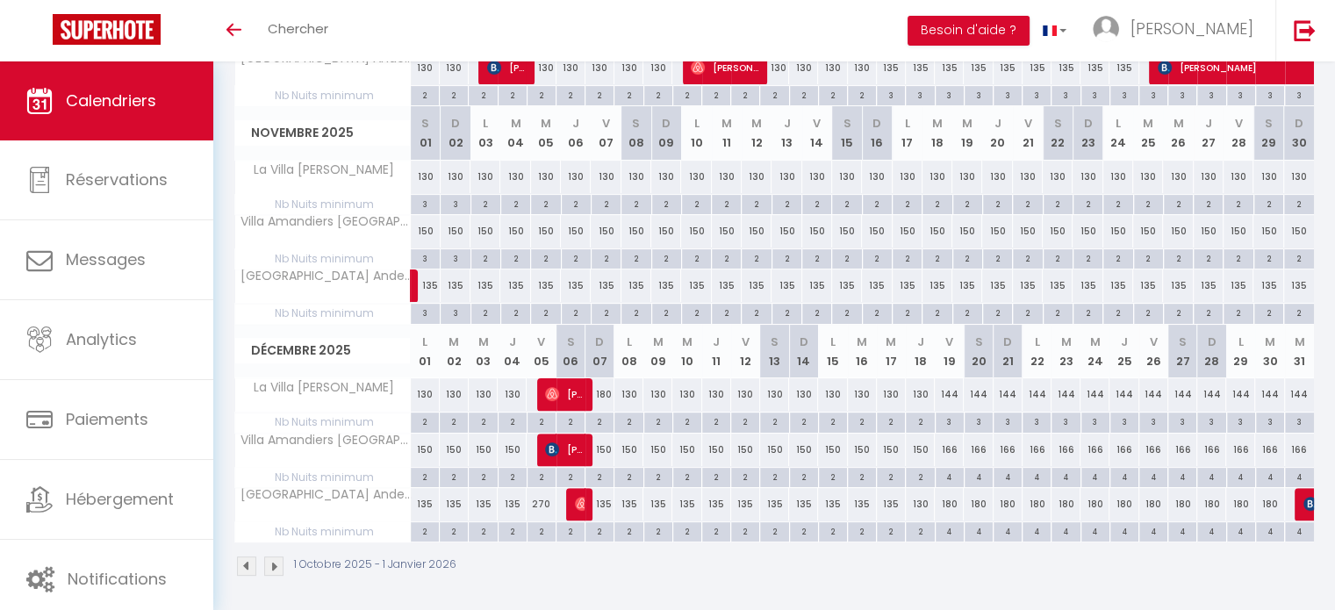
click at [951, 526] on div "4" at bounding box center [950, 530] width 28 height 17
type input "4"
type input "Ven 19 Décembre 2025"
type input "Sam 20 Décembre 2025"
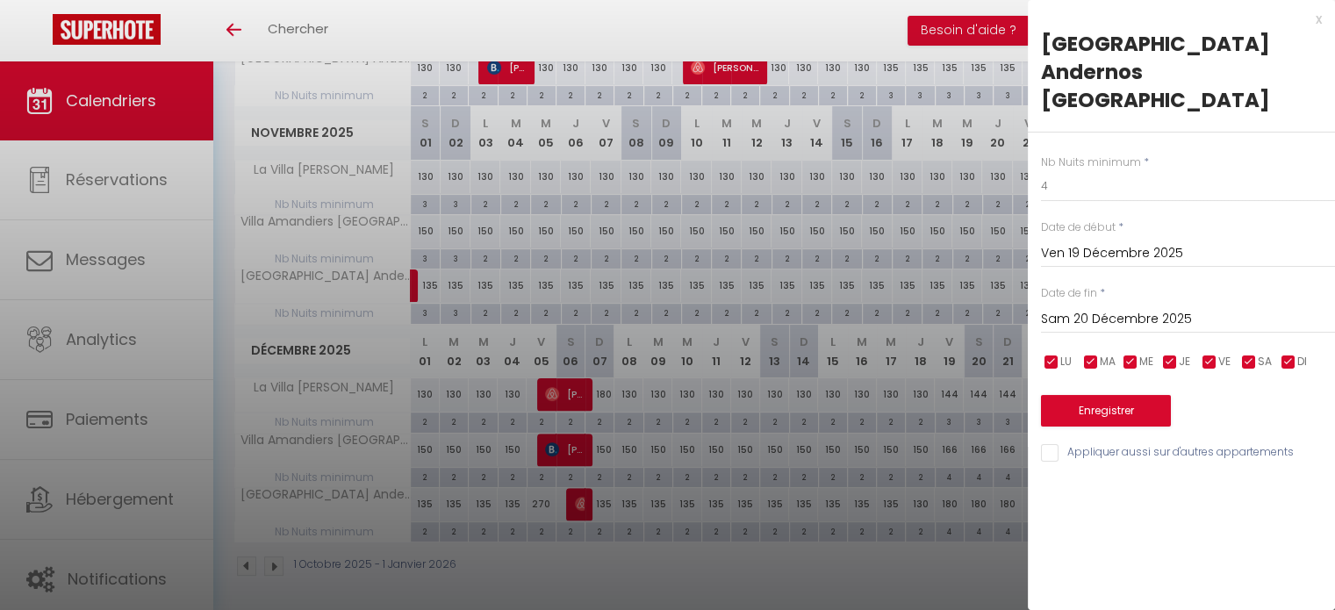
click at [951, 526] on div at bounding box center [667, 305] width 1335 height 610
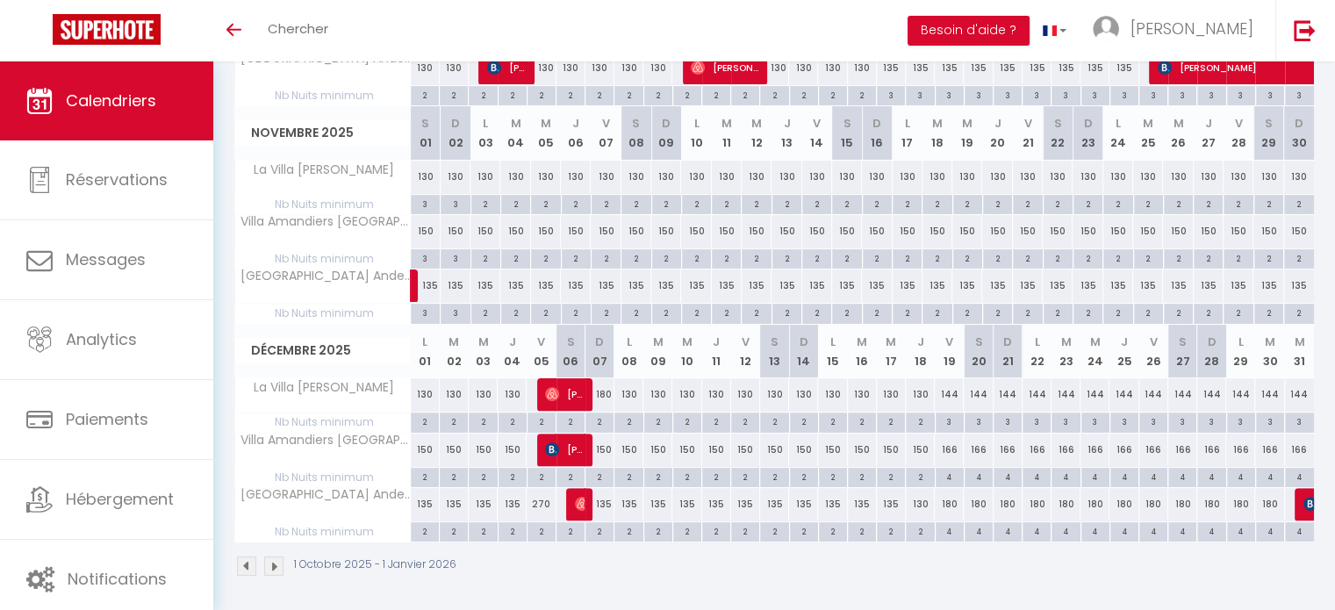
click at [948, 502] on div "180" at bounding box center [949, 504] width 29 height 32
type input "180"
type input "Ven 19 Décembre 2025"
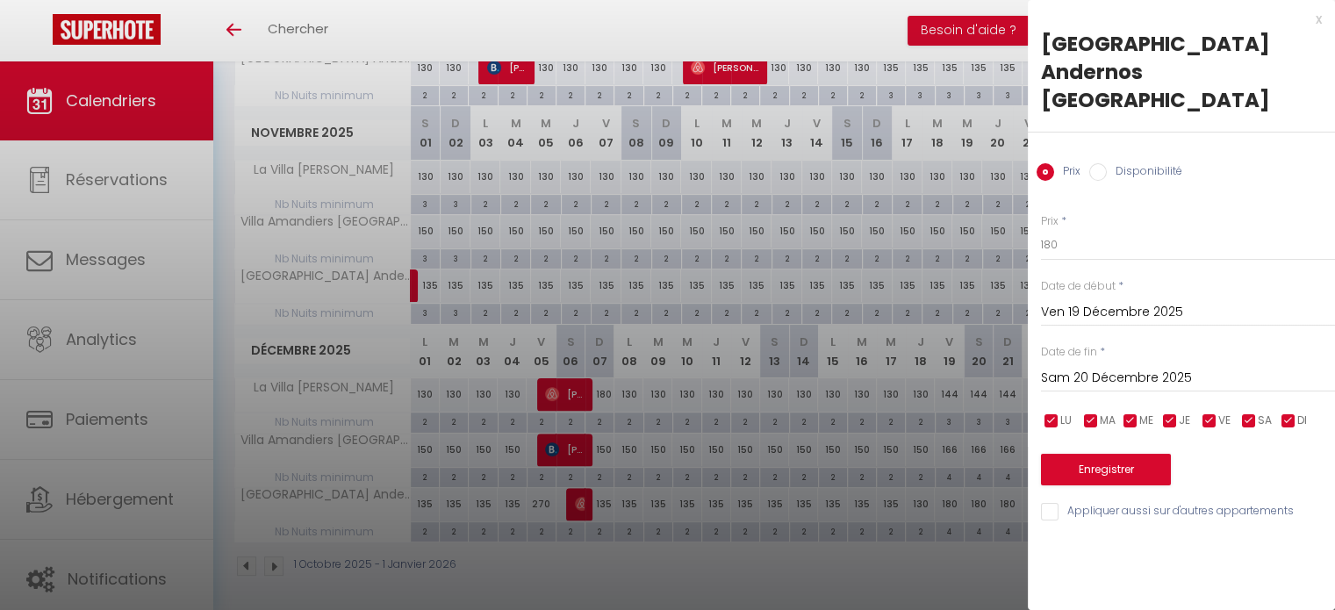
click at [1076, 361] on div "Sam 20 Décembre 2025 < Déc 2025 > Dim Lun Mar Mer Jeu Ven Sam 1 2 3 4 5 6 7 8 9…" at bounding box center [1188, 377] width 294 height 32
click at [1075, 367] on input "Sam 20 Décembre 2025" at bounding box center [1188, 378] width 294 height 23
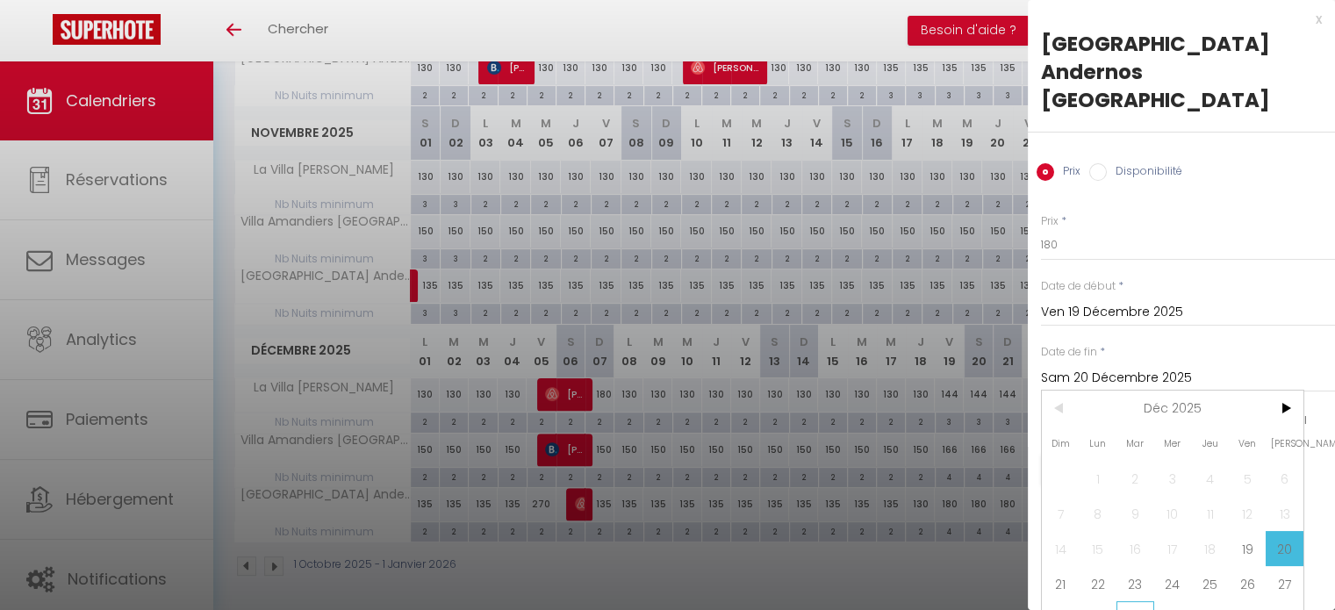
click at [1140, 601] on span "30" at bounding box center [1136, 618] width 38 height 35
type input "Mar 30 Décembre 2025"
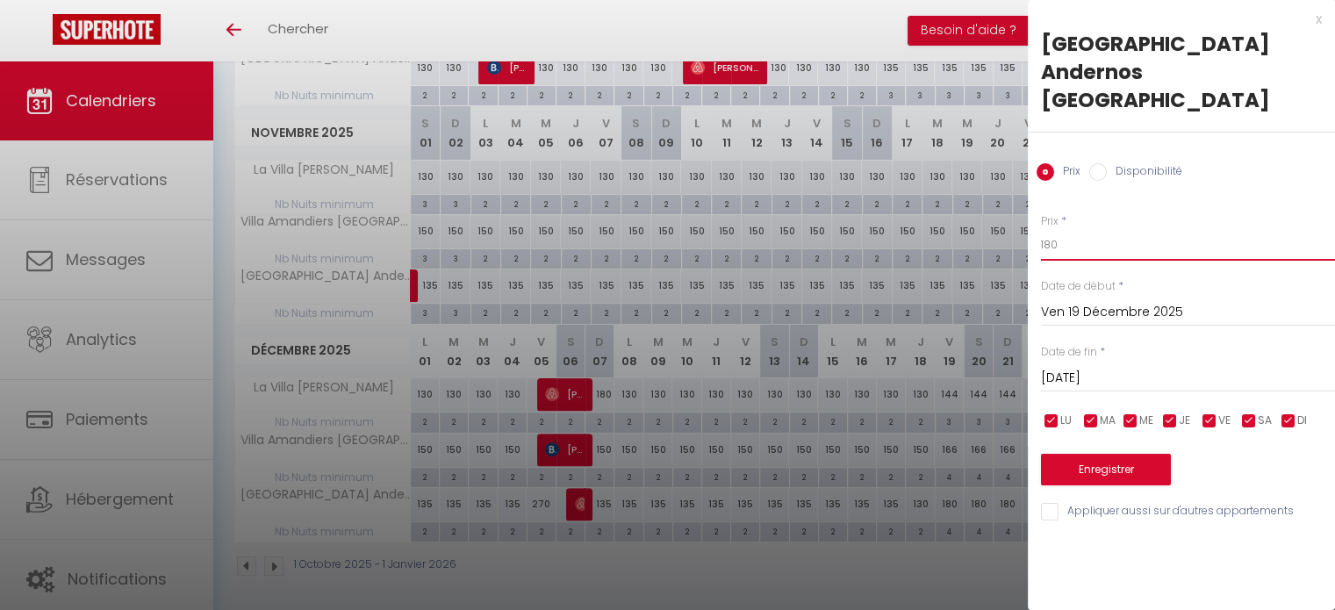
click at [1091, 229] on input "180" at bounding box center [1188, 245] width 294 height 32
type input "155"
click at [1091, 454] on button "Enregistrer" at bounding box center [1106, 470] width 130 height 32
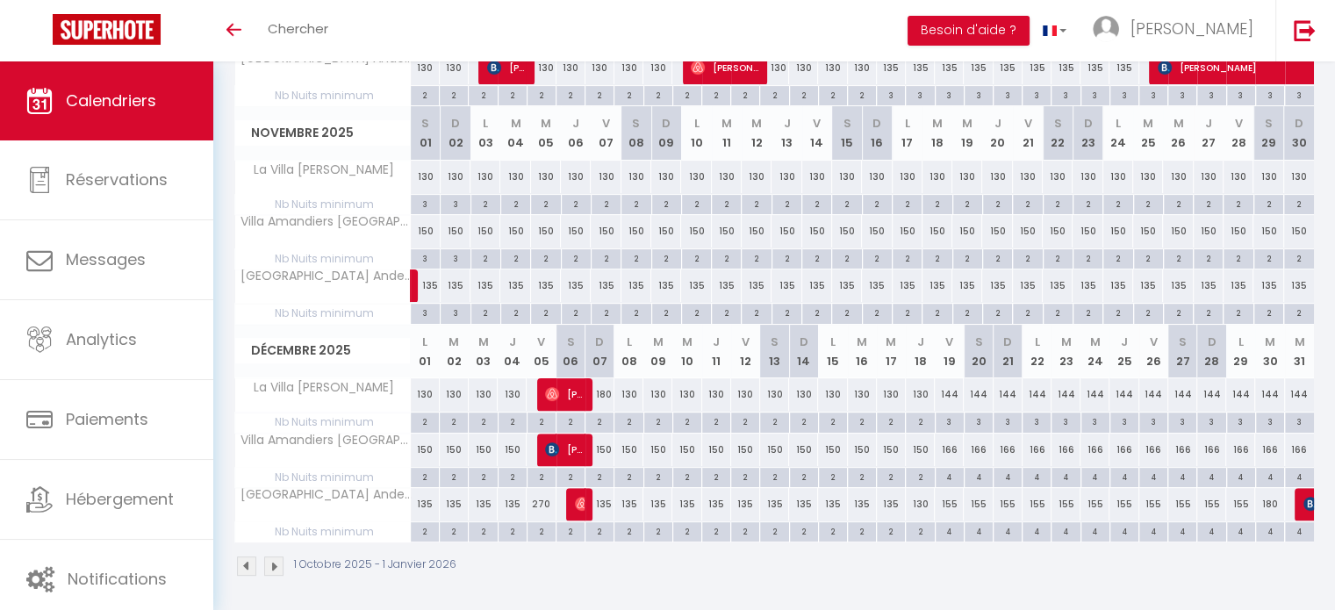
click at [1264, 505] on div "180" at bounding box center [1269, 504] width 29 height 32
type input "180"
type input "Mar 30 Décembre 2025"
type input "Mer 31 Décembre 2025"
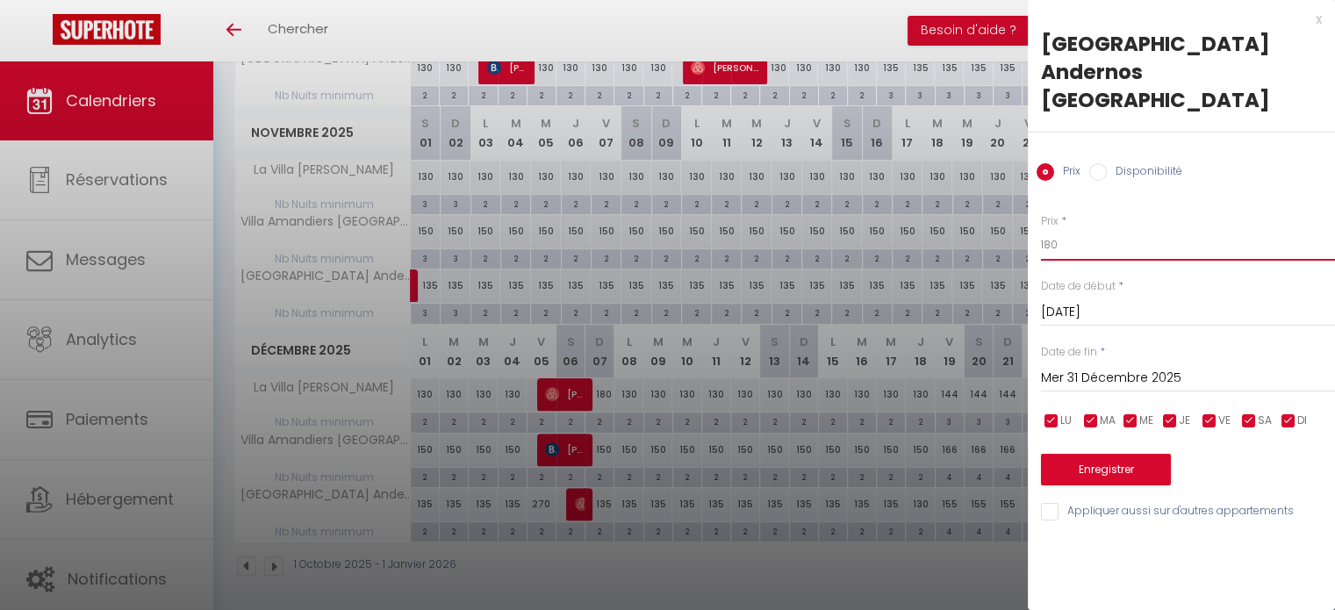
click at [1092, 229] on input "180" at bounding box center [1188, 245] width 294 height 32
type input "155"
click at [1099, 454] on button "Enregistrer" at bounding box center [1106, 470] width 130 height 32
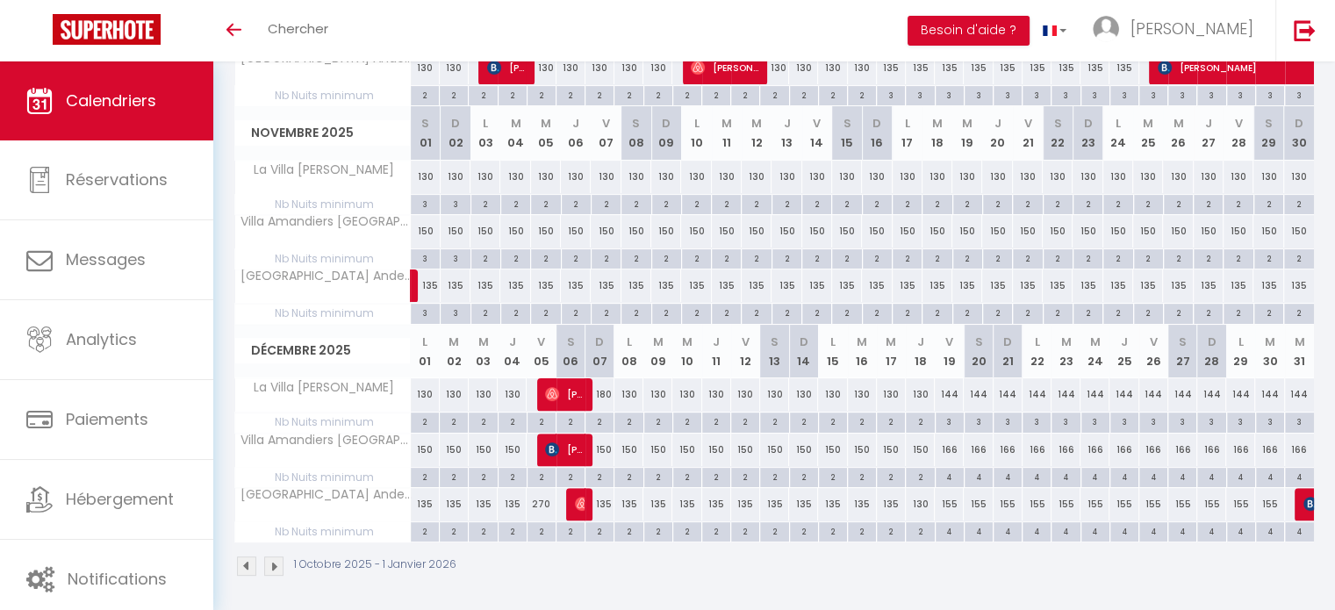
click at [918, 503] on div "130" at bounding box center [920, 504] width 29 height 32
type input "130"
type input "Jeu 18 Décembre 2025"
type input "Ven 19 Décembre 2025"
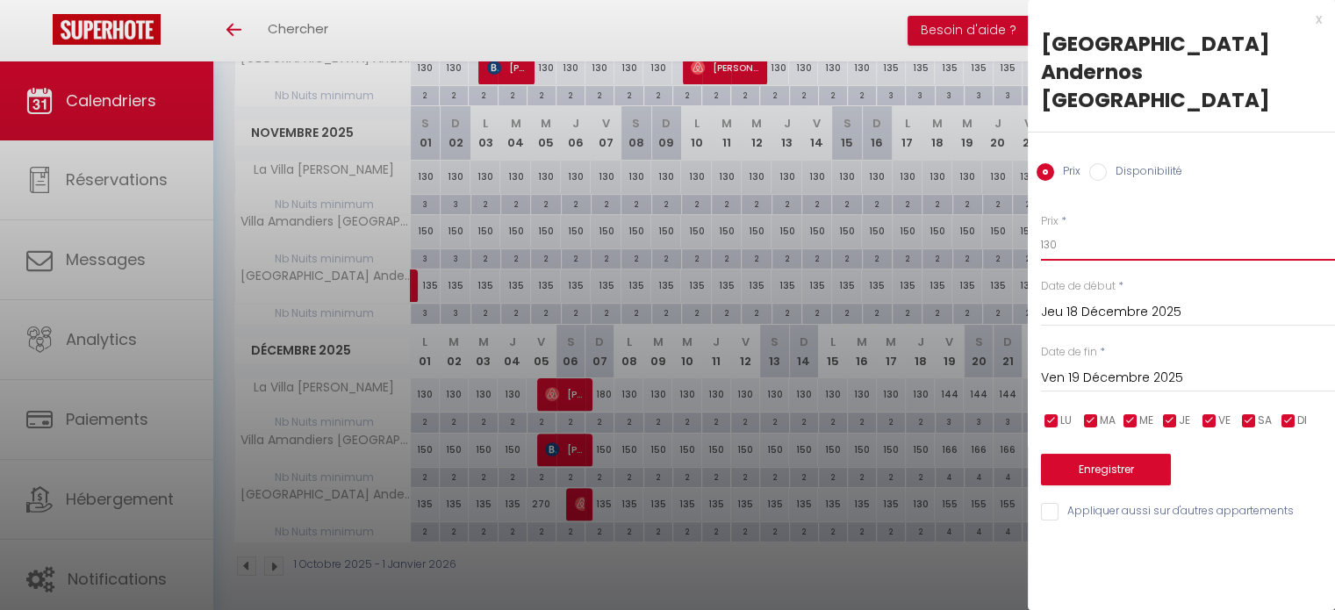
click at [1071, 229] on input "130" at bounding box center [1188, 245] width 294 height 32
type input "135"
click at [1081, 454] on button "Enregistrer" at bounding box center [1106, 470] width 130 height 32
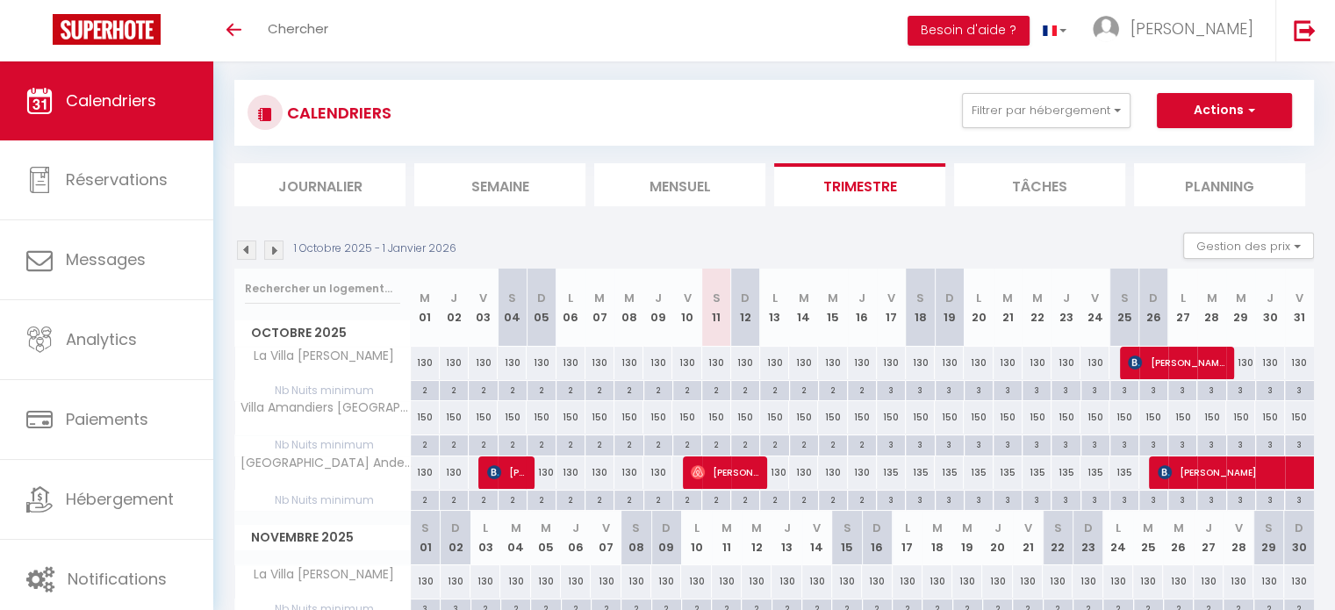
scroll to position [18, 0]
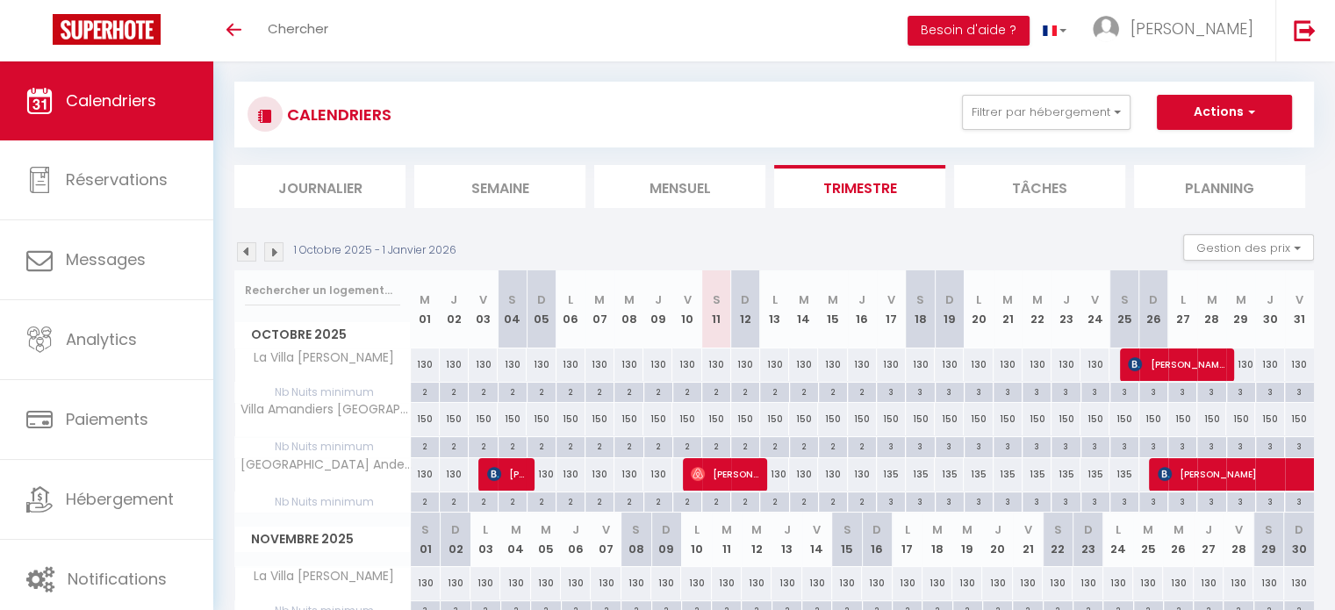
click at [275, 251] on img at bounding box center [273, 251] width 19 height 19
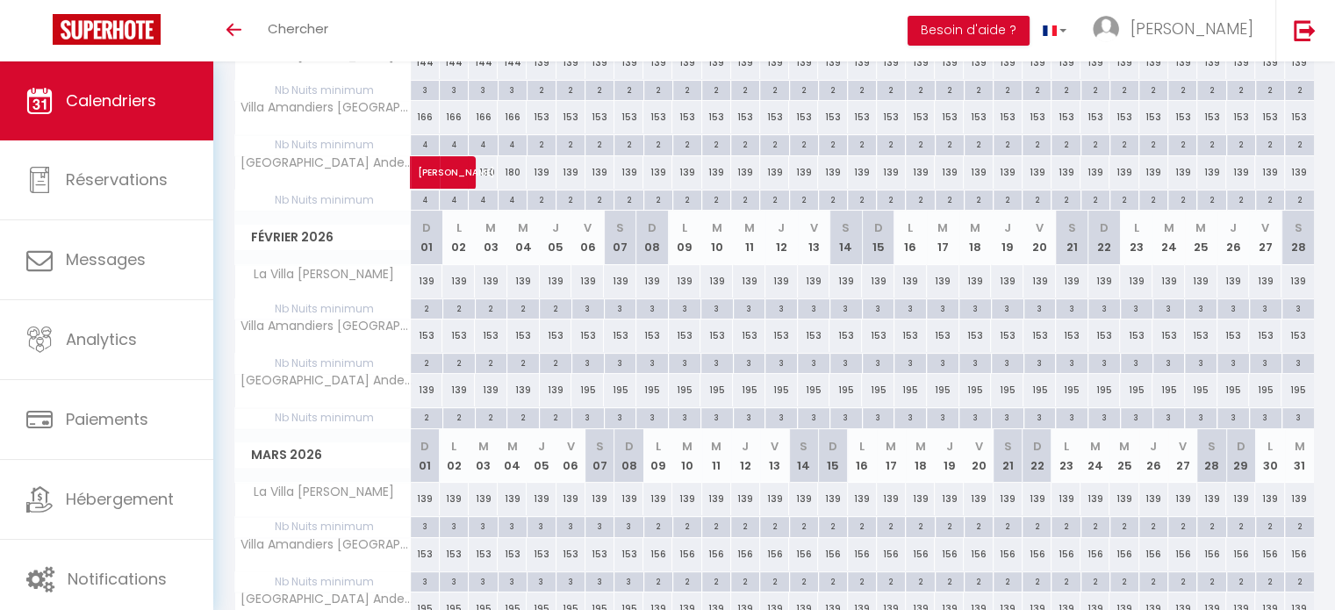
scroll to position [411, 0]
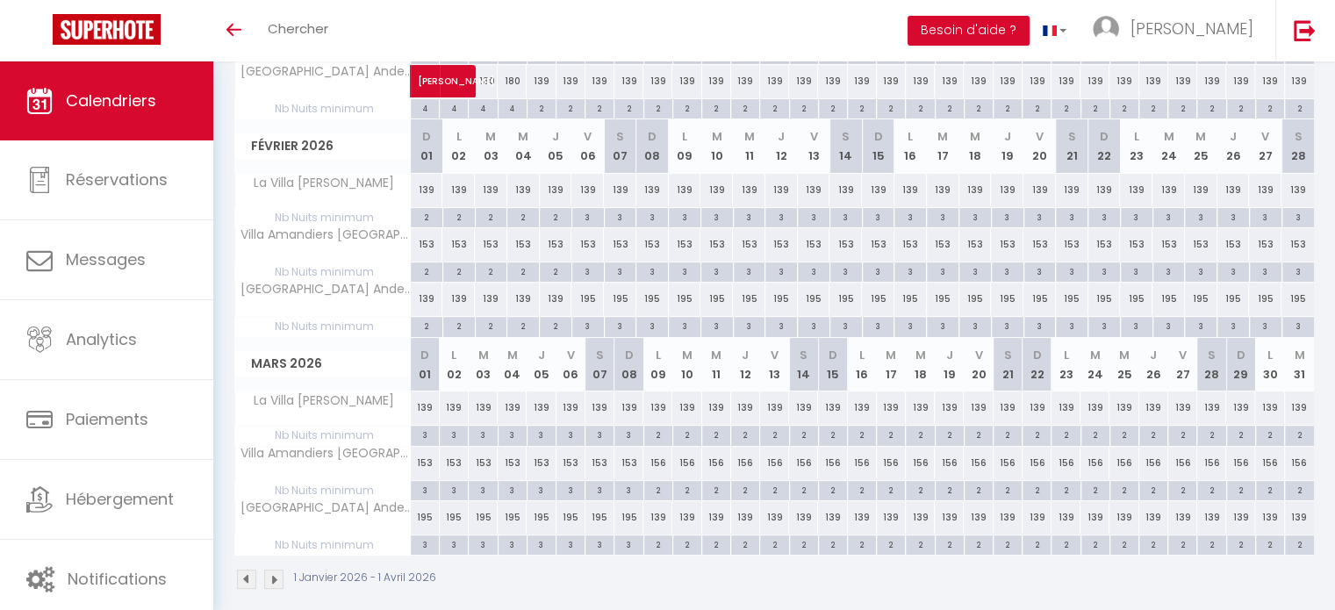
click at [590, 294] on div "195" at bounding box center [587, 299] width 32 height 32
type input "195"
type input "Ven 06 Février 2026"
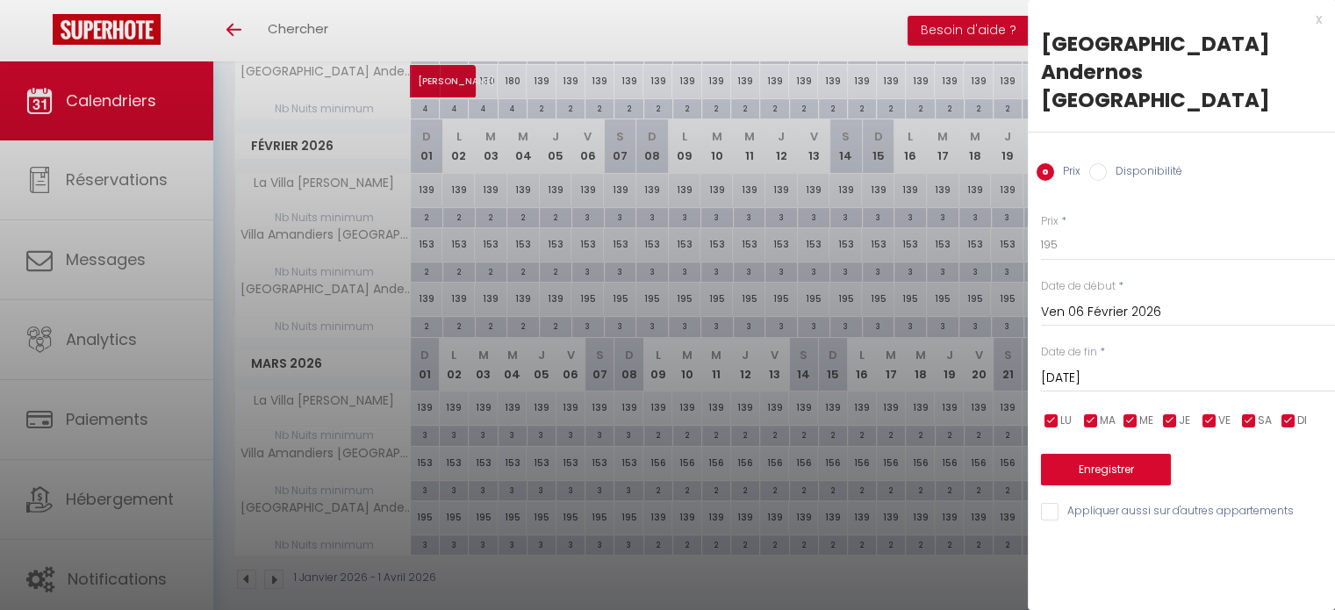
click at [1082, 367] on input "Sam 07 Février 2026" at bounding box center [1188, 378] width 294 height 23
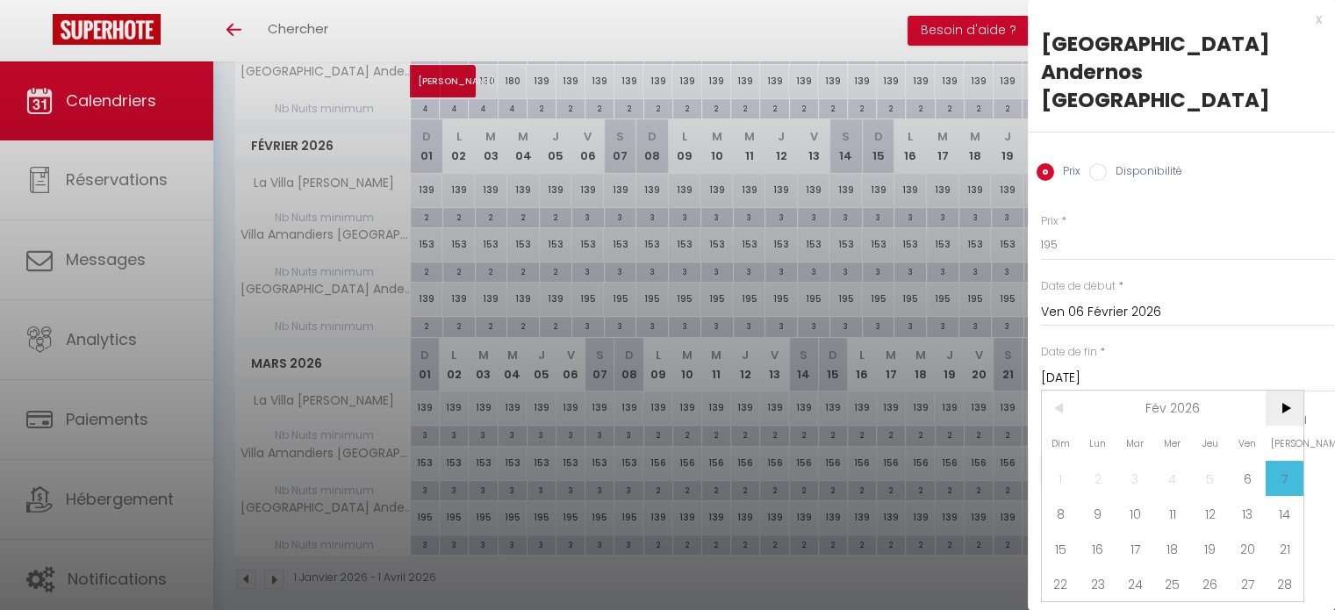
click at [1271, 391] on span ">" at bounding box center [1285, 408] width 38 height 35
click at [1105, 496] on span "9" at bounding box center [1099, 513] width 38 height 35
type input "Lun 09 Mars 2026"
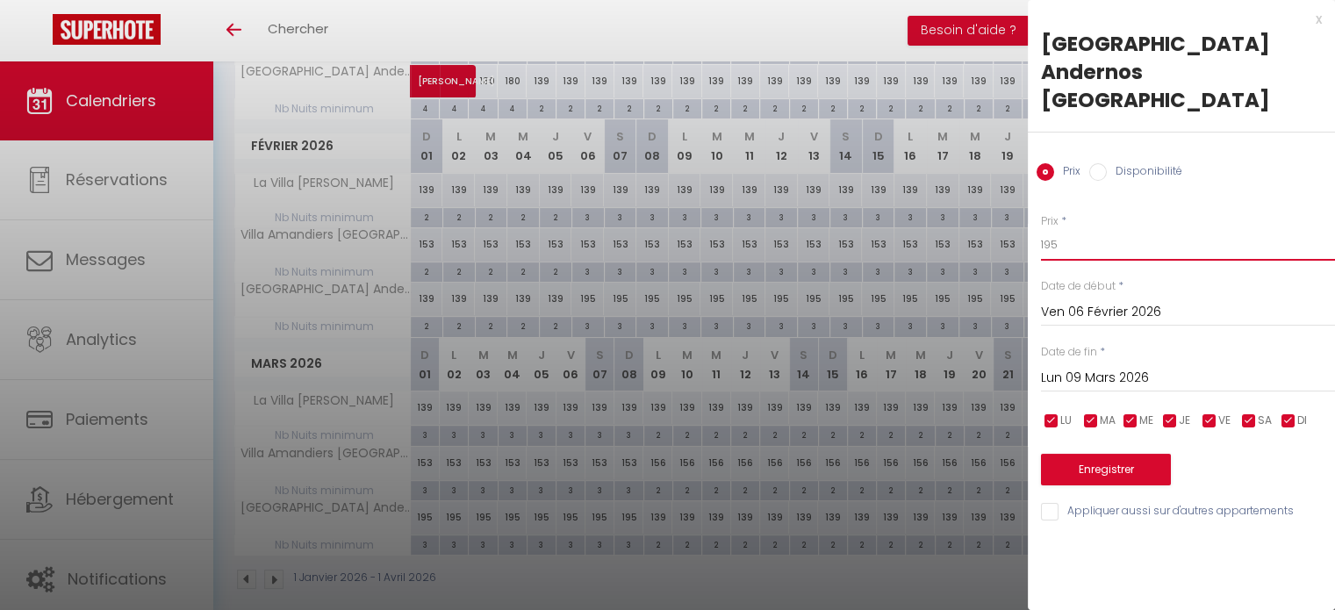
click at [1075, 229] on input "195" at bounding box center [1188, 245] width 294 height 32
type input "144"
click at [1115, 454] on button "Enregistrer" at bounding box center [1106, 470] width 130 height 32
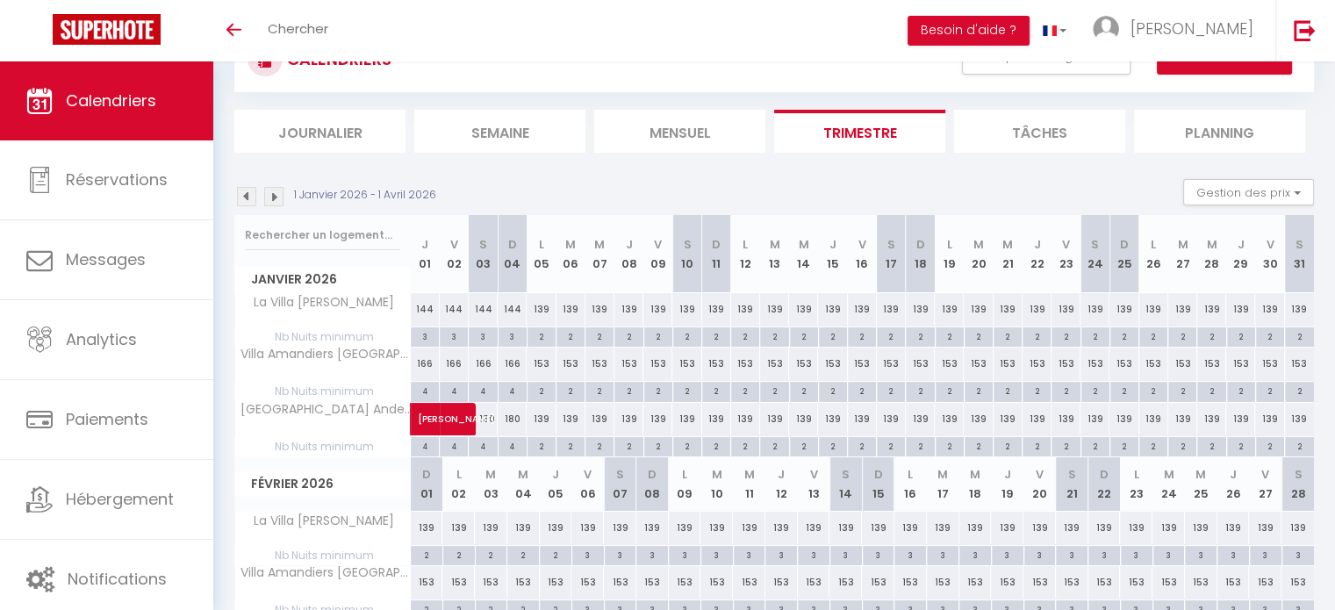
scroll to position [69, 0]
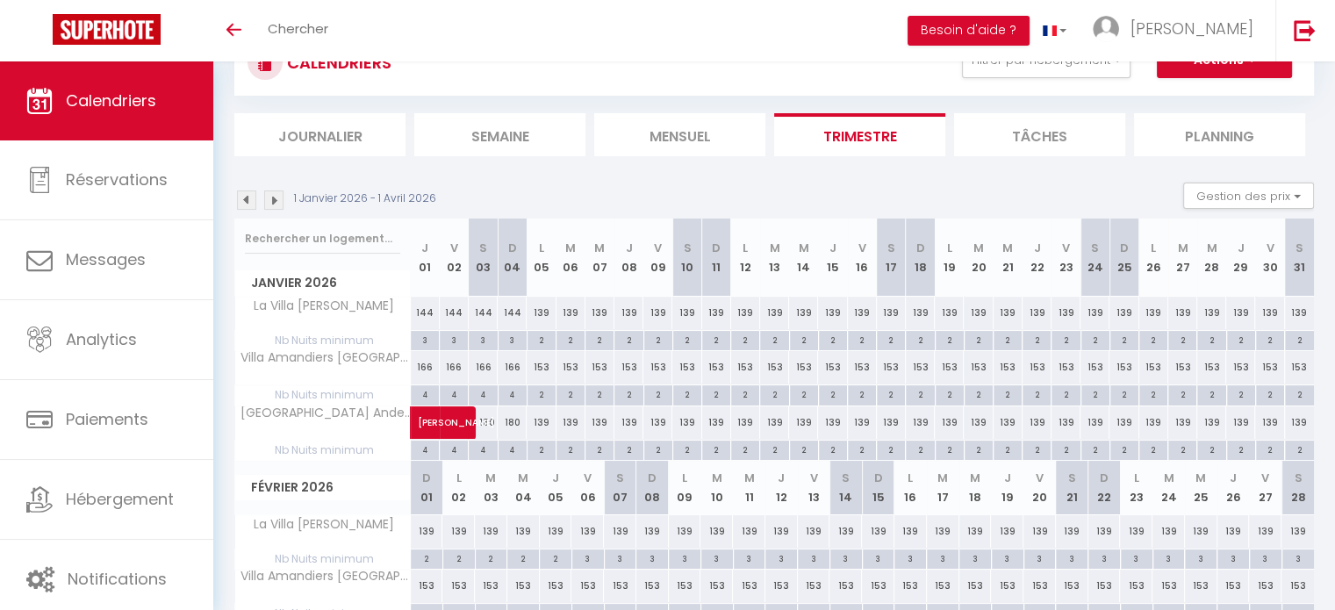
click at [275, 196] on img at bounding box center [273, 199] width 19 height 19
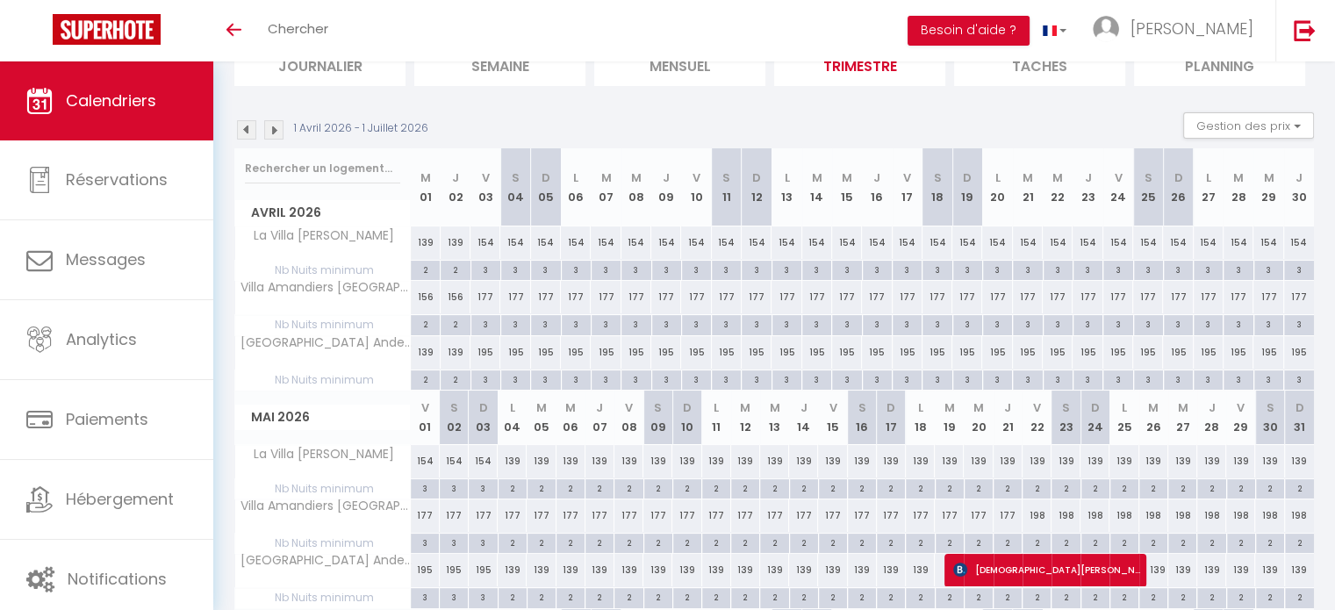
scroll to position [140, 0]
click at [485, 350] on div "195" at bounding box center [486, 351] width 30 height 32
type input "195"
type input "Ven 03 Avril 2026"
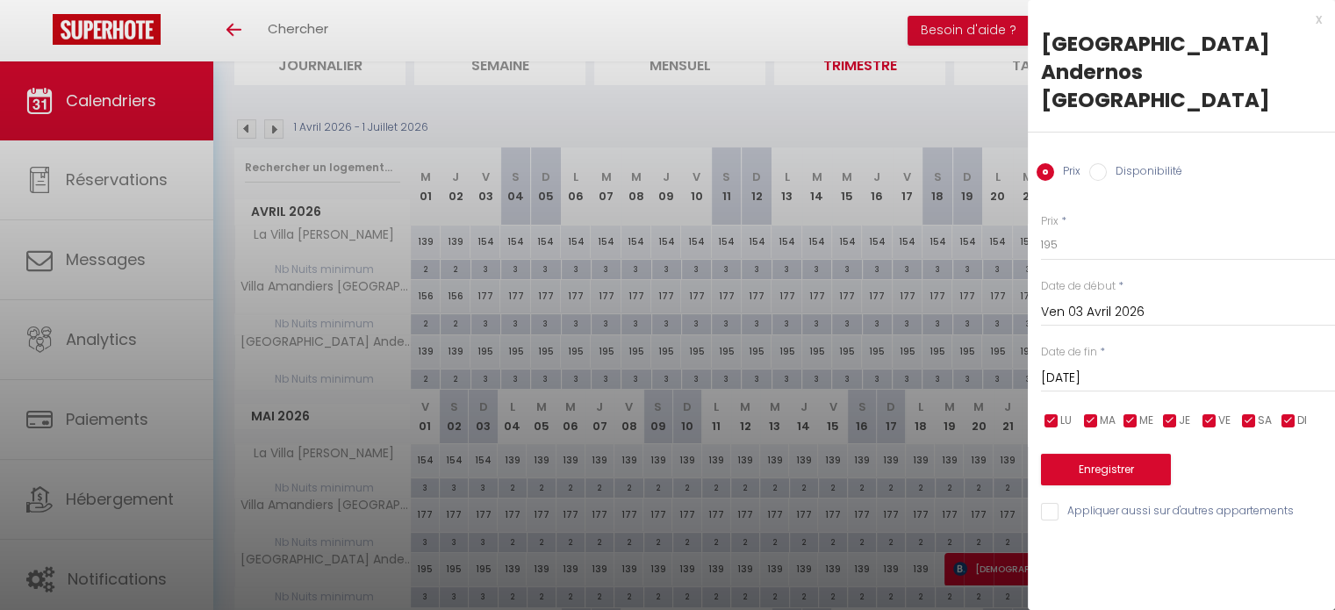
click at [1071, 367] on input "Sam 04 Avril 2026" at bounding box center [1188, 378] width 294 height 23
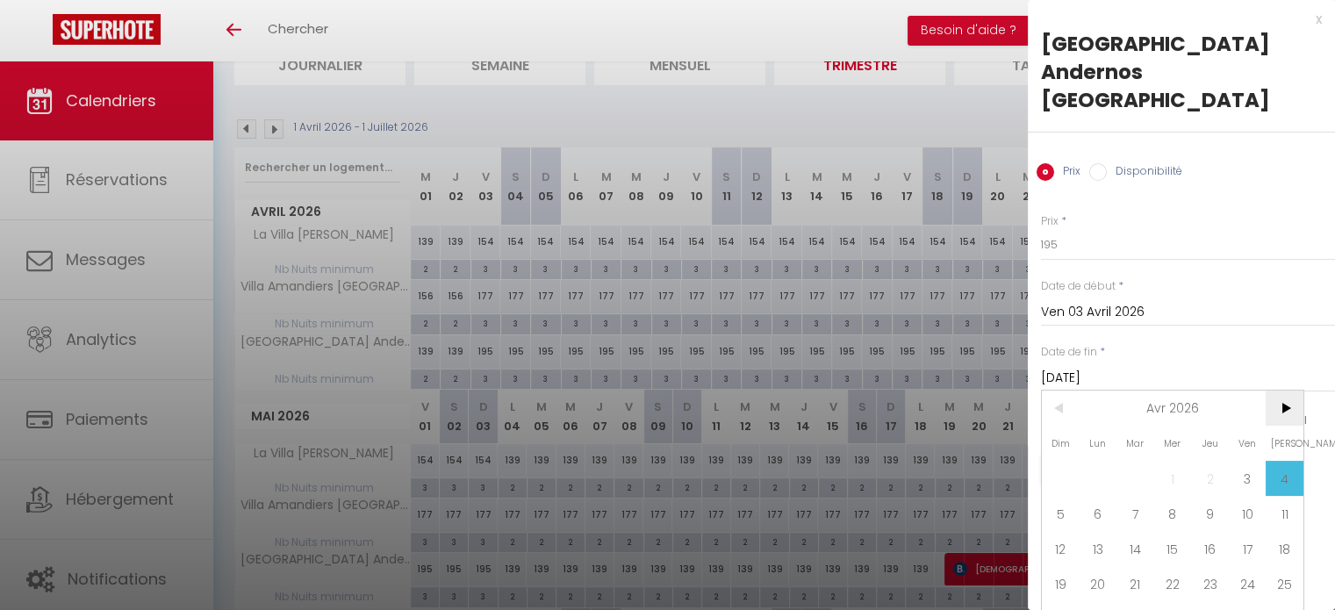
click at [1285, 391] on span ">" at bounding box center [1285, 408] width 38 height 35
click at [1107, 496] on span "4" at bounding box center [1099, 513] width 38 height 35
type input "Lun 04 Mai 2026"
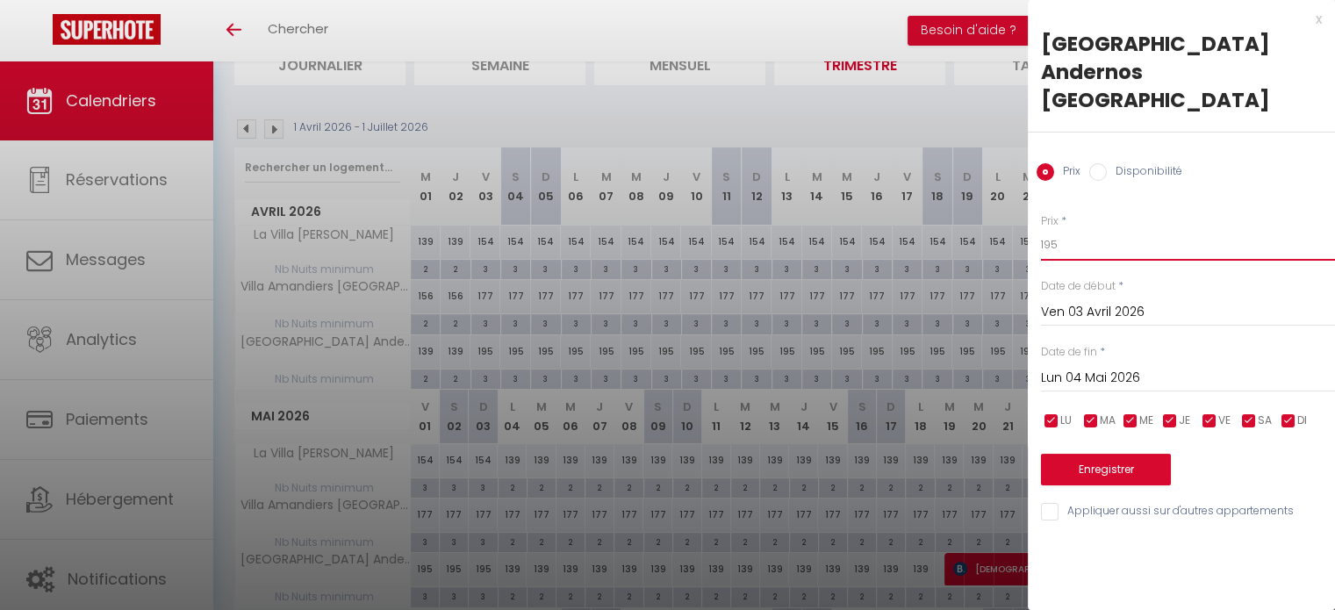
click at [1084, 229] on input "195" at bounding box center [1188, 245] width 294 height 32
type input "160"
click at [1089, 454] on button "Enregistrer" at bounding box center [1106, 470] width 130 height 32
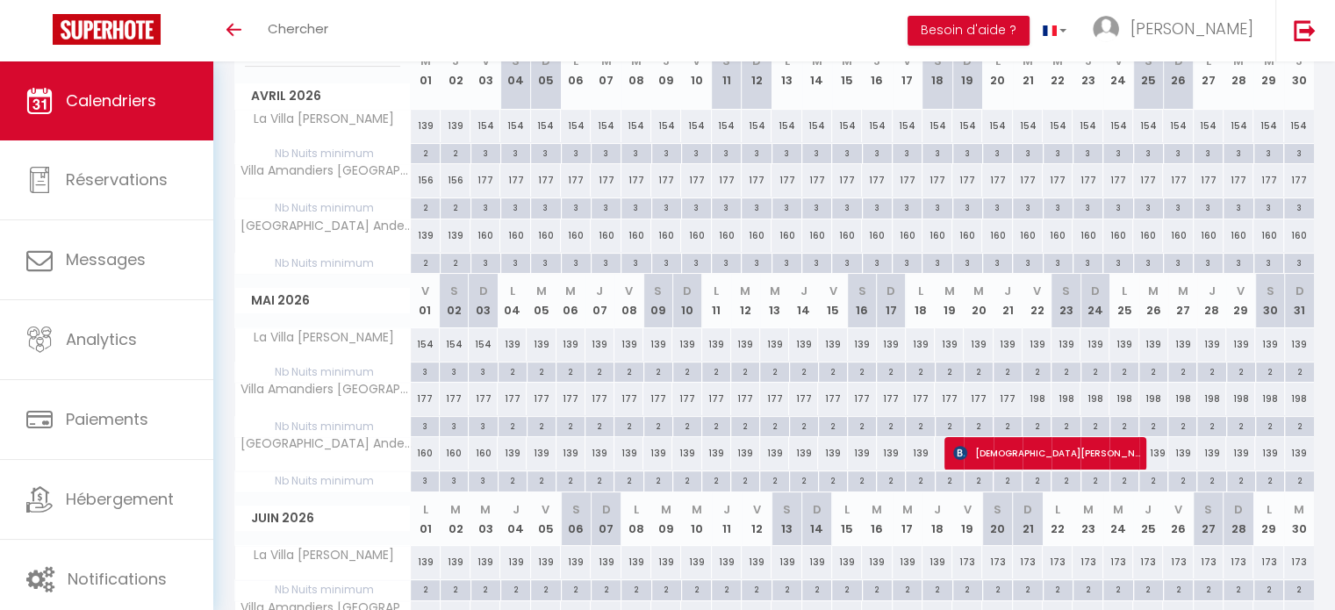
scroll to position [245, 0]
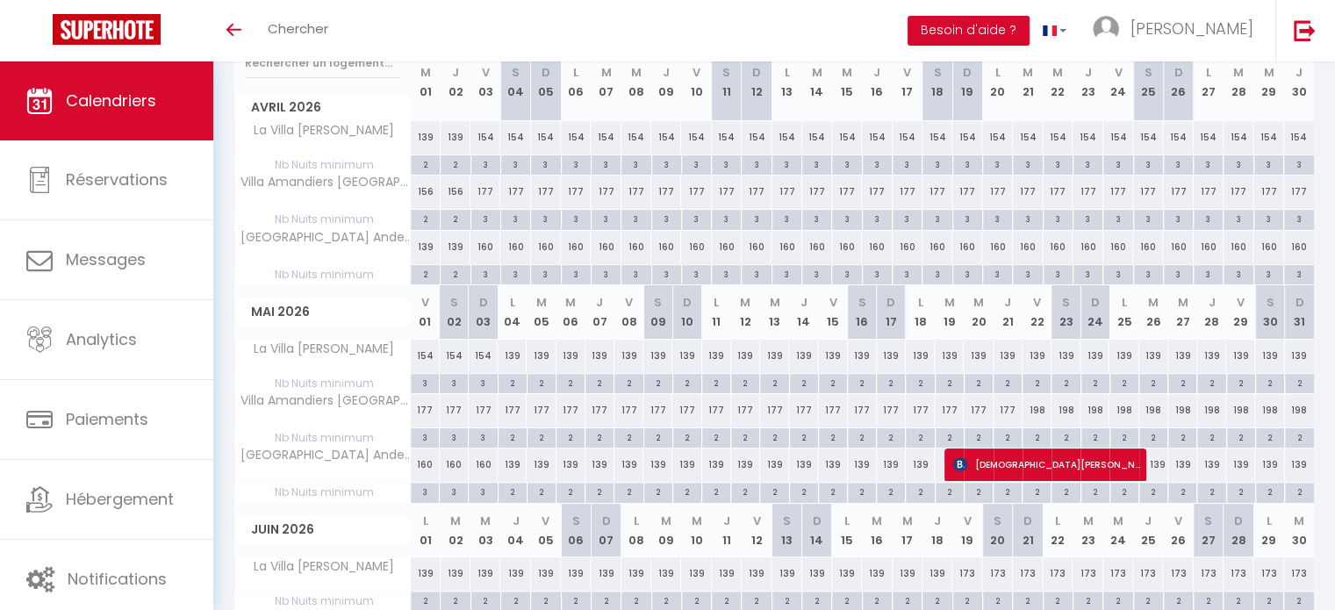
click at [513, 409] on div "177" at bounding box center [512, 410] width 29 height 32
type input "177"
type input "Lun 04 Mai 2026"
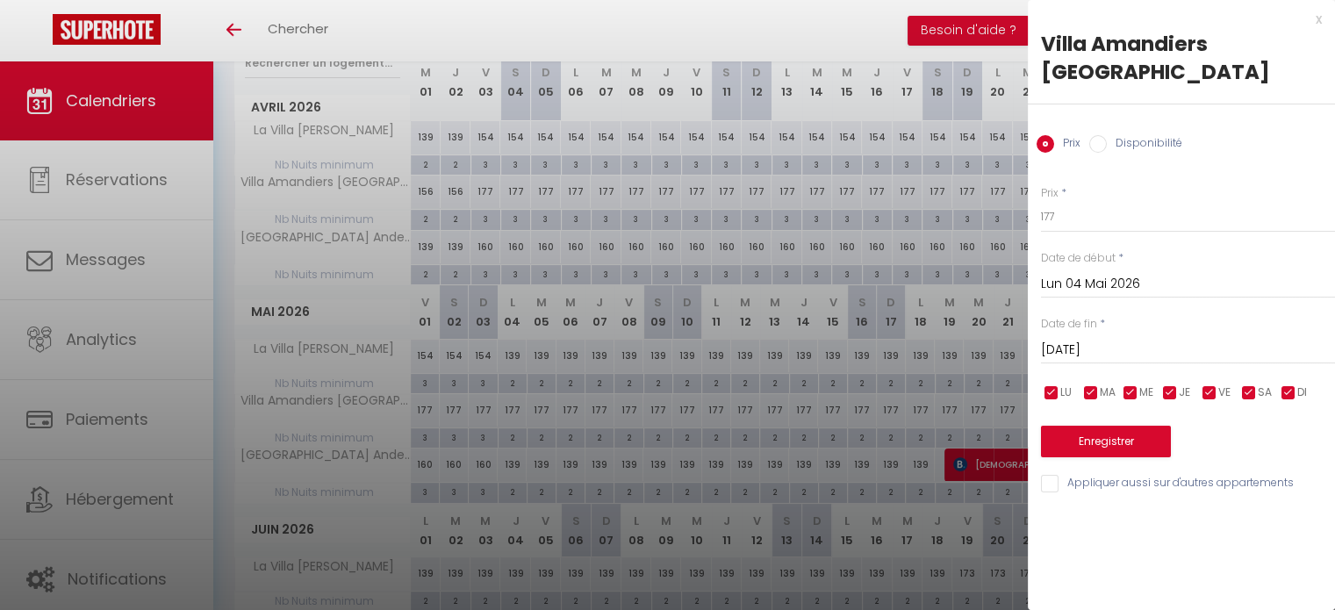
scroll to position [344, 0]
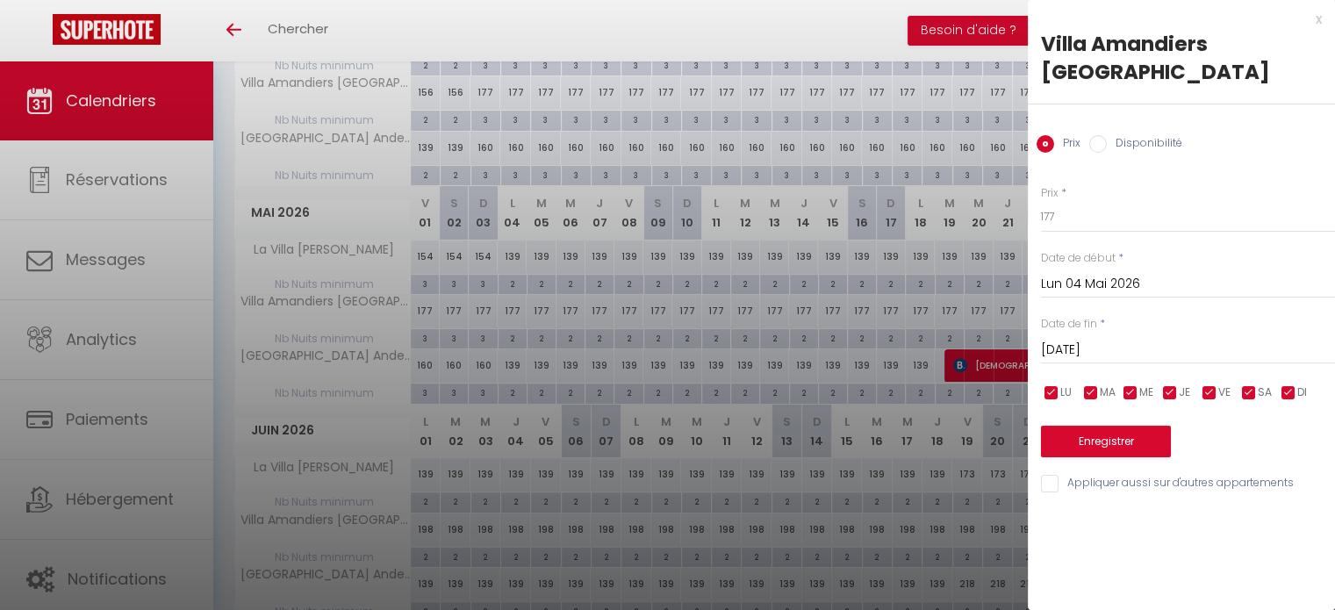
click at [1082, 342] on input "Mar 05 Mai 2026" at bounding box center [1188, 350] width 294 height 23
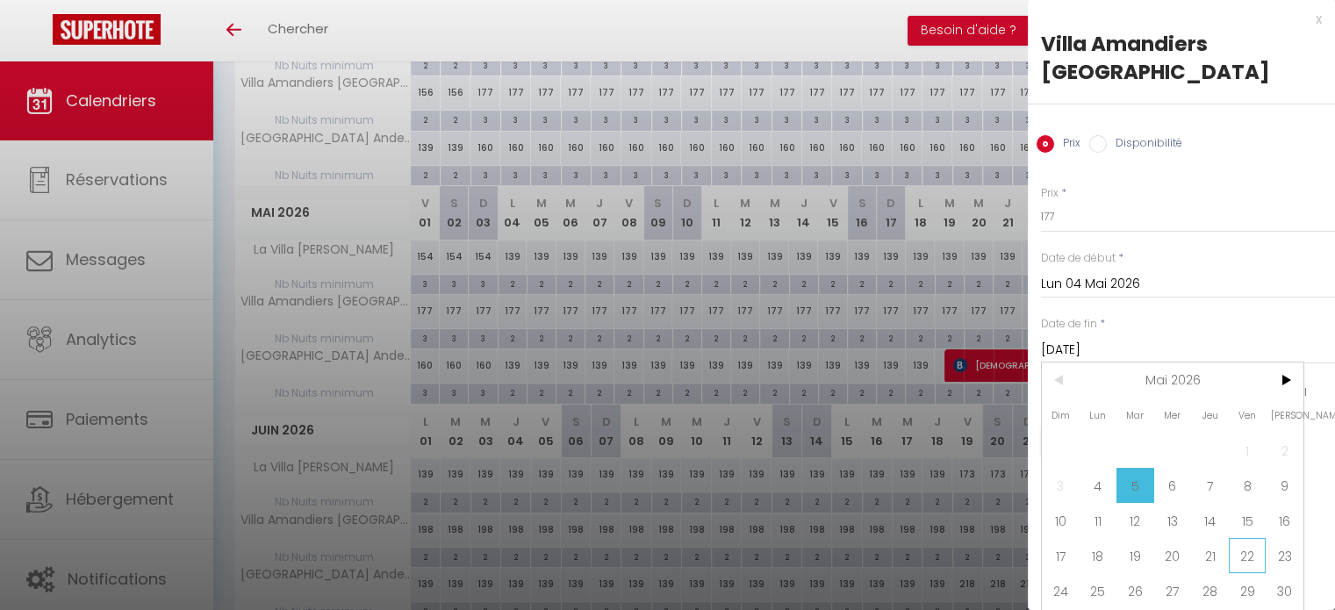
click at [1250, 550] on span "22" at bounding box center [1248, 555] width 38 height 35
type input "Ven 22 Mai 2026"
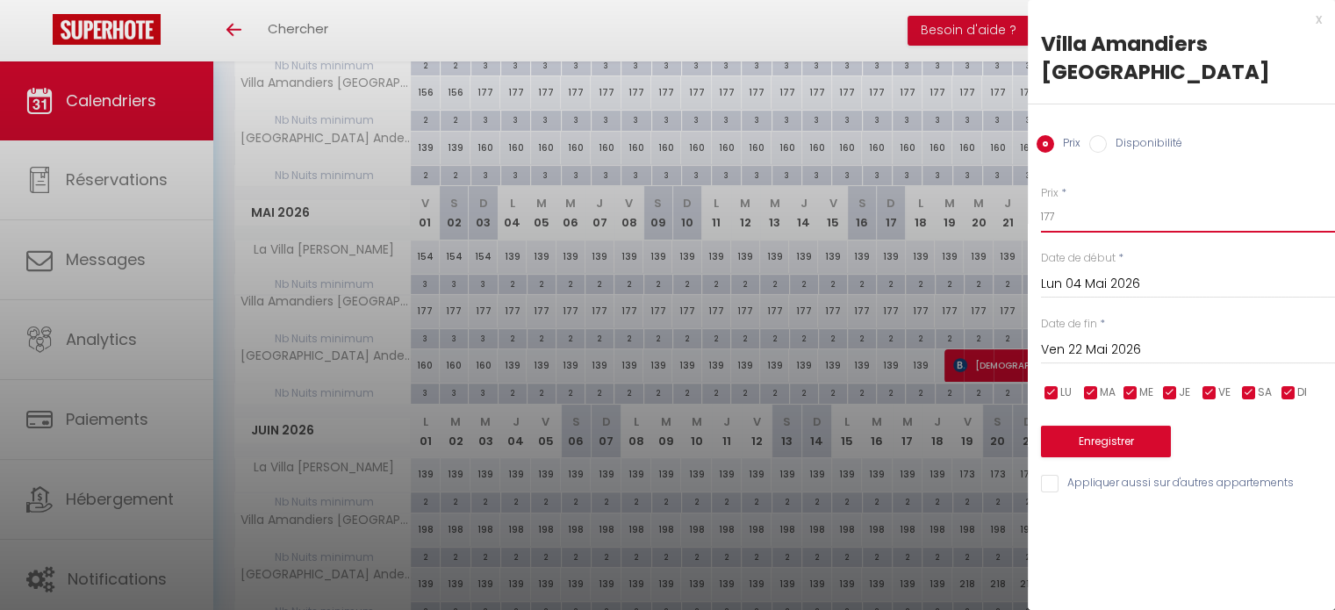
click at [1096, 221] on input "177" at bounding box center [1188, 217] width 294 height 32
type input "156"
click at [1103, 442] on button "Enregistrer" at bounding box center [1106, 442] width 130 height 32
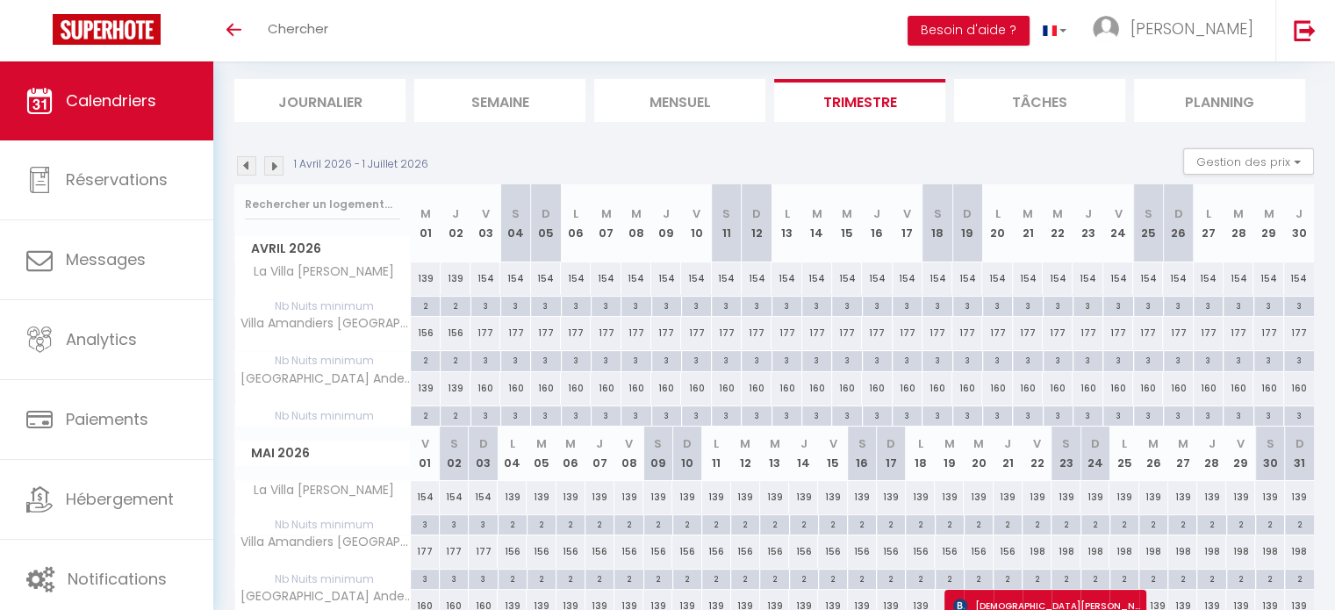
scroll to position [95, 0]
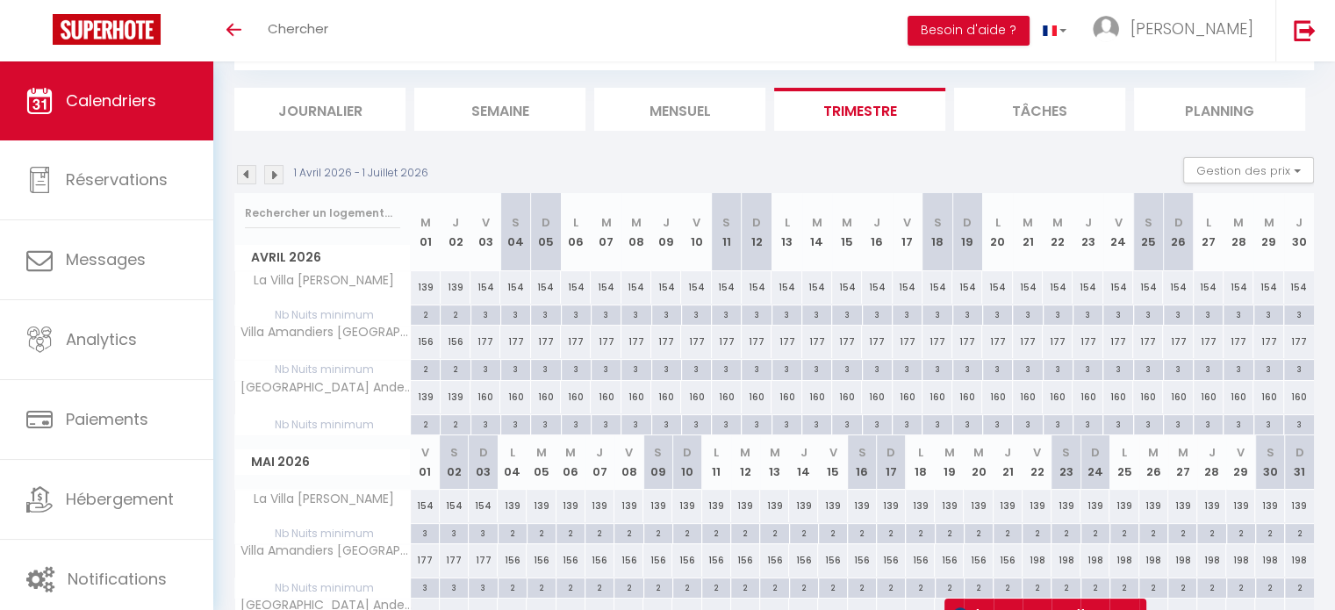
click at [271, 174] on img at bounding box center [273, 174] width 19 height 19
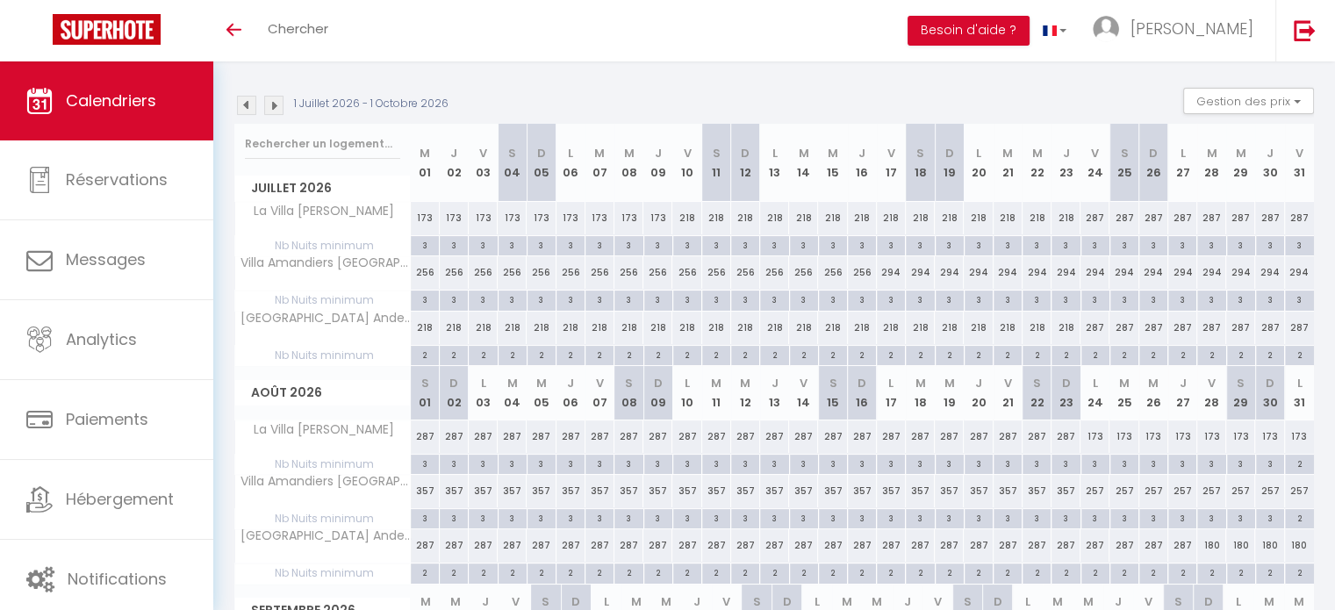
scroll to position [151, 0]
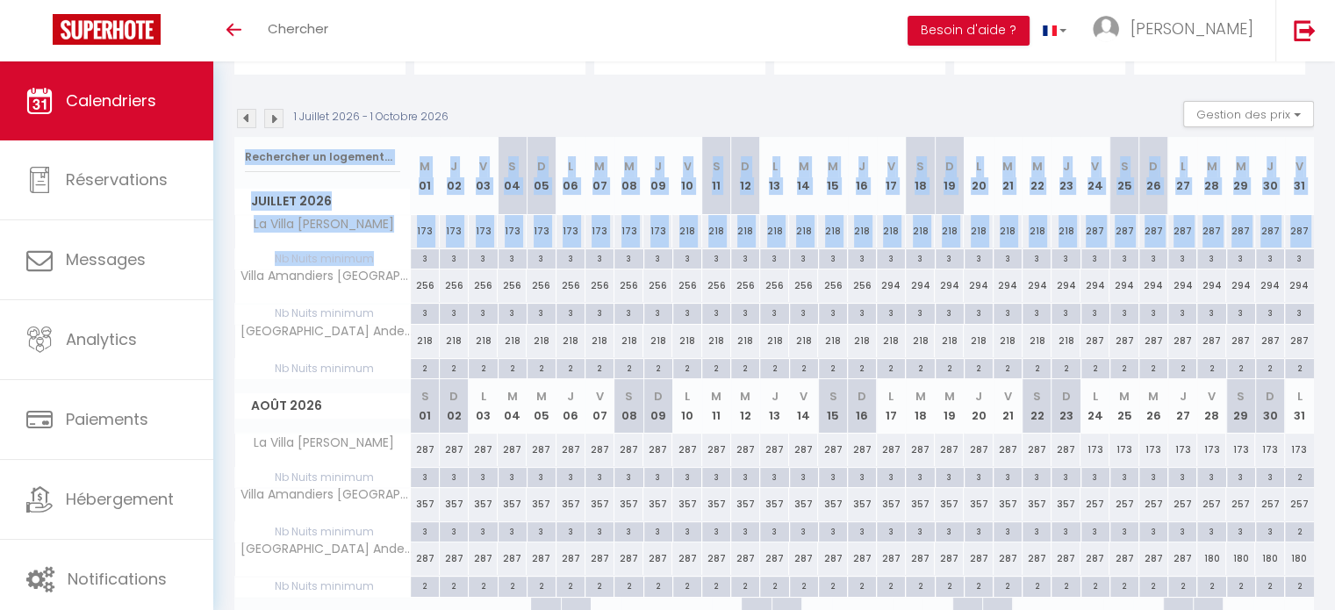
drag, startPoint x: 424, startPoint y: 255, endPoint x: 295, endPoint y: 145, distance: 170.0
click at [295, 145] on div "Juillet 2026 M 01 J 02 V 03 S 04 D 05 L 06 M 07 M 08 J 09 V 10 S 11 D 12 L 13 M…" at bounding box center [774, 258] width 1080 height 242
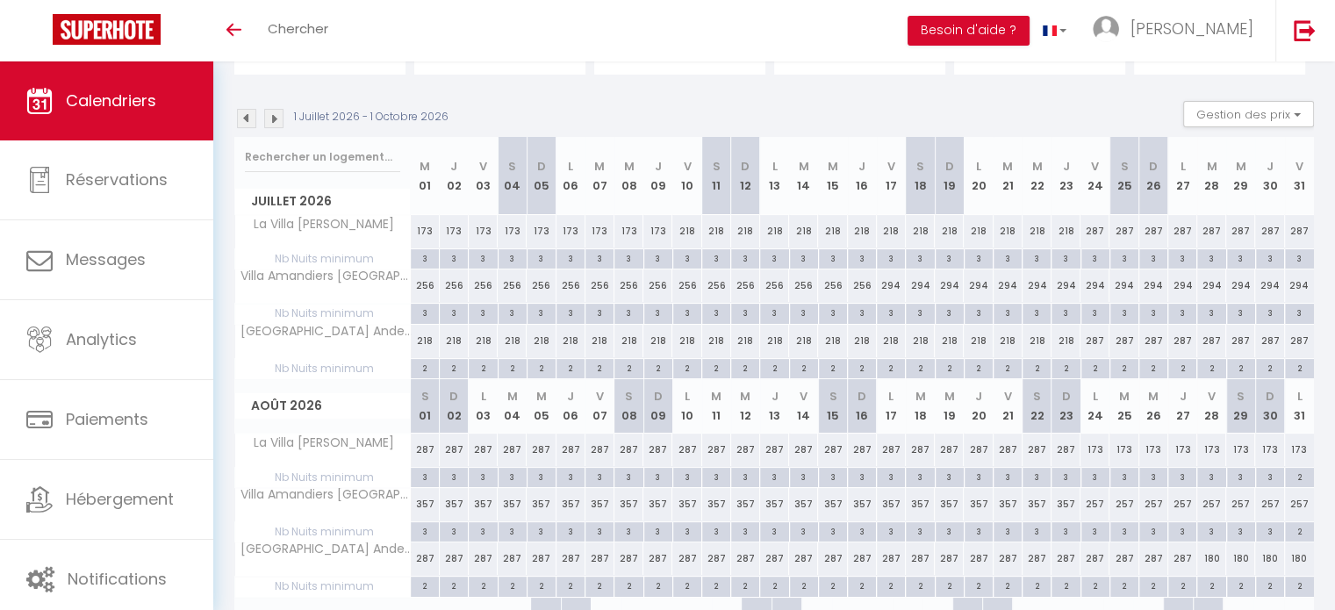
click at [506, 97] on section "1 Juillet 2026 - 1 Octobre 2026 Gestion des prix Nb Nuits minimum Règles Dispon…" at bounding box center [774, 475] width 1080 height 784
click at [247, 119] on img at bounding box center [246, 118] width 19 height 19
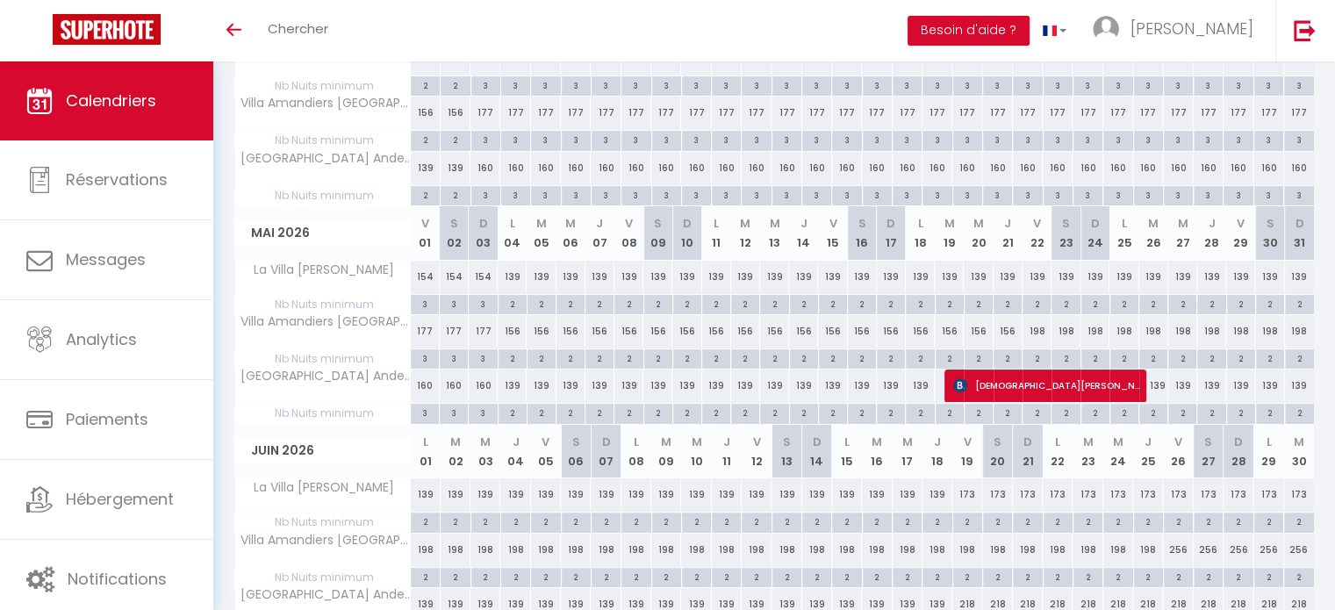
scroll to position [425, 0]
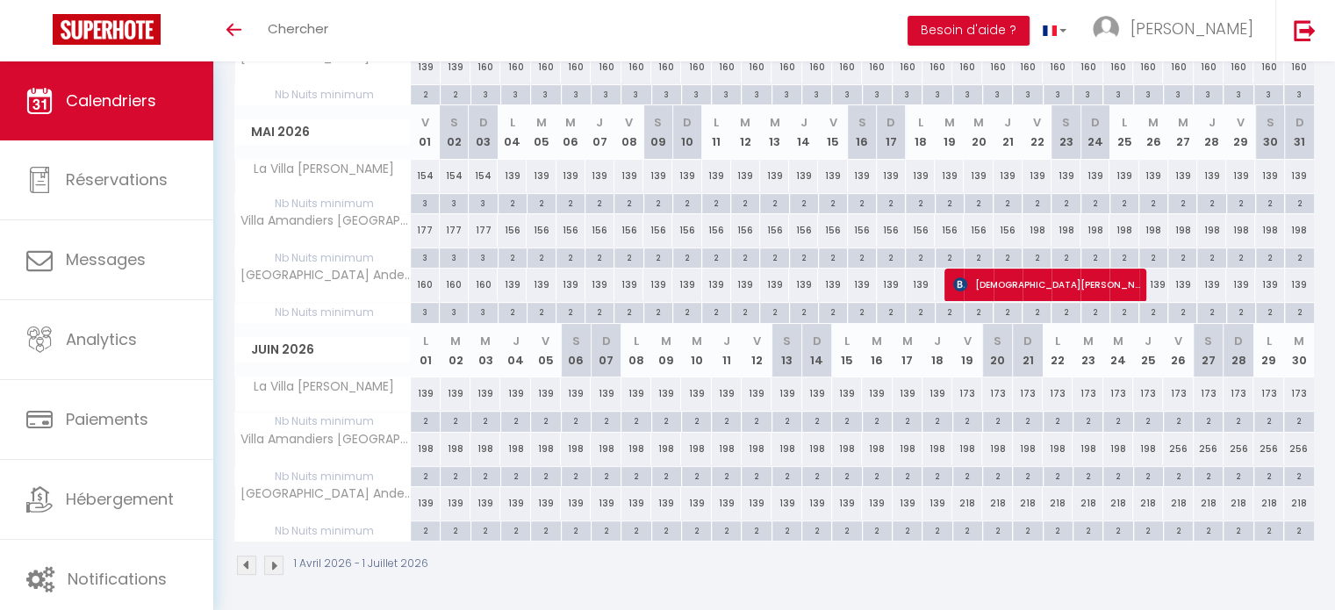
click at [966, 500] on div "218" at bounding box center [967, 503] width 30 height 32
type input "218"
type input "Ven 19 Juin 2026"
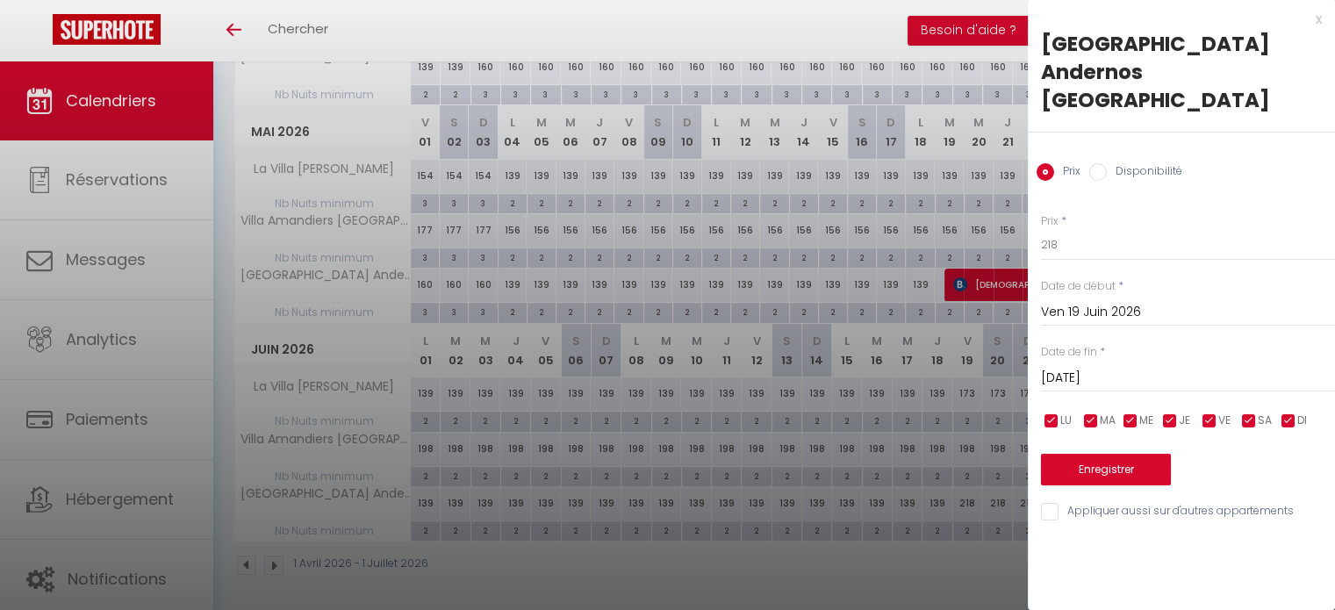
click at [1078, 367] on input "Sam 20 Juin 2026" at bounding box center [1188, 378] width 294 height 23
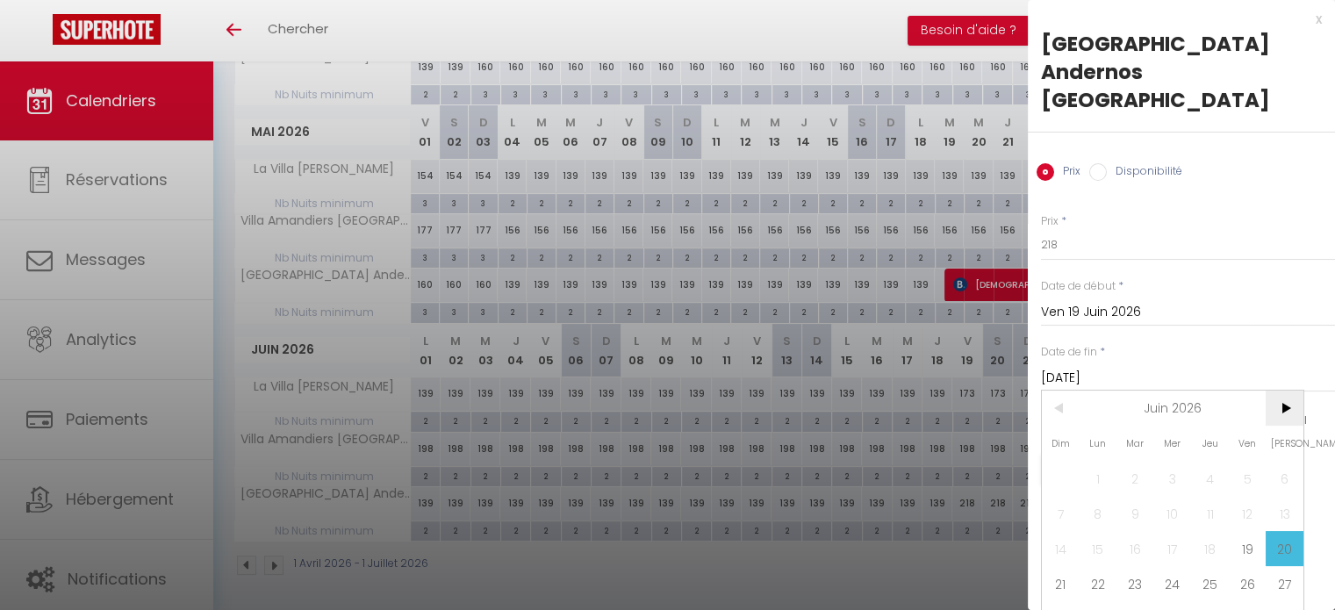
click at [1270, 391] on span ">" at bounding box center [1285, 408] width 38 height 35
click at [1238, 496] on span "10" at bounding box center [1248, 513] width 38 height 35
type input "Ven 10 Juillet 2026"
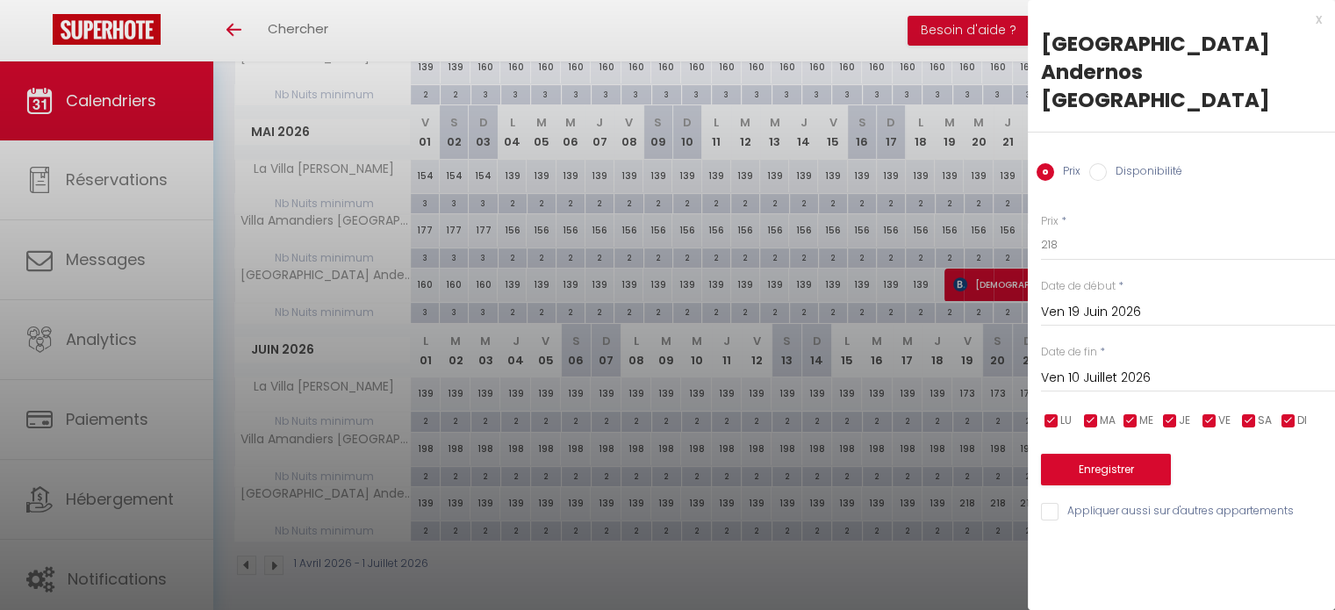
click at [1152, 295] on div "Ven 19 Juin 2026 < Juin 2026 > Dim Lun Mar Mer Jeu Ven Sam 1 2 3 4 5 6 7 8 9 10…" at bounding box center [1188, 311] width 294 height 32
click at [1254, 278] on div "Date de début * Ven 19 Juin 2026 < Juin 2026 > Dim Lun Mar Mer Jeu Ven Sam 1 2 …" at bounding box center [1188, 302] width 294 height 48
click at [1079, 229] on input "218" at bounding box center [1188, 245] width 294 height 32
type input "2"
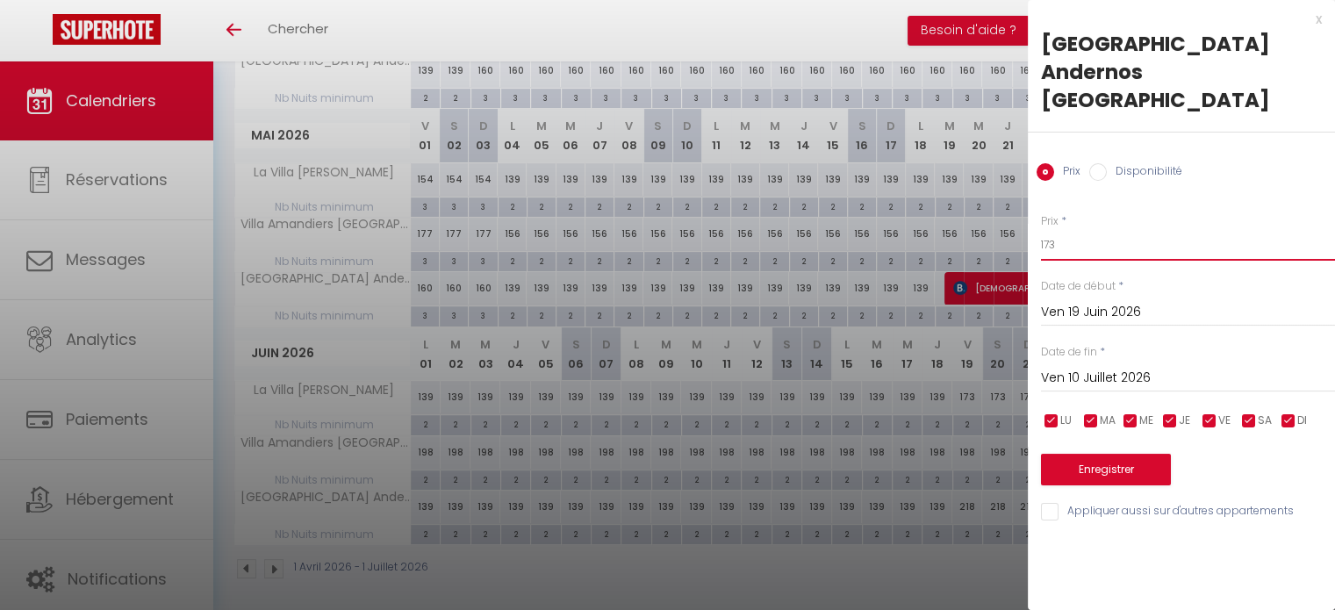
type input "173"
click at [1110, 454] on button "Enregistrer" at bounding box center [1106, 470] width 130 height 32
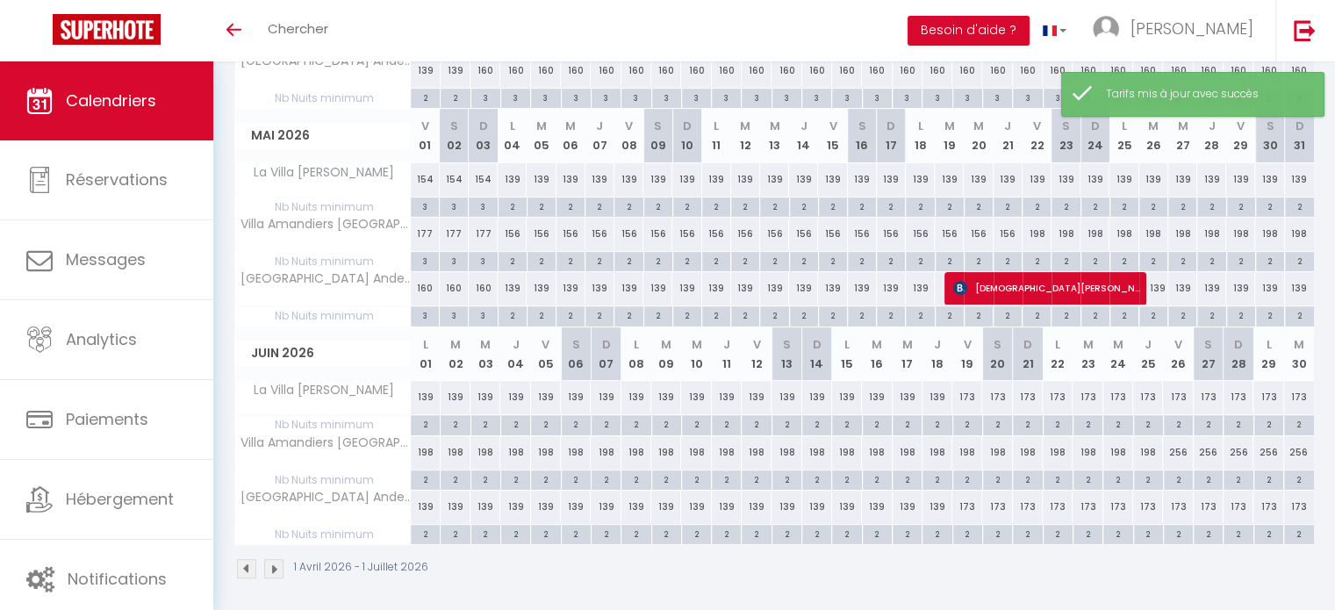
click at [963, 500] on div "173" at bounding box center [967, 507] width 30 height 32
type input "173"
type input "Ven 19 Juin 2026"
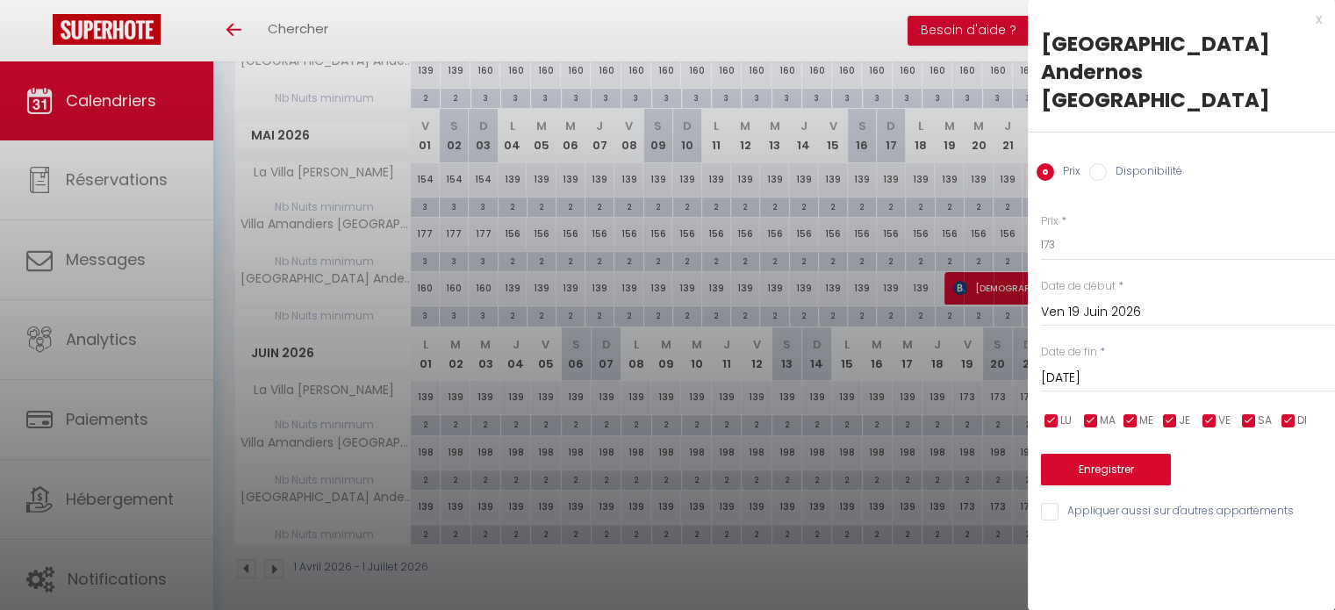
click at [1061, 367] on input "Sam 20 Juin 2026" at bounding box center [1188, 378] width 294 height 23
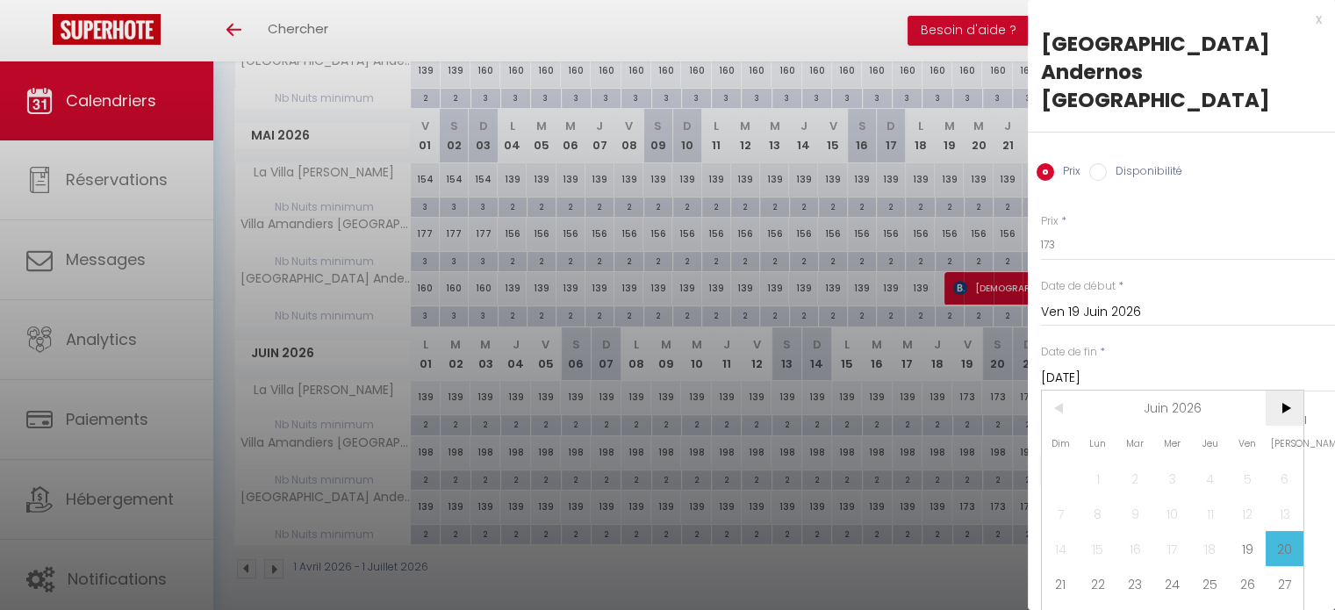
click at [1290, 391] on span ">" at bounding box center [1285, 408] width 38 height 35
click at [1243, 496] on span "10" at bounding box center [1248, 513] width 38 height 35
type input "Ven 10 Juillet 2026"
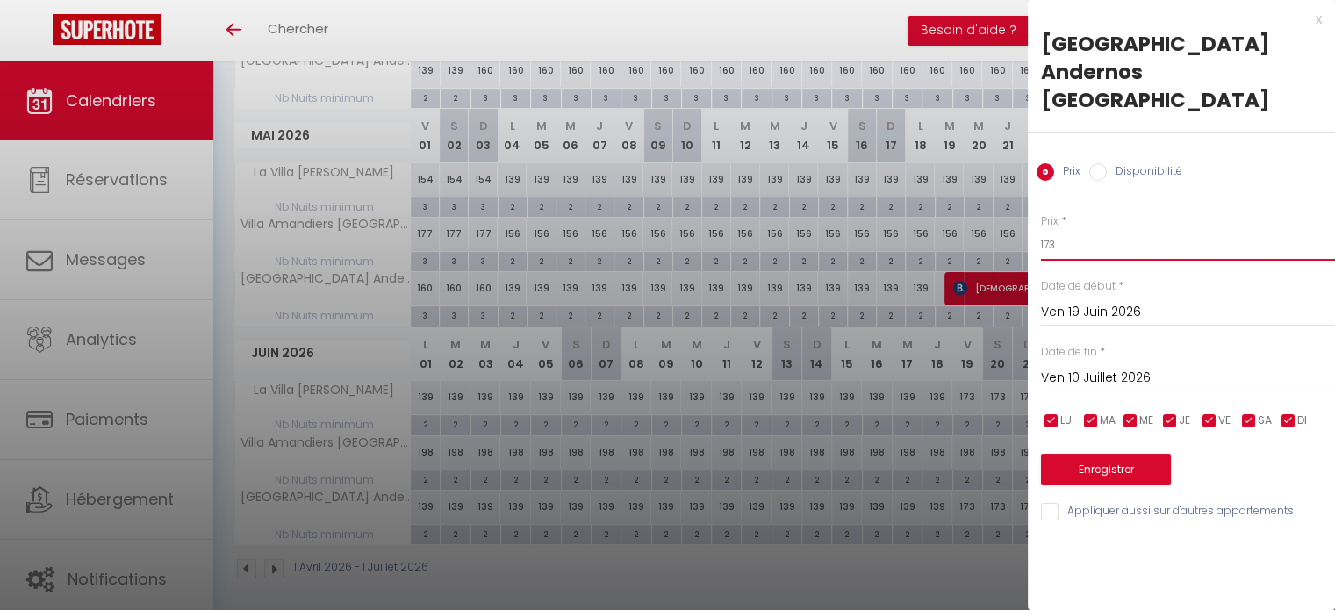
click at [1083, 229] on input "173" at bounding box center [1188, 245] width 294 height 32
type input "179"
click at [1074, 454] on button "Enregistrer" at bounding box center [1106, 470] width 130 height 32
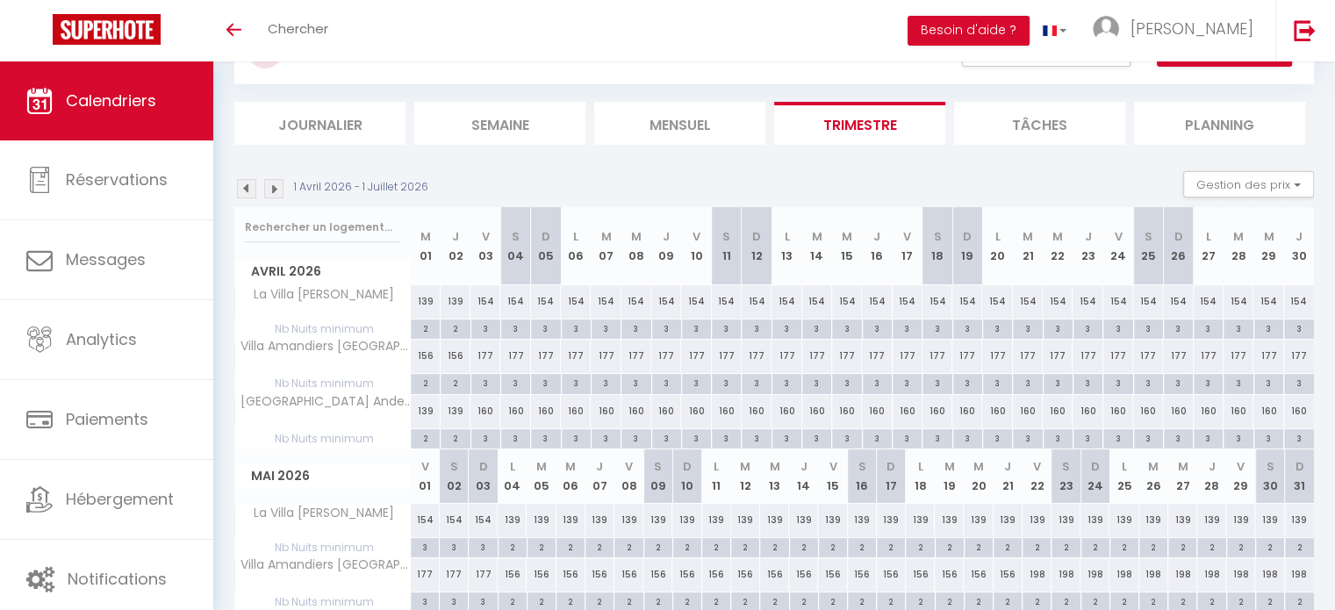
scroll to position [0, 0]
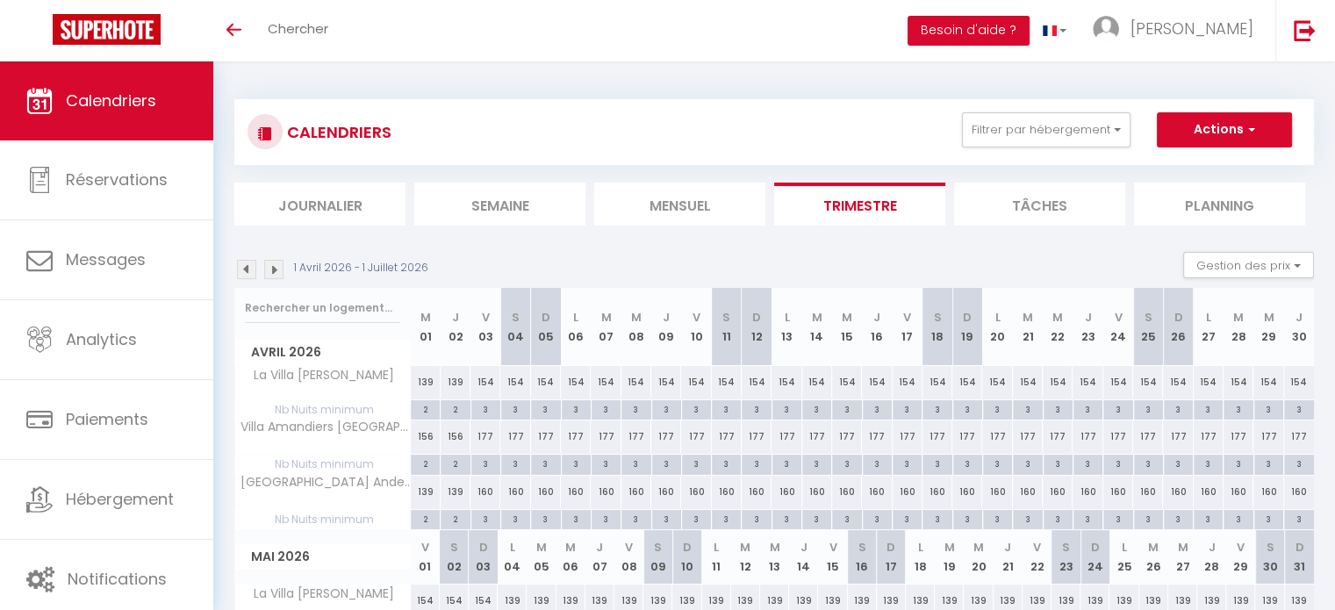
click at [281, 269] on img at bounding box center [273, 269] width 19 height 19
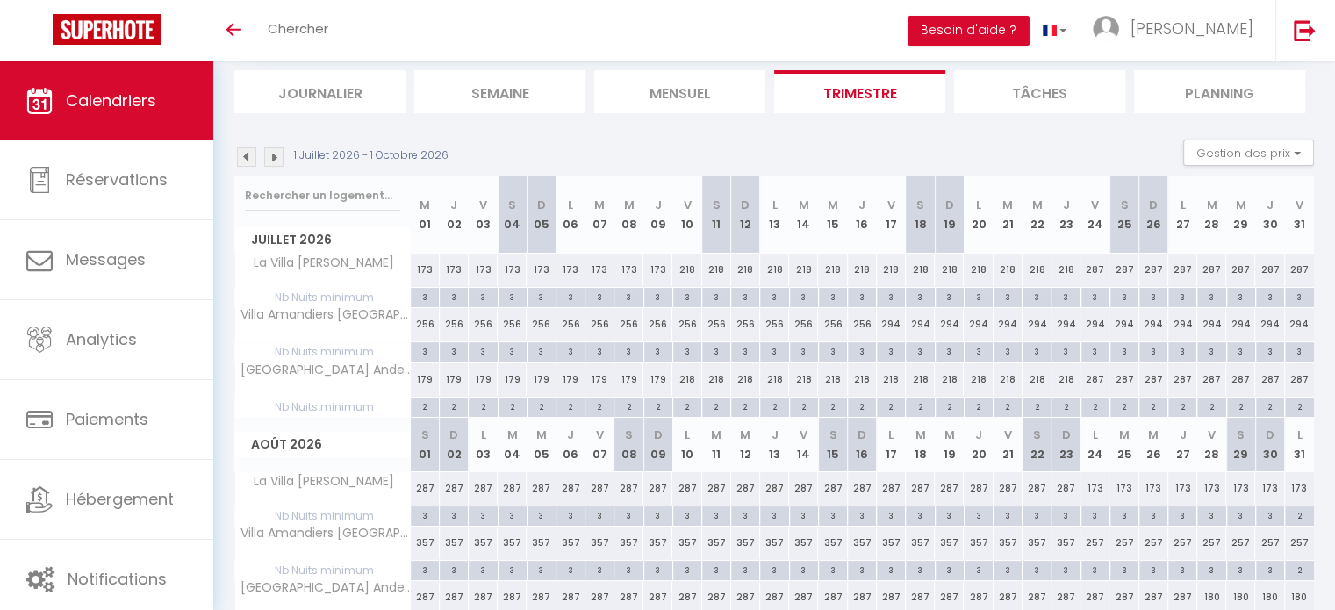
scroll to position [114, 0]
click at [685, 378] on div "218" at bounding box center [686, 378] width 29 height 32
type input "218"
type input "Ven 10 Juillet 2026"
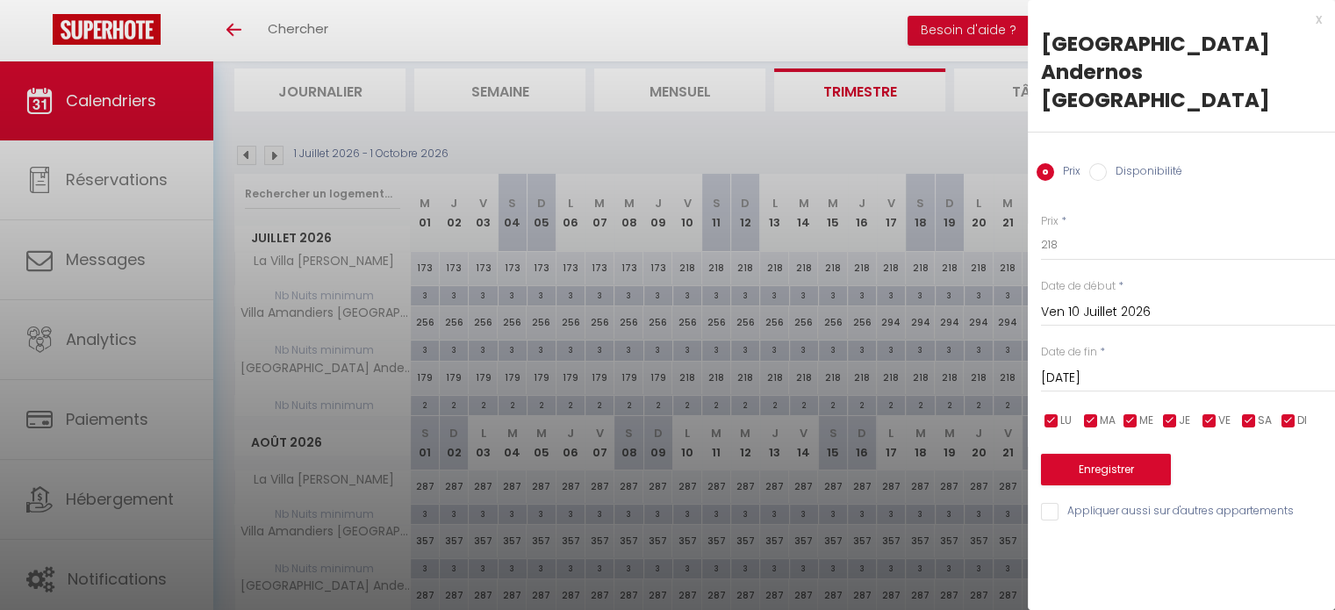
click at [1103, 367] on input "Sam 11 Juillet 2026" at bounding box center [1188, 378] width 294 height 23
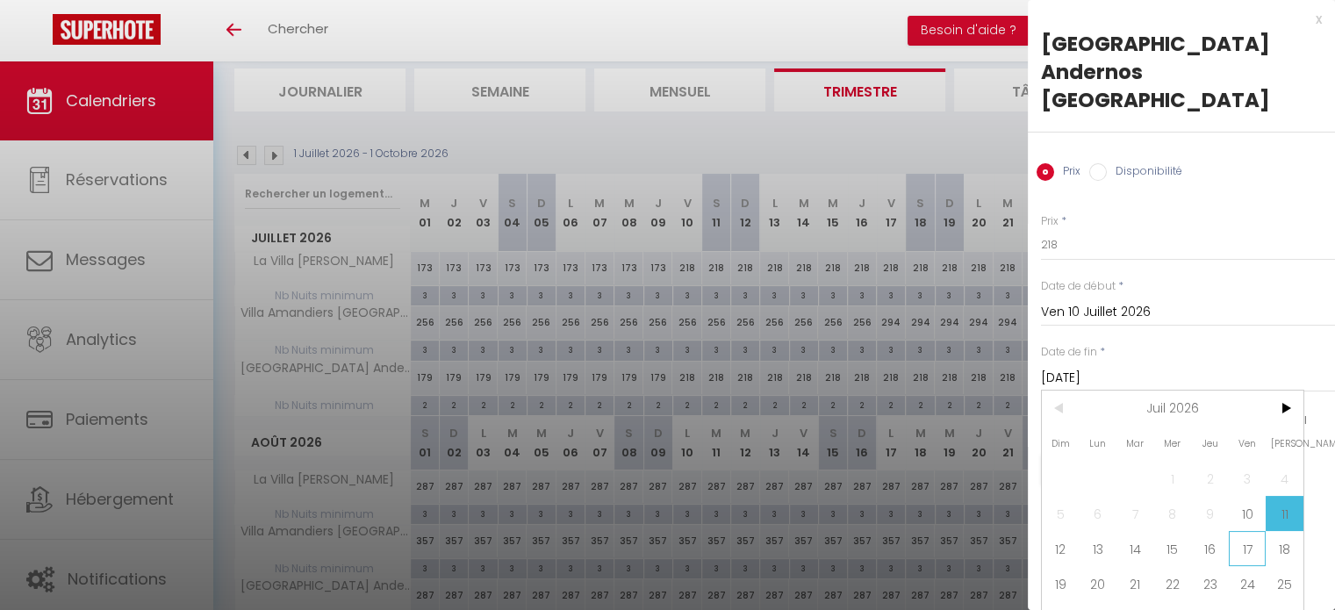
click at [1247, 531] on span "17" at bounding box center [1248, 548] width 38 height 35
type input "Ven 17 Juillet 2026"
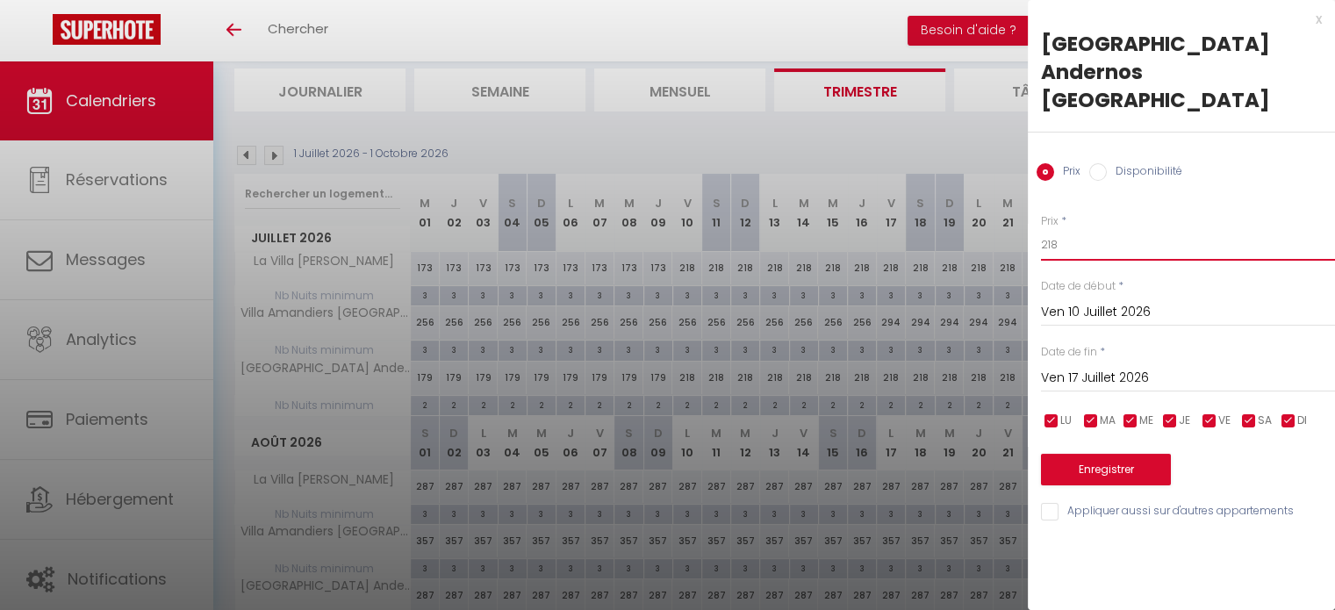
click at [1073, 229] on input "218" at bounding box center [1188, 245] width 294 height 32
type input "221"
click at [1101, 454] on button "Enregistrer" at bounding box center [1106, 470] width 130 height 32
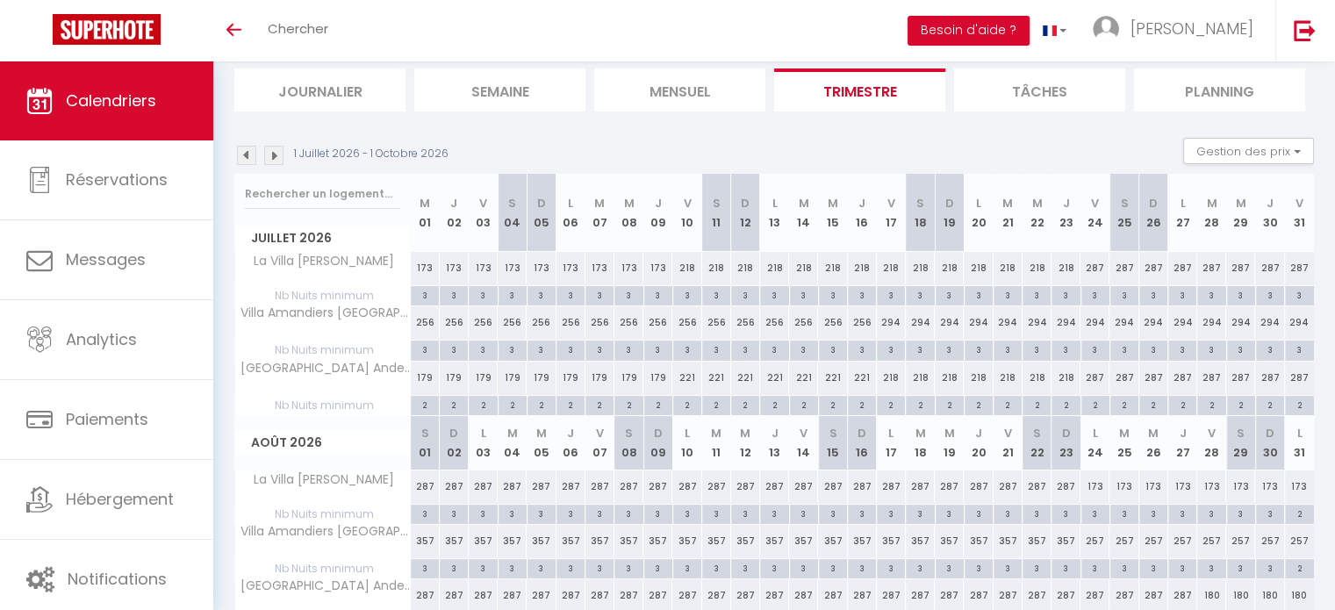
click at [1095, 377] on div "287" at bounding box center [1095, 378] width 29 height 32
type input "287"
type input "Ven 24 Juillet 2026"
type input "Sam 25 Juillet 2026"
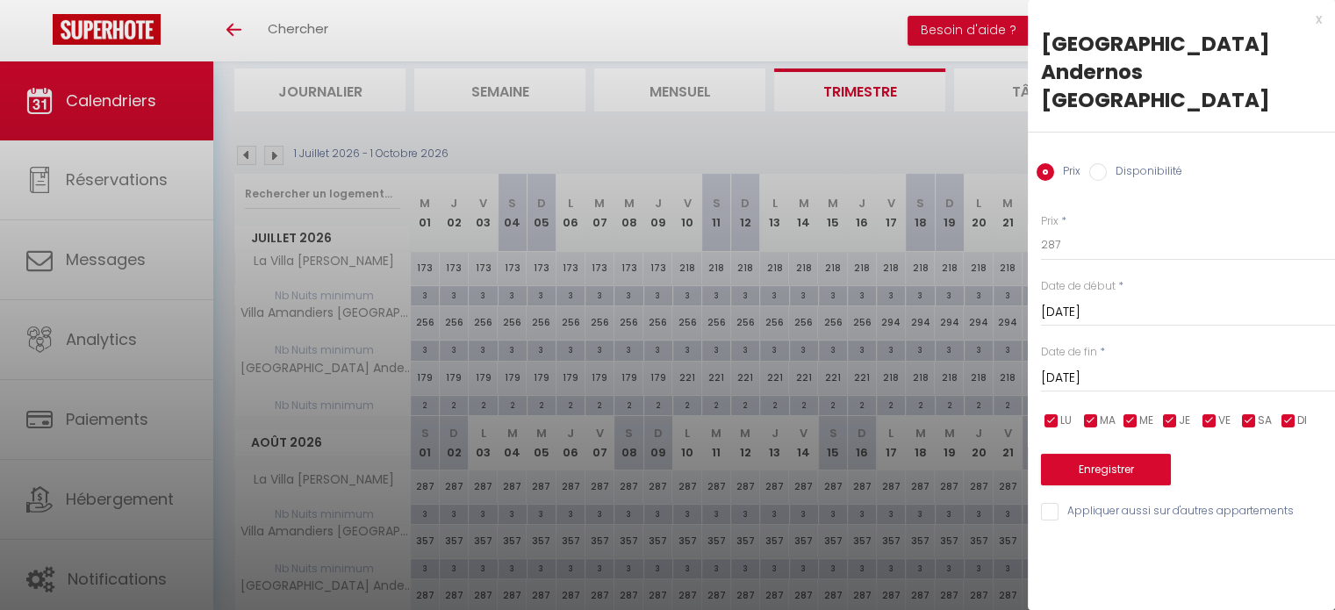
click at [1318, 24] on div "x" at bounding box center [1175, 19] width 294 height 21
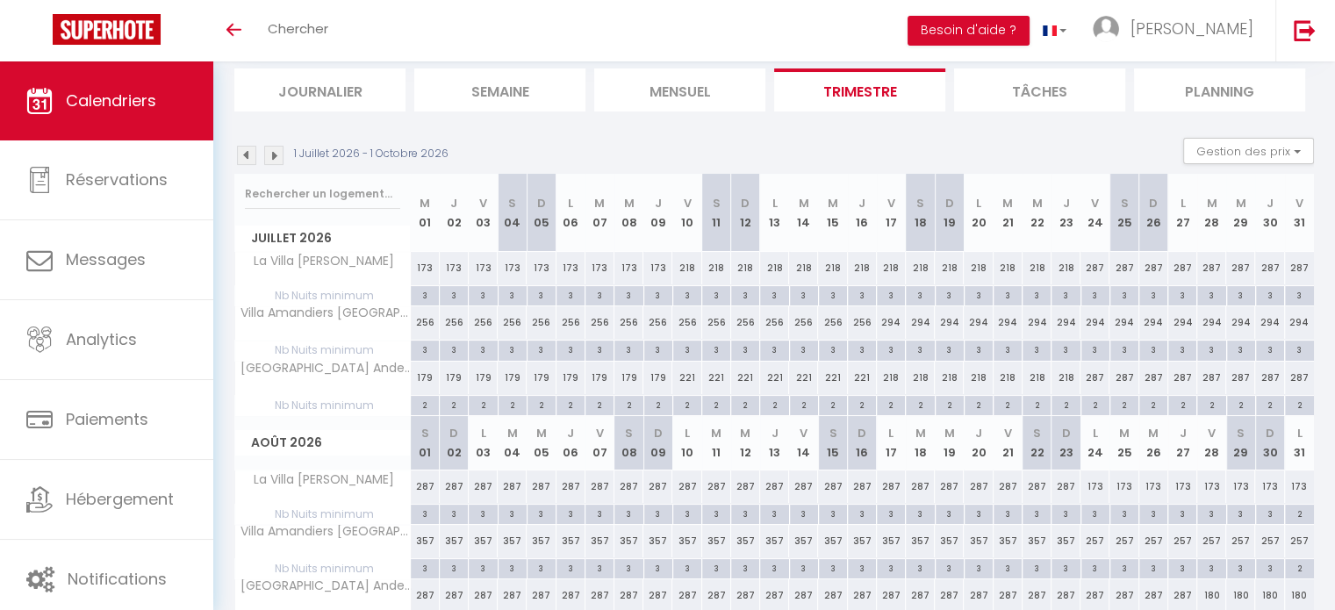
click at [888, 377] on div "218" at bounding box center [891, 378] width 29 height 32
type input "218"
type input "Ven 17 Juillet 2026"
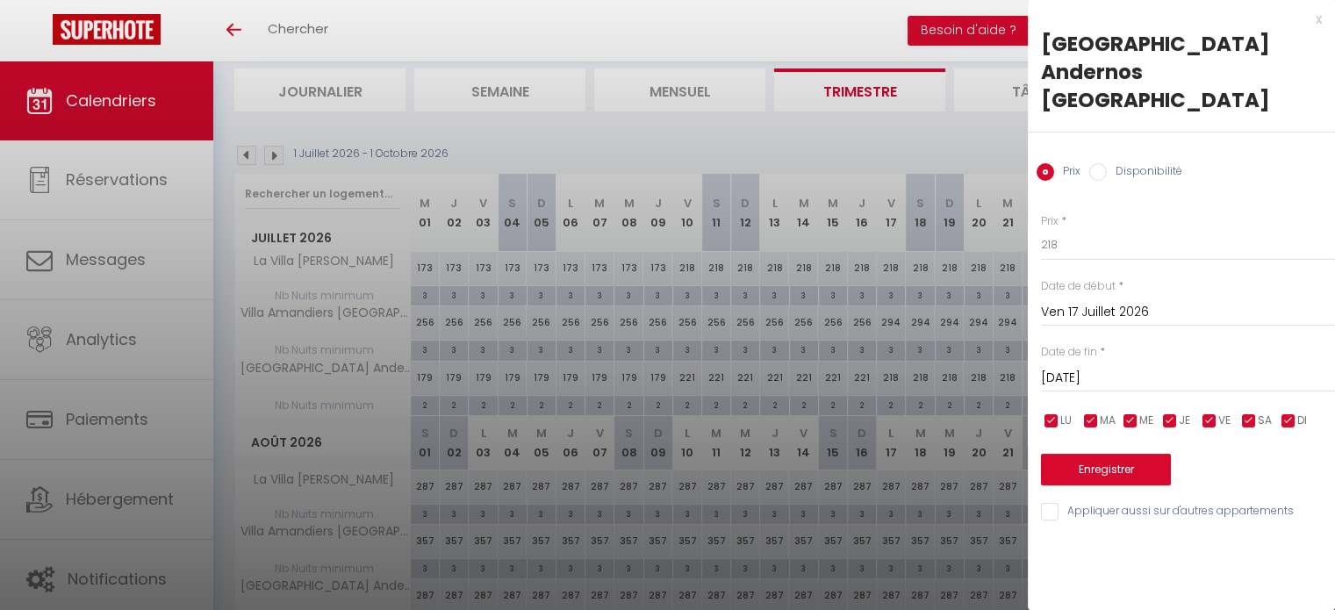
click at [1075, 367] on input "Sam 18 Juillet 2026" at bounding box center [1188, 378] width 294 height 23
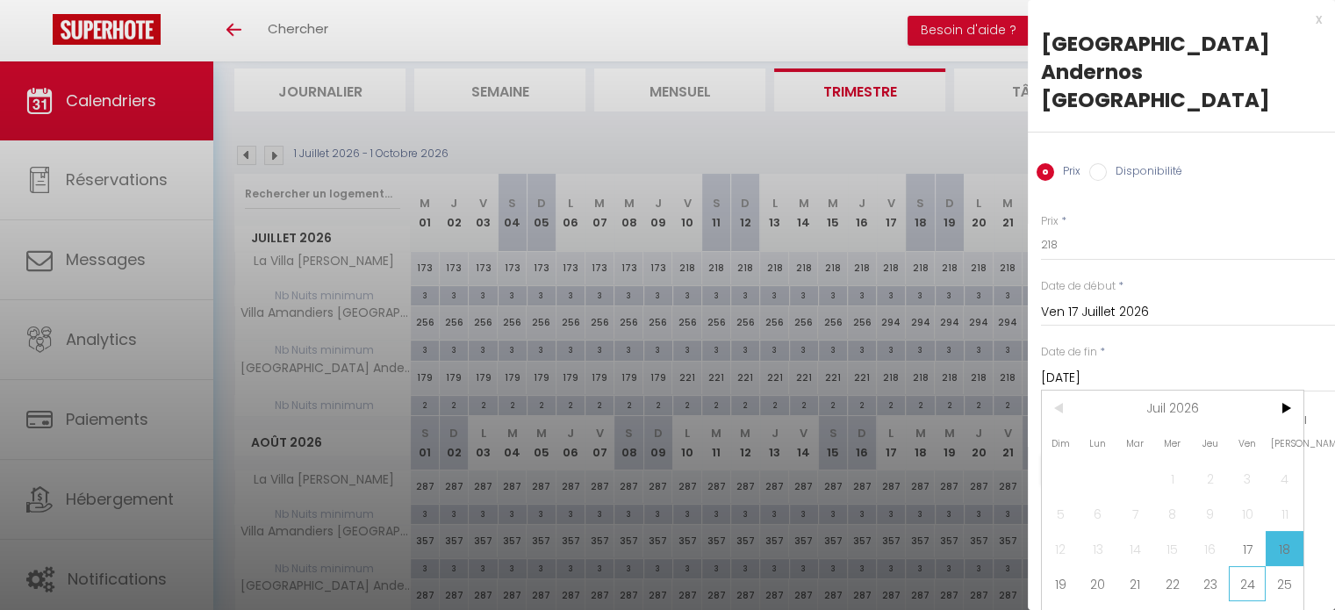
click at [1250, 566] on span "24" at bounding box center [1248, 583] width 38 height 35
type input "Ven 24 Juillet 2026"
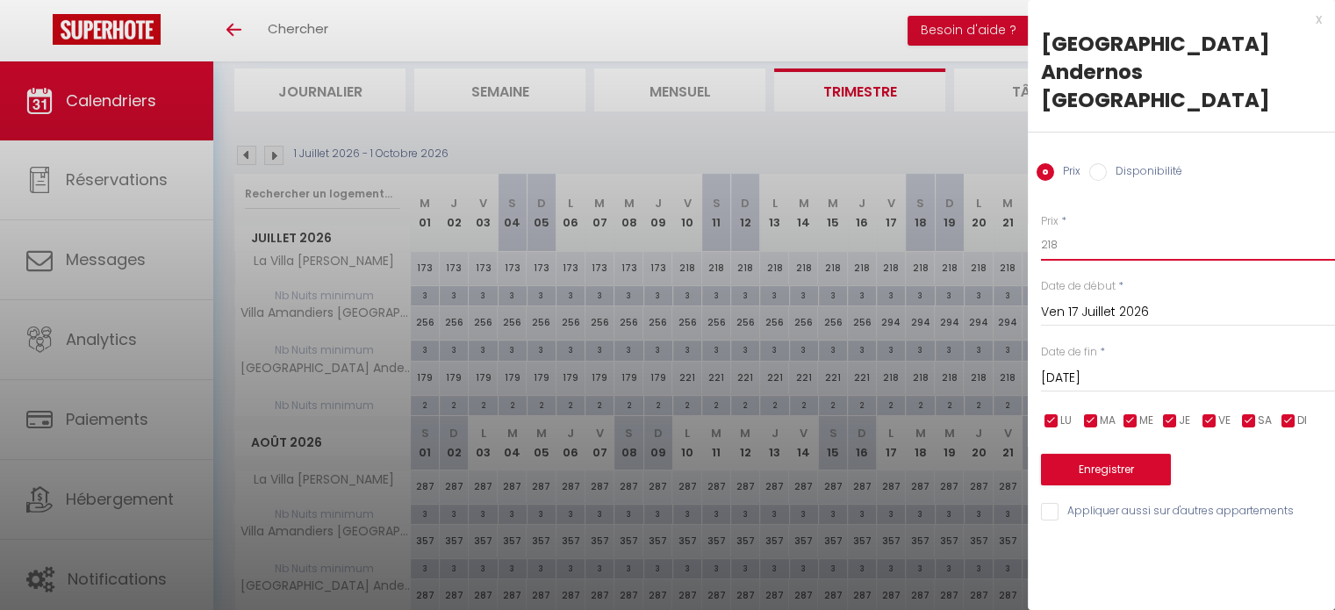
click at [1081, 229] on input "218" at bounding box center [1188, 245] width 294 height 32
type input "221"
click at [1096, 454] on button "Enregistrer" at bounding box center [1106, 470] width 130 height 32
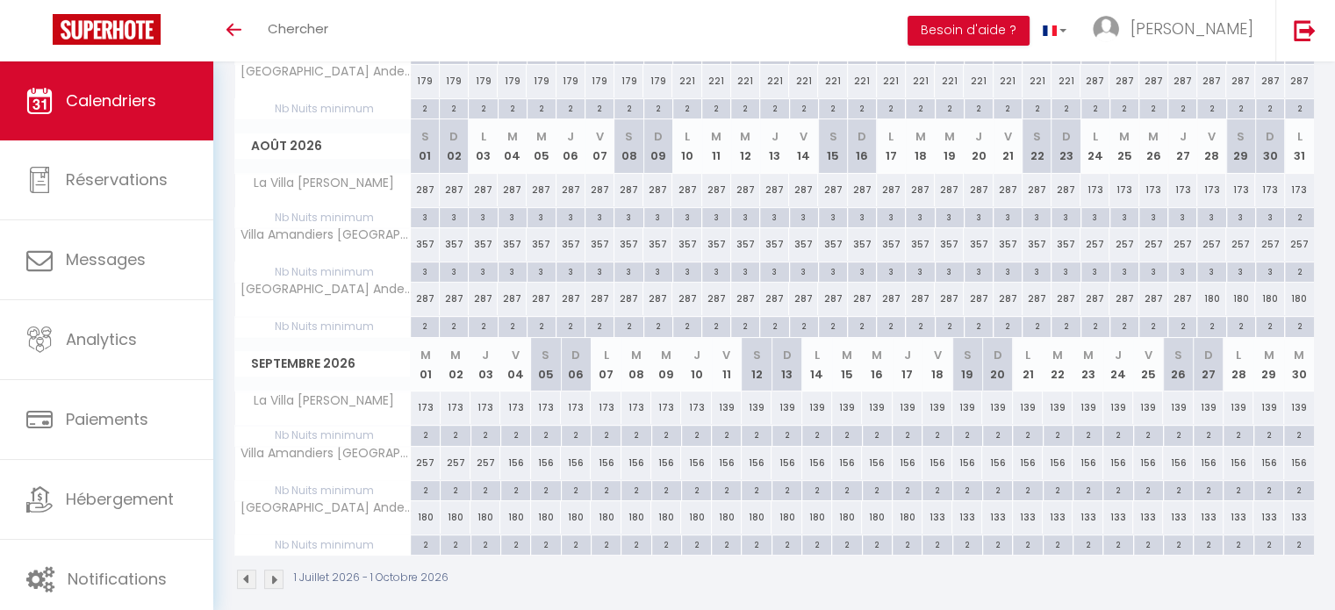
scroll to position [414, 0]
click at [720, 516] on div "180" at bounding box center [727, 514] width 30 height 32
type input "180"
type input "Ven 11 Septembre 2026"
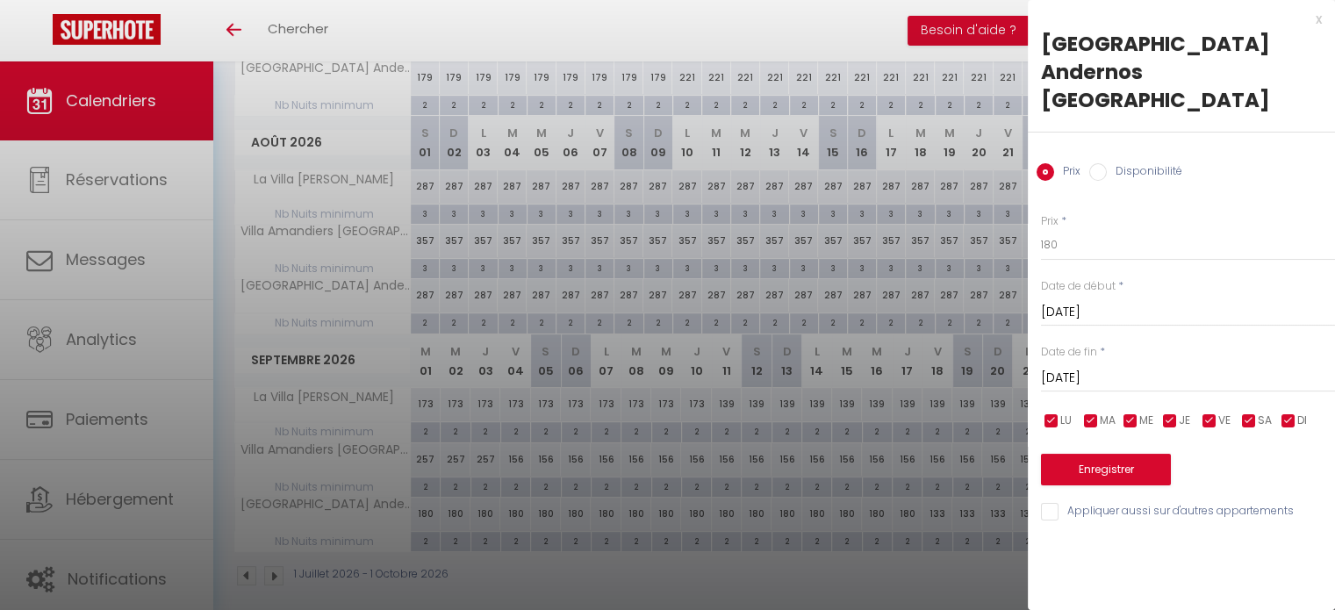
click at [1089, 367] on input "Sam 12 Septembre 2026" at bounding box center [1188, 378] width 294 height 23
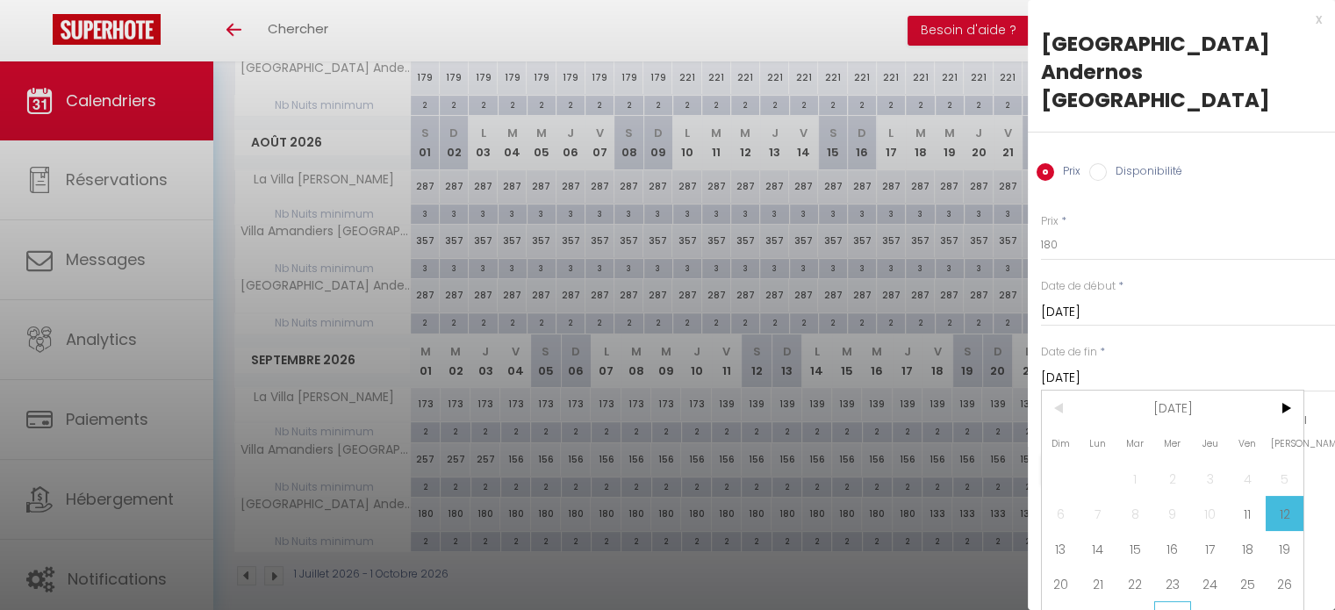
click at [1175, 601] on span "30" at bounding box center [1173, 618] width 38 height 35
type input "Mer 30 Septembre 2026"
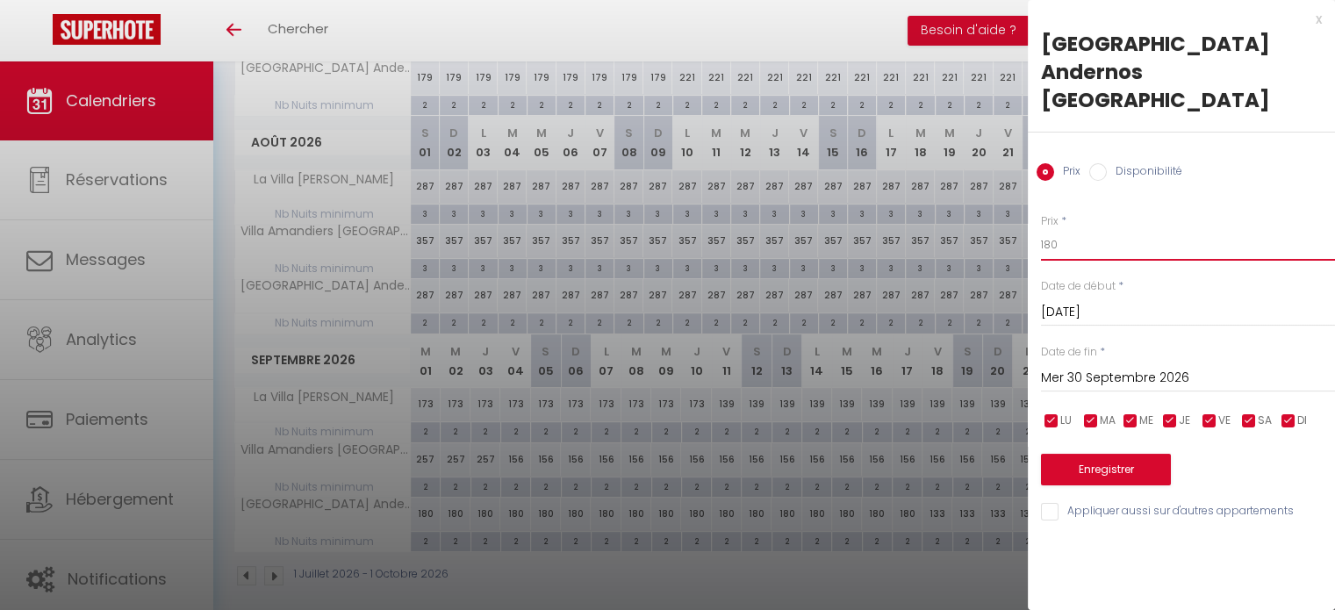
click at [1079, 229] on input "180" at bounding box center [1188, 245] width 294 height 32
type input "139"
click at [1103, 454] on button "Enregistrer" at bounding box center [1106, 470] width 130 height 32
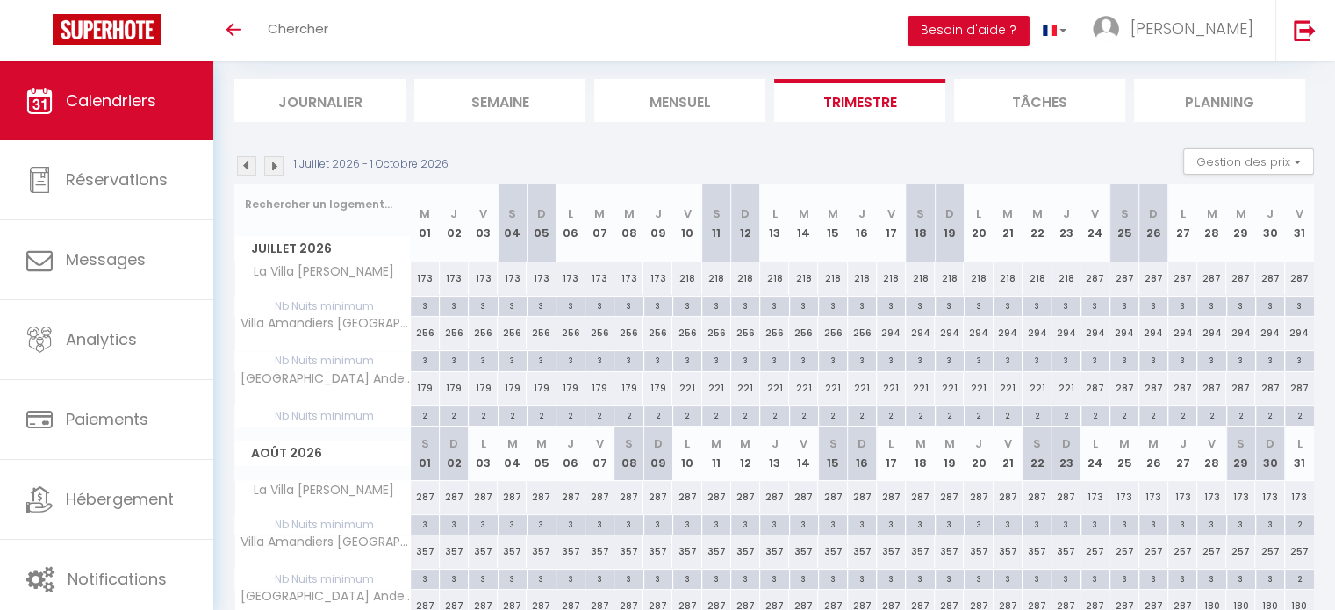
scroll to position [98, 0]
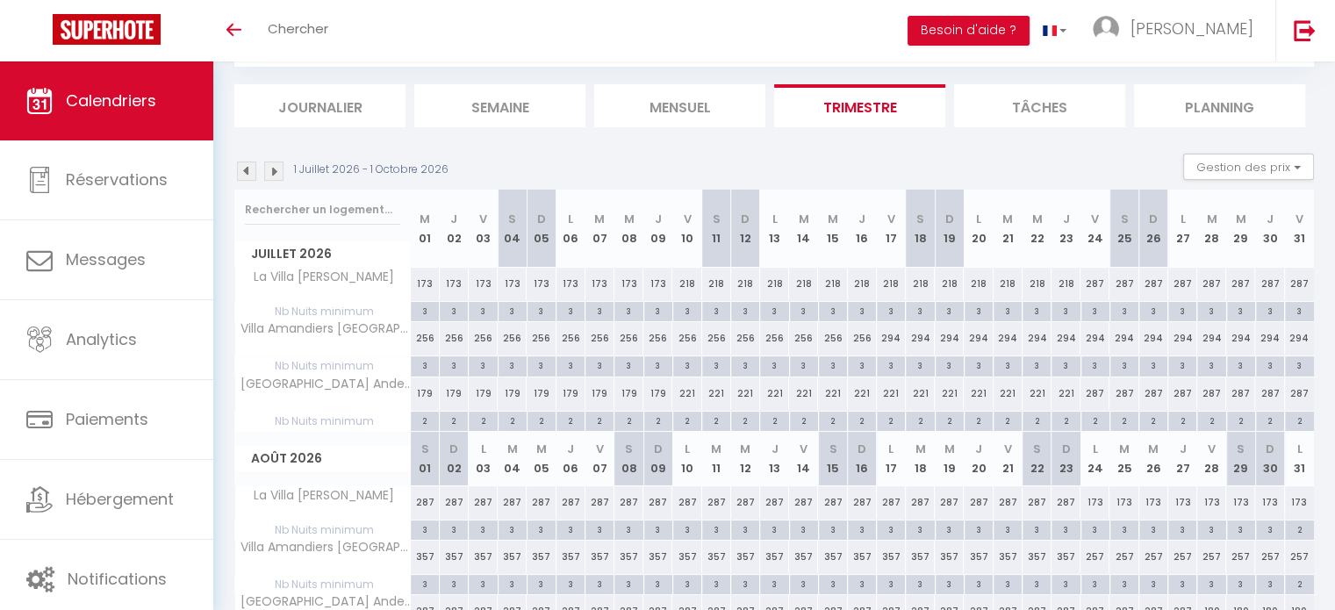
click at [274, 171] on img at bounding box center [273, 171] width 19 height 19
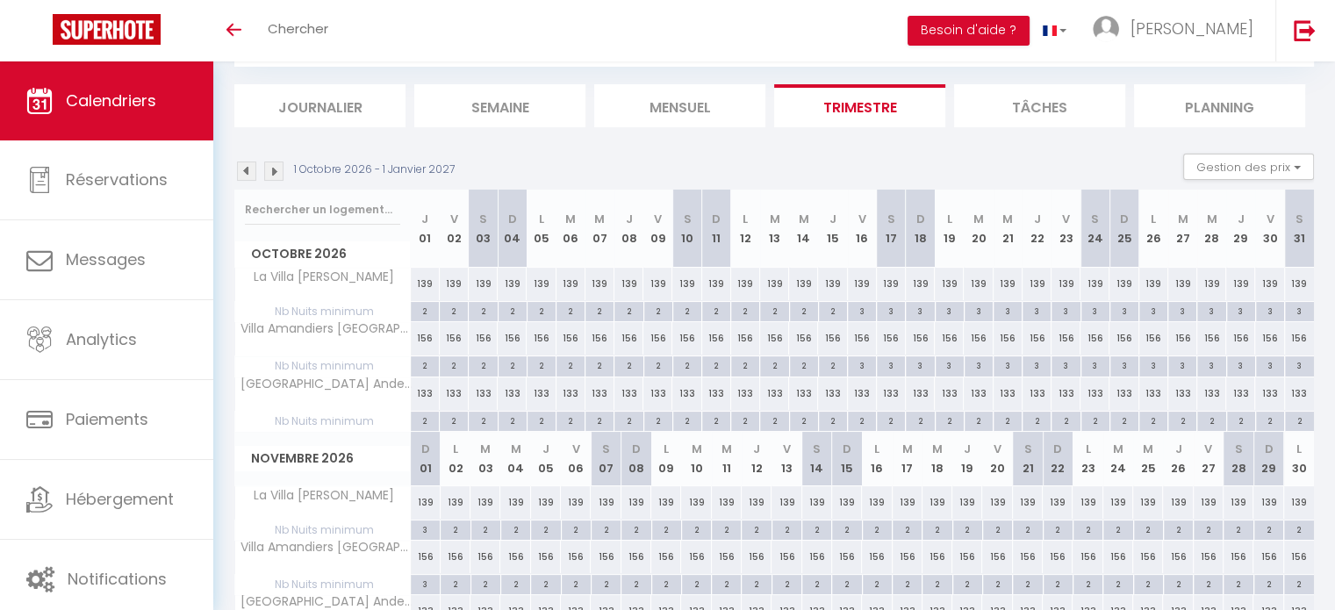
scroll to position [190, 0]
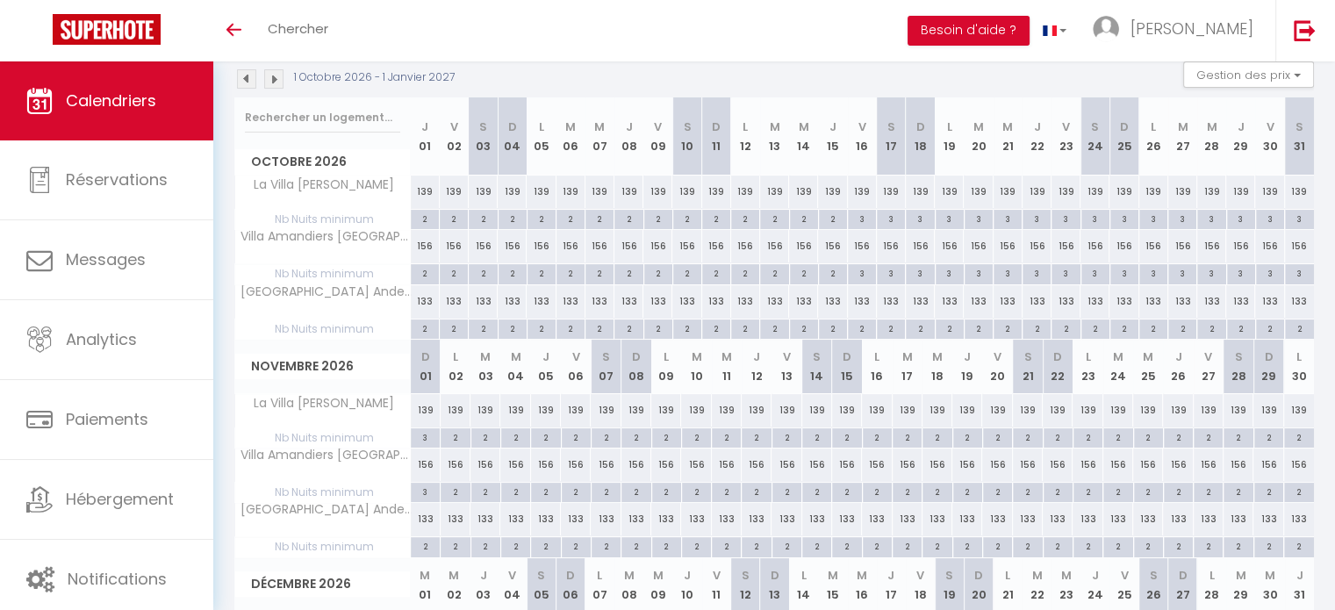
click at [424, 304] on div "133" at bounding box center [425, 301] width 29 height 32
type input "133"
type input "Jeu 01 Octobre 2026"
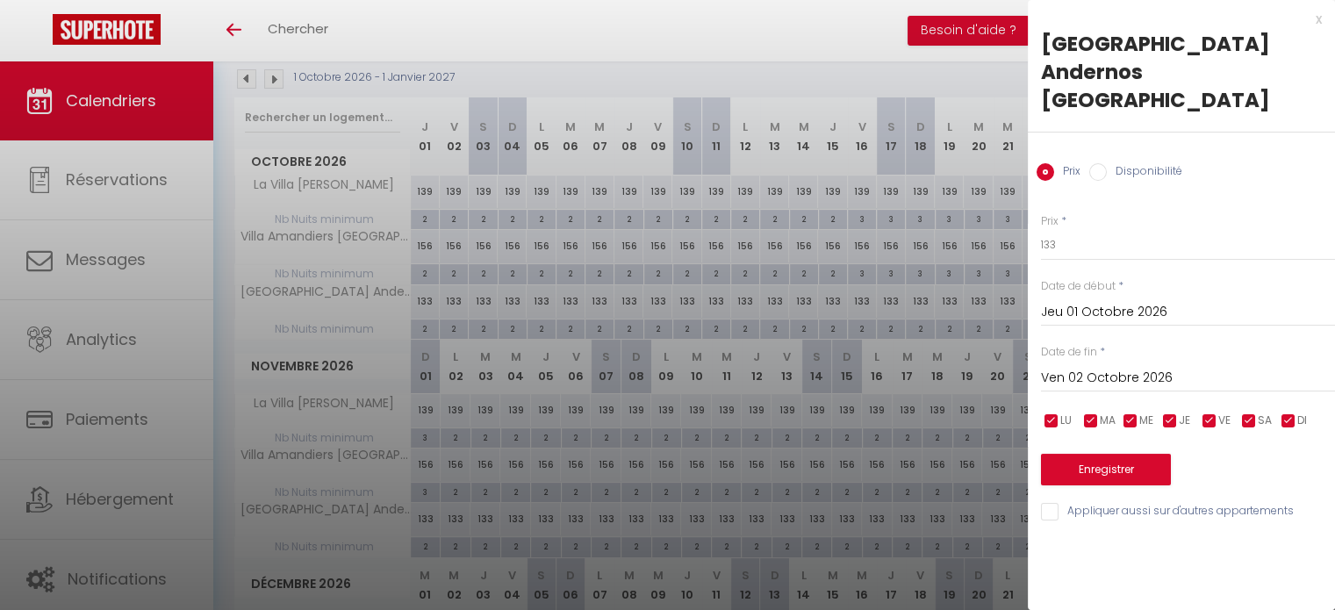
click at [1089, 367] on input "Ven 02 Octobre 2026" at bounding box center [1188, 378] width 294 height 23
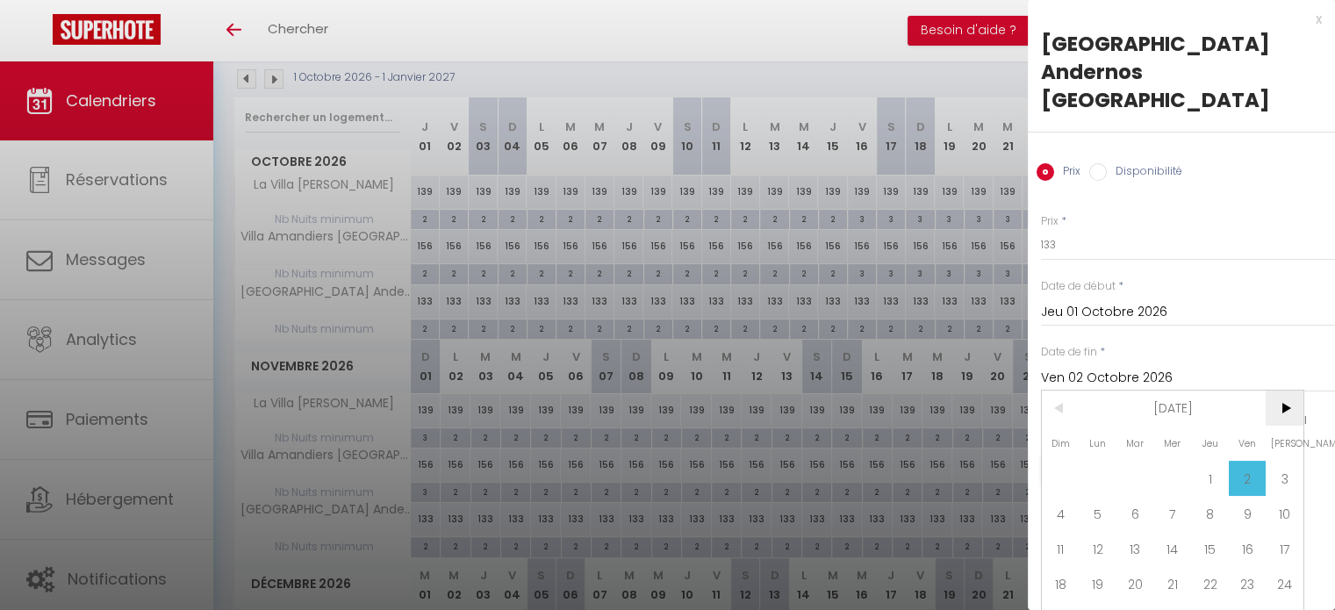
click at [1275, 391] on span ">" at bounding box center [1285, 408] width 38 height 35
click at [1103, 601] on span "30" at bounding box center [1099, 618] width 38 height 35
type input "Lun 30 Novembre 2026"
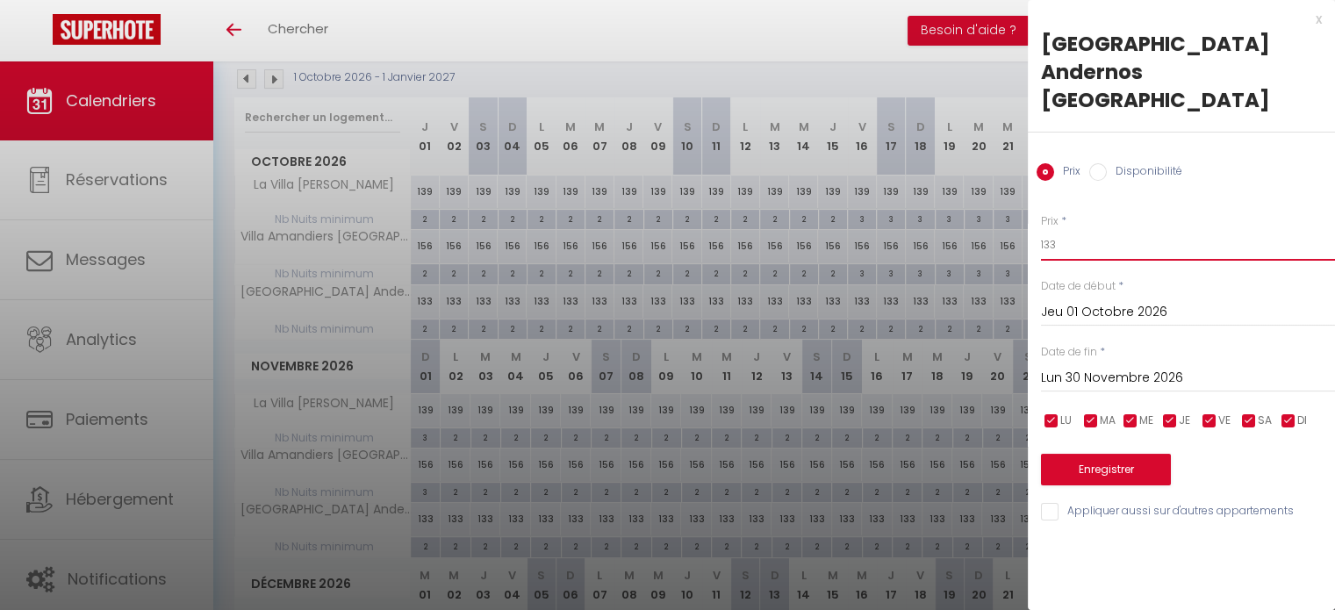
click at [1099, 229] on input "133" at bounding box center [1188, 245] width 294 height 32
type input "139"
click at [1113, 454] on button "Enregistrer" at bounding box center [1106, 470] width 130 height 32
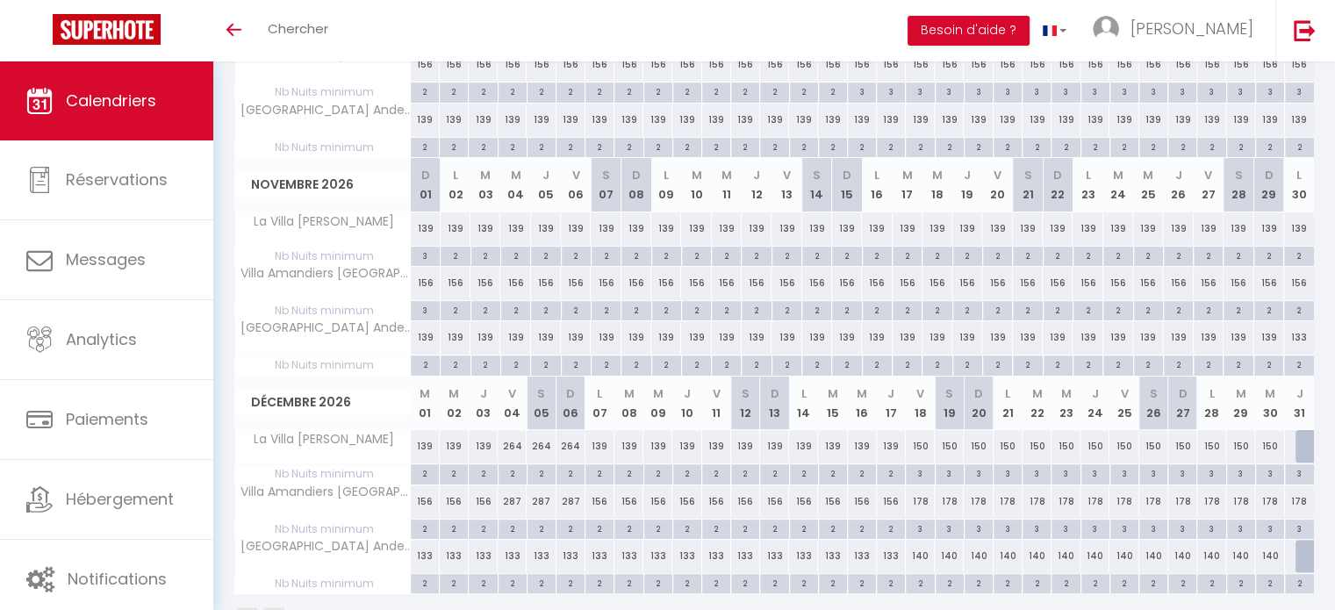
scroll to position [425, 0]
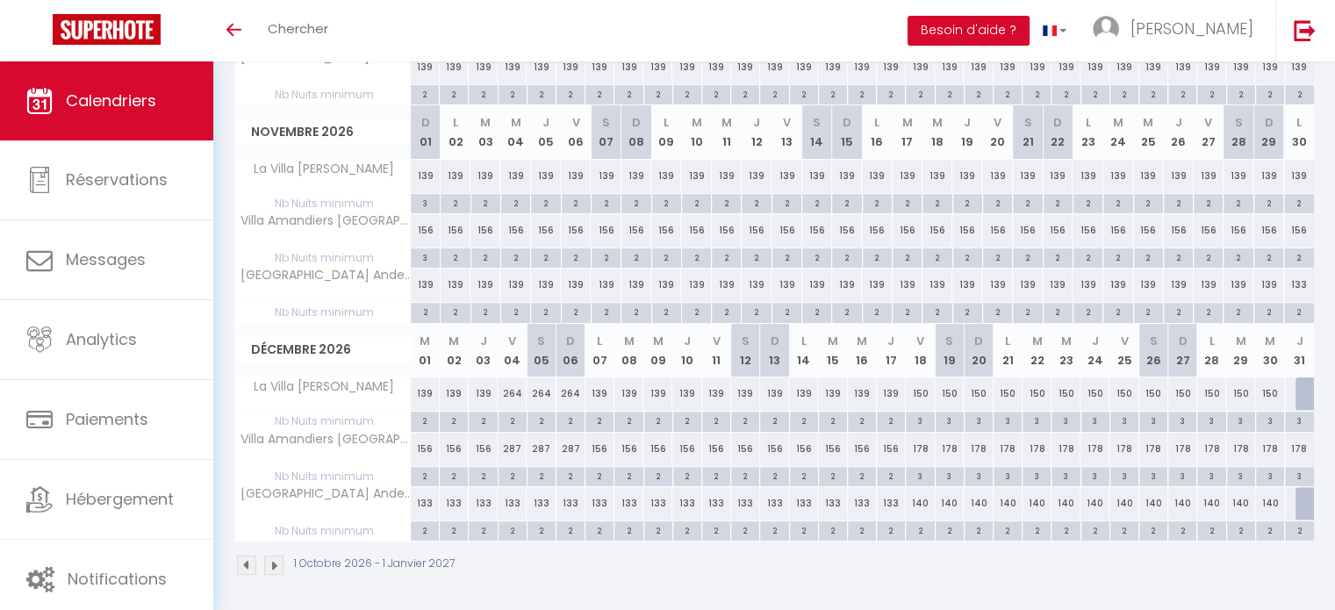
click at [507, 503] on div "133" at bounding box center [512, 503] width 29 height 32
type input "133"
type input "Ven 04 Décembre 2026"
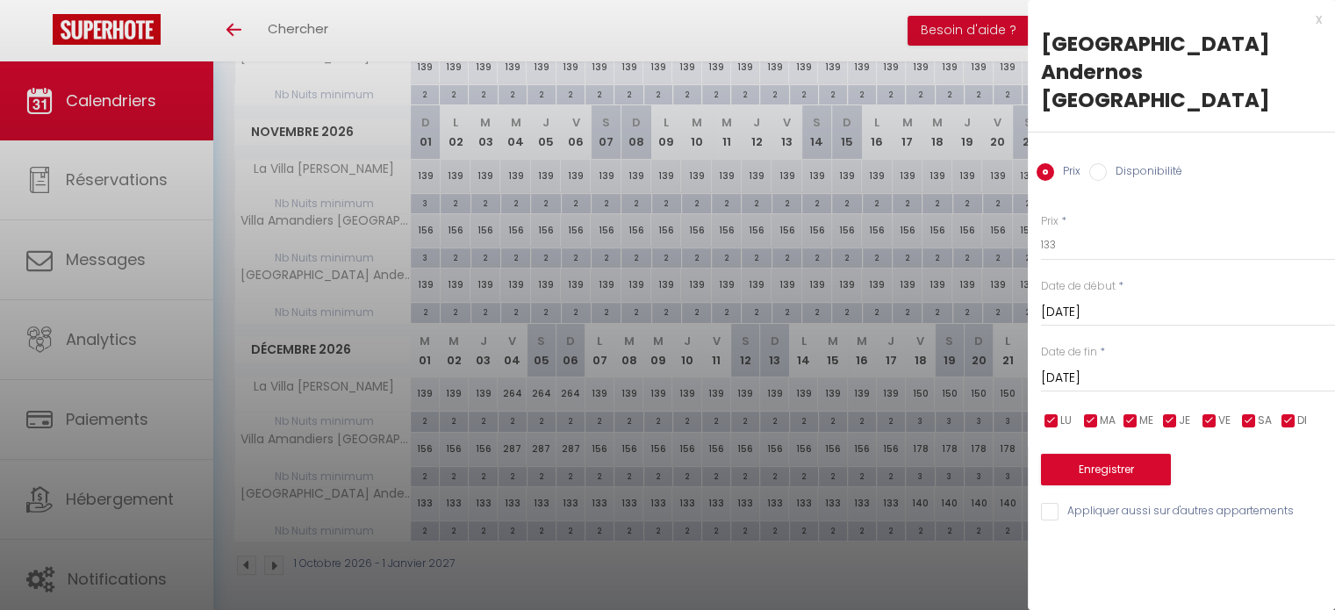
click at [1076, 361] on div "Sam 05 Décembre 2026 < Déc 2026 > Dim Lun Mar Mer Jeu Ven Sam 1 2 3 4 5 6 7 8 9…" at bounding box center [1188, 377] width 294 height 32
click at [1134, 367] on input "Sam 05 Décembre 2026" at bounding box center [1188, 378] width 294 height 23
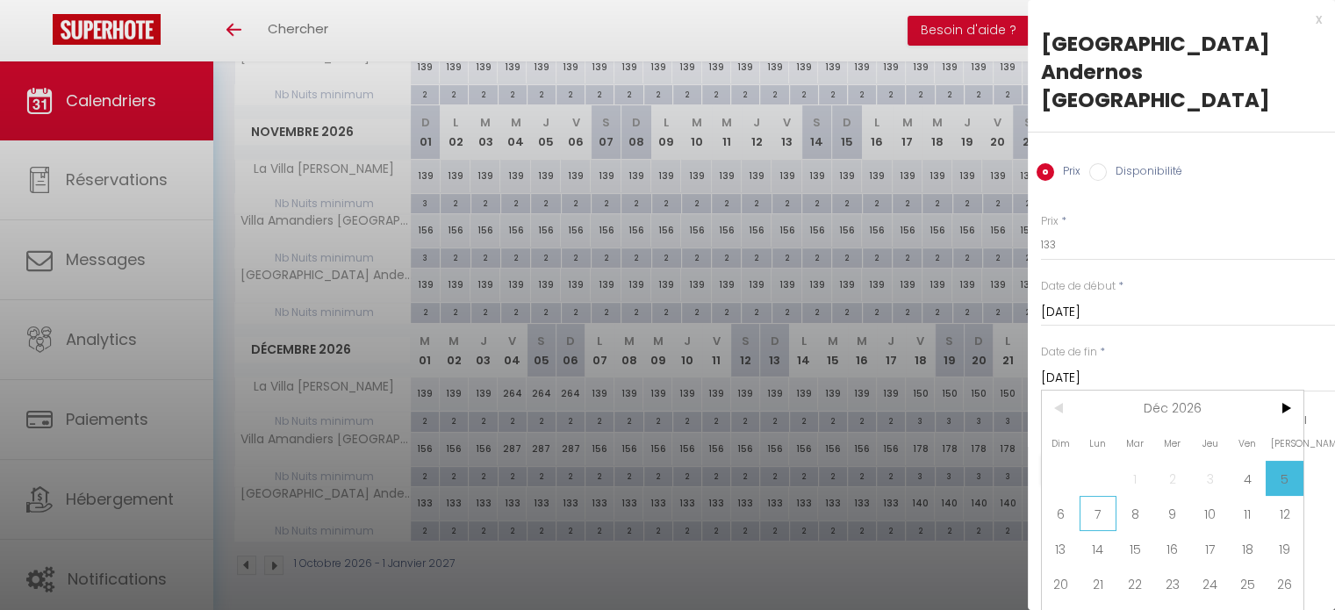
click at [1099, 496] on span "7" at bounding box center [1099, 513] width 38 height 35
type input "Lun 07 Décembre 2026"
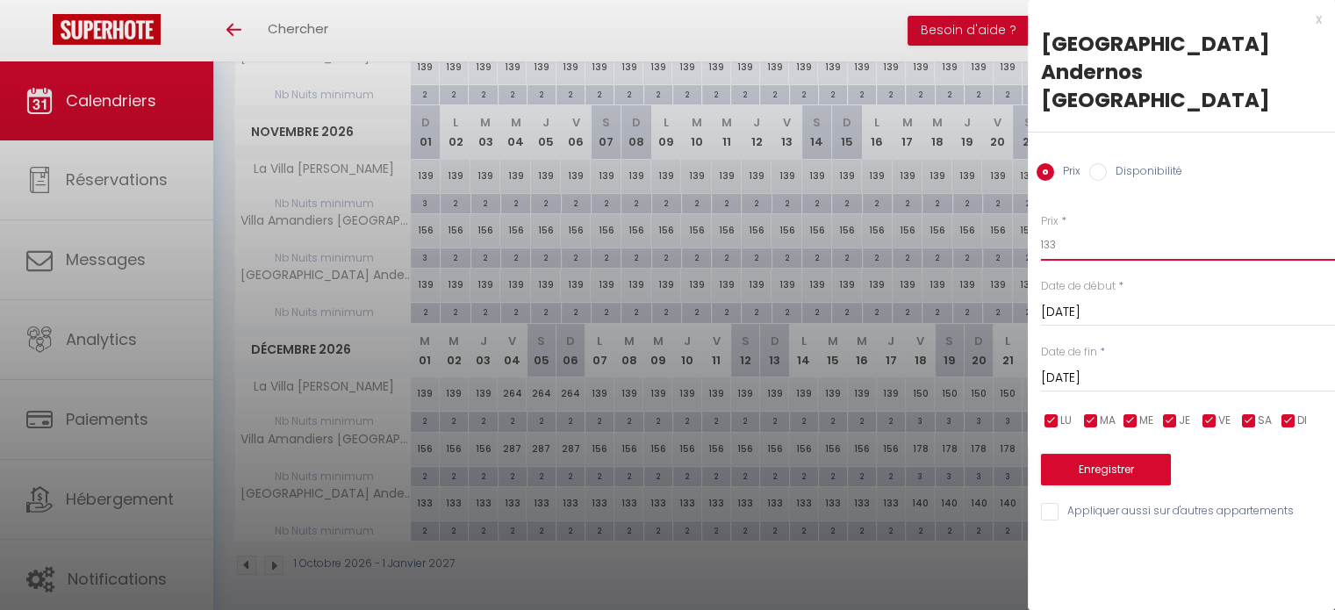
click at [1089, 229] on input "133" at bounding box center [1188, 245] width 294 height 32
type input "1"
type input "270"
click at [1094, 454] on button "Enregistrer" at bounding box center [1106, 470] width 130 height 32
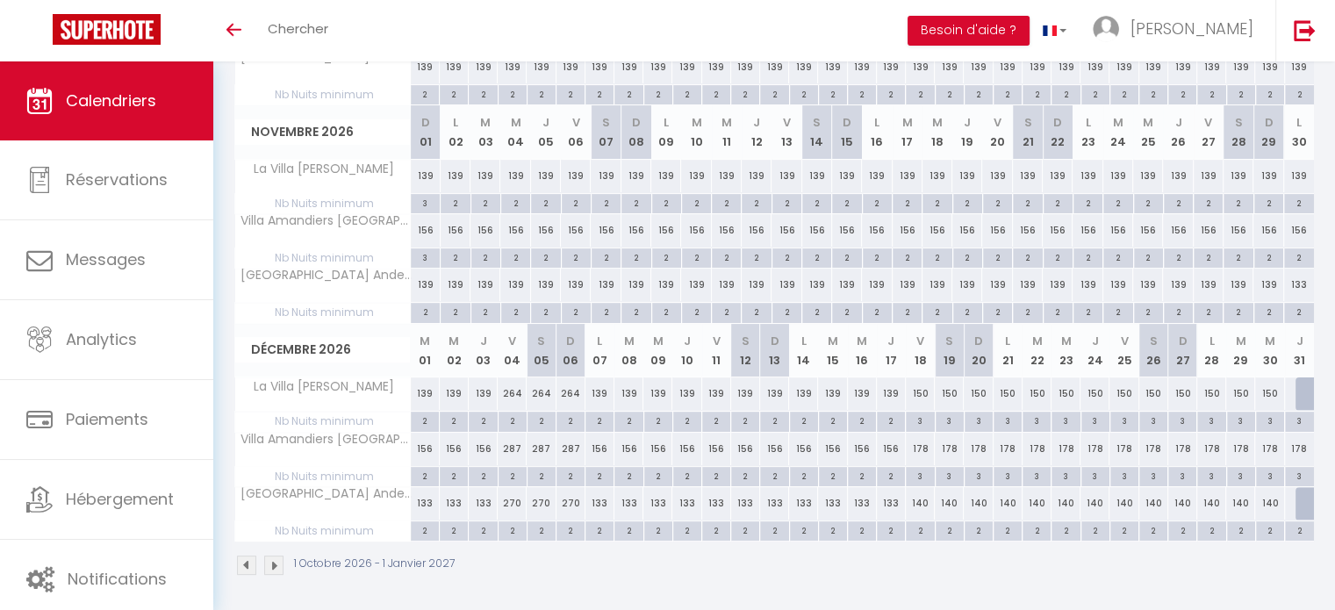
click at [1296, 285] on div "133" at bounding box center [1299, 285] width 30 height 32
type input "133"
type input "Lun 30 Novembre 2026"
type input "Mar 01 Décembre 2026"
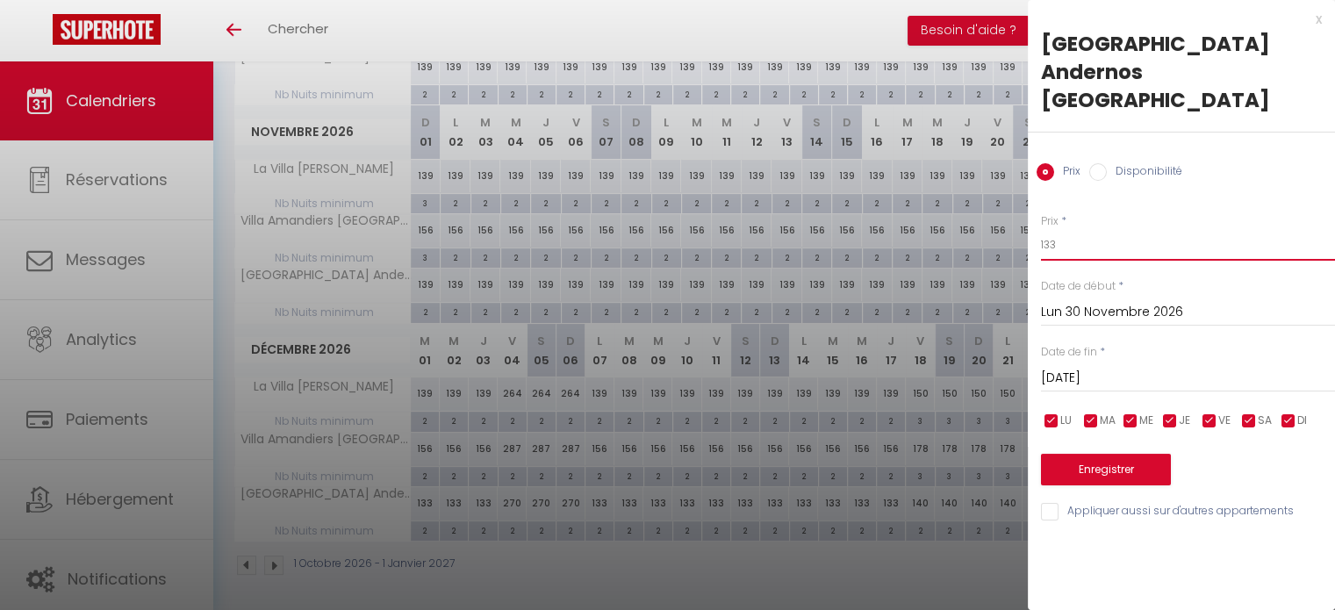
click at [1127, 229] on input "133" at bounding box center [1188, 245] width 294 height 32
type input "139"
click at [1095, 454] on button "Enregistrer" at bounding box center [1106, 470] width 130 height 32
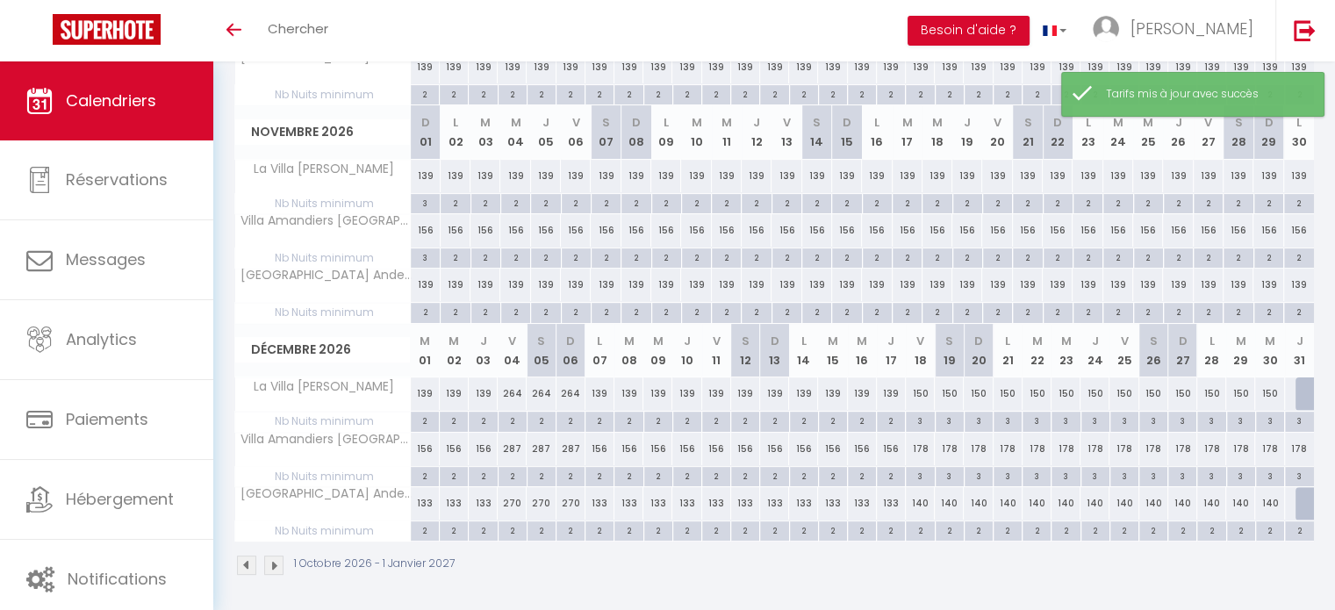
click at [428, 499] on div "133" at bounding box center [425, 503] width 29 height 32
type input "133"
type input "Mar 01 Décembre 2026"
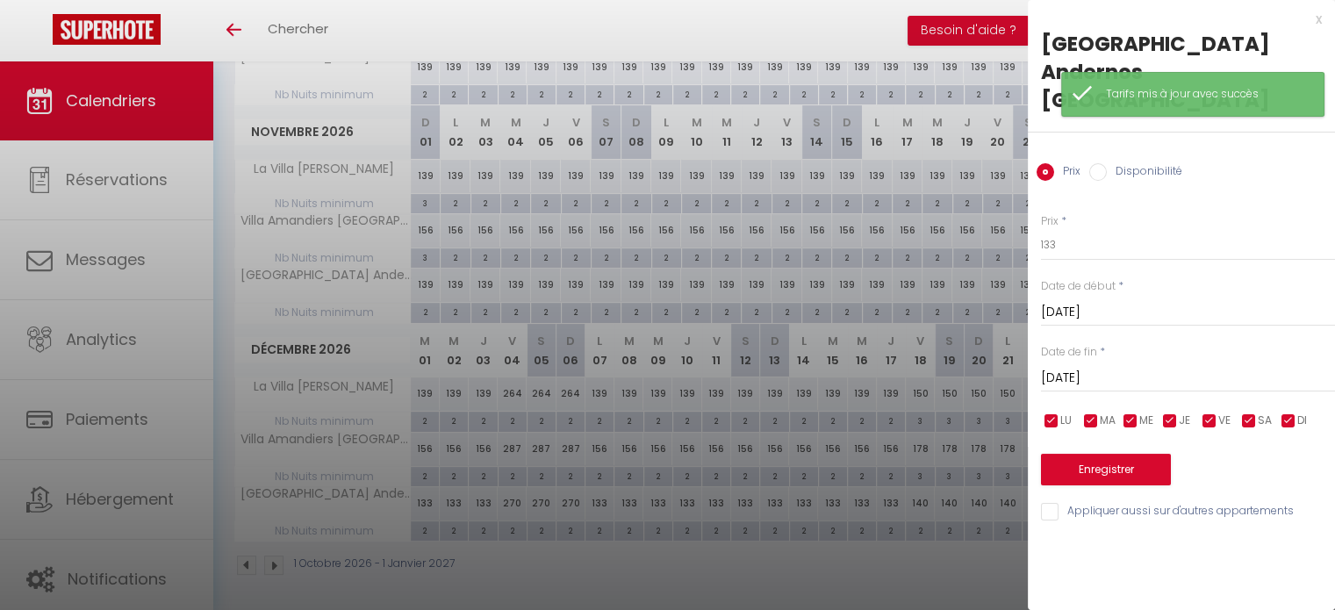
click at [1074, 367] on input "Mer 02 Décembre 2026" at bounding box center [1188, 378] width 294 height 23
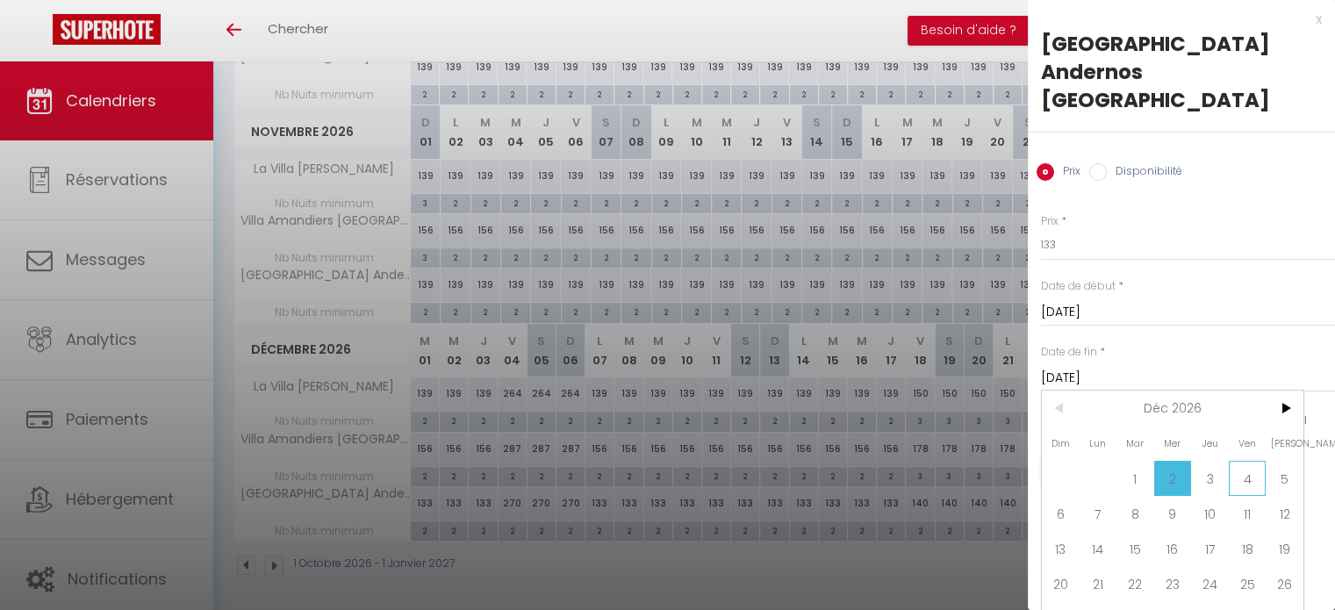
click at [1248, 461] on span "4" at bounding box center [1248, 478] width 38 height 35
type input "Ven 04 Décembre 2026"
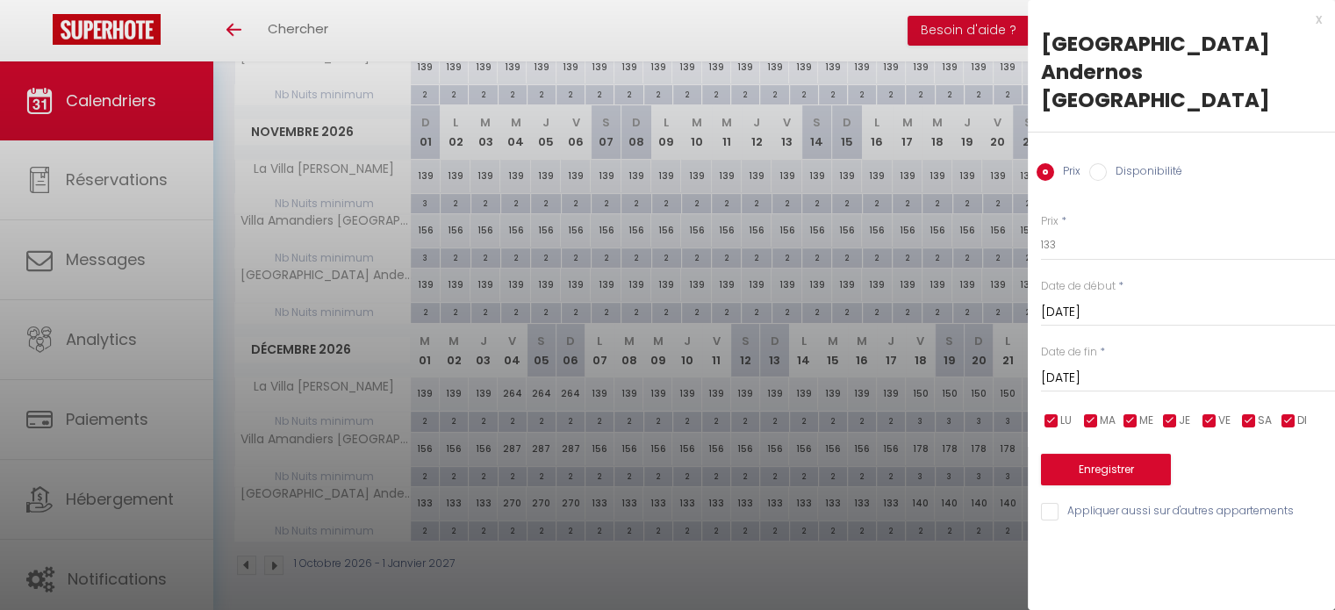
click at [1101, 236] on div "Prix * 133 Statut * Disponible Indisponible Date de début * Mar 01 Décembre 202…" at bounding box center [1181, 357] width 307 height 332
click at [1089, 229] on input "133" at bounding box center [1188, 245] width 294 height 32
type input "139"
click at [1093, 454] on button "Enregistrer" at bounding box center [1106, 470] width 130 height 32
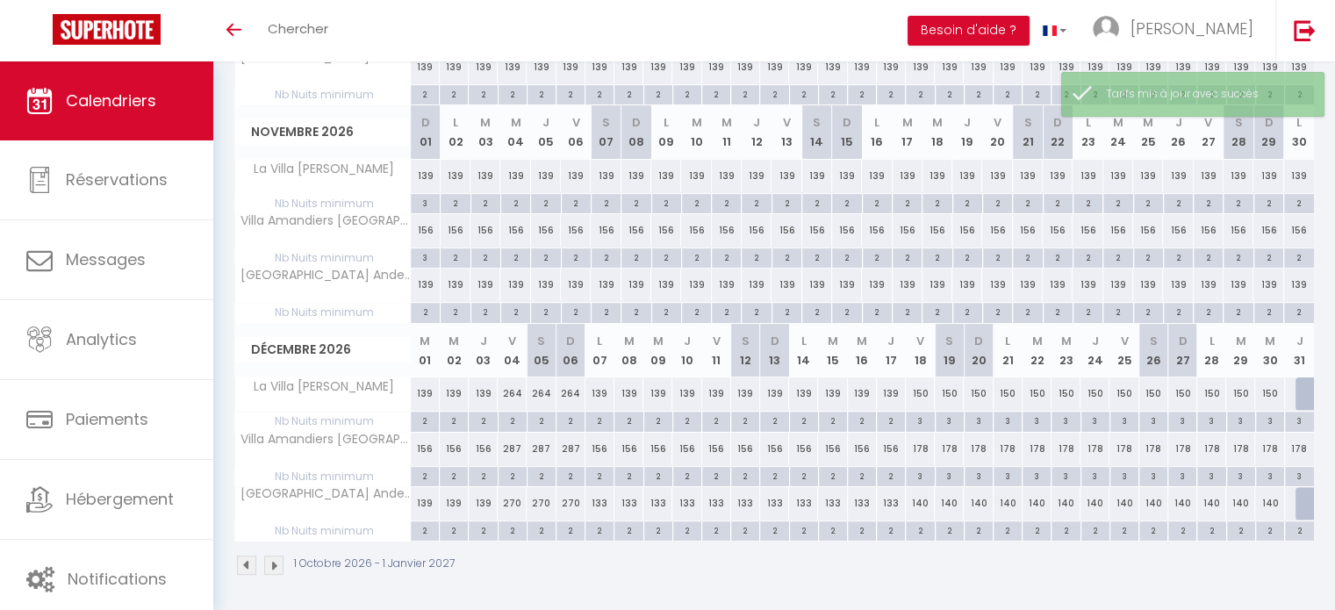
click at [598, 499] on div "133" at bounding box center [600, 503] width 29 height 32
type input "133"
type input "Lun 07 Décembre 2026"
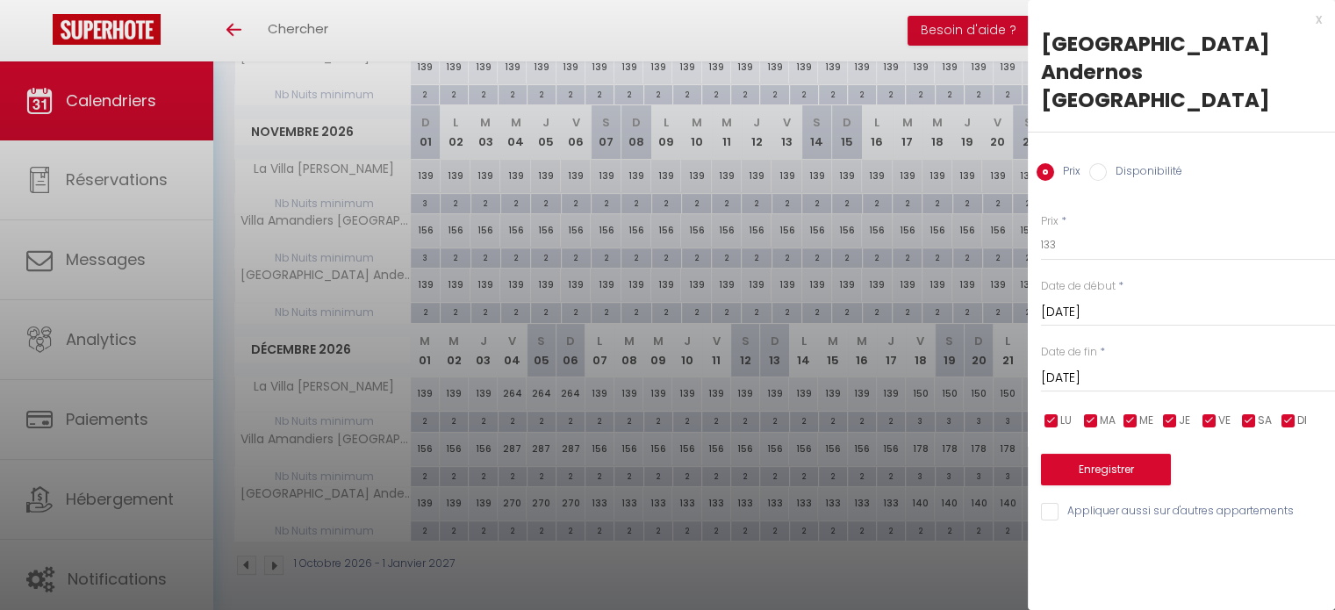
click at [1077, 367] on input "Mar 08 Décembre 2026" at bounding box center [1188, 378] width 294 height 23
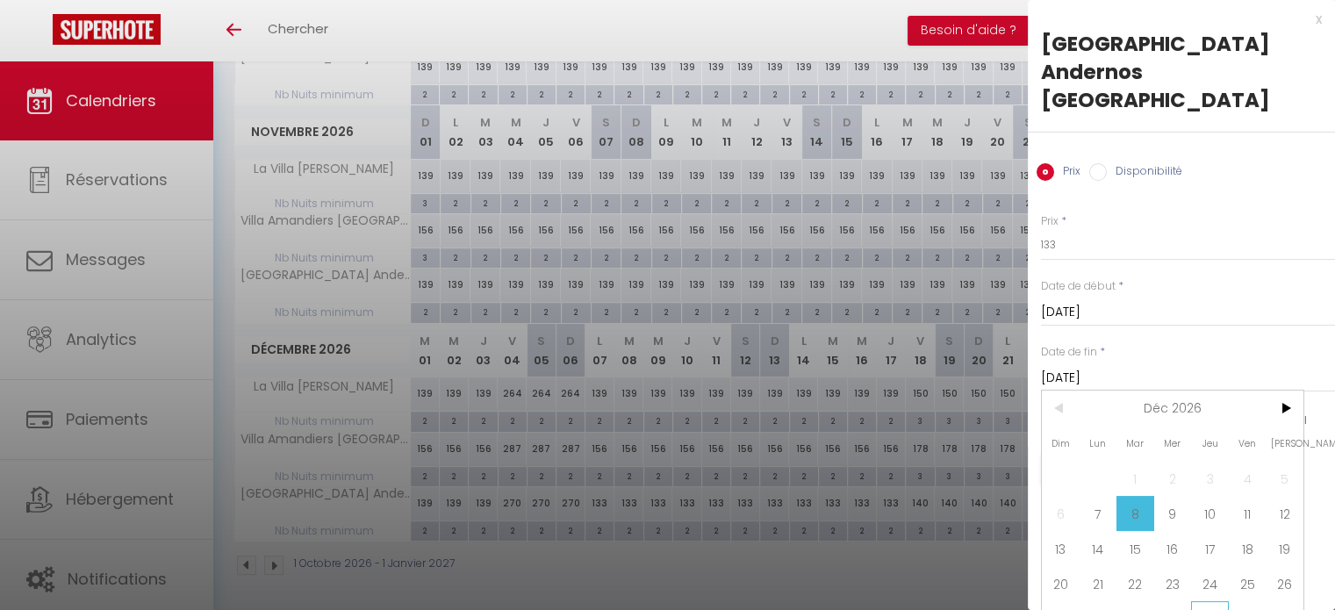
click at [1210, 601] on span "31" at bounding box center [1210, 618] width 38 height 35
type input "Jeu 31 Décembre 2026"
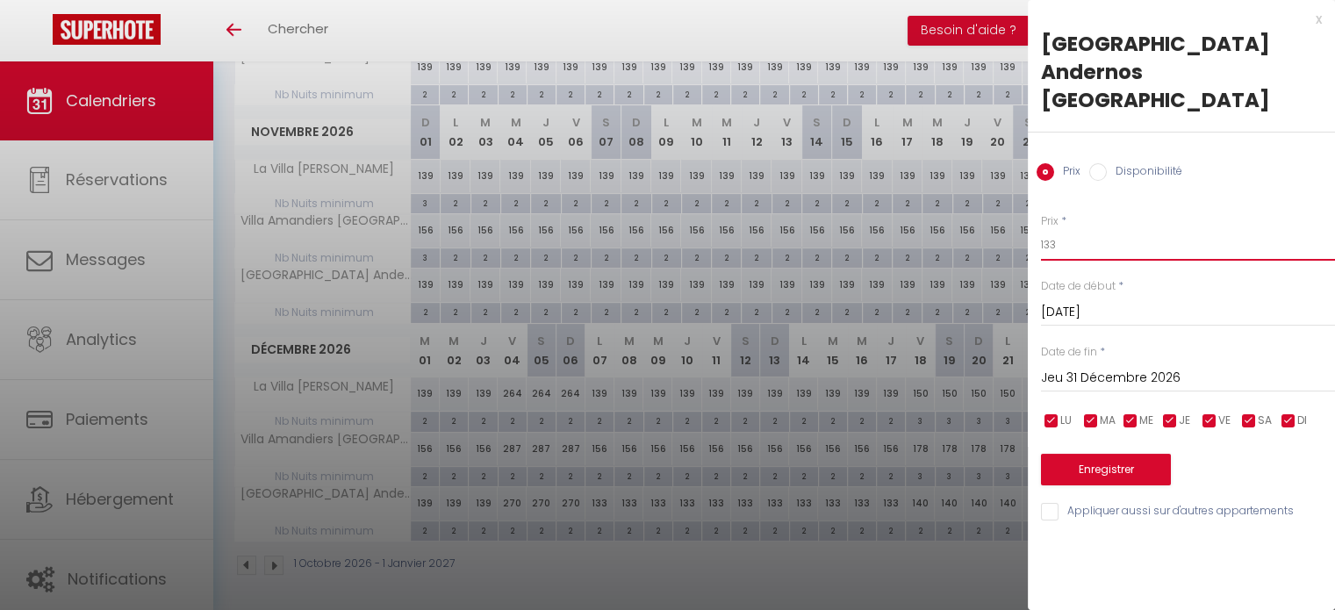
click at [1081, 229] on input "133" at bounding box center [1188, 245] width 294 height 32
type input "139"
click at [1110, 454] on button "Enregistrer" at bounding box center [1106, 470] width 130 height 32
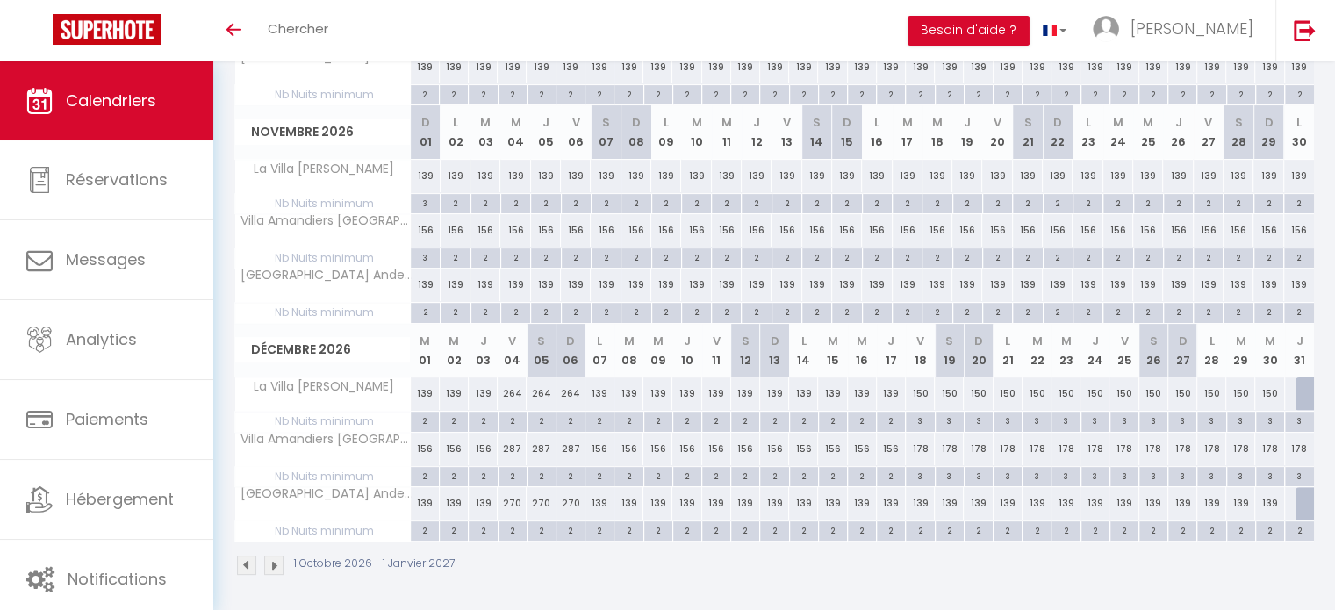
click at [915, 529] on div "2" at bounding box center [920, 529] width 28 height 17
type input "2"
type input "Ven 18 Décembre 2026"
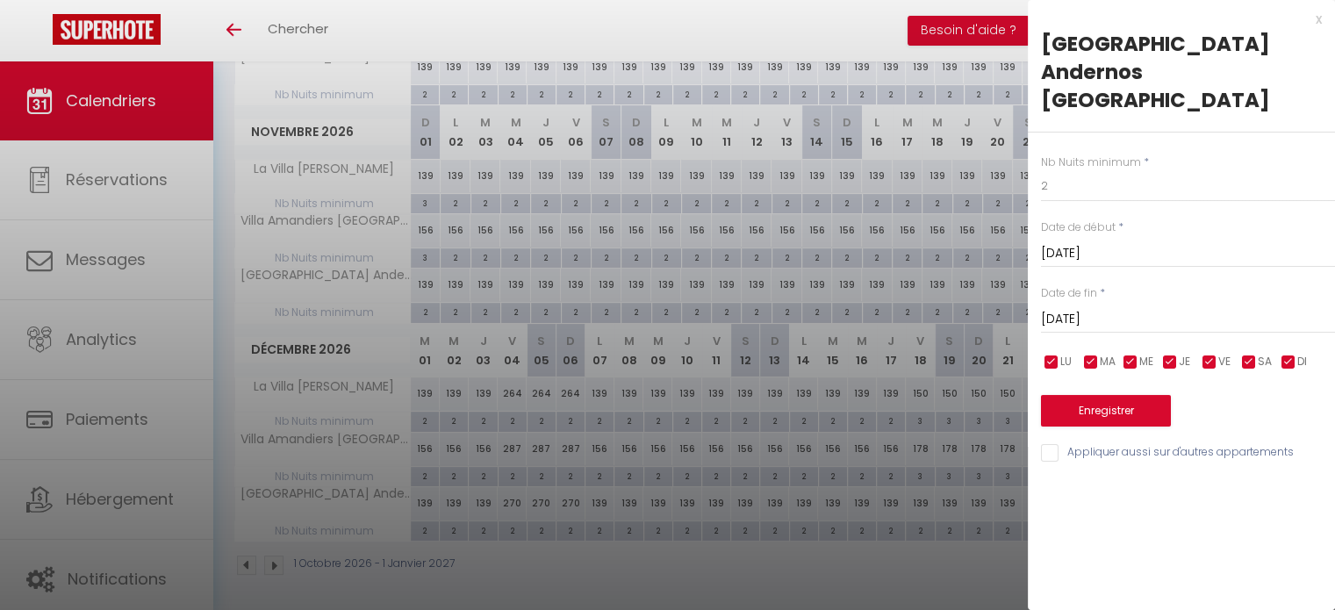
click at [1096, 308] on input "Sam 19 Décembre 2026" at bounding box center [1188, 319] width 294 height 23
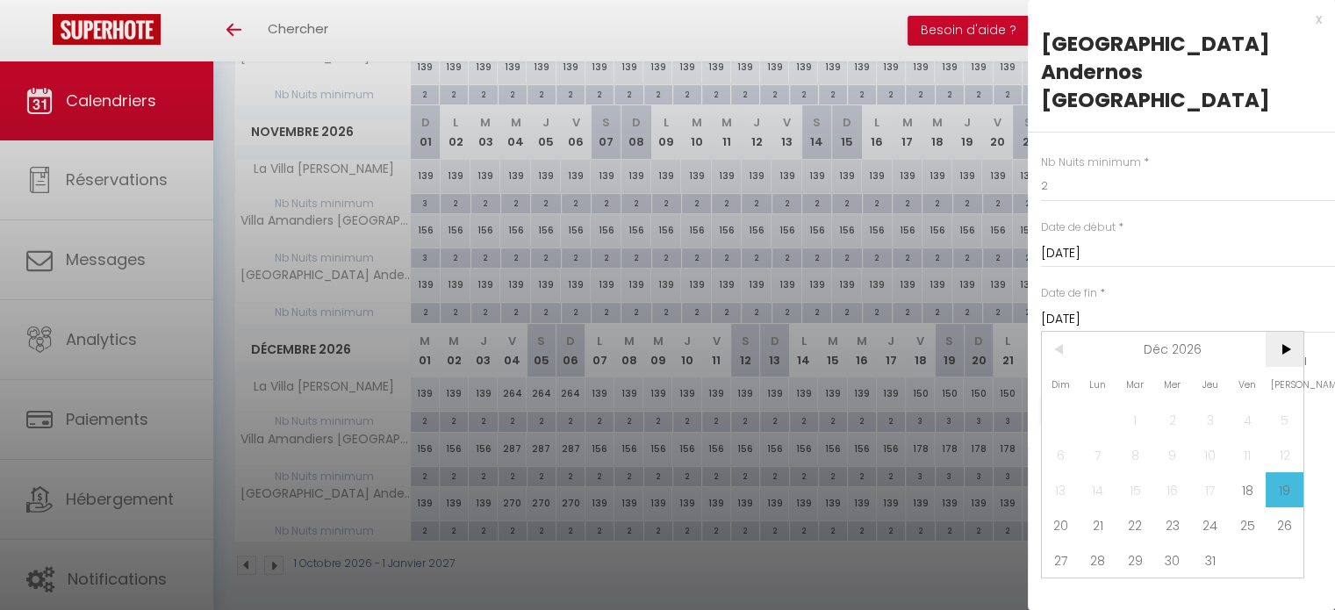
click at [1282, 332] on span ">" at bounding box center [1285, 349] width 38 height 35
click at [1089, 437] on span "4" at bounding box center [1099, 454] width 38 height 35
type input "Lun 04 Janvier 2027"
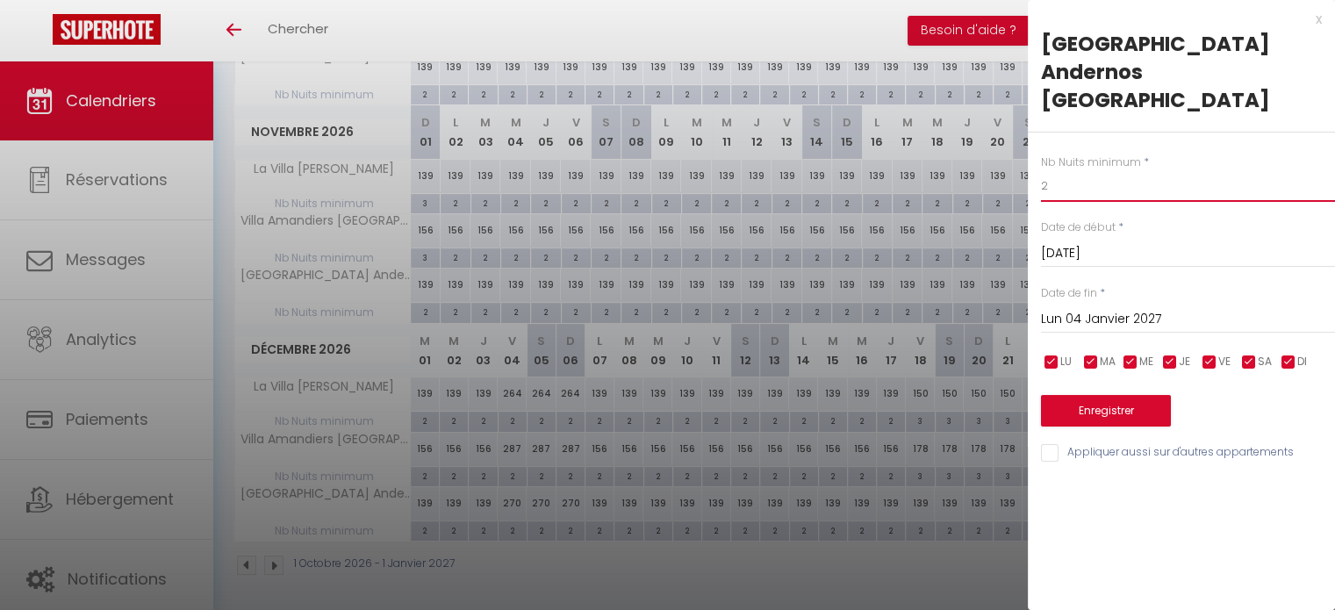
click at [1058, 170] on input "2" at bounding box center [1188, 186] width 294 height 32
type input "3"
click at [1121, 395] on button "Enregistrer" at bounding box center [1106, 411] width 130 height 32
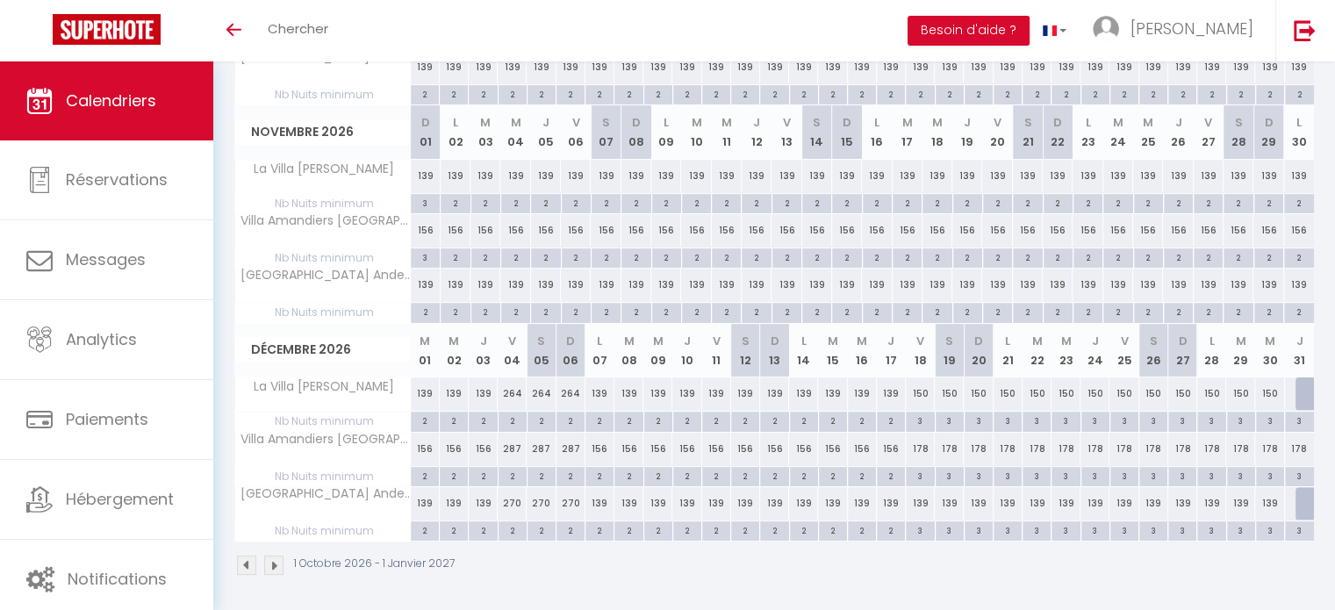
click at [910, 498] on div "139" at bounding box center [920, 503] width 29 height 32
type input "139"
type input "Ven 18 Décembre 2026"
type input "Sam 19 Décembre 2026"
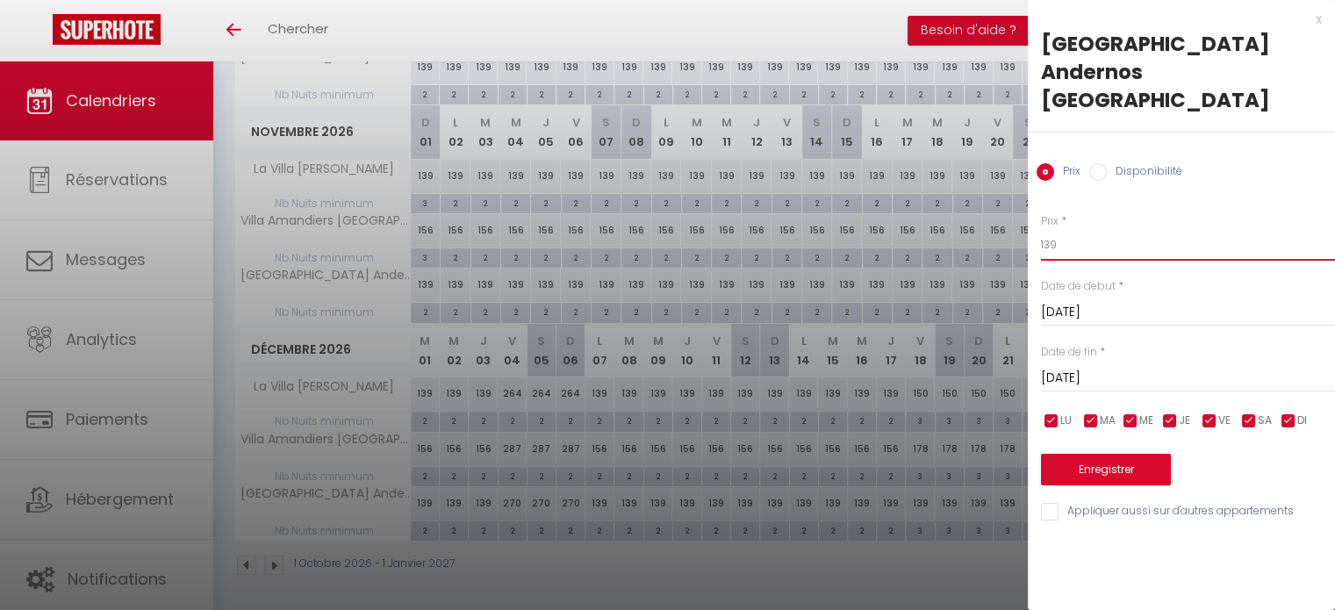
click at [1061, 229] on input "139" at bounding box center [1188, 245] width 294 height 32
type input "154"
click at [1122, 367] on input "Sam 19 Décembre 2026" at bounding box center [1188, 378] width 294 height 23
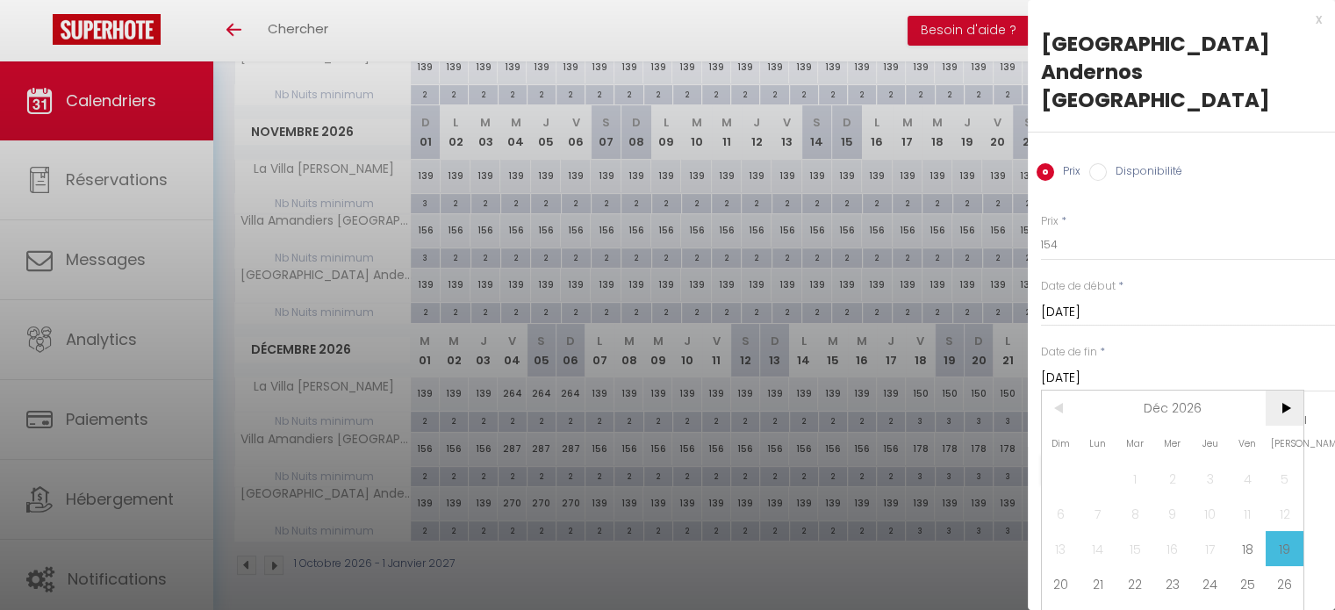
click at [1279, 391] on span ">" at bounding box center [1285, 408] width 38 height 35
click at [1099, 496] on span "4" at bounding box center [1099, 513] width 38 height 35
type input "Lun 04 Janvier 2027"
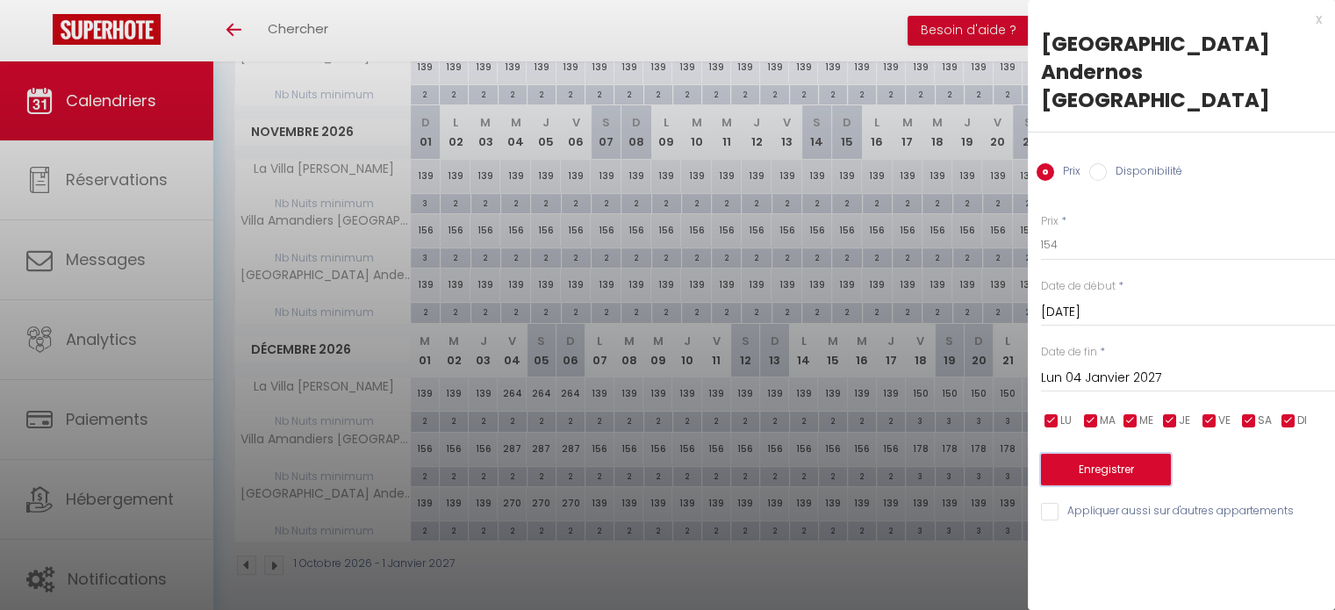
click at [1089, 454] on button "Enregistrer" at bounding box center [1106, 470] width 130 height 32
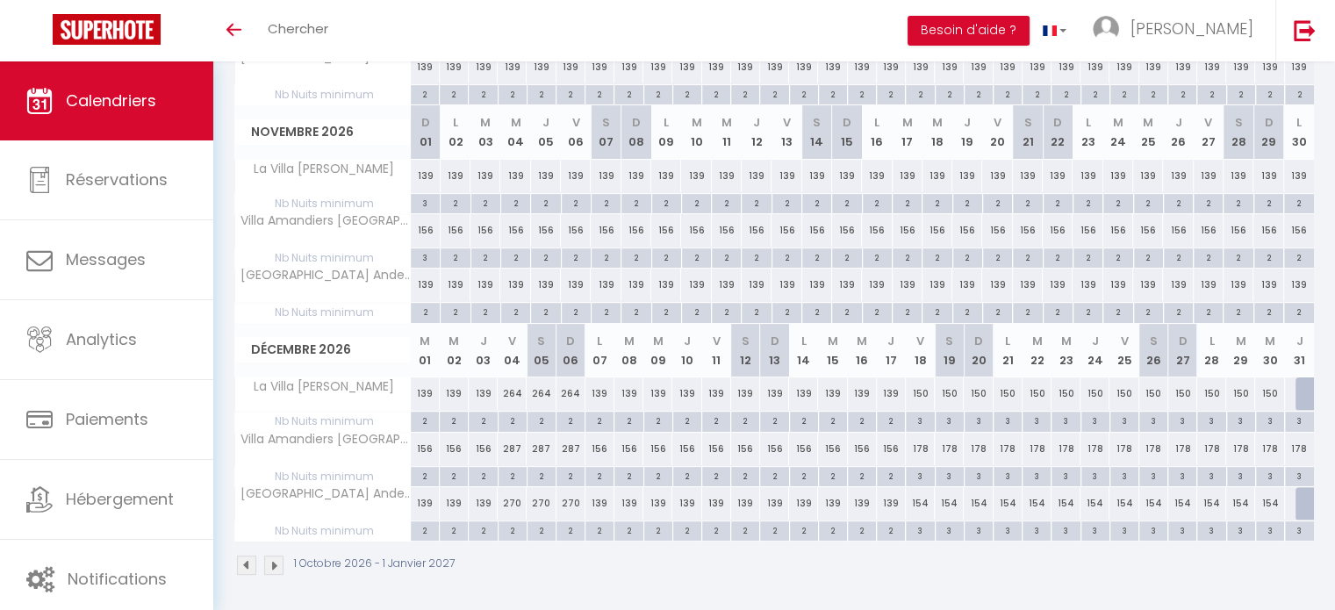
click at [920, 416] on div "3" at bounding box center [920, 420] width 28 height 17
type input "3"
type input "Ven 18 Décembre 2026"
type input "Sam 19 Décembre 2026"
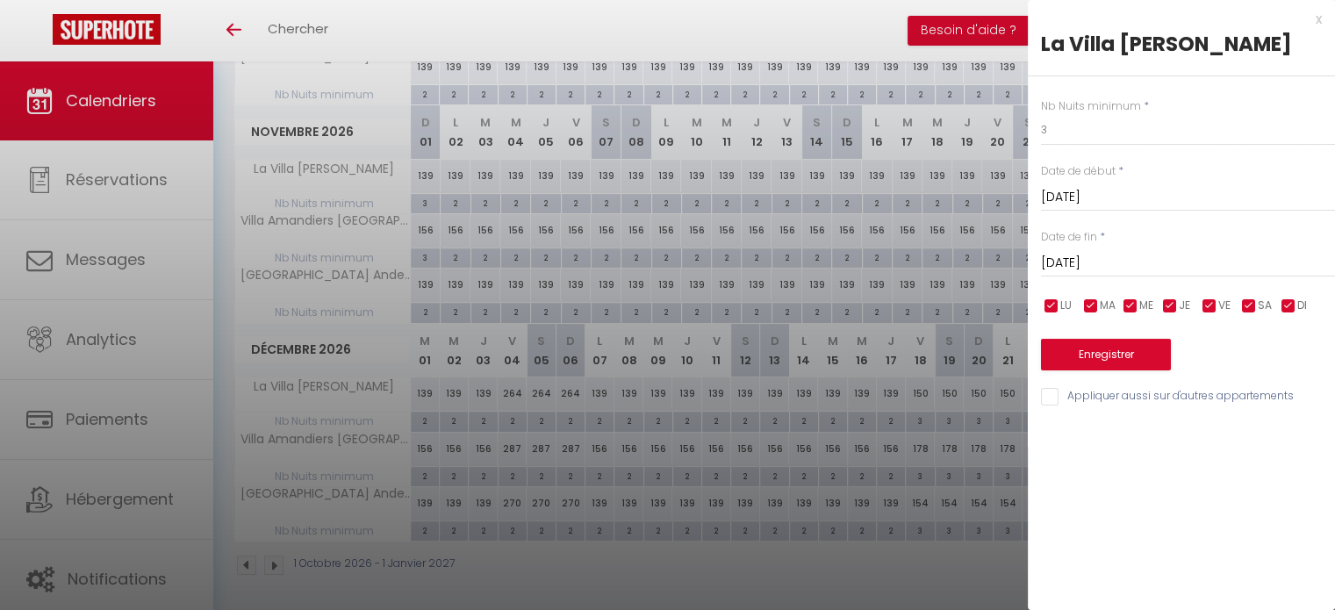
click at [1317, 22] on div "x" at bounding box center [1175, 19] width 294 height 21
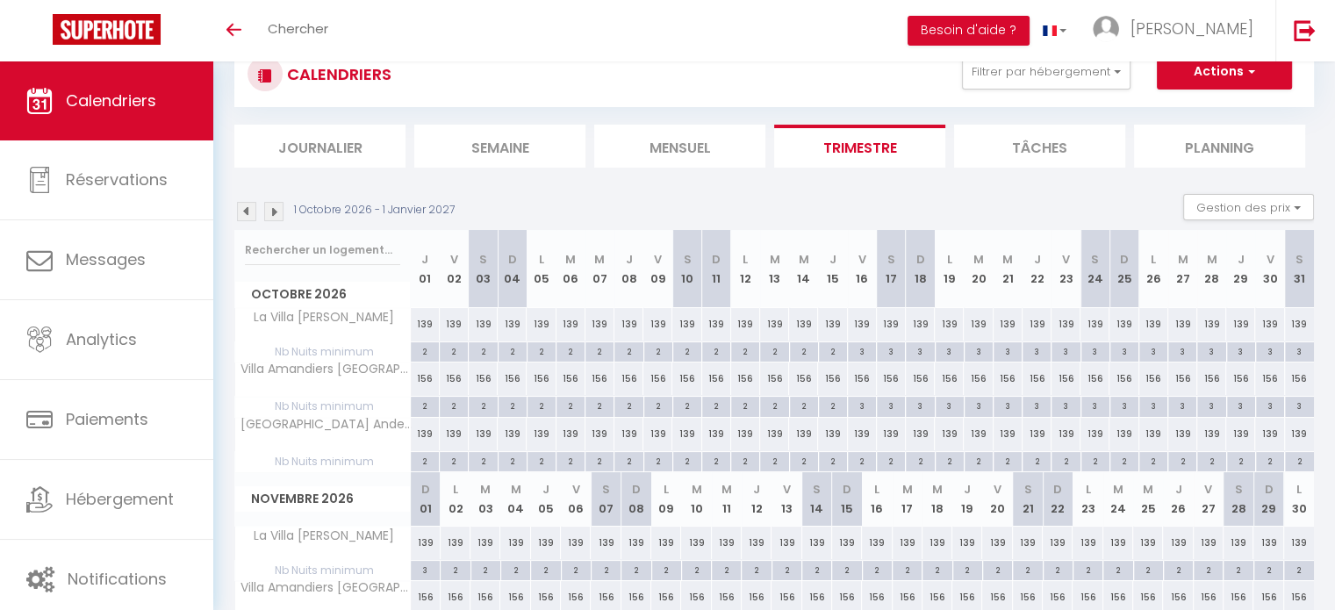
scroll to position [55, 0]
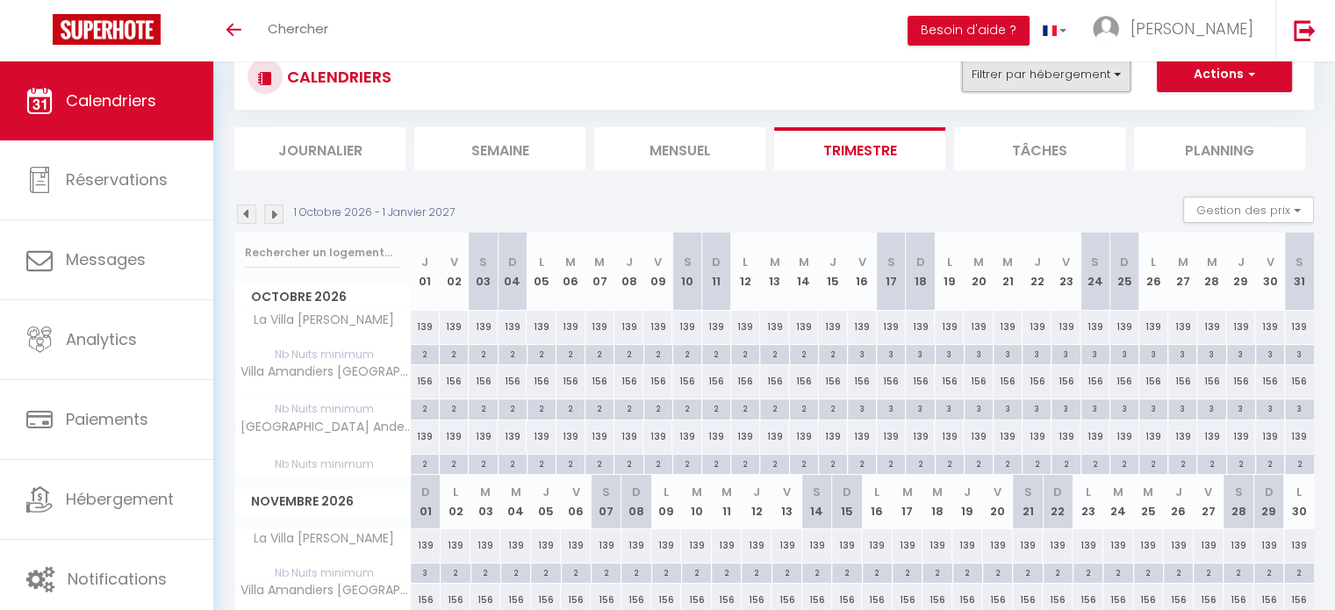
click at [1117, 80] on button "Filtrer par hébergement" at bounding box center [1046, 74] width 169 height 35
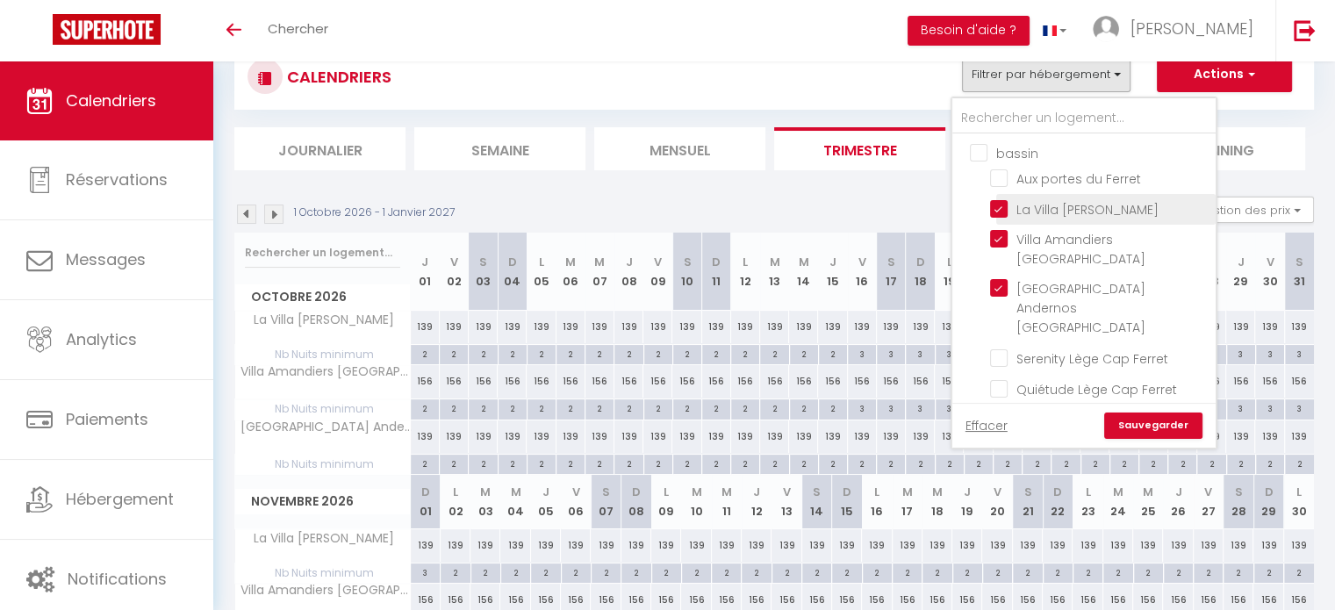
click at [994, 206] on input "La Villa [PERSON_NAME]" at bounding box center [1099, 208] width 219 height 18
checkbox input "false"
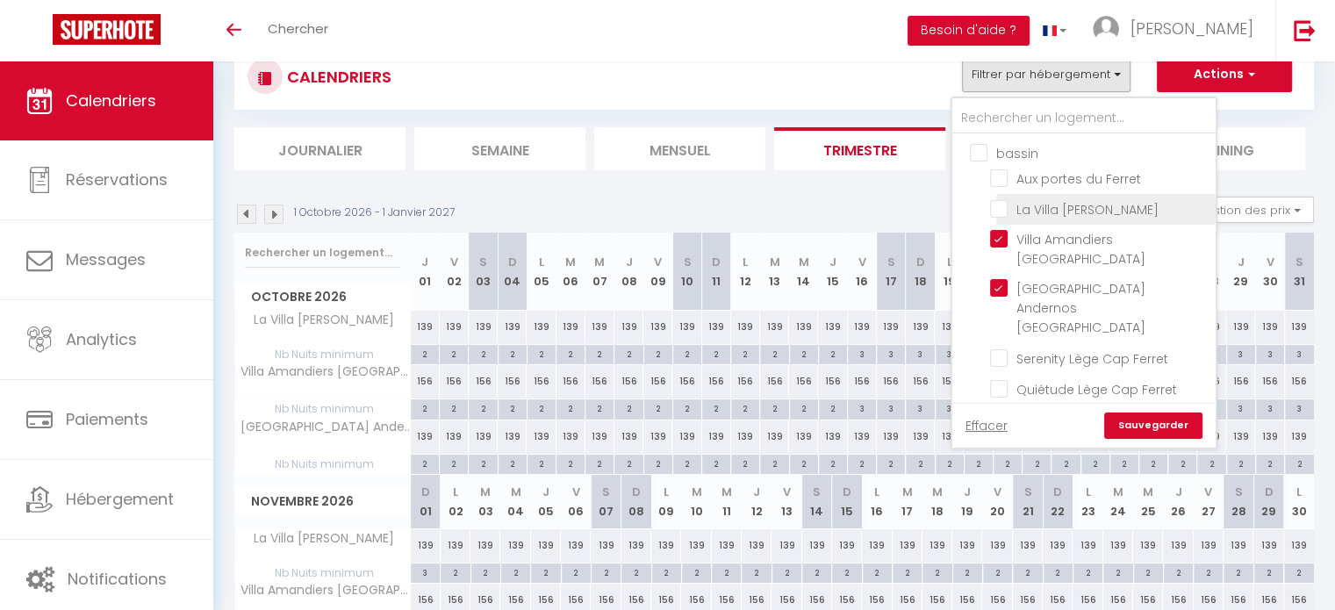
checkbox input "false"
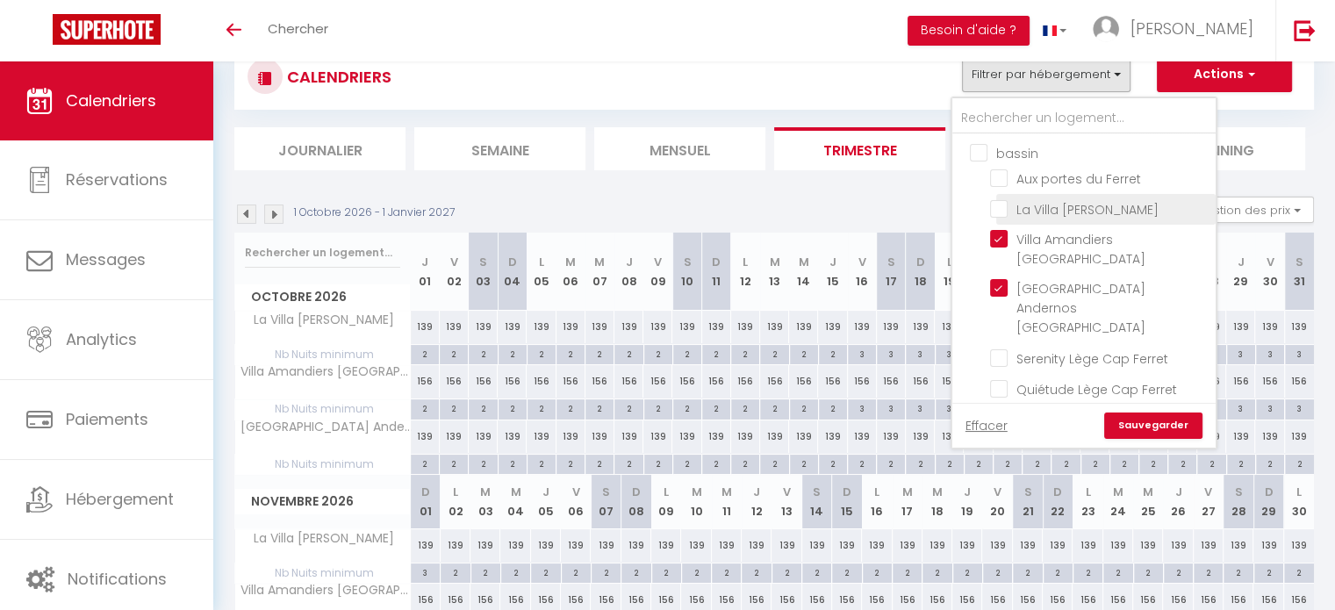
checkbox input "false"
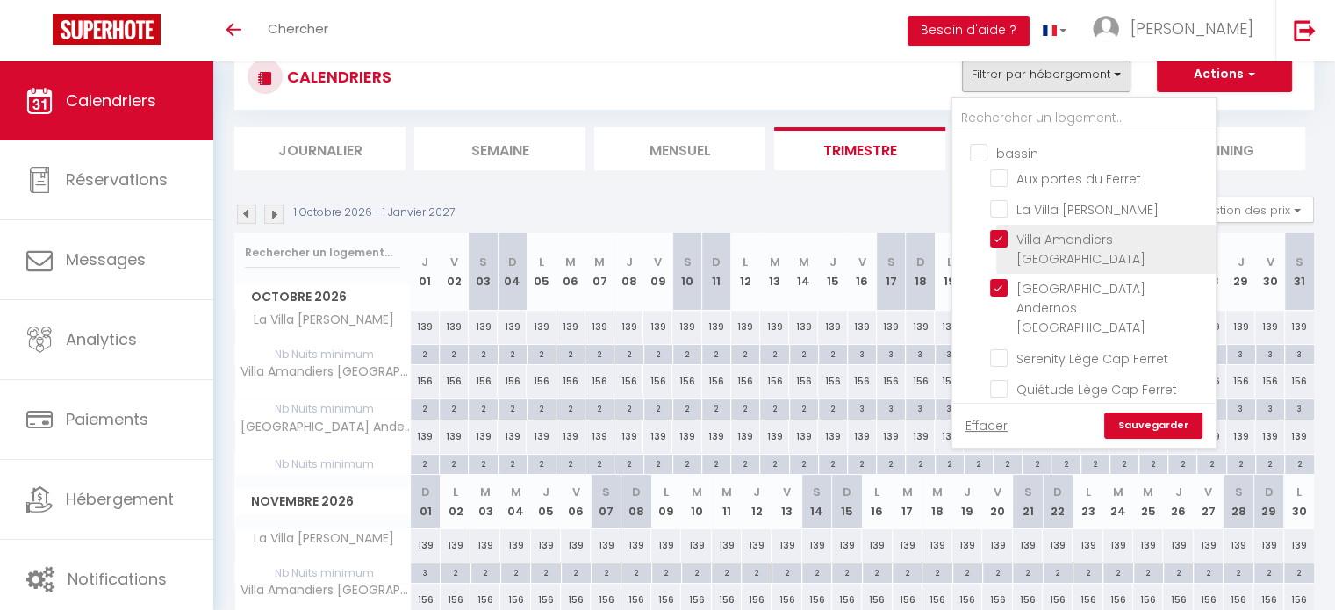
click at [998, 239] on input "Villa Amandiers [GEOGRAPHIC_DATA]" at bounding box center [1099, 239] width 219 height 18
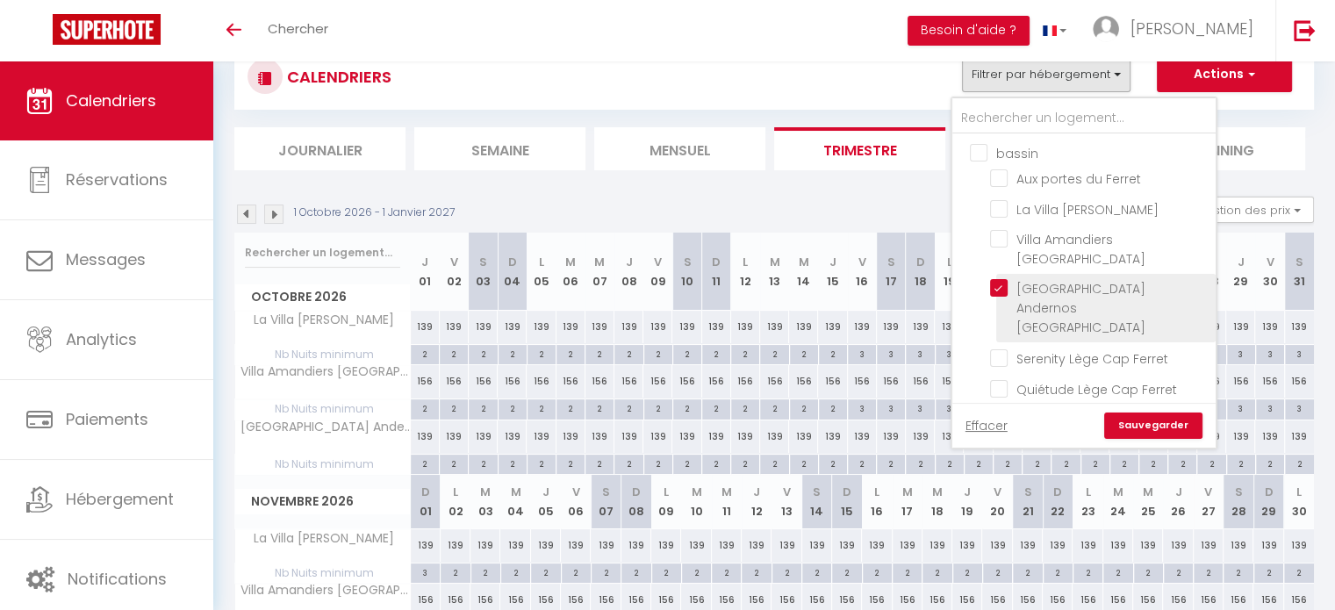
click at [1001, 279] on input "[GEOGRAPHIC_DATA] Andernos [GEOGRAPHIC_DATA]" at bounding box center [1099, 288] width 219 height 18
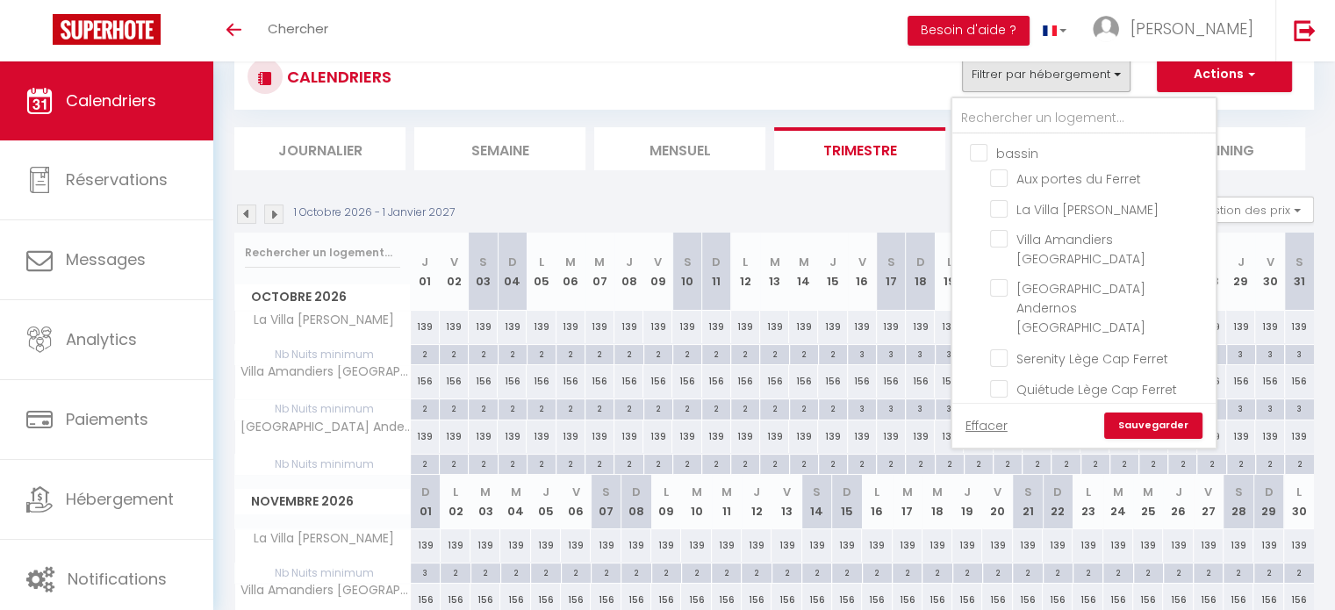
click at [1150, 418] on link "Sauvegarder" at bounding box center [1153, 426] width 98 height 26
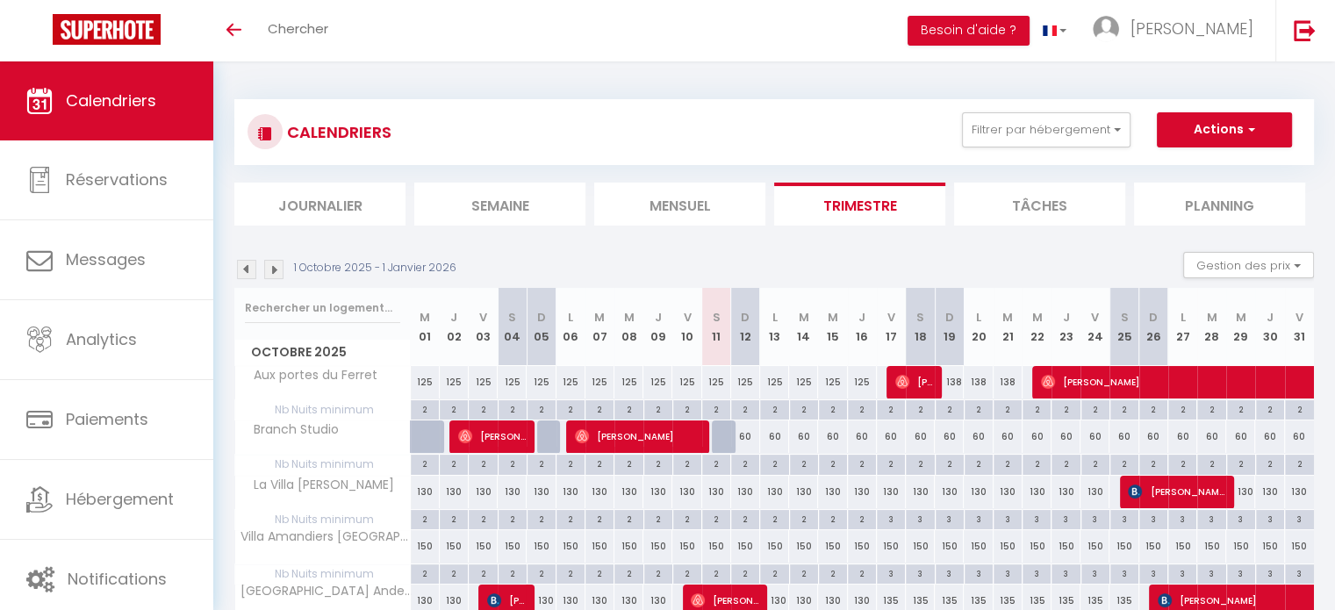
click at [645, 192] on li "Mensuel" at bounding box center [679, 204] width 171 height 43
